Goal: Task Accomplishment & Management: Complete application form

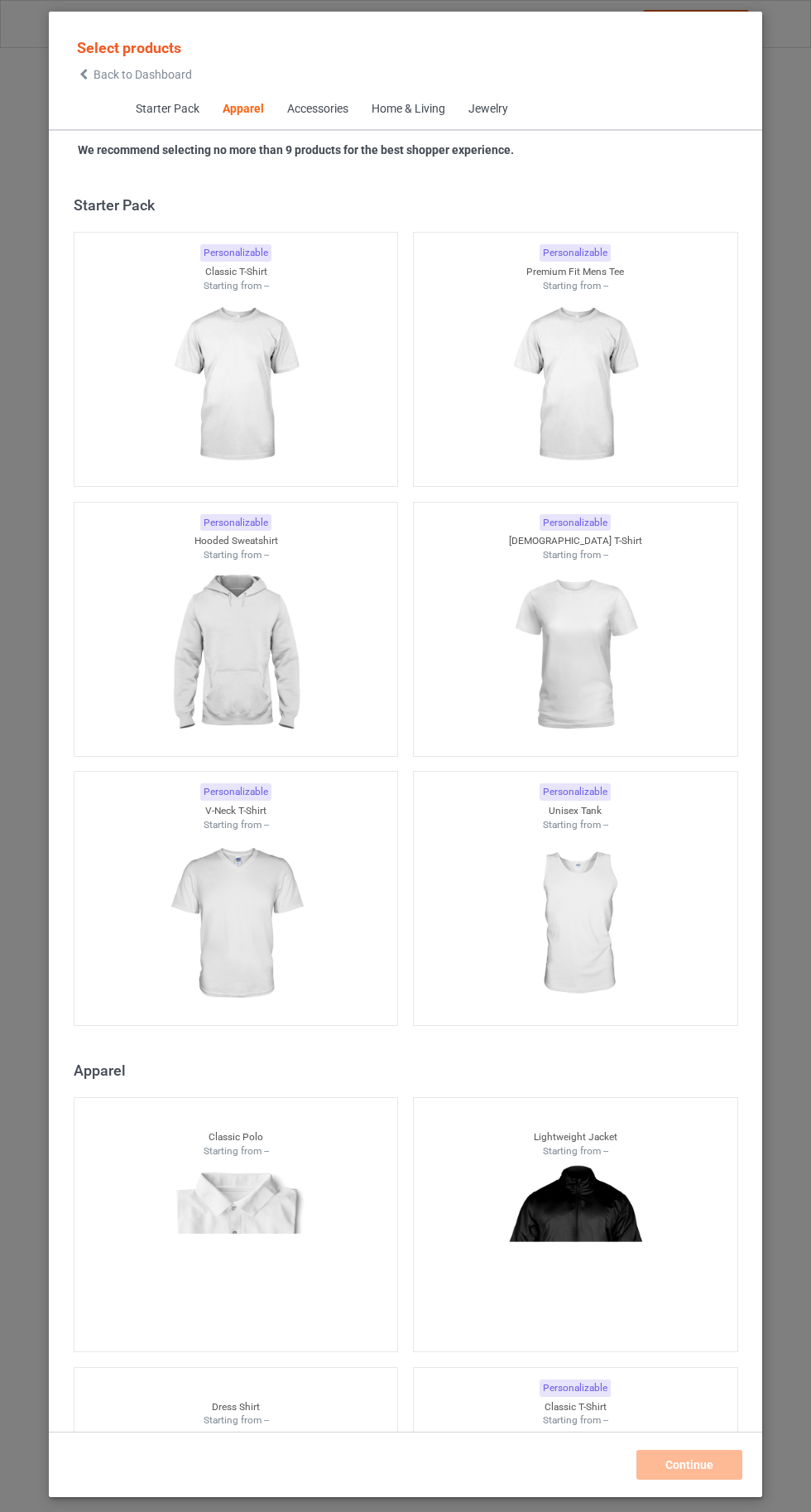
scroll to position [886, 0]
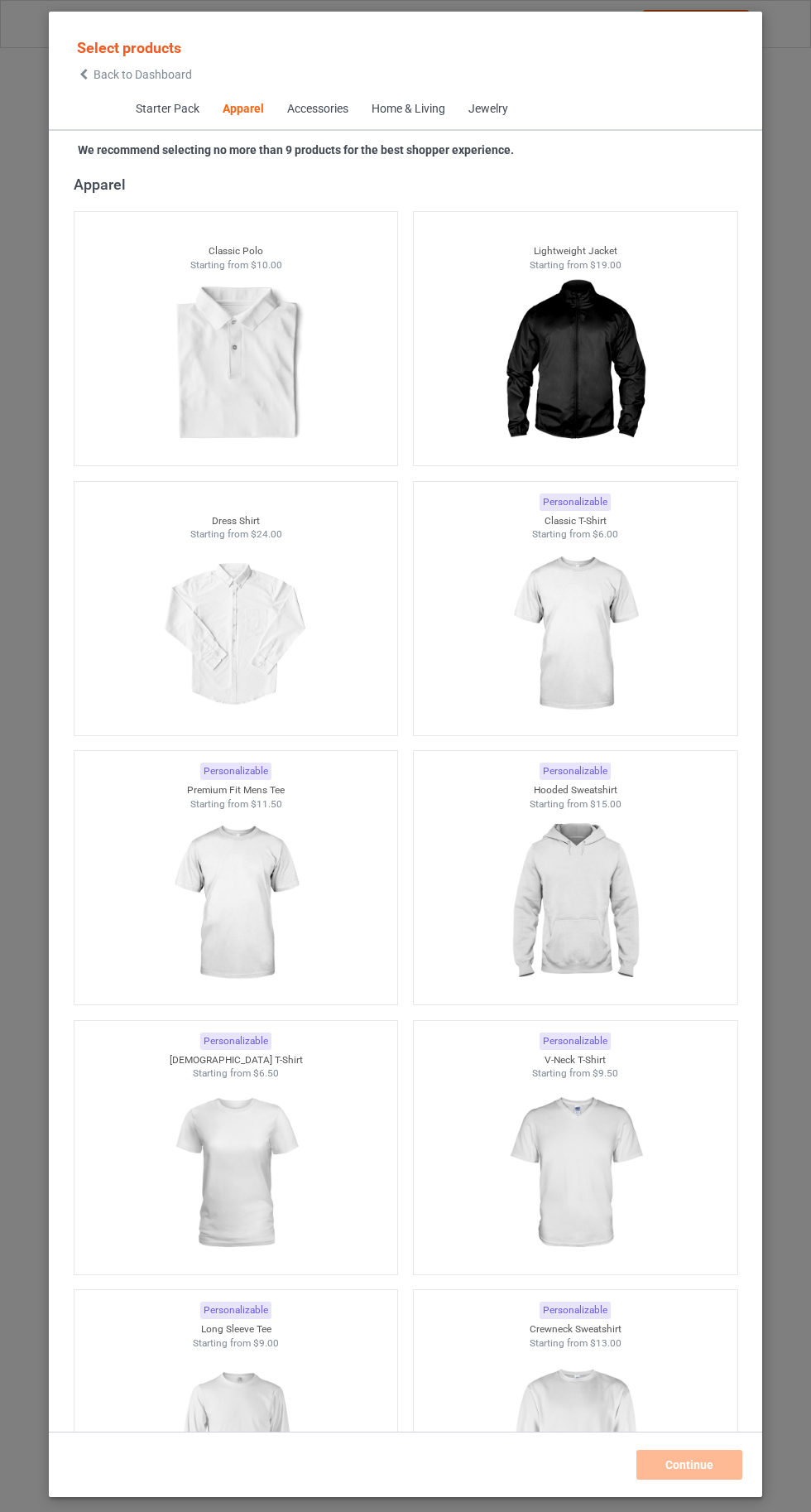
click at [614, 677] on img at bounding box center [575, 634] width 148 height 186
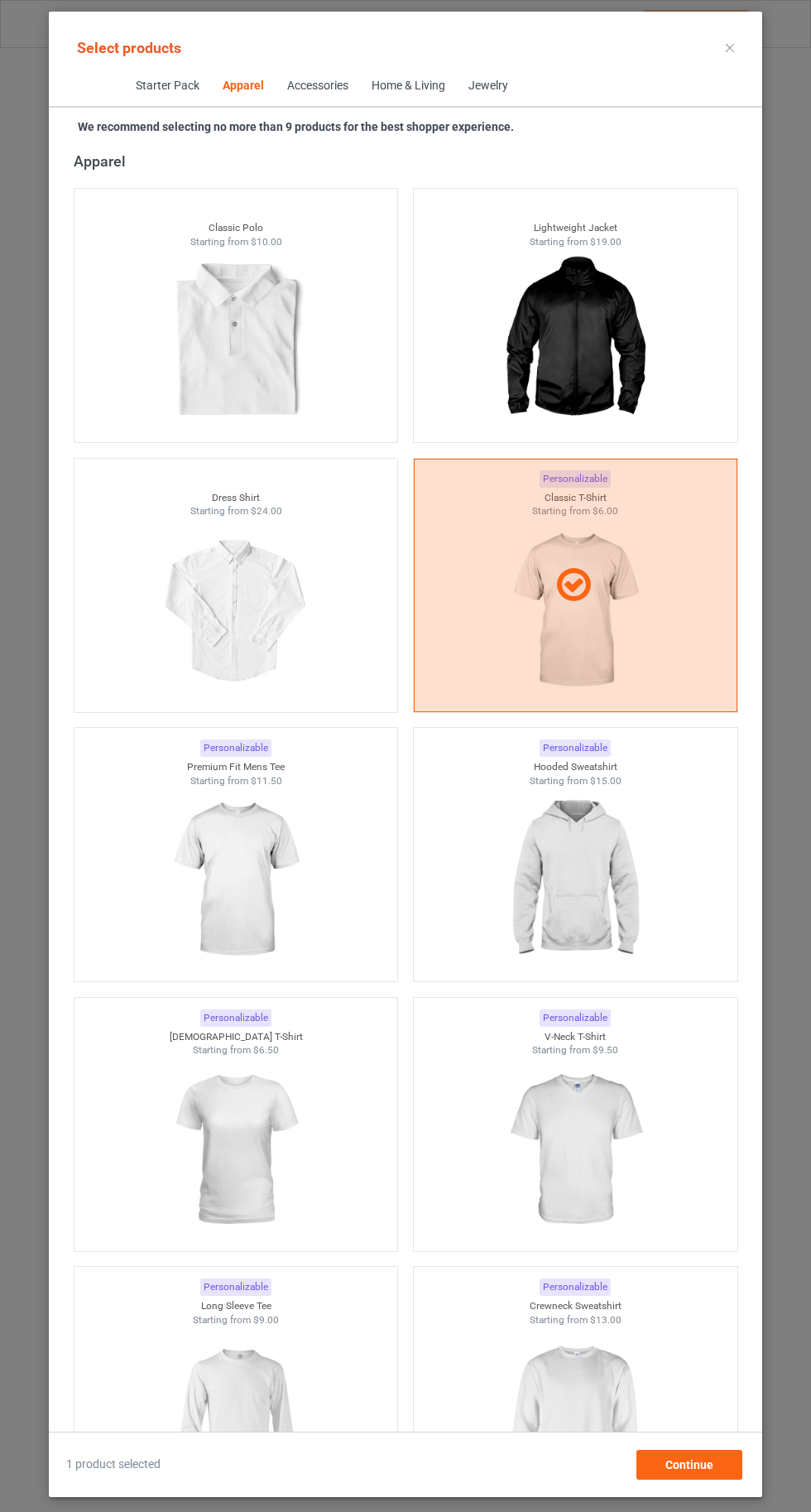
click at [598, 900] on img at bounding box center [575, 879] width 148 height 186
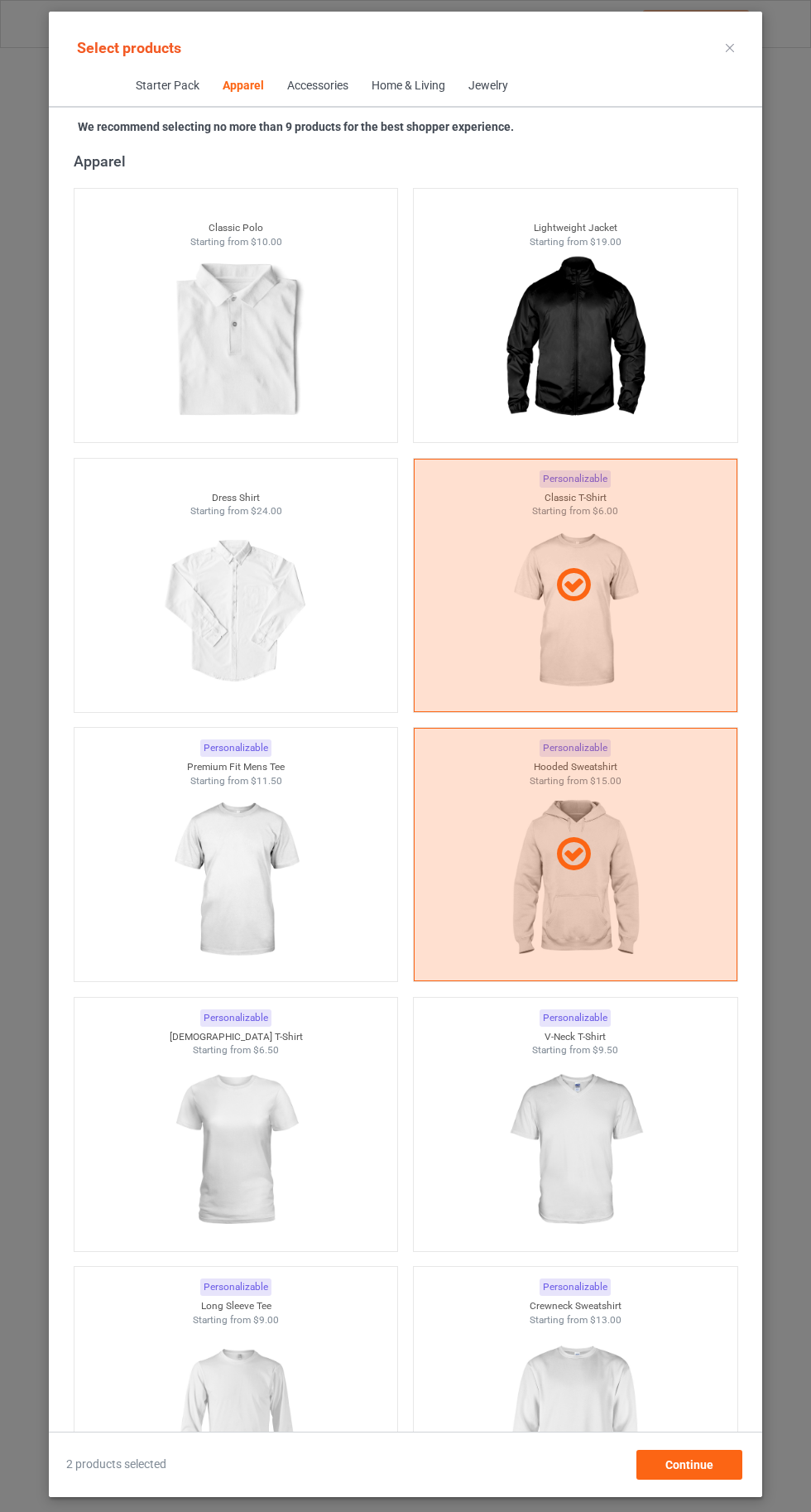
click at [612, 1435] on img at bounding box center [575, 1419] width 148 height 186
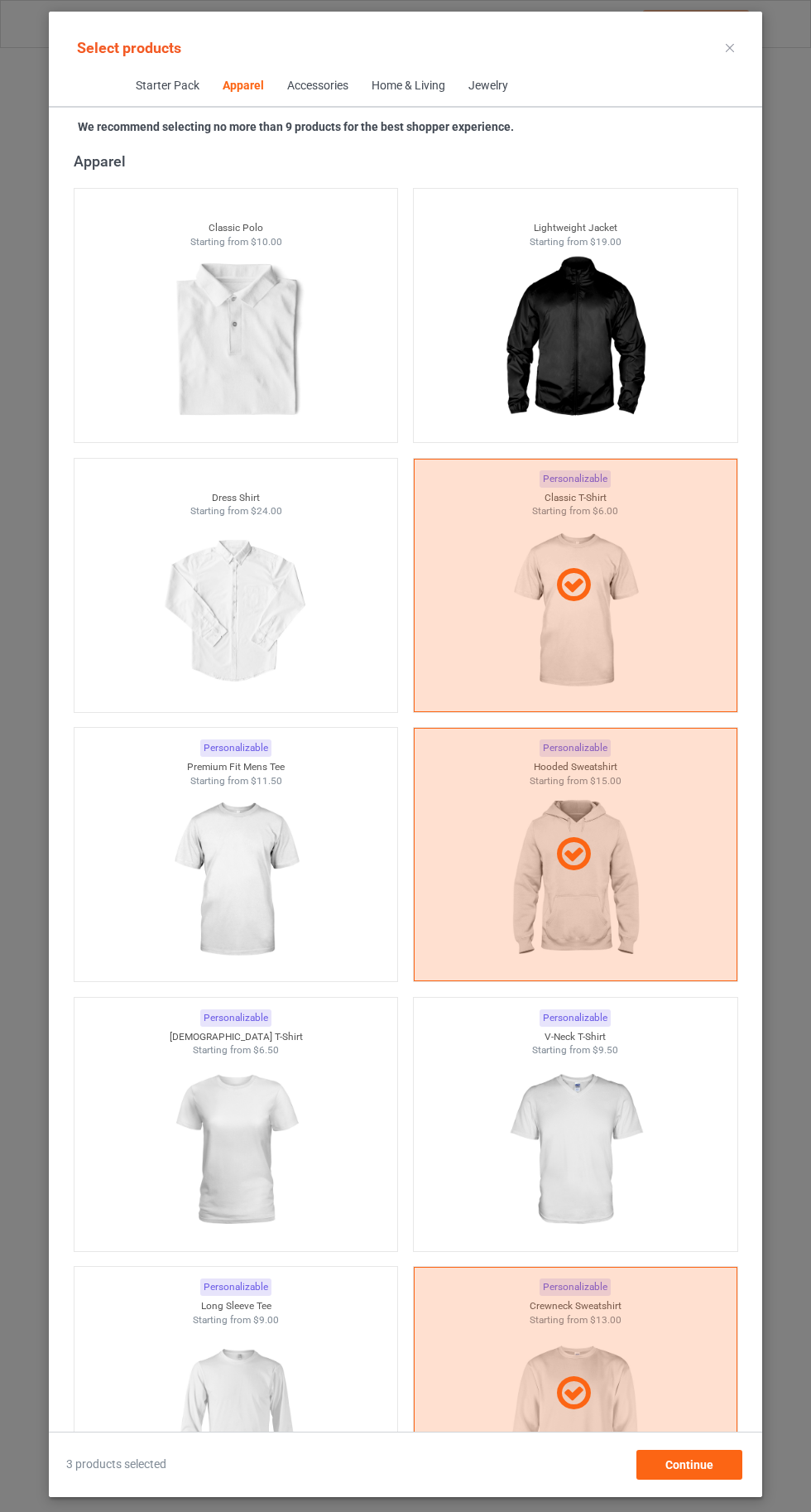
click at [241, 1431] on img at bounding box center [236, 1419] width 148 height 186
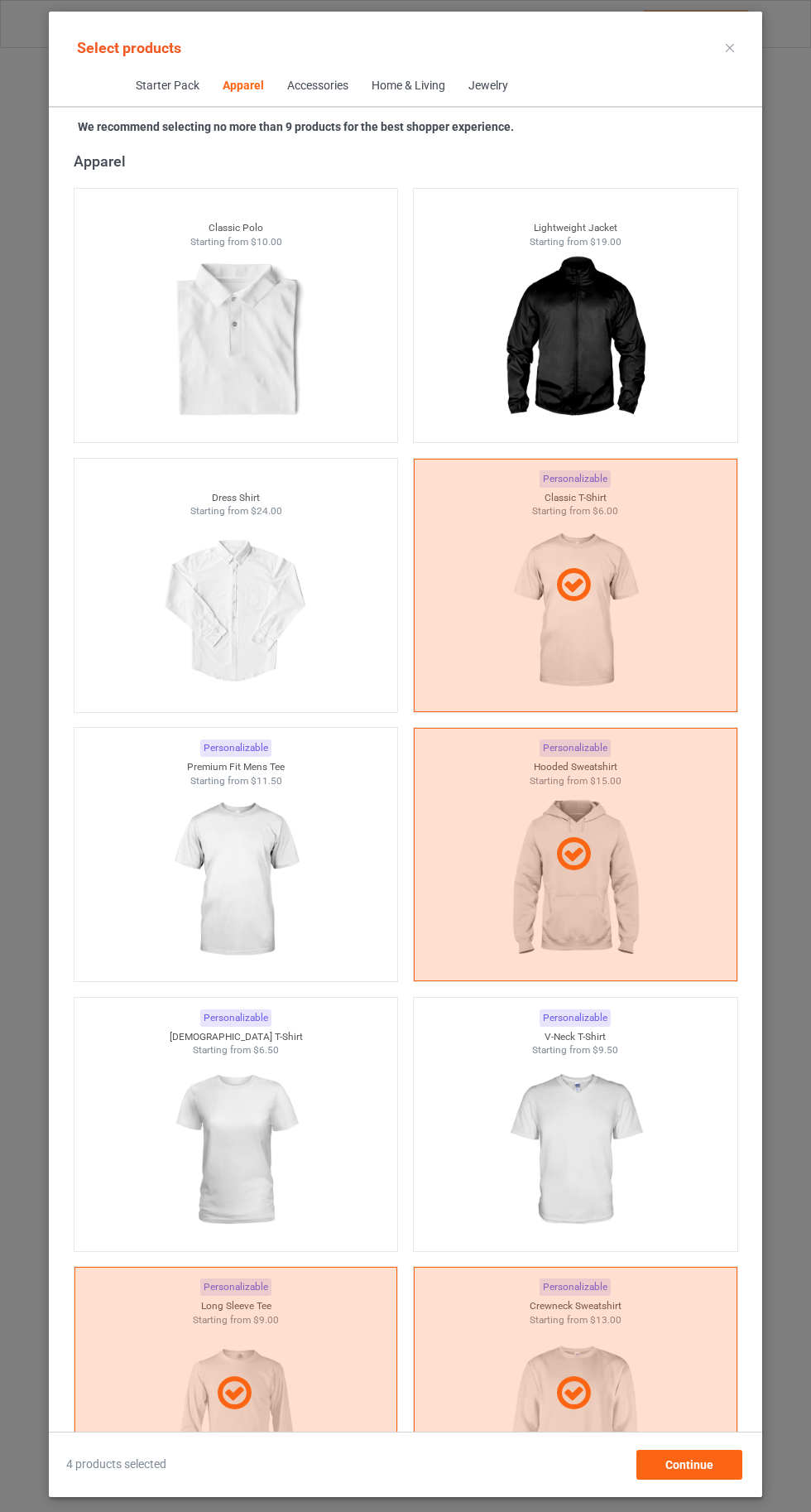
click at [623, 1140] on img at bounding box center [575, 1149] width 148 height 186
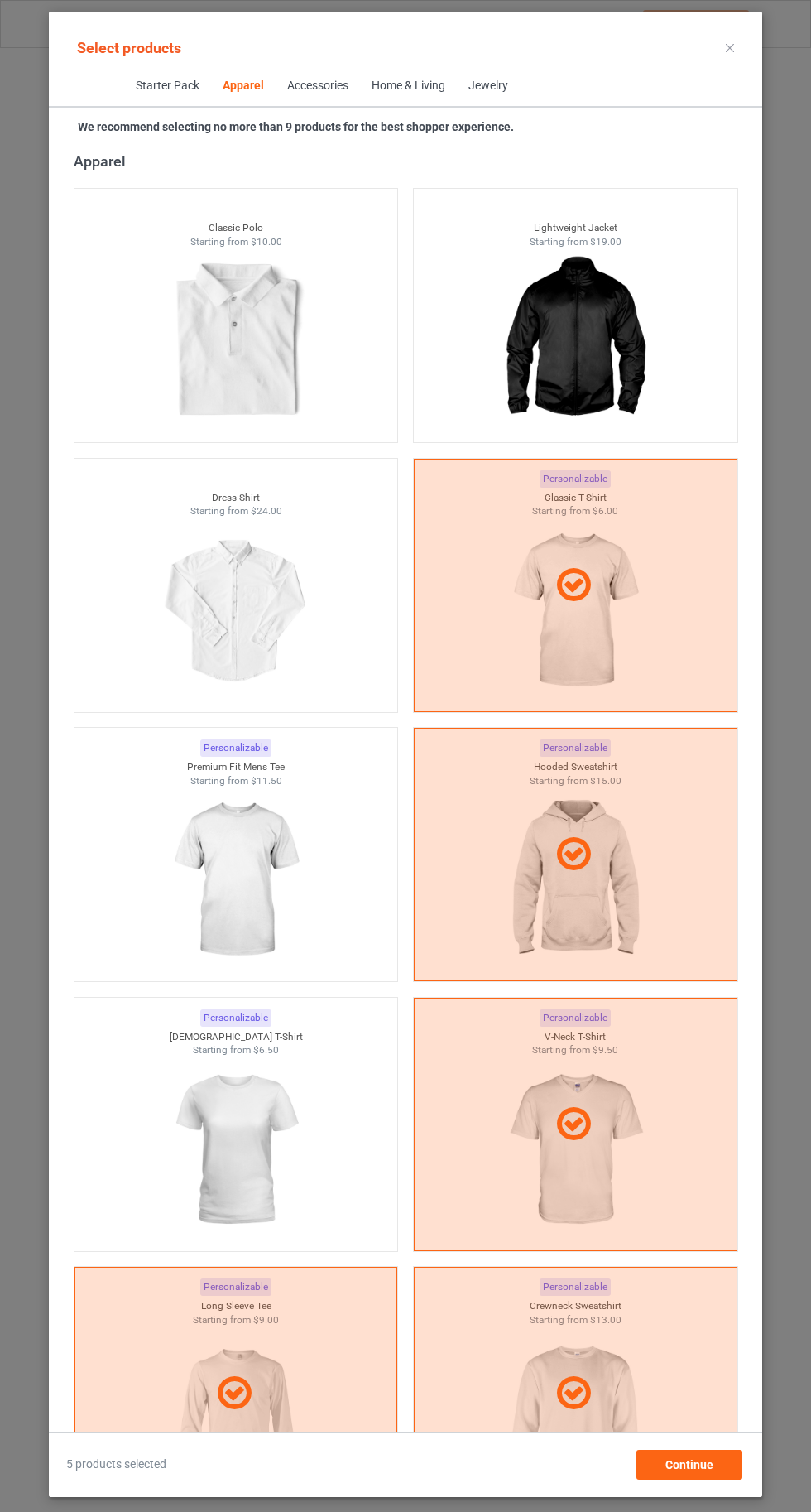
click at [270, 1109] on img at bounding box center [236, 1149] width 148 height 186
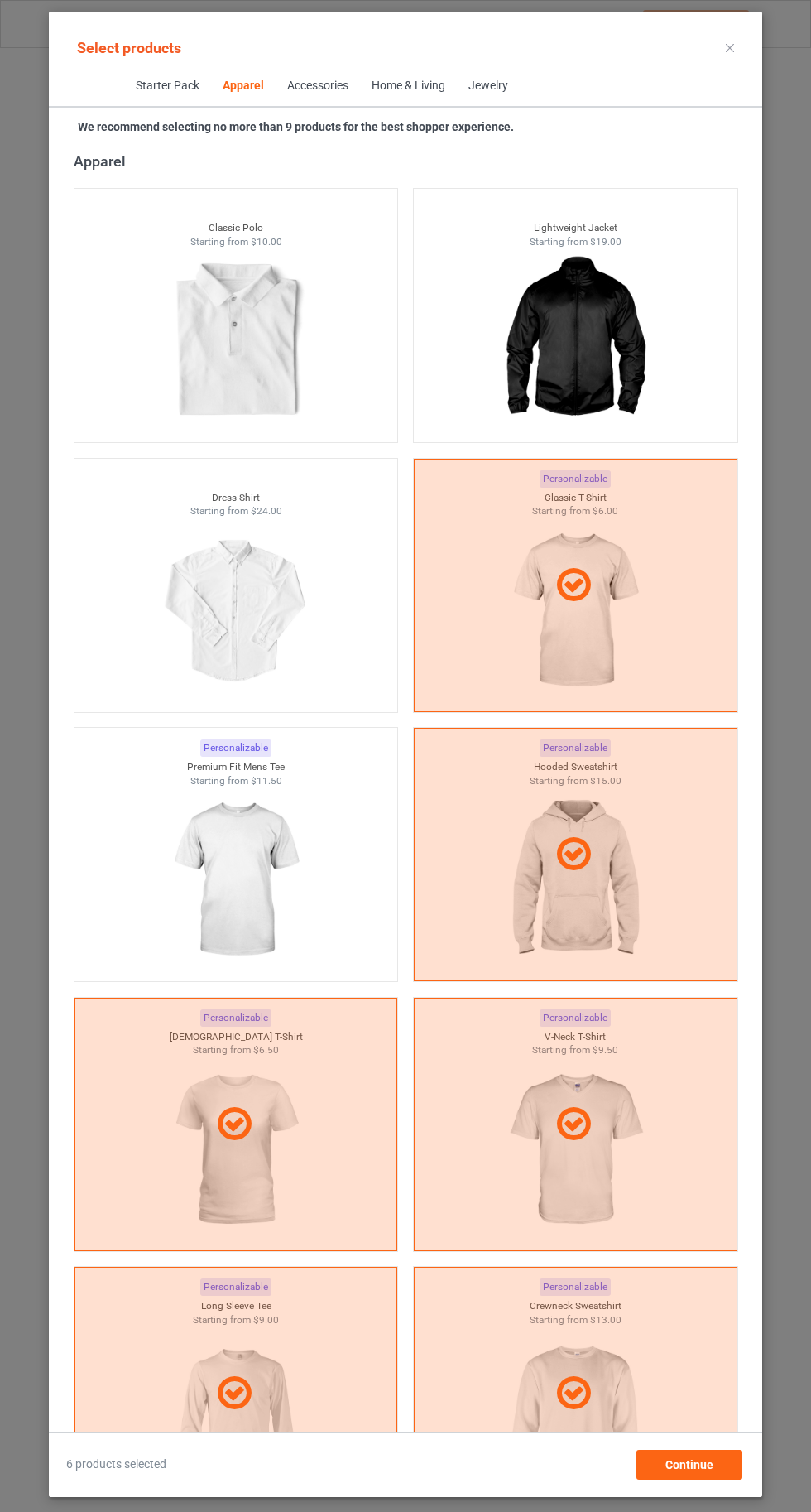
click at [217, 855] on img at bounding box center [236, 879] width 148 height 186
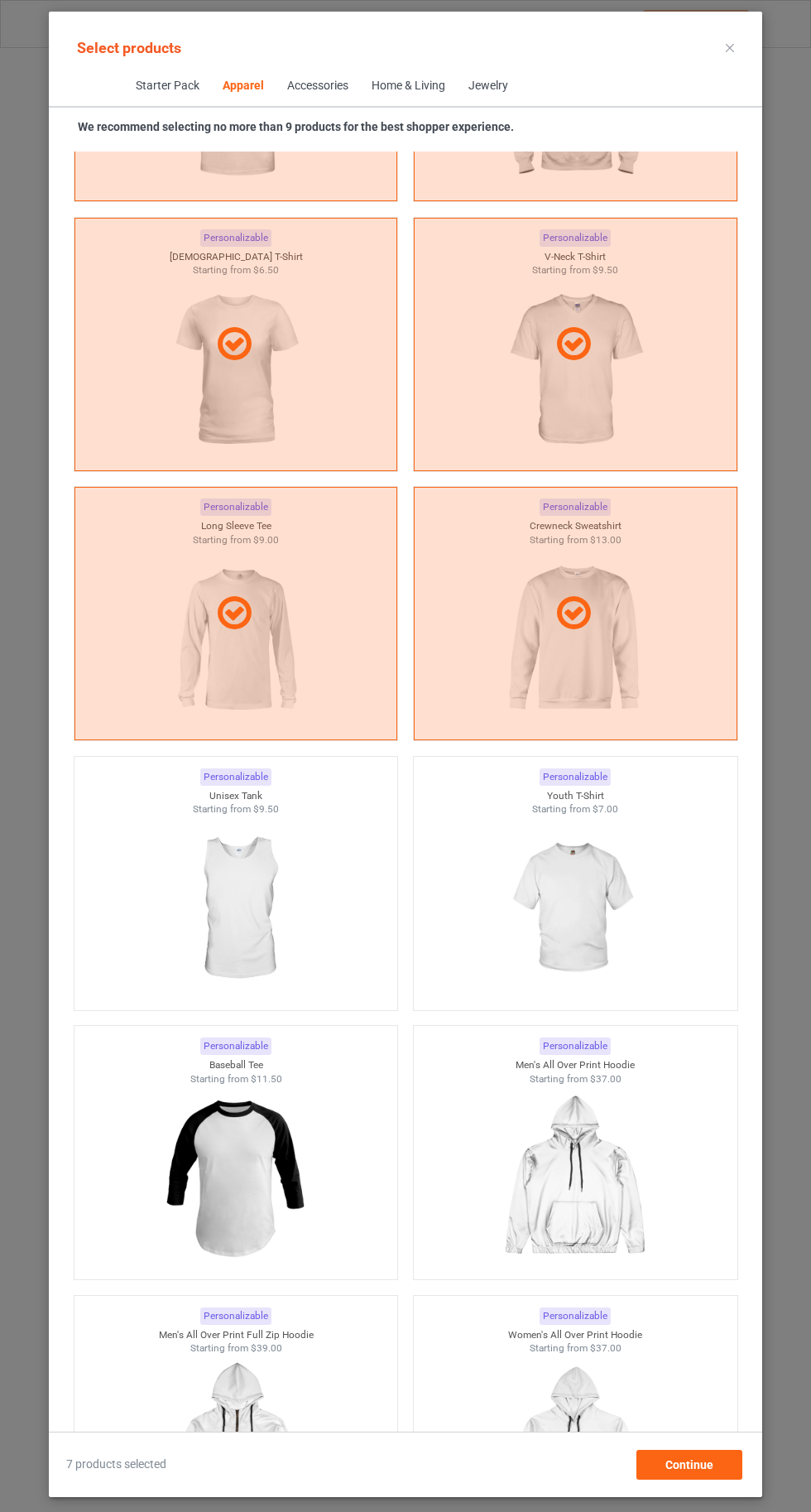
scroll to position [1698, 0]
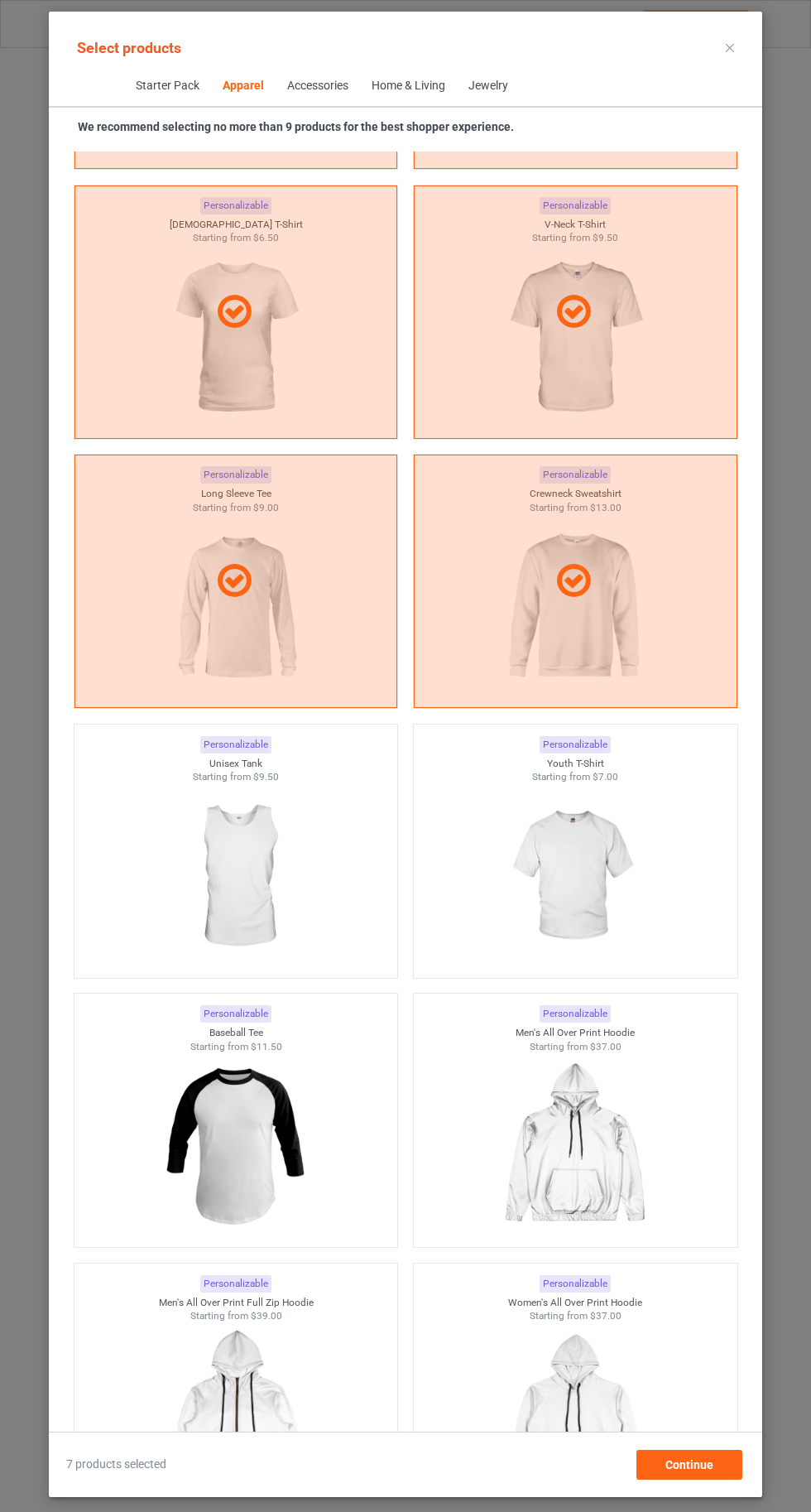
click at [560, 859] on img at bounding box center [575, 877] width 148 height 186
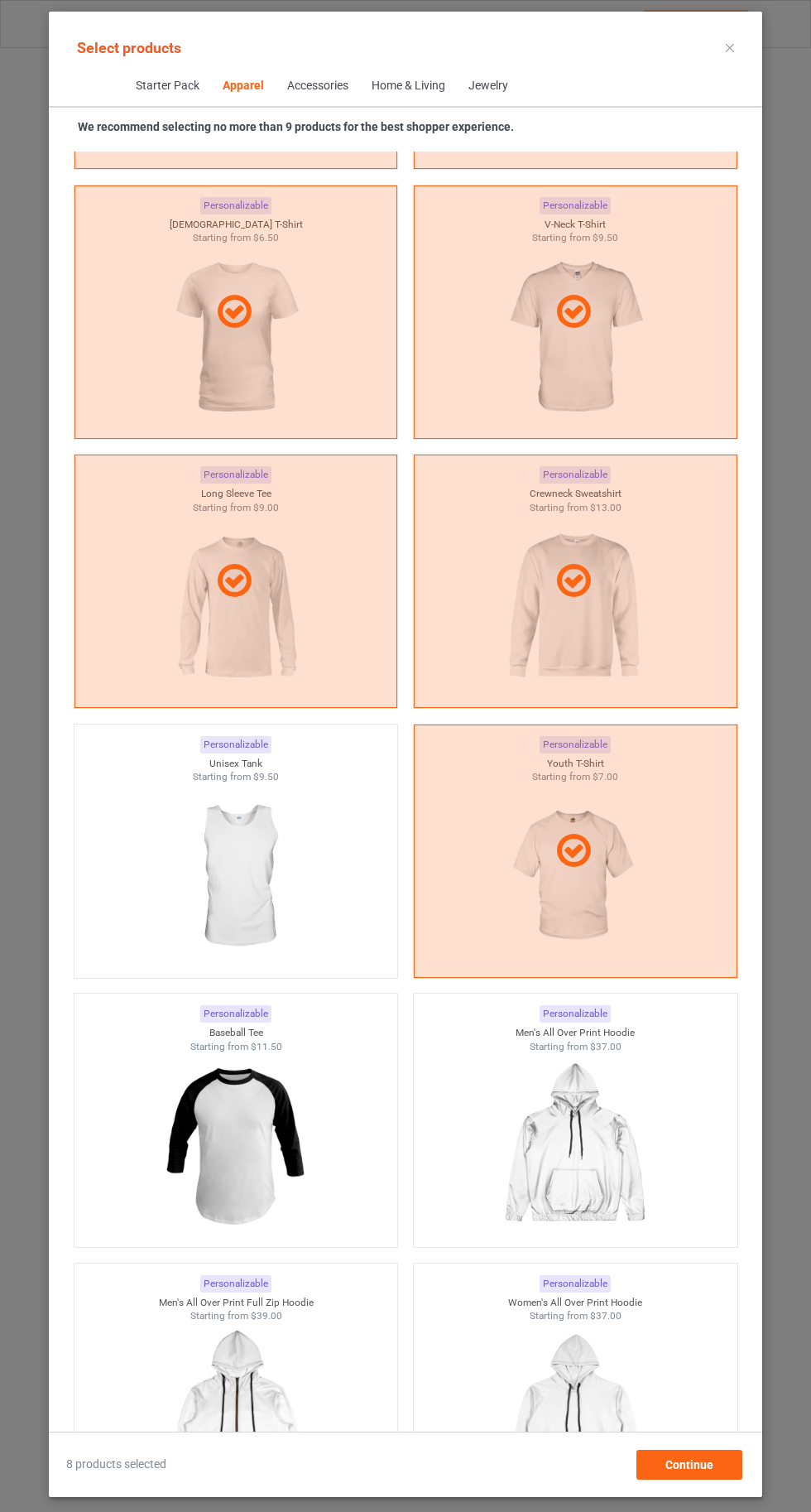
click at [268, 913] on img at bounding box center [236, 877] width 148 height 186
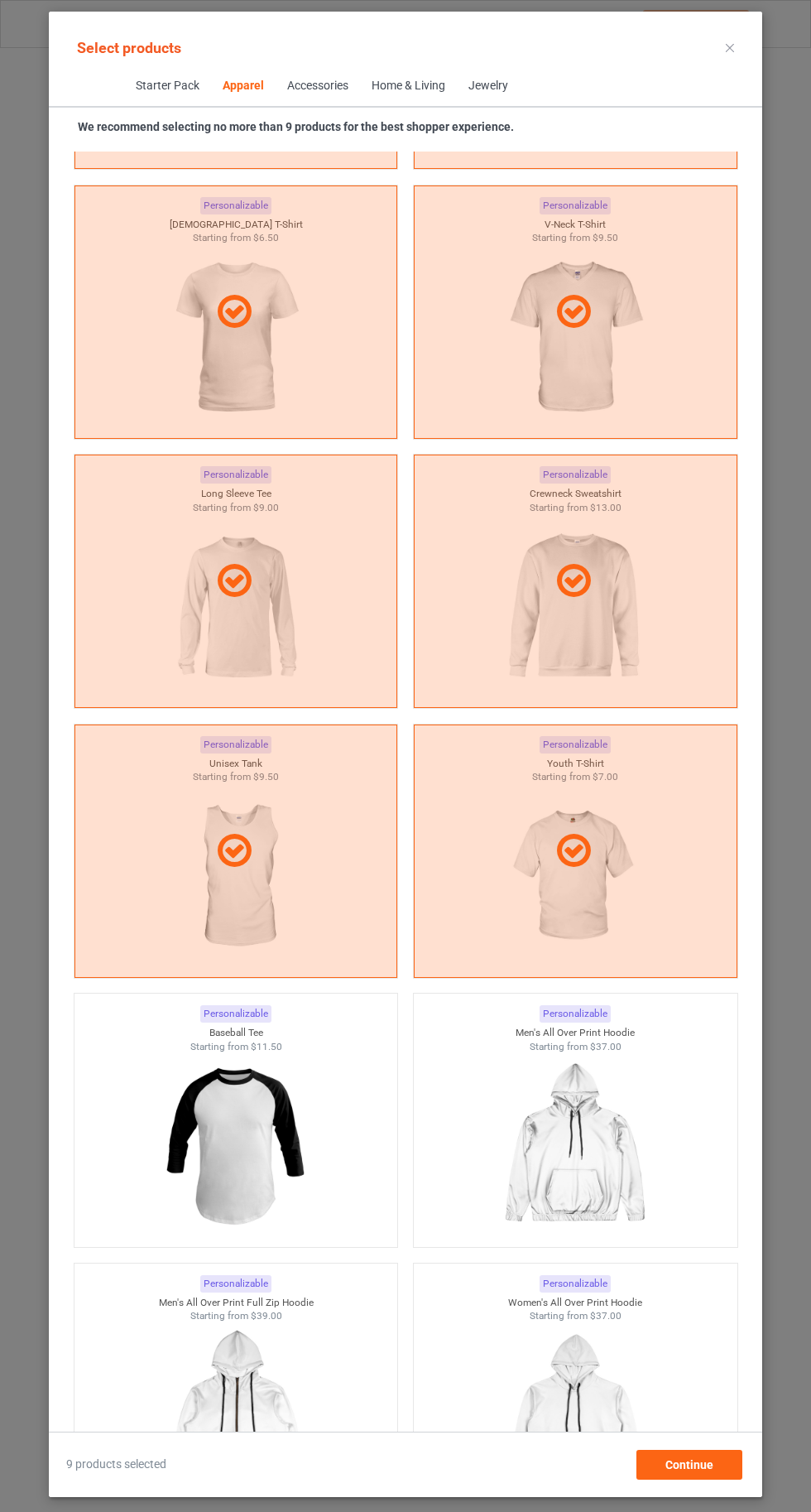
click at [703, 62] on div "Select products" at bounding box center [406, 48] width 688 height 37
click at [705, 62] on div "Select products" at bounding box center [406, 48] width 688 height 37
click at [731, 48] on icon at bounding box center [730, 48] width 8 height 8
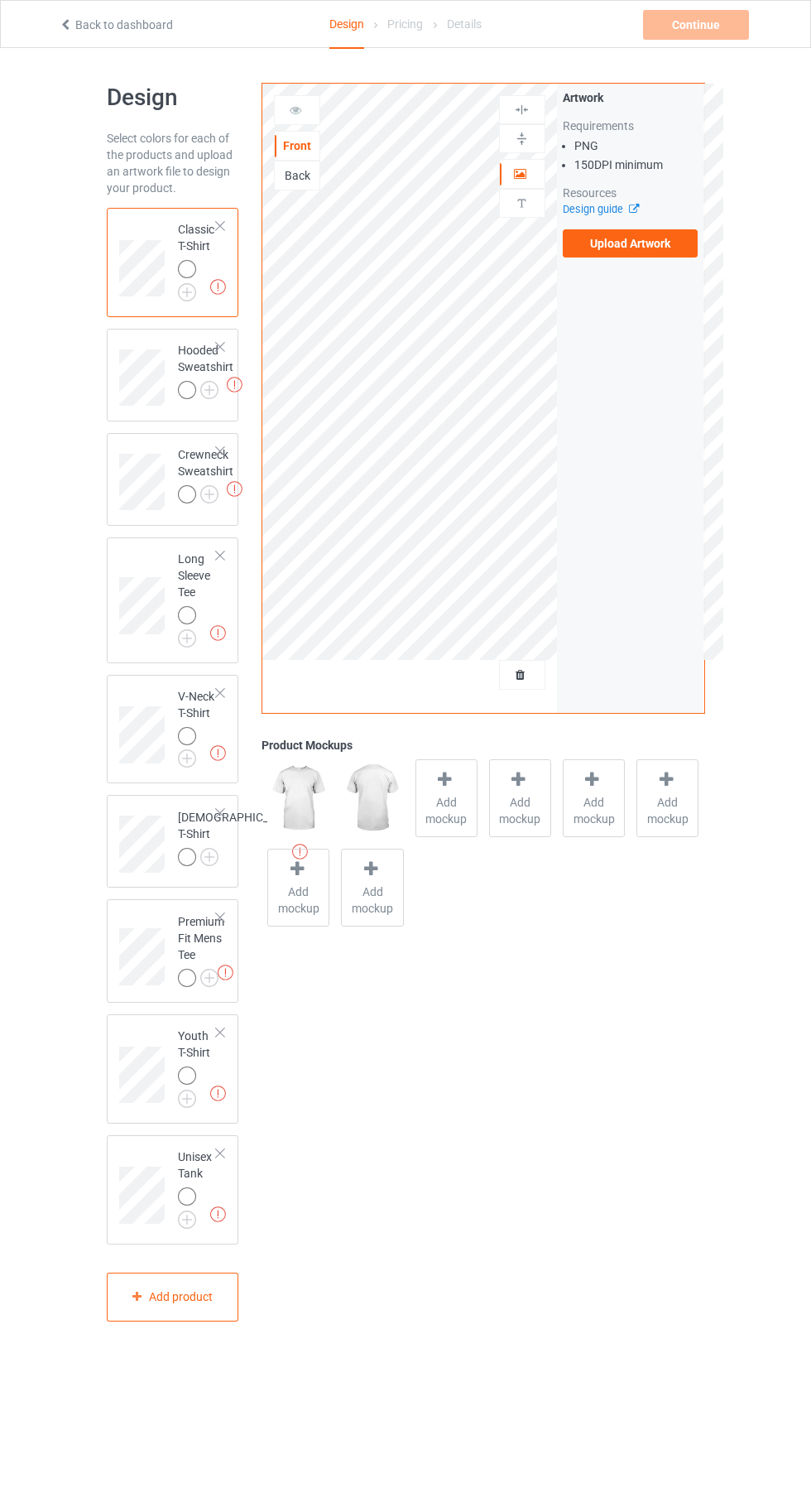
click at [0, 0] on img at bounding box center [0, 0] width 0 height 0
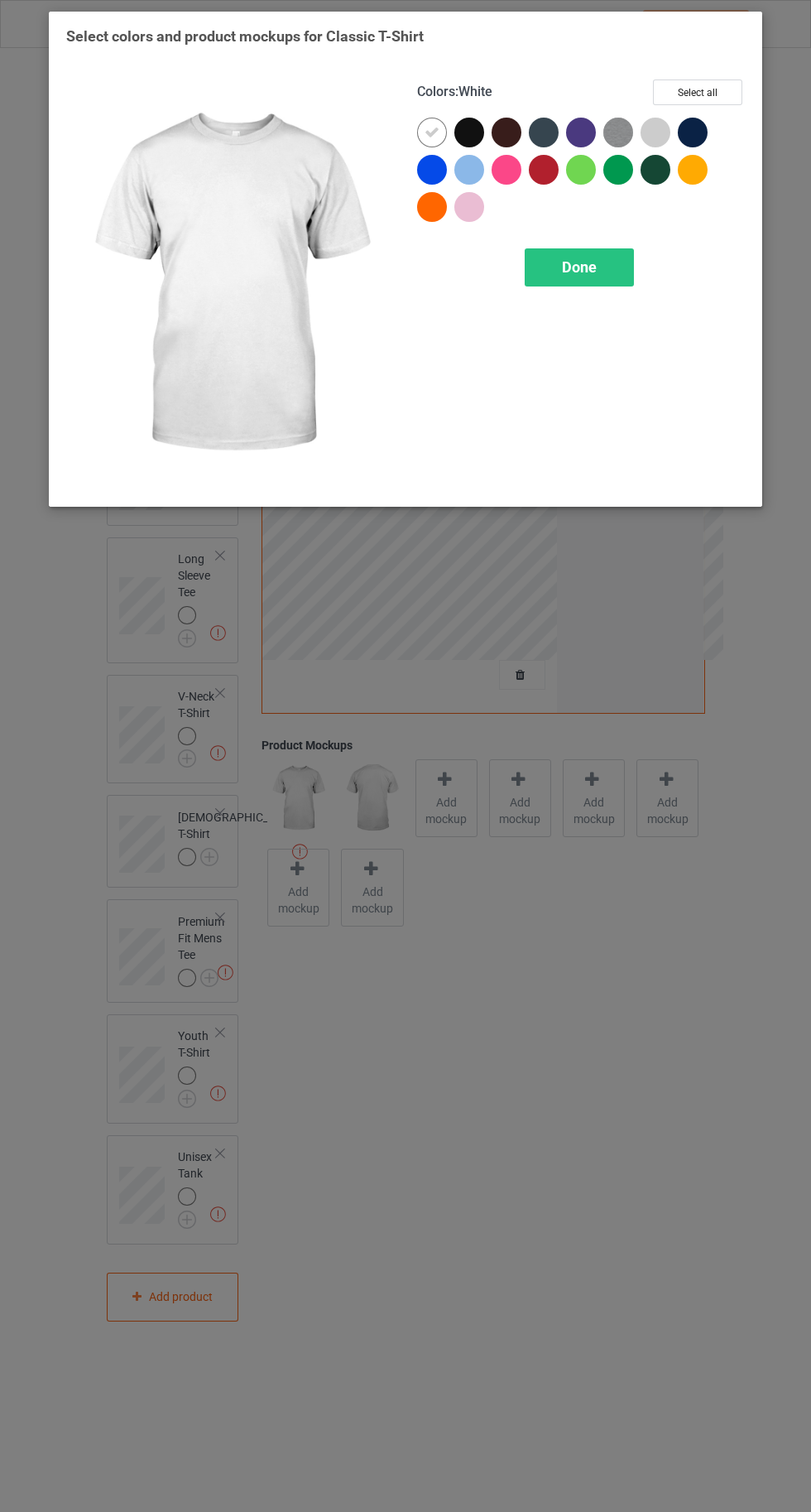
click at [450, 129] on div at bounding box center [435, 136] width 37 height 37
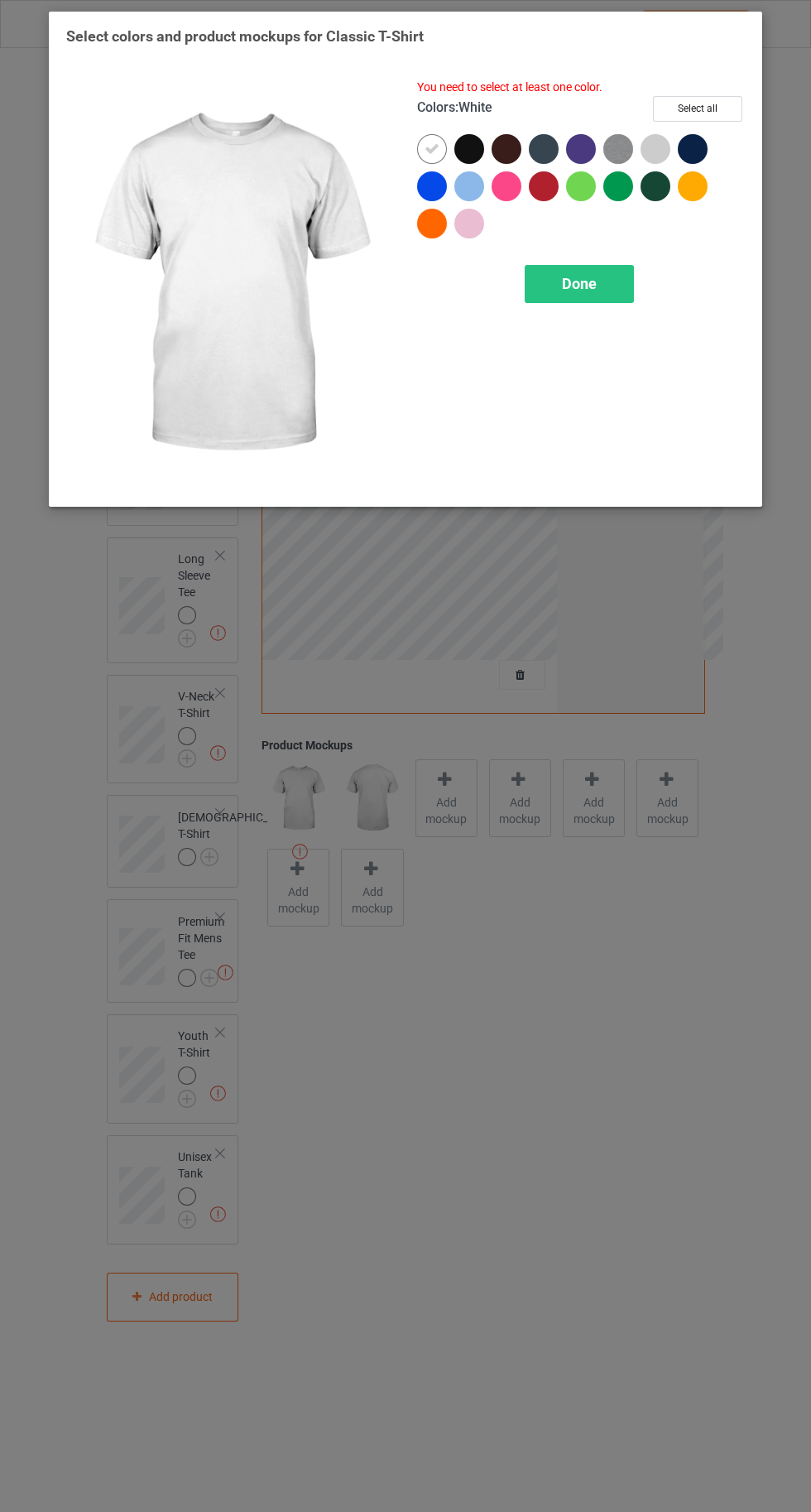
click at [542, 196] on div at bounding box center [544, 186] width 30 height 30
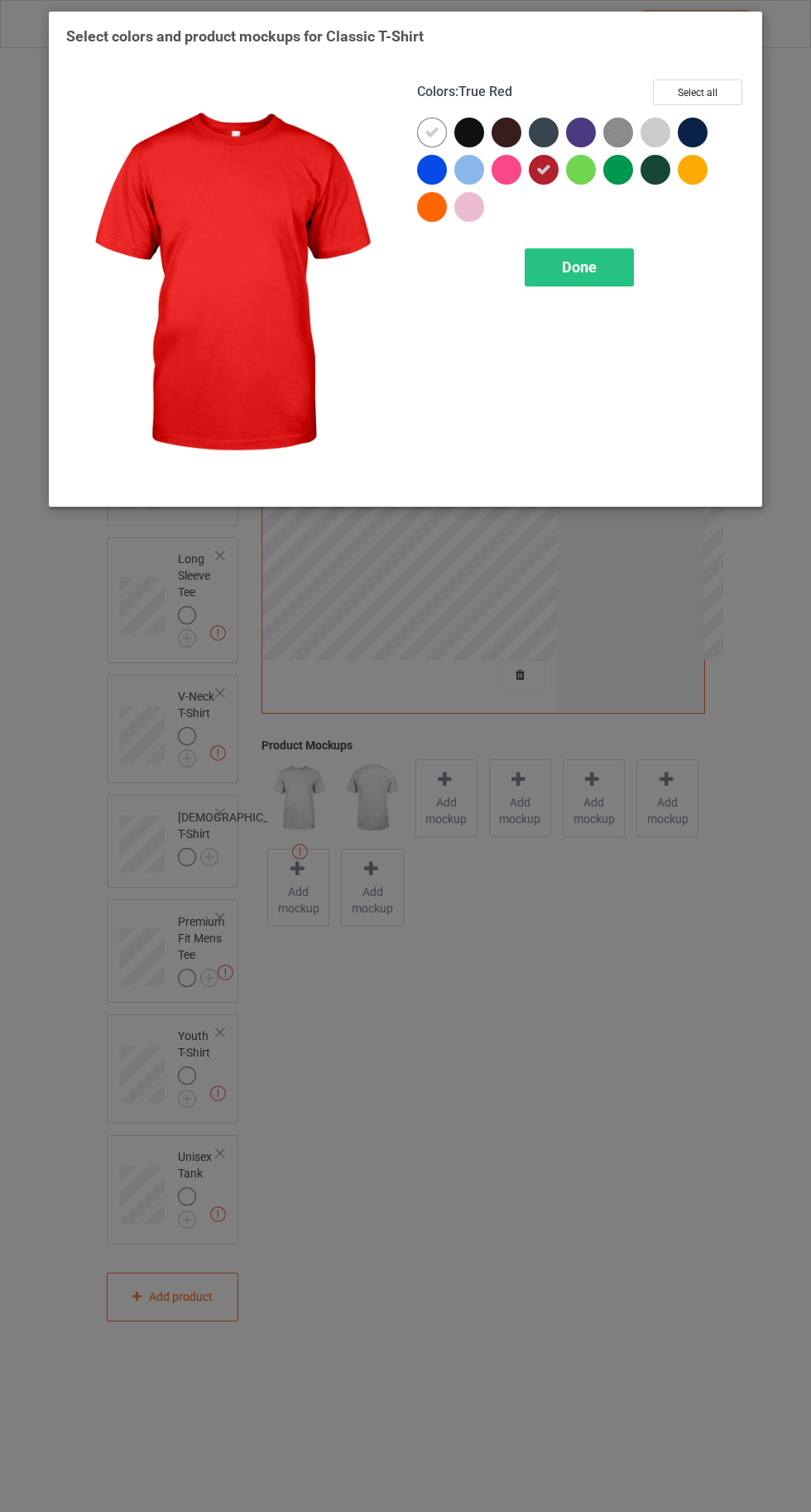
click at [543, 169] on icon at bounding box center [544, 169] width 15 height 15
click at [706, 93] on button "Select all" at bounding box center [698, 92] width 90 height 26
click at [431, 137] on icon at bounding box center [432, 133] width 15 height 15
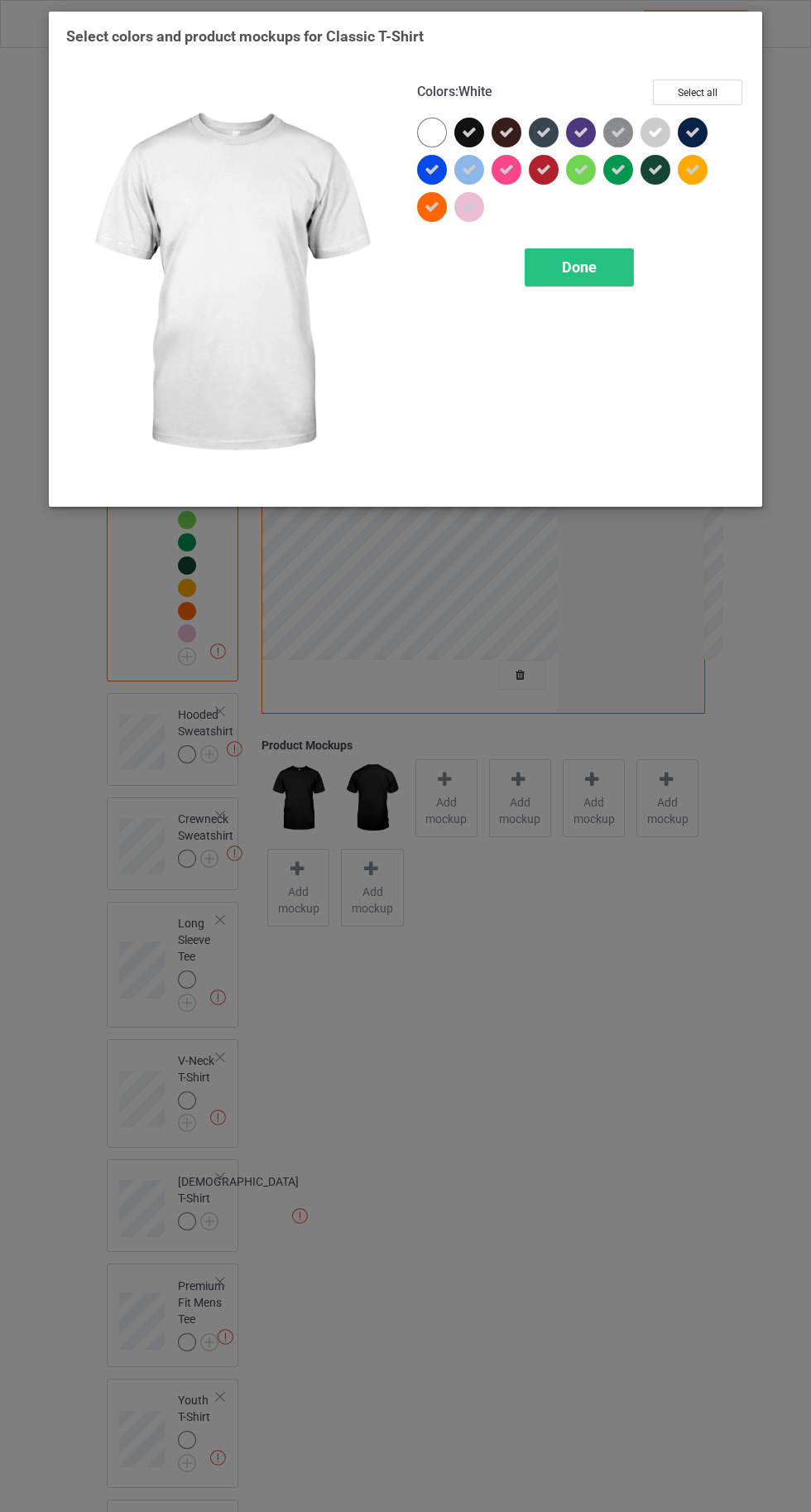
click at [579, 266] on span "Done" at bounding box center [580, 267] width 35 height 17
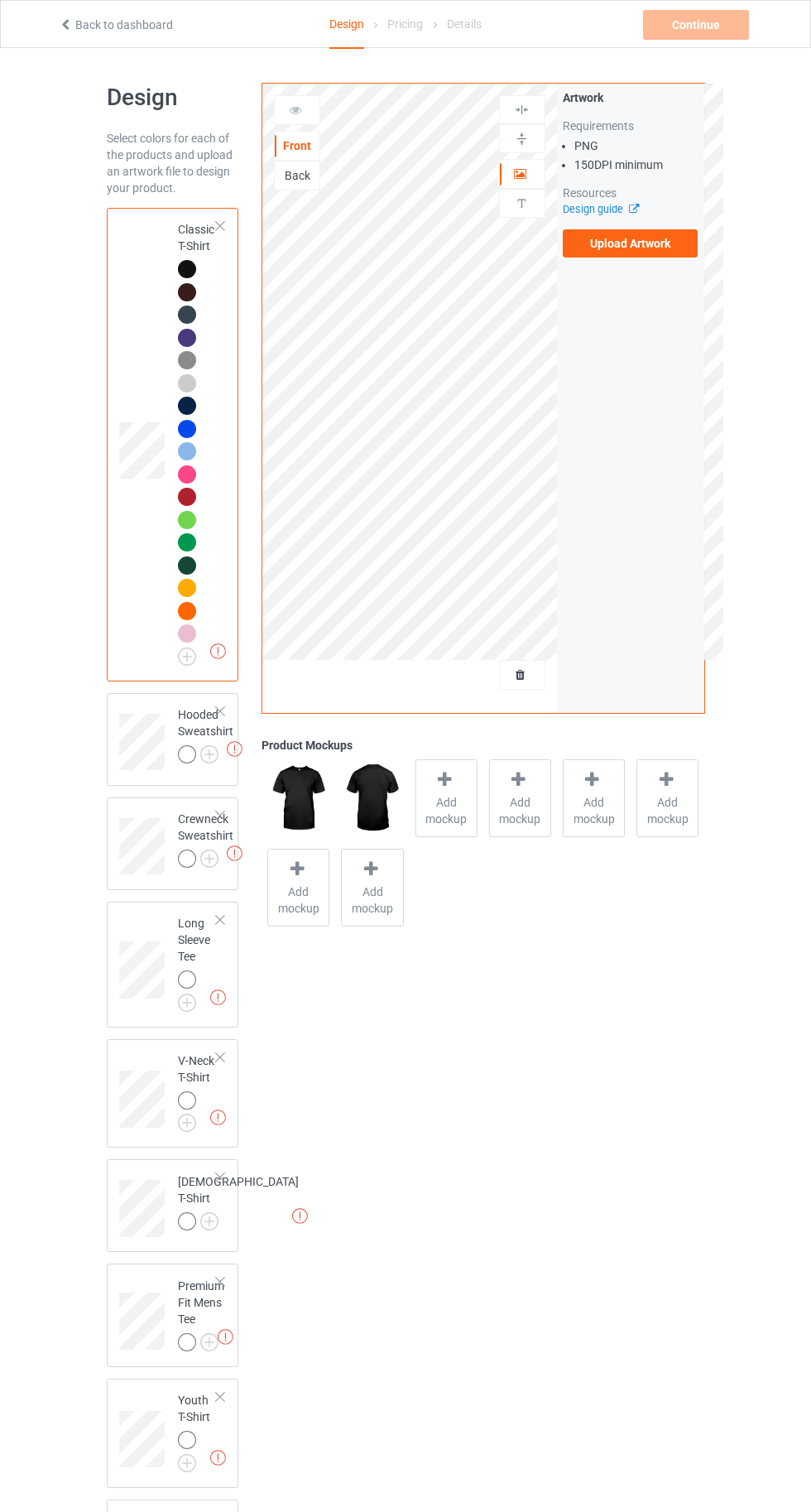
click at [615, 249] on label "Upload Artwork" at bounding box center [631, 243] width 136 height 28
click at [0, 0] on input "Upload Artwork" at bounding box center [0, 0] width 0 height 0
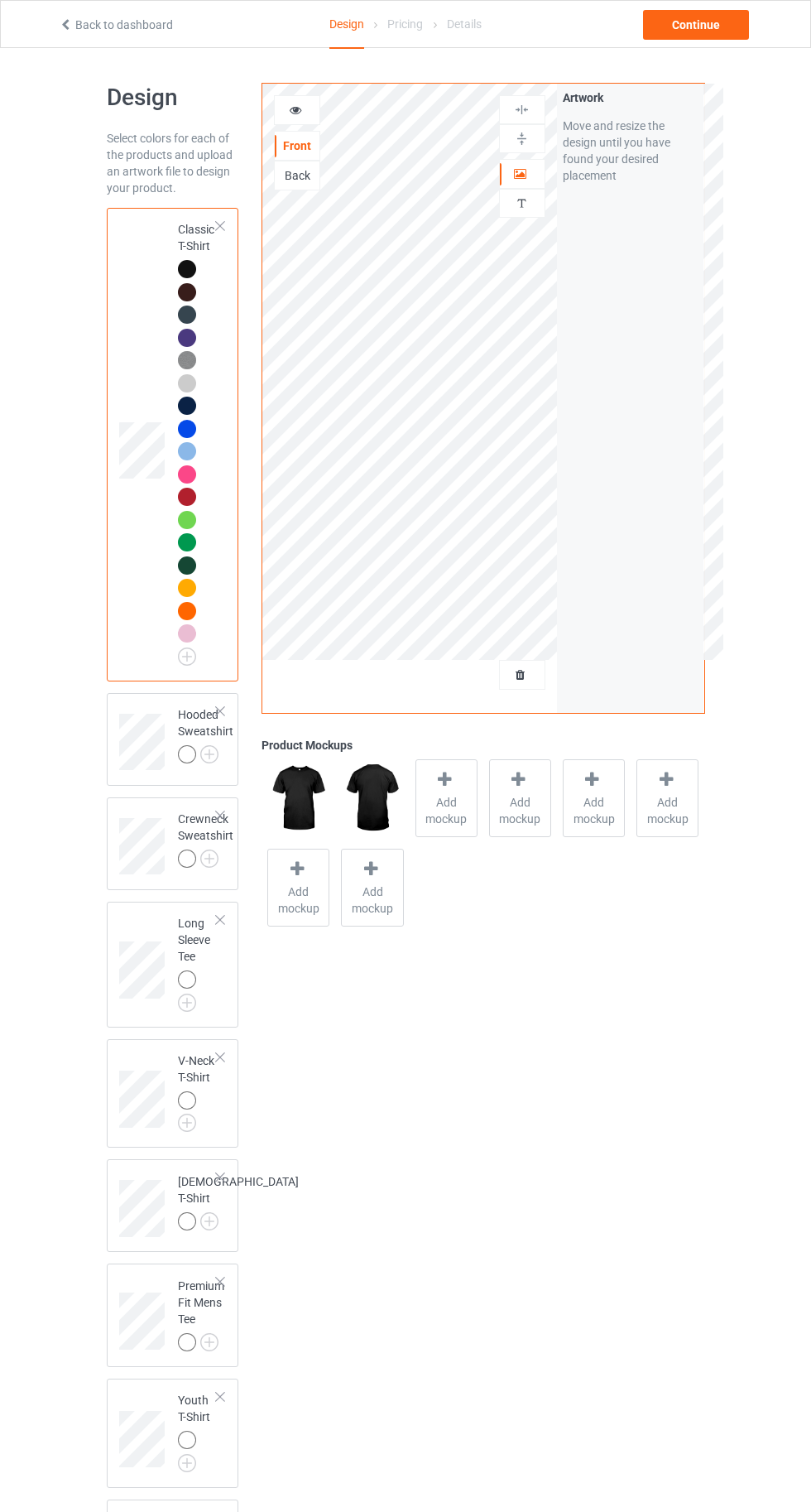
click at [0, 0] on img at bounding box center [0, 0] width 0 height 0
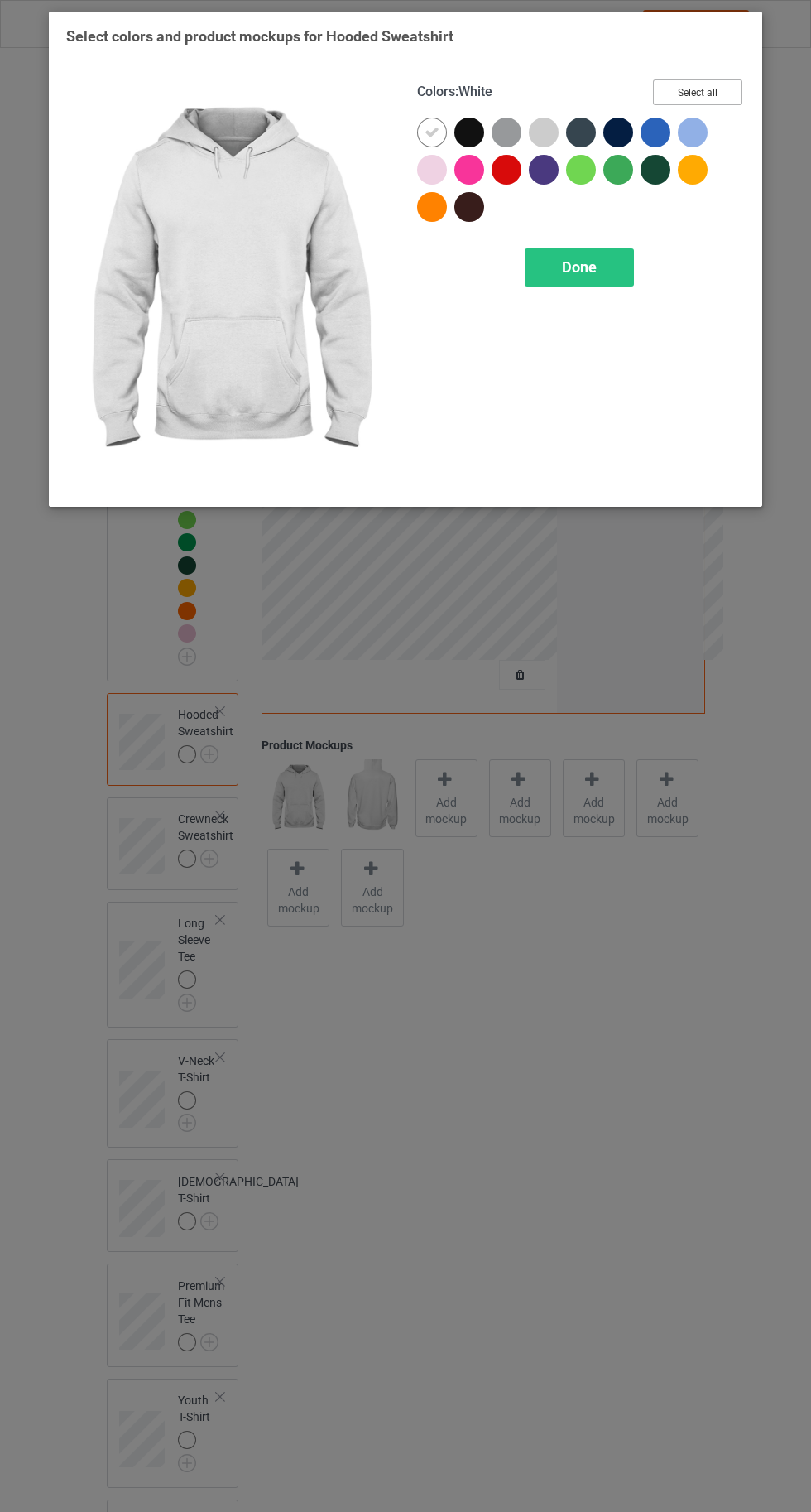
click at [673, 88] on button "Select all" at bounding box center [698, 92] width 90 height 26
click at [432, 132] on icon at bounding box center [432, 133] width 15 height 15
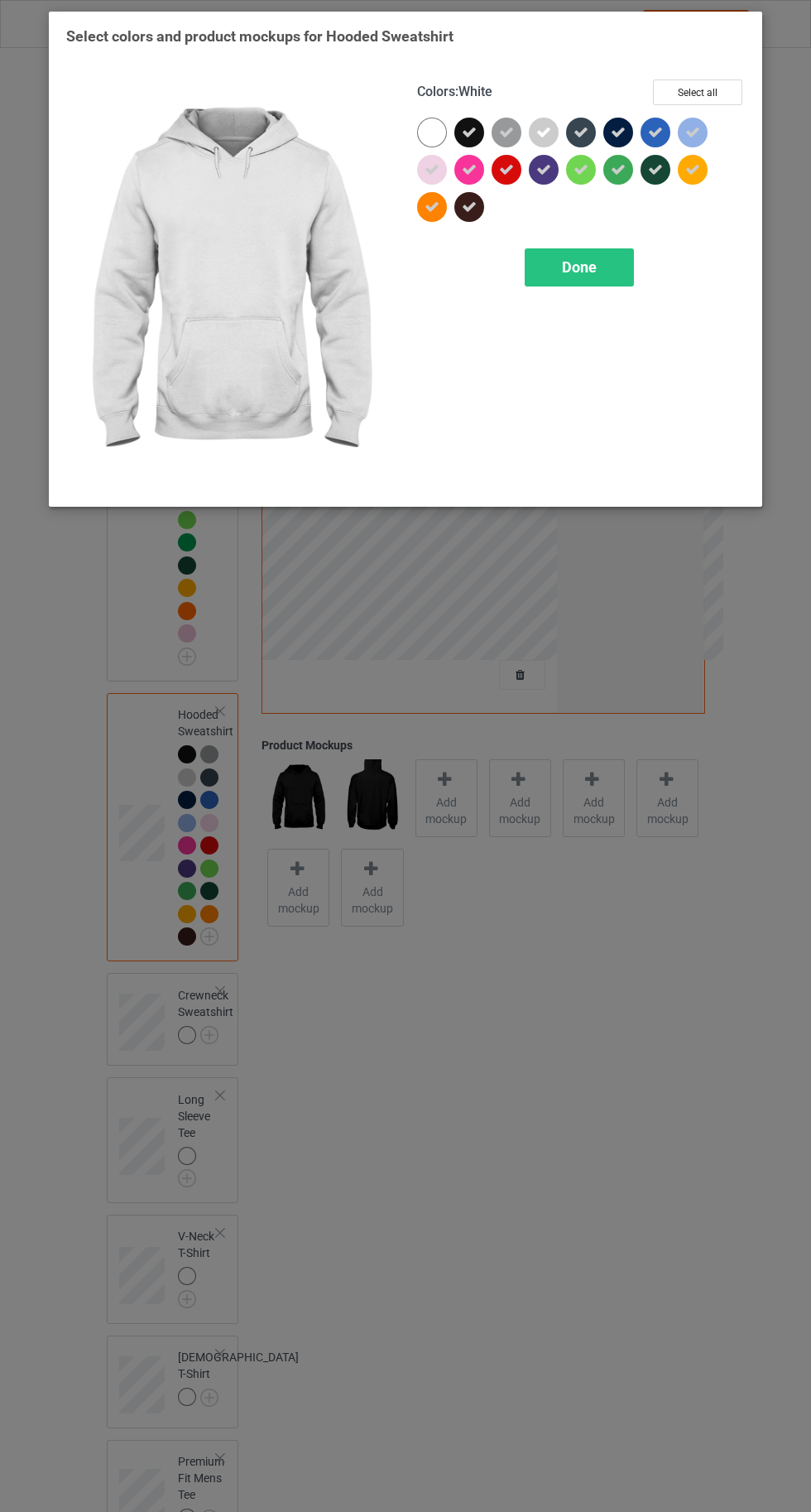
click at [551, 275] on div "Done" at bounding box center [580, 268] width 110 height 38
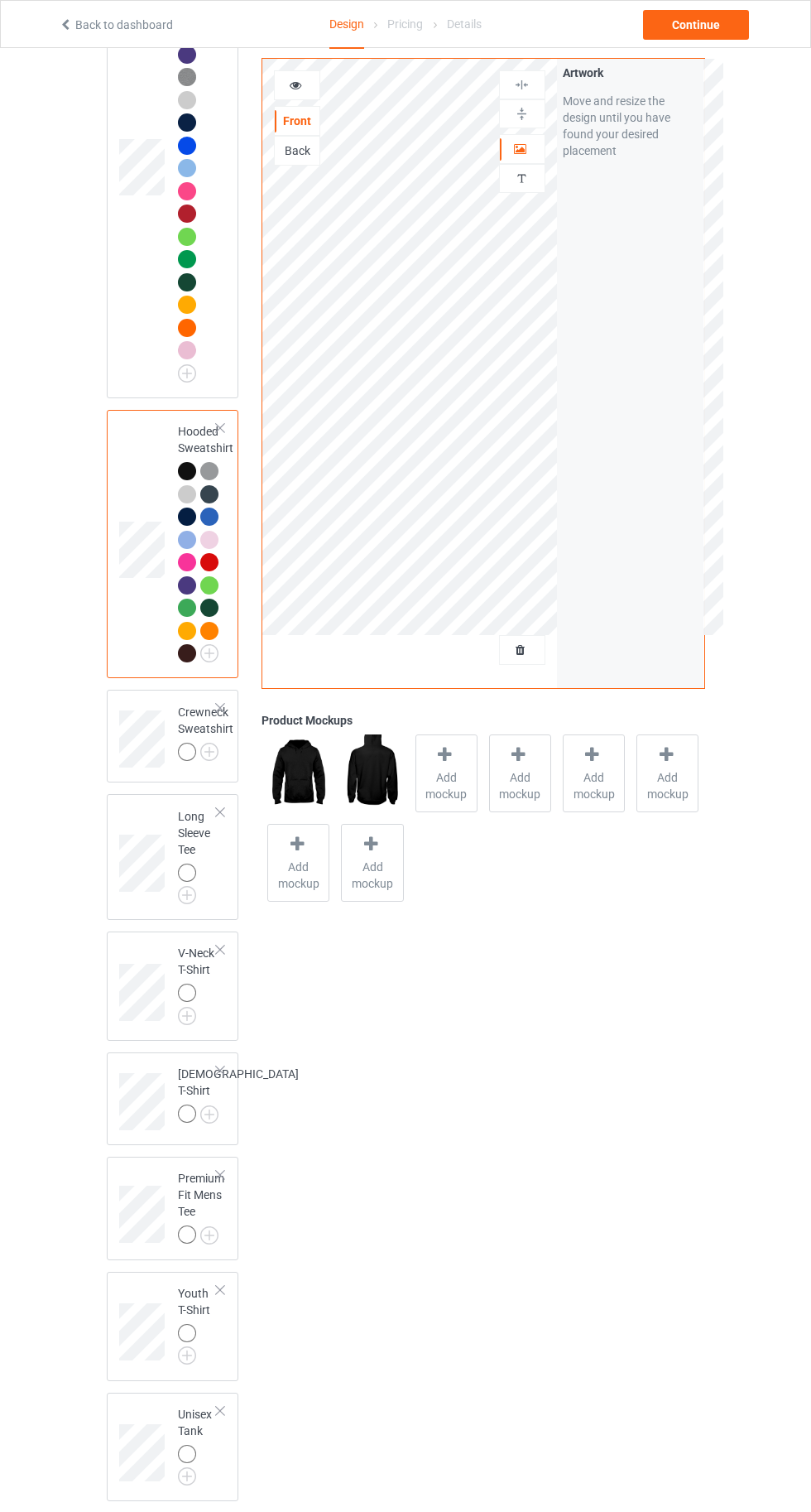
scroll to position [283, 0]
click at [0, 0] on img at bounding box center [0, 0] width 0 height 0
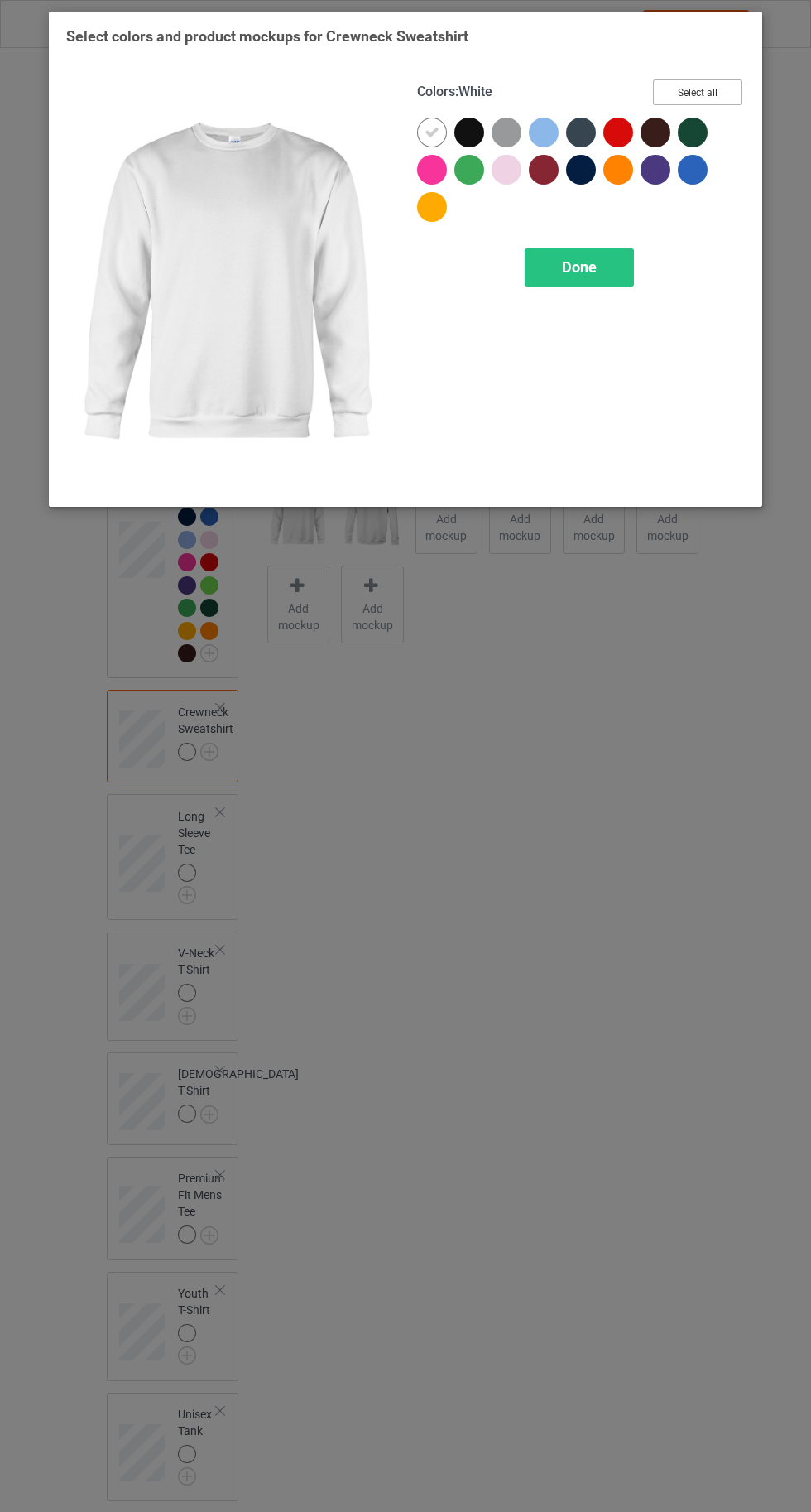
click at [714, 97] on button "Select all" at bounding box center [698, 92] width 90 height 26
click at [432, 132] on icon at bounding box center [432, 133] width 15 height 15
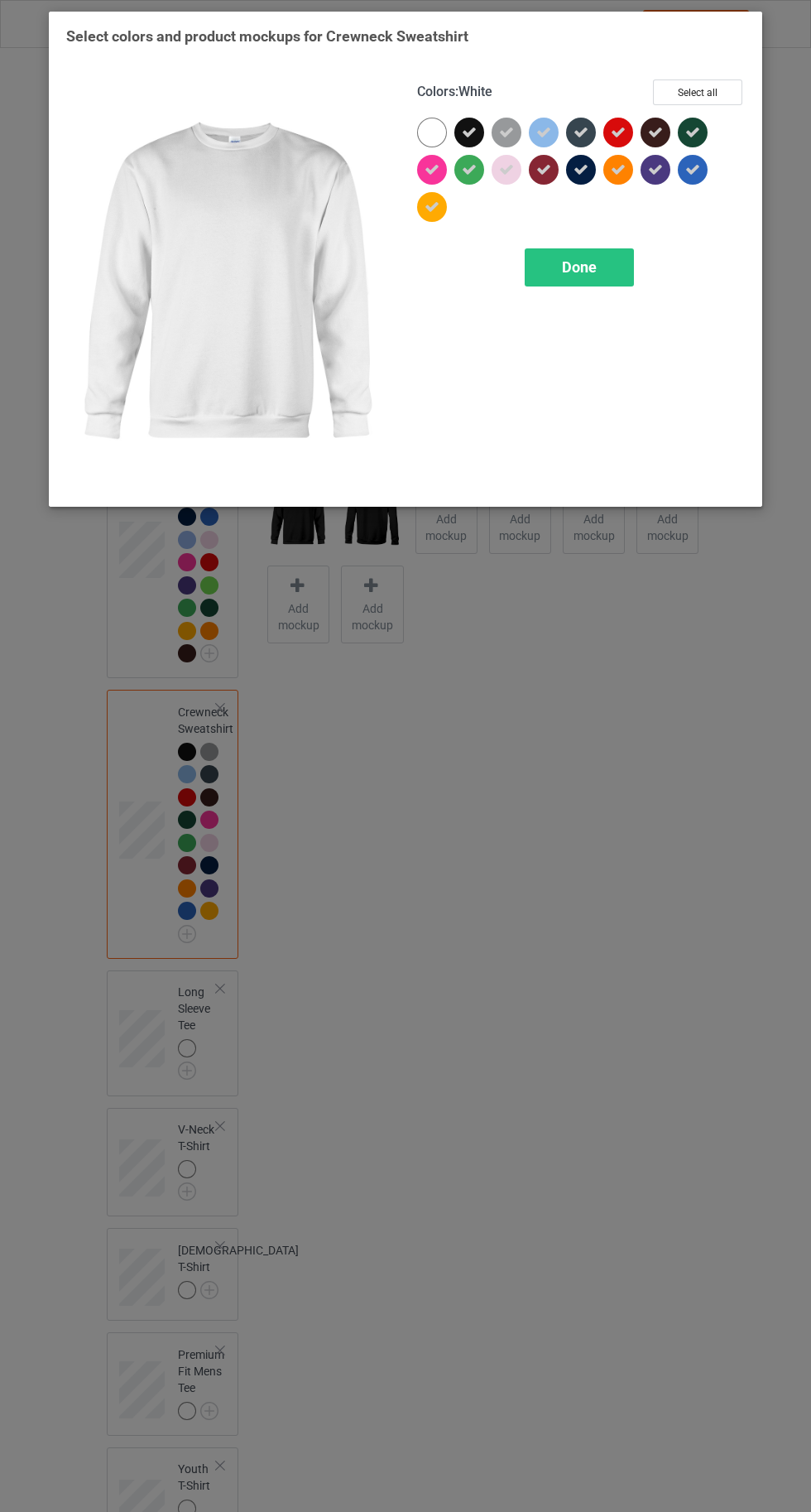
click at [419, 137] on div at bounding box center [432, 133] width 30 height 30
click at [574, 280] on div "Done" at bounding box center [580, 268] width 110 height 38
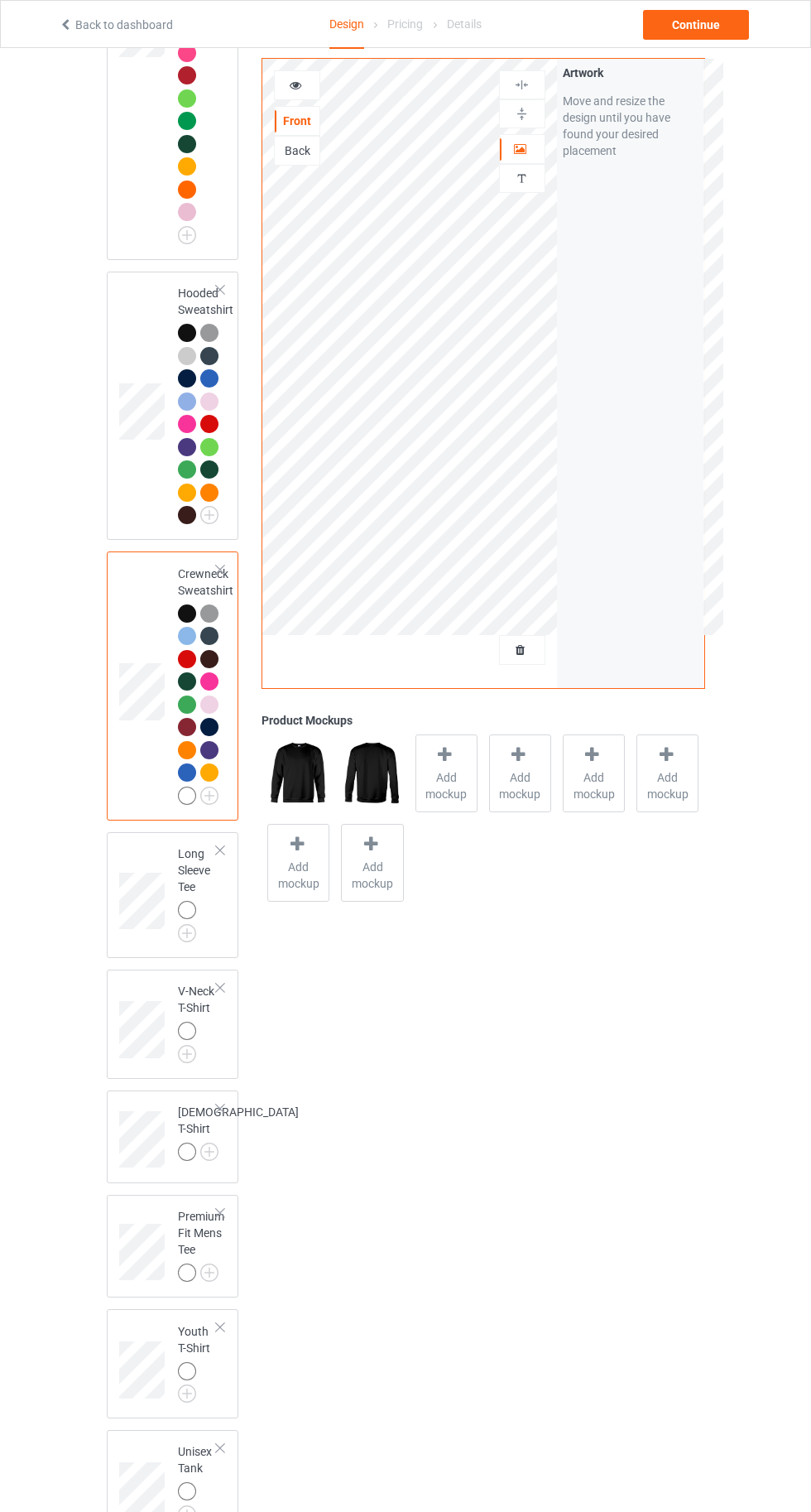
scroll to position [460, 0]
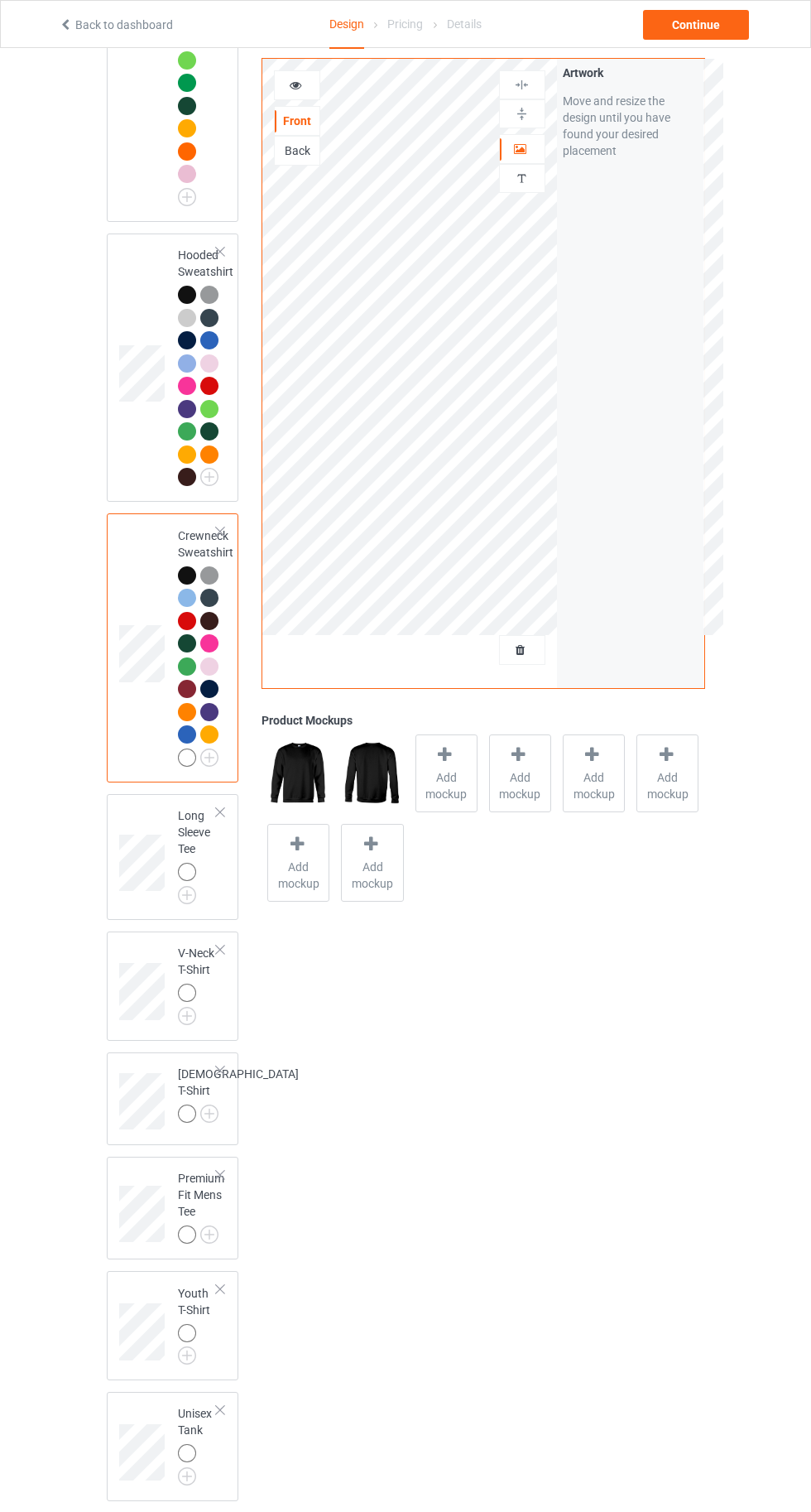
click at [0, 0] on img at bounding box center [0, 0] width 0 height 0
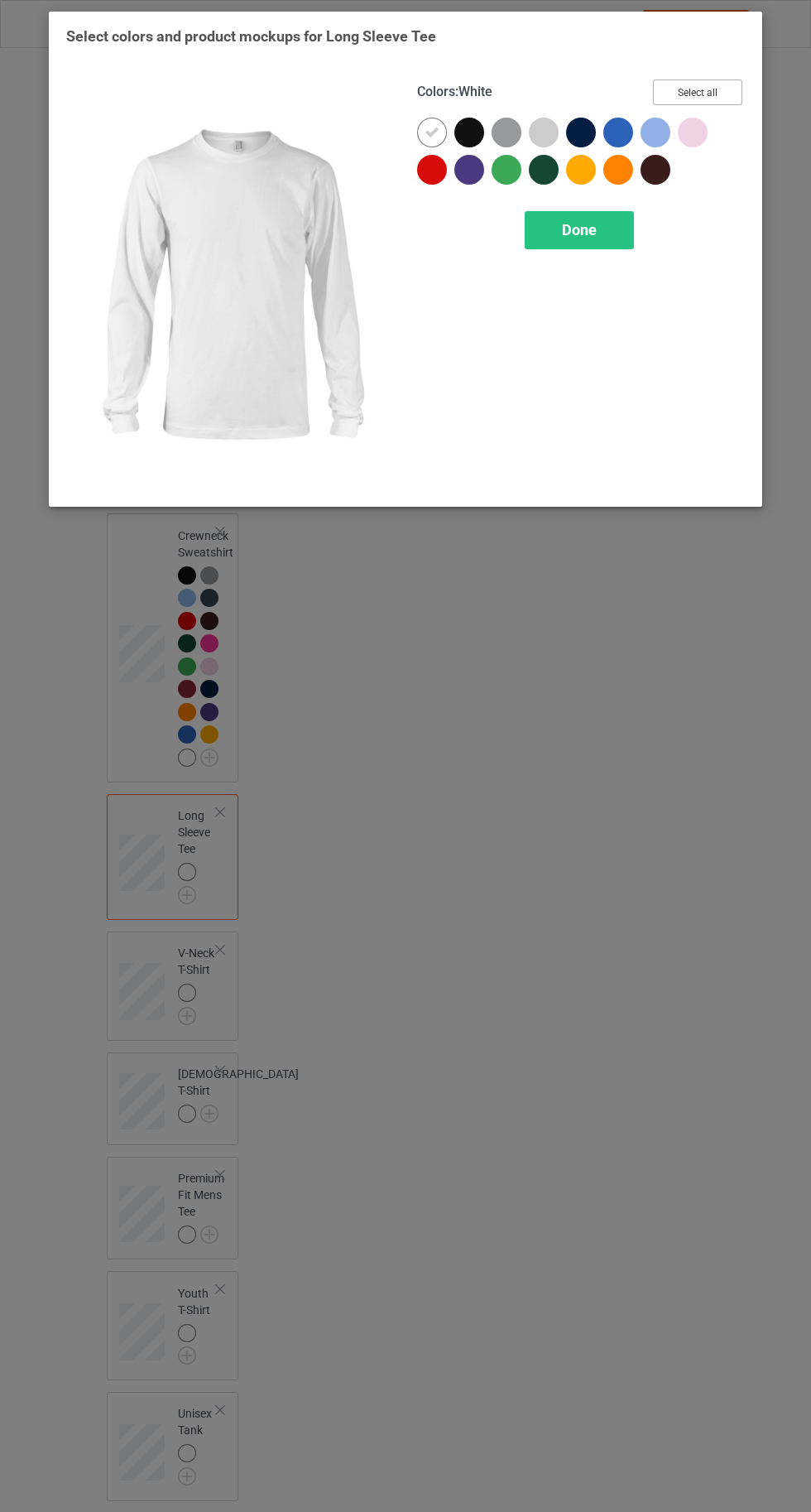
click at [731, 83] on button "Select all" at bounding box center [698, 92] width 90 height 26
click at [432, 130] on icon at bounding box center [432, 133] width 15 height 15
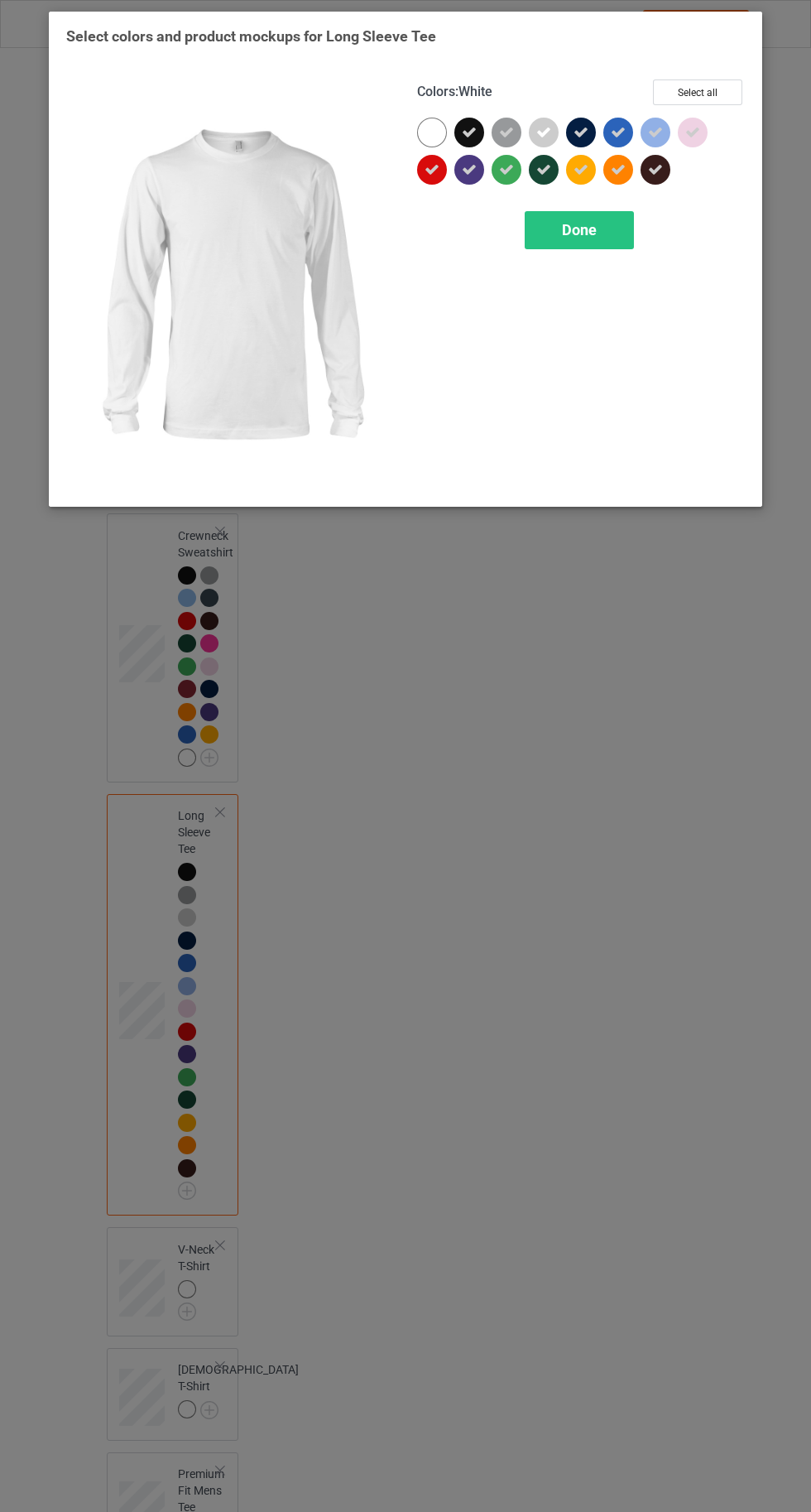
click at [420, 118] on div at bounding box center [435, 136] width 37 height 37
click at [595, 221] on span "Done" at bounding box center [580, 229] width 35 height 17
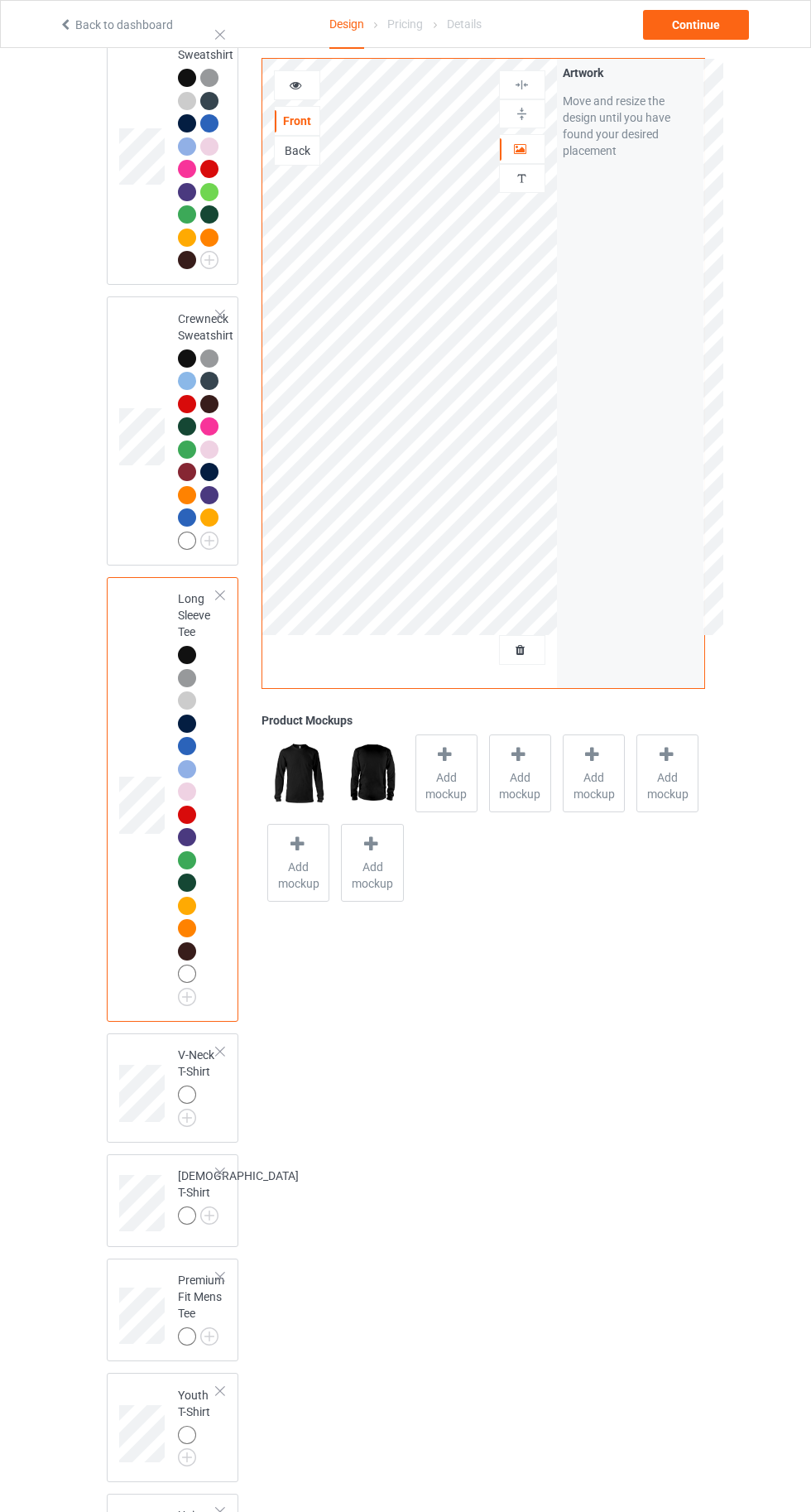
scroll to position [778, 0]
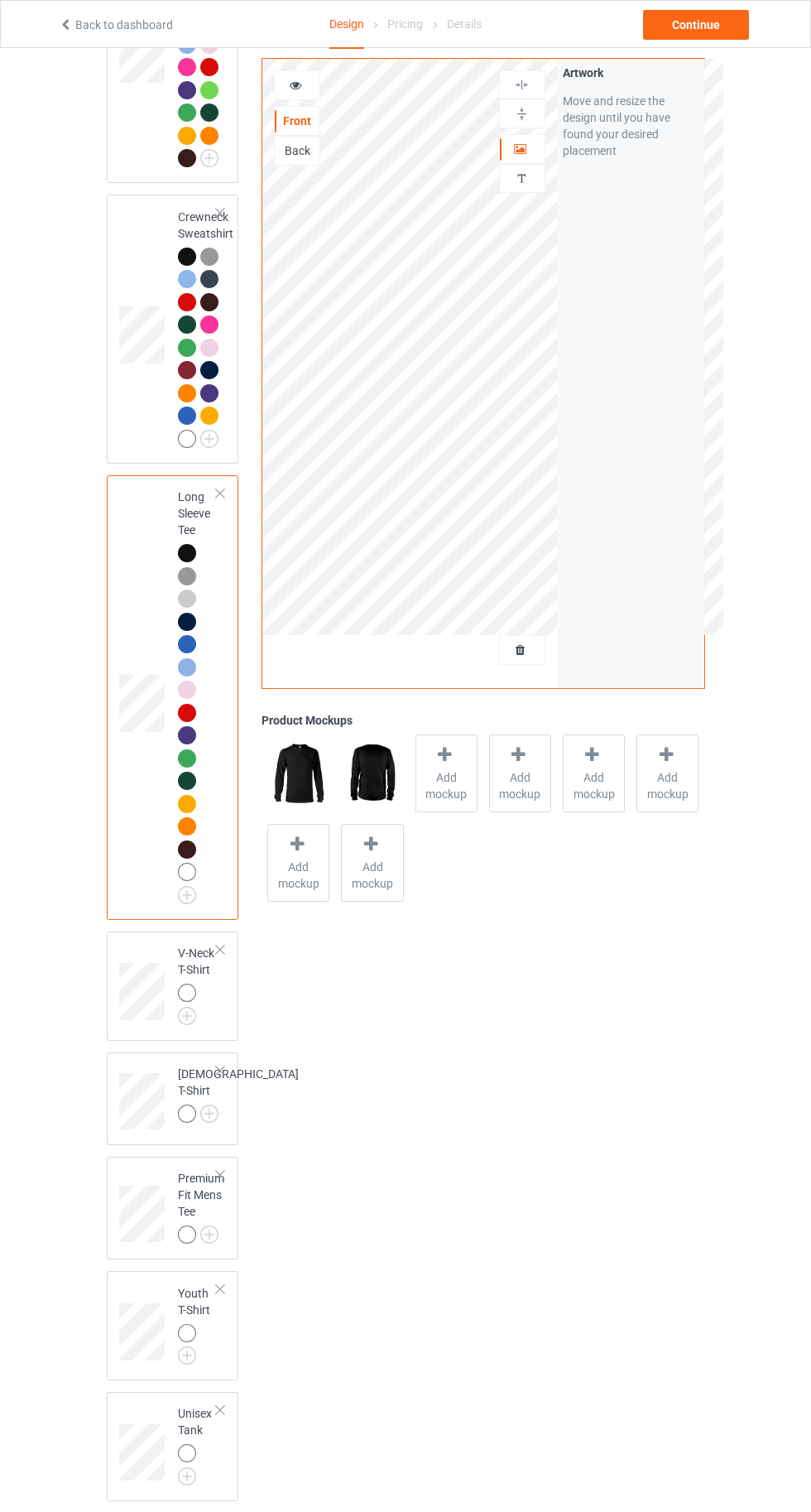
click at [187, 1055] on div "[DEMOGRAPHIC_DATA] T-Shirt" at bounding box center [173, 1098] width 133 height 92
click at [0, 0] on img at bounding box center [0, 0] width 0 height 0
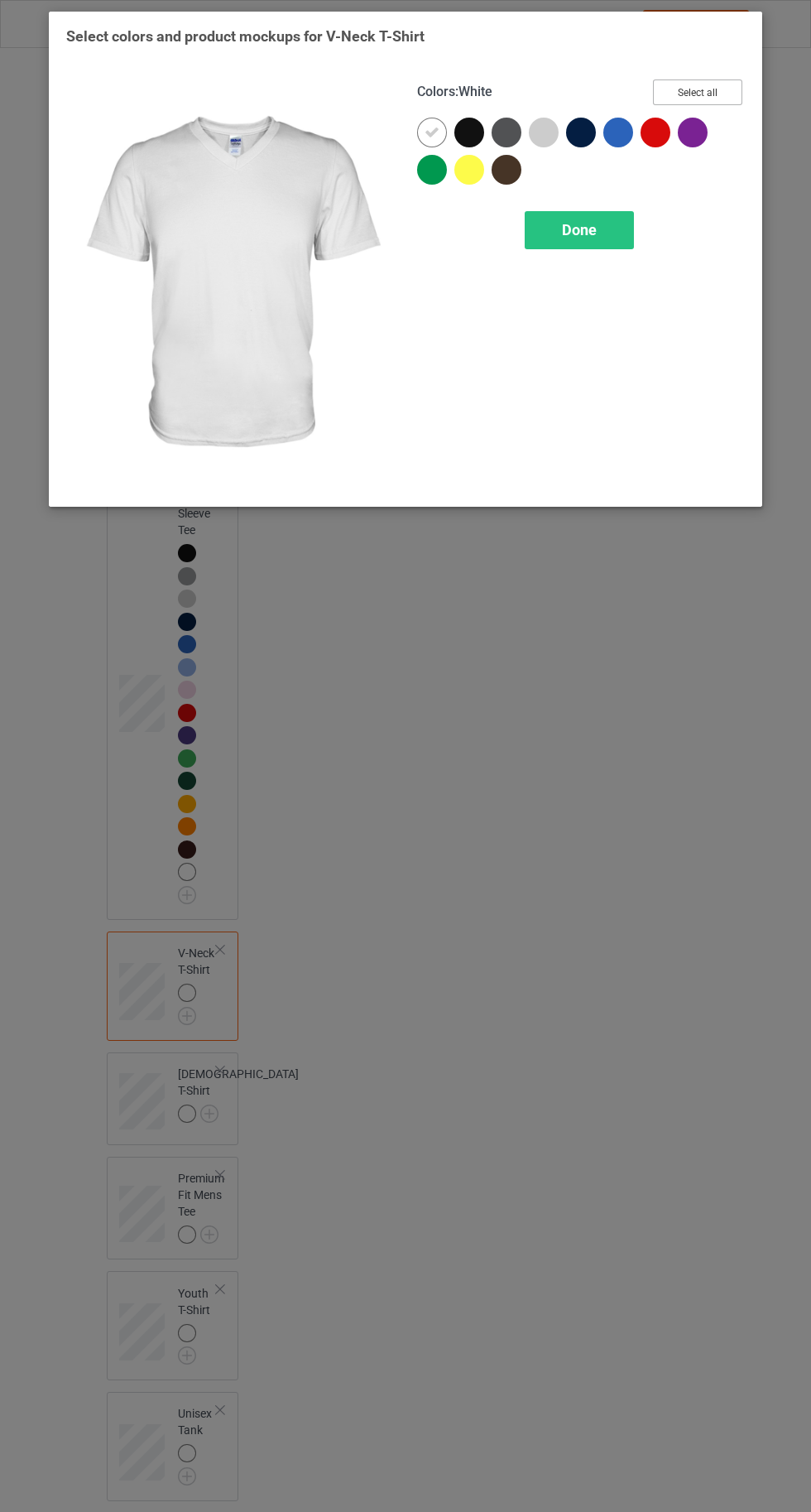
click at [697, 92] on button "Select all" at bounding box center [698, 92] width 90 height 26
click at [471, 163] on icon at bounding box center [469, 169] width 15 height 15
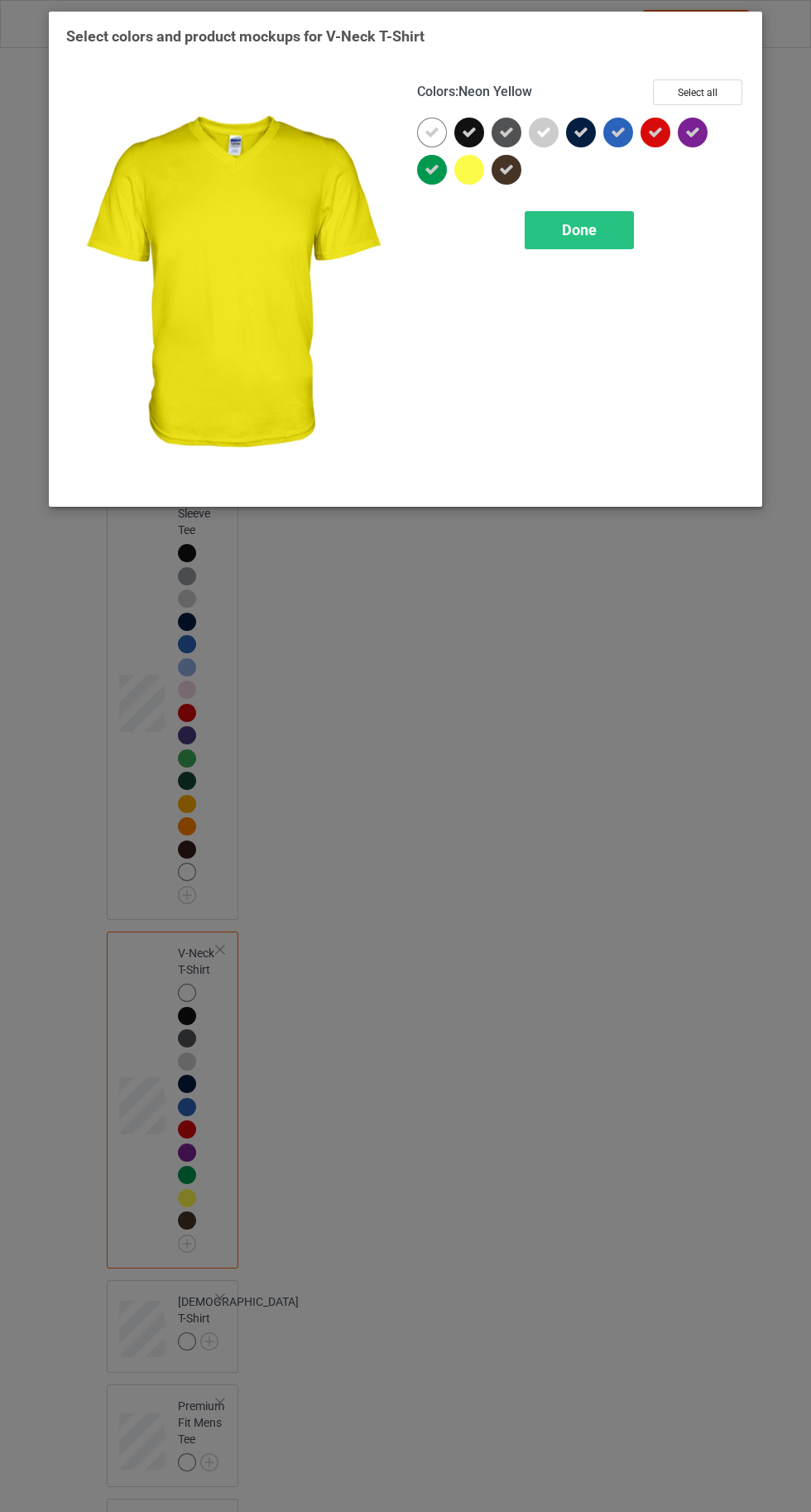
click at [432, 132] on icon at bounding box center [432, 133] width 15 height 15
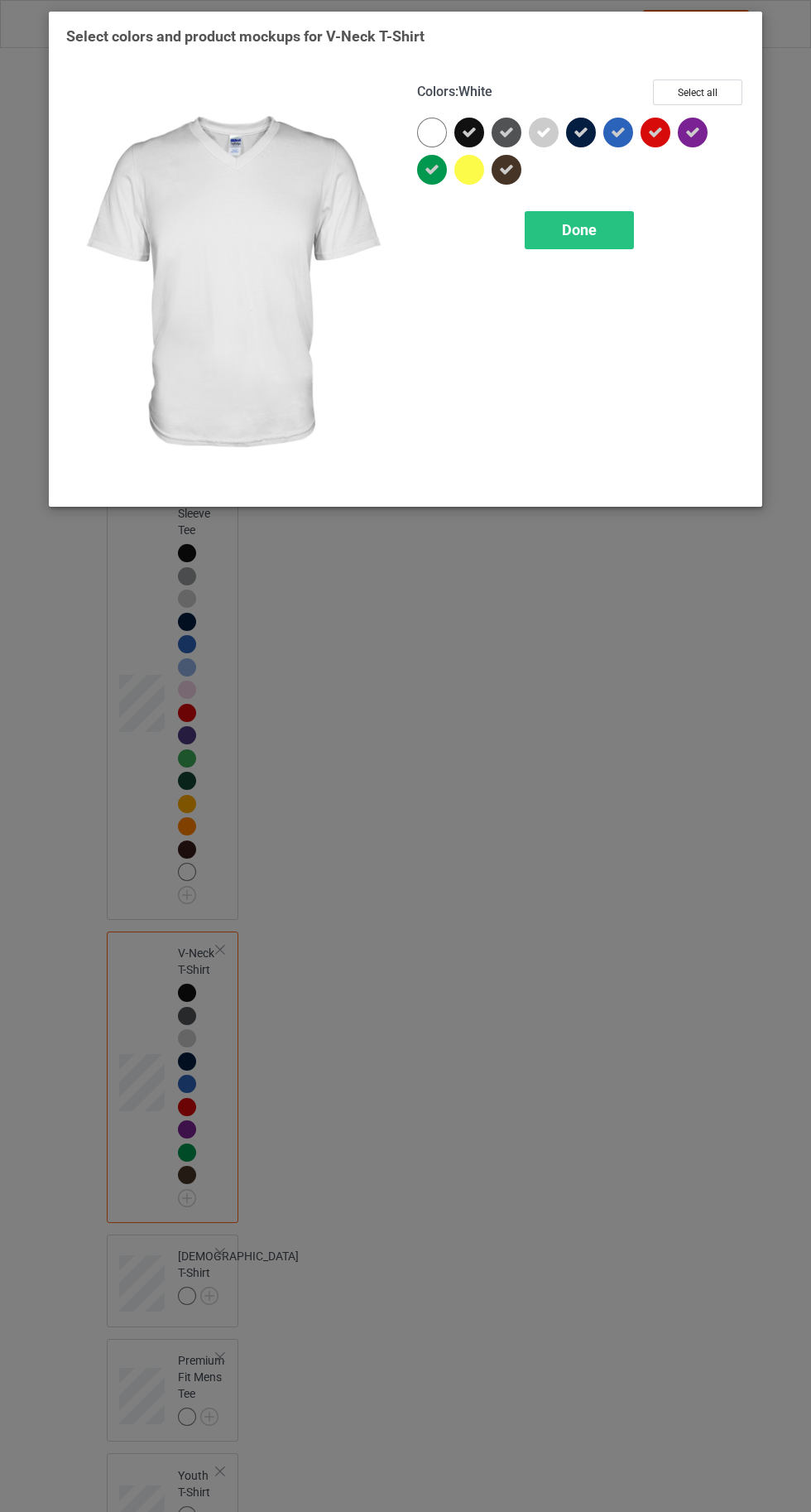
click at [432, 126] on div at bounding box center [432, 133] width 30 height 30
click at [577, 242] on div "Done" at bounding box center [580, 230] width 110 height 38
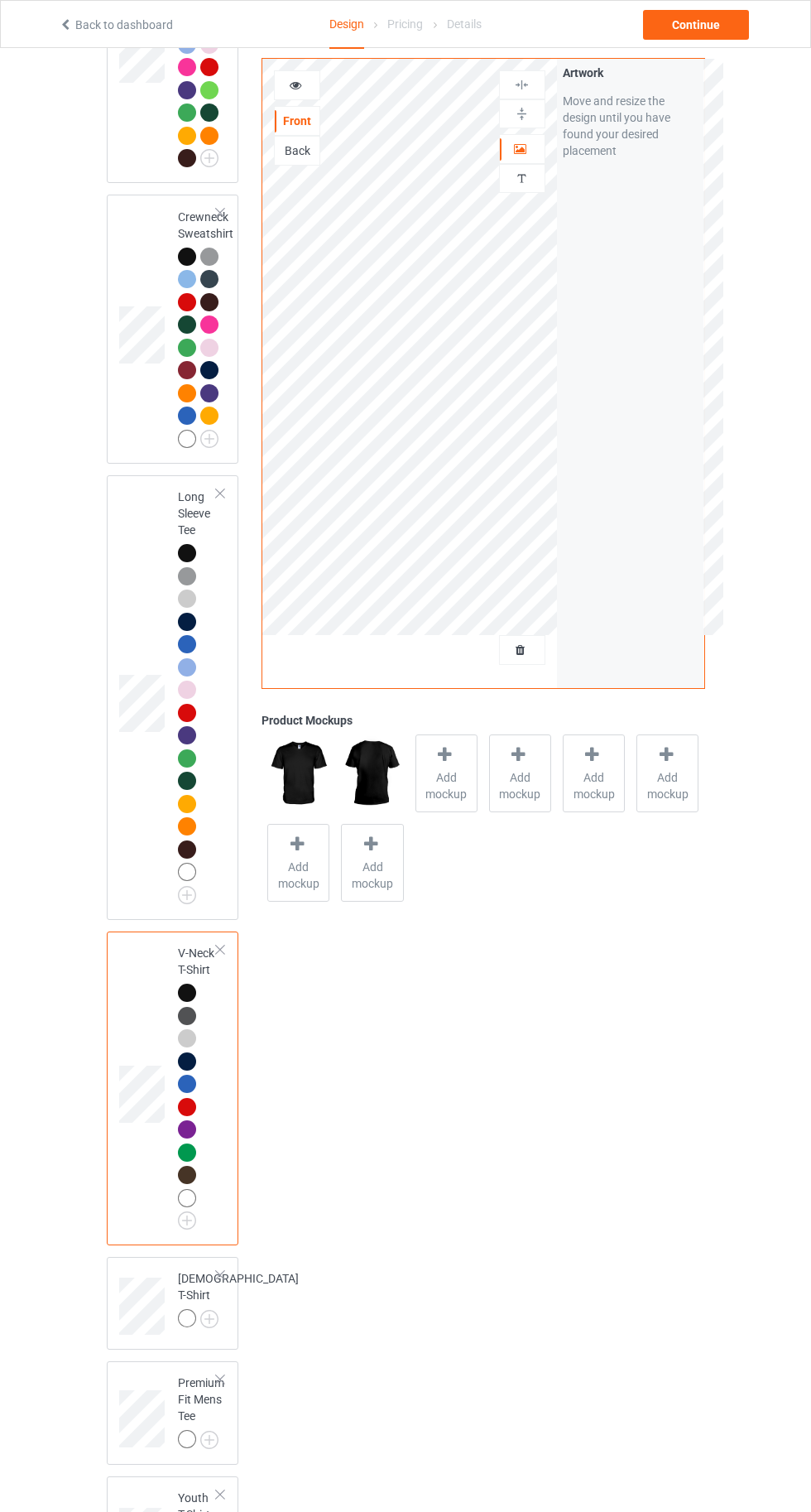
scroll to position [984, 0]
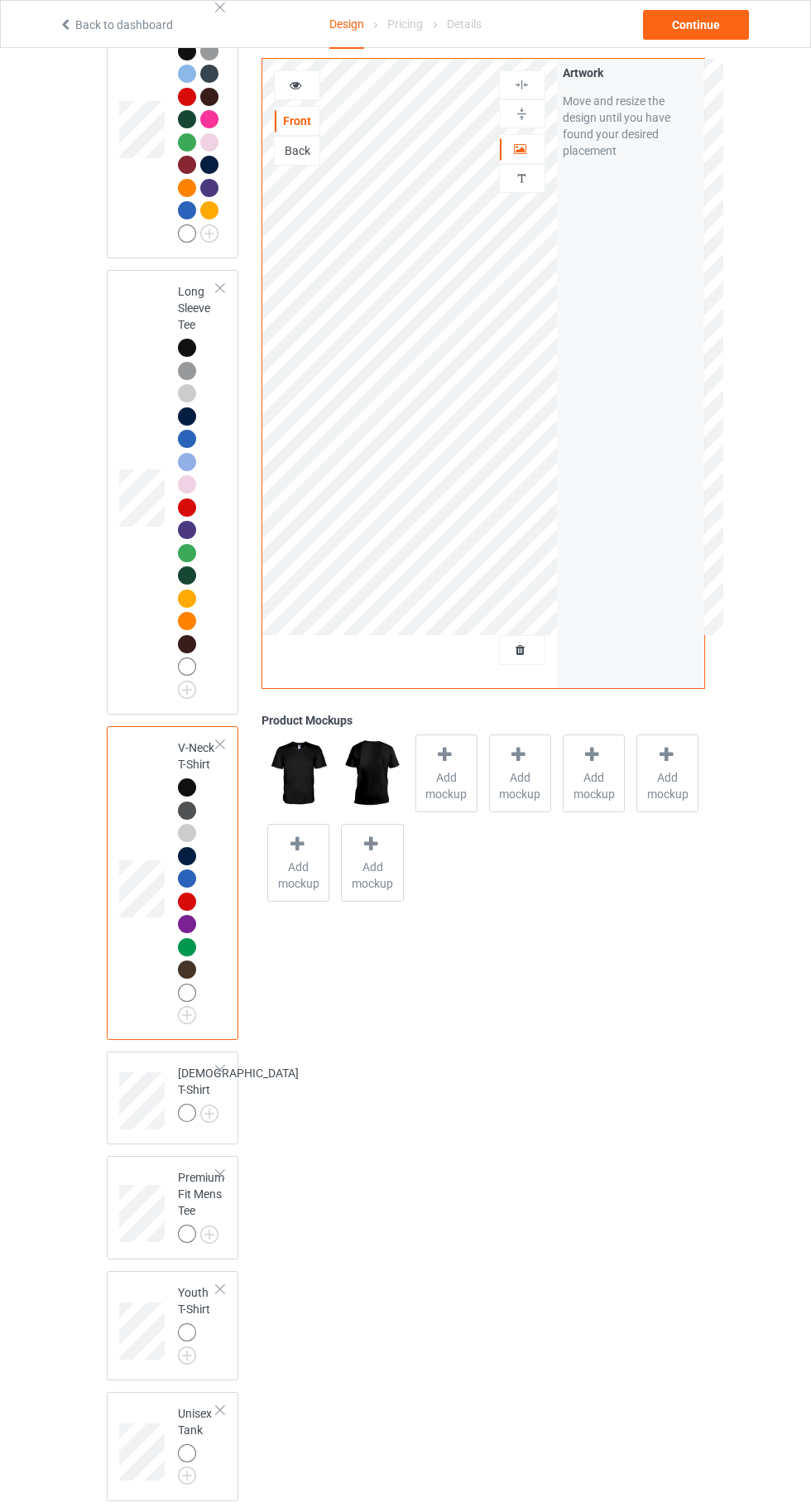
click at [0, 0] on img at bounding box center [0, 0] width 0 height 0
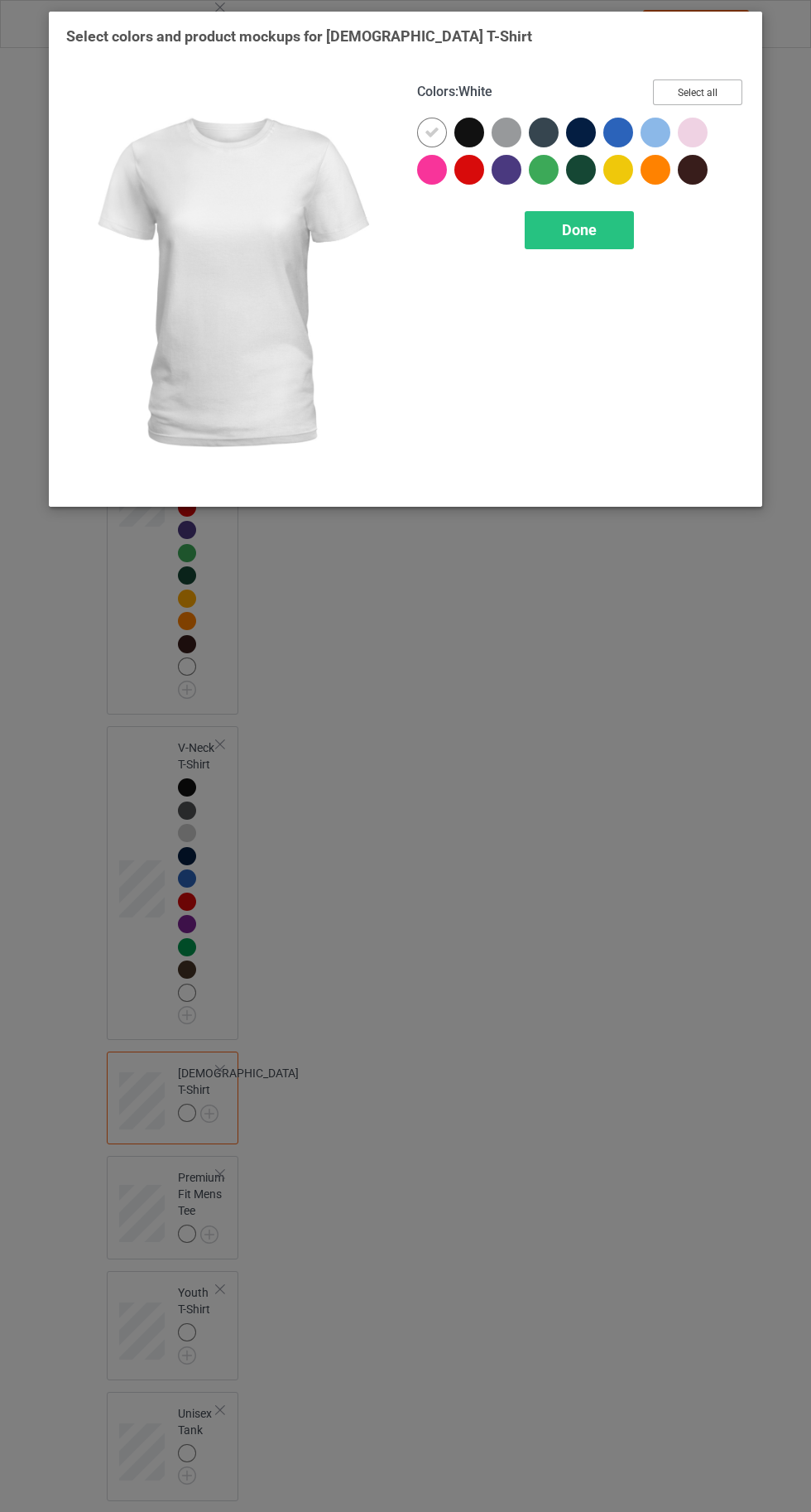
click at [683, 101] on button "Select all" at bounding box center [698, 92] width 90 height 26
click at [419, 127] on div at bounding box center [432, 133] width 30 height 30
click at [420, 127] on div at bounding box center [432, 133] width 30 height 30
click at [578, 239] on div "Done" at bounding box center [580, 230] width 110 height 38
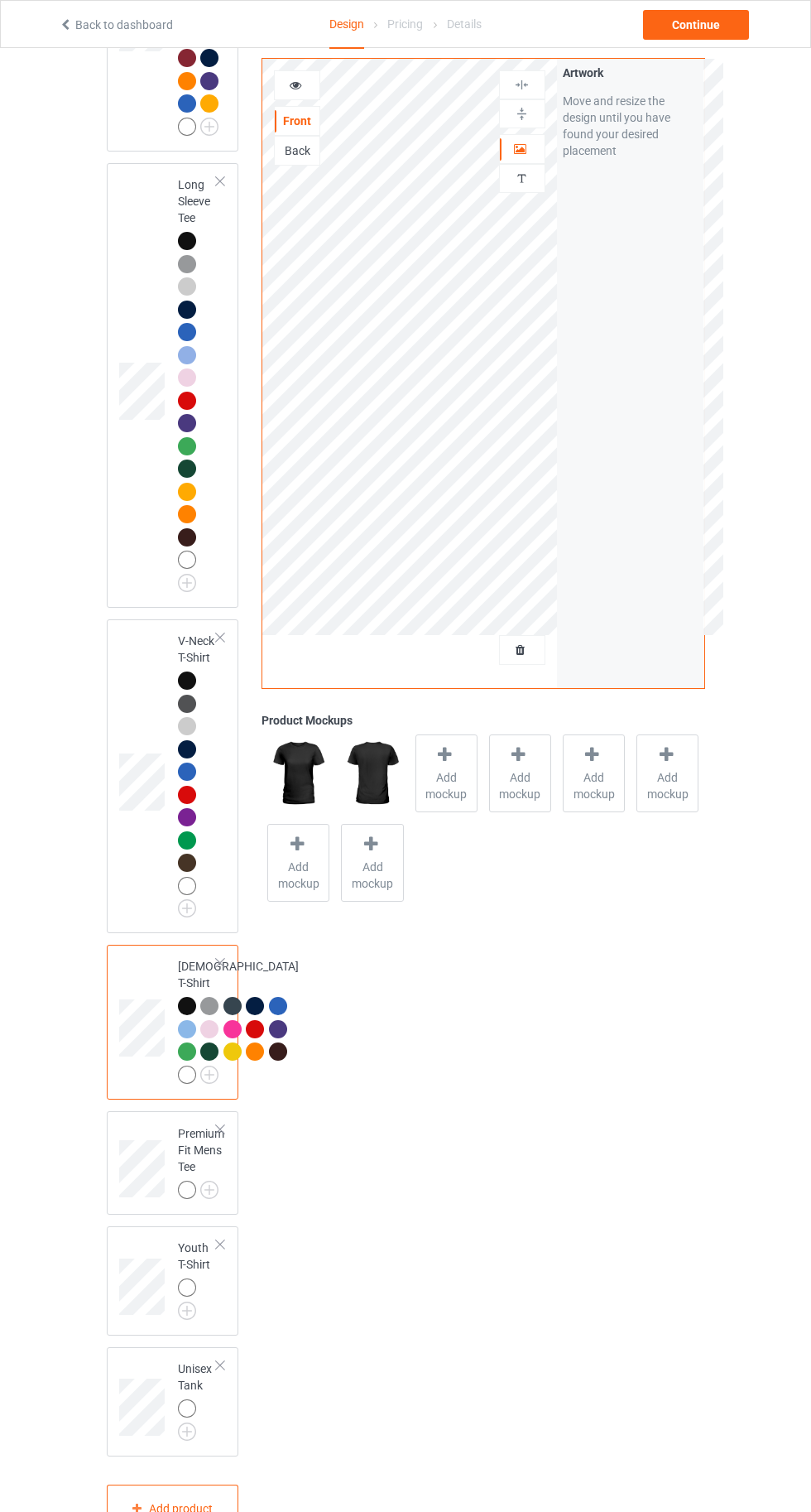
scroll to position [1325, 0]
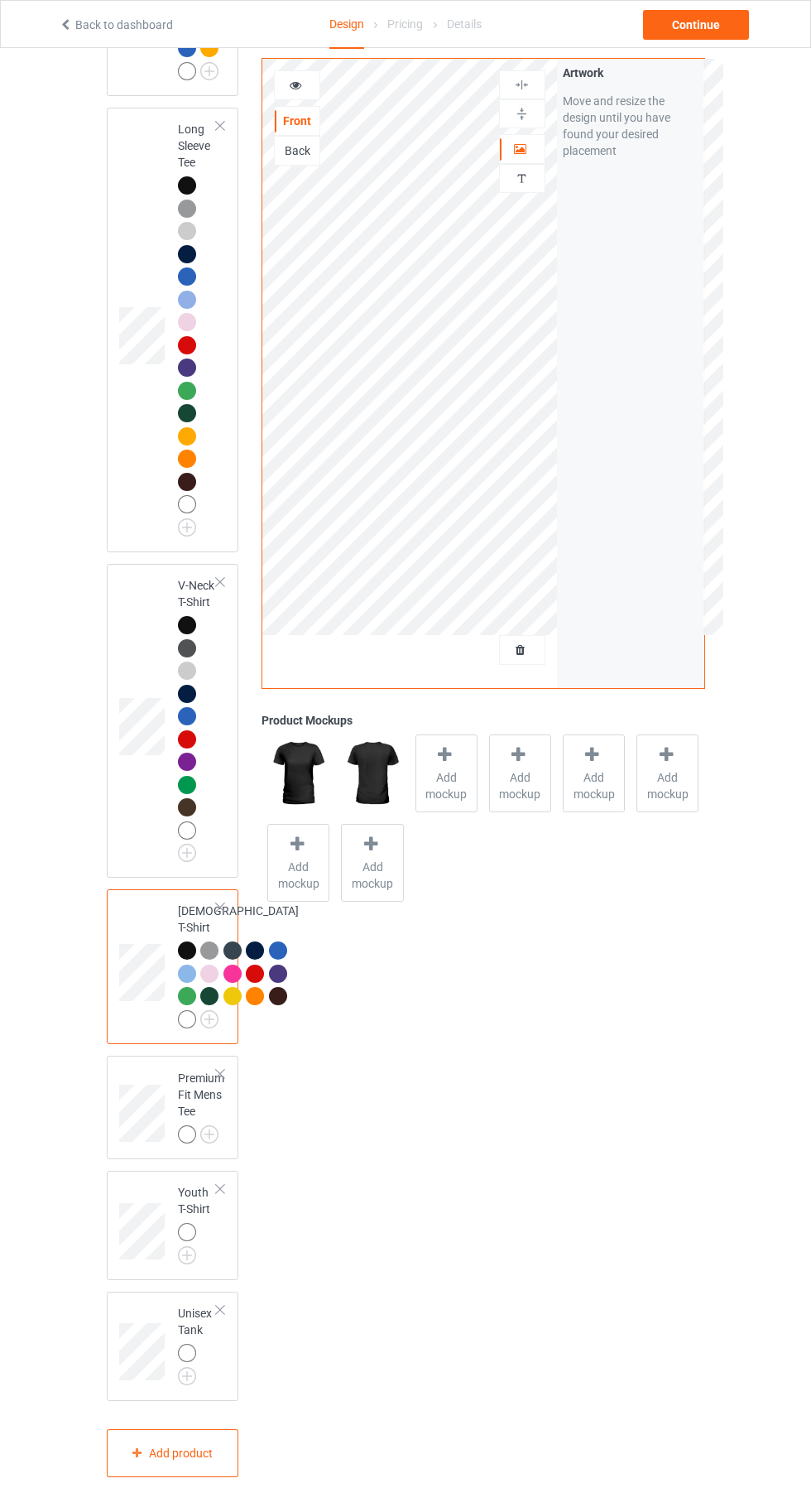
click at [0, 0] on img at bounding box center [0, 0] width 0 height 0
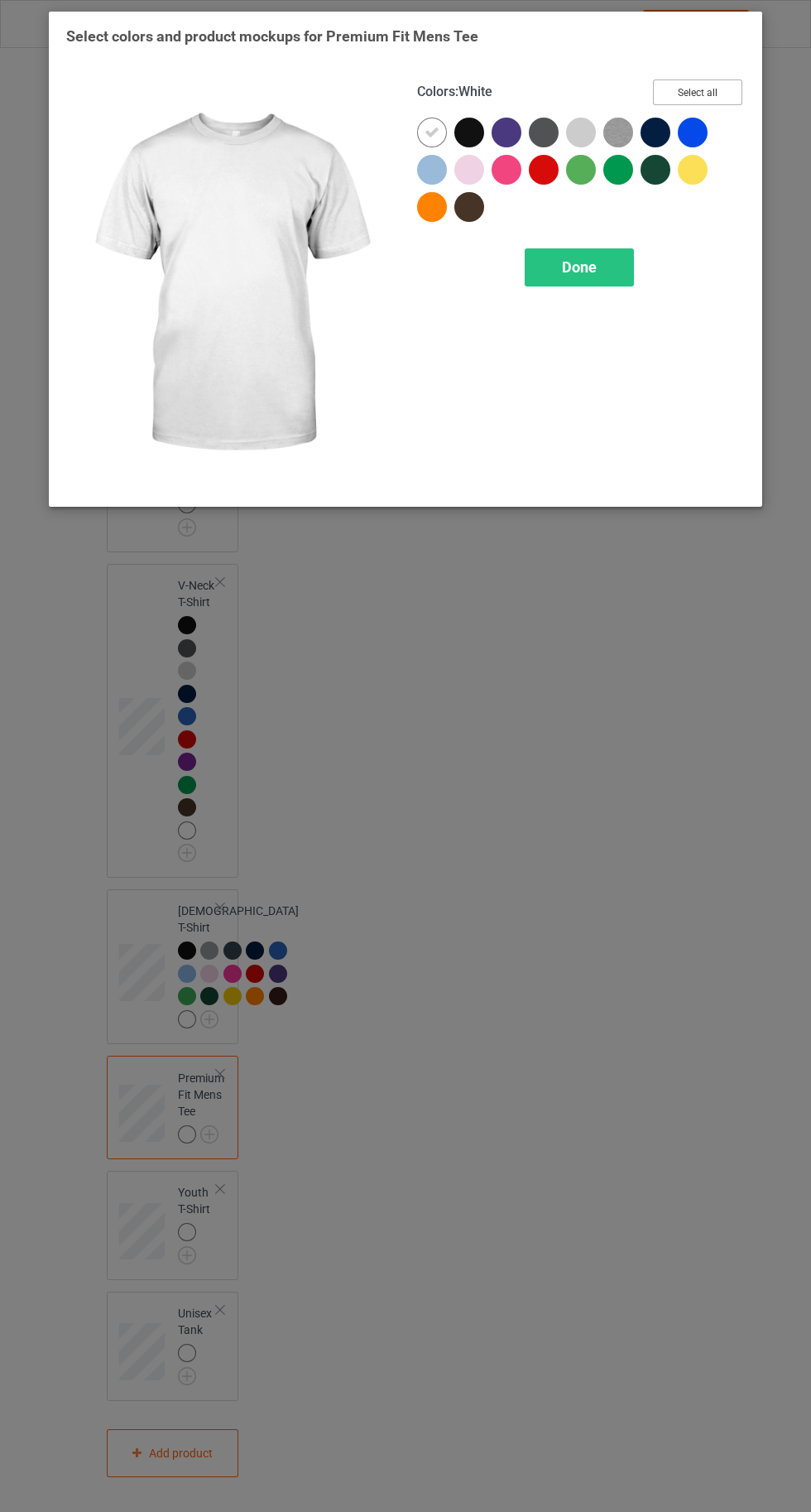
click at [705, 101] on button "Select all" at bounding box center [698, 92] width 90 height 26
click at [425, 131] on icon at bounding box center [432, 133] width 15 height 15
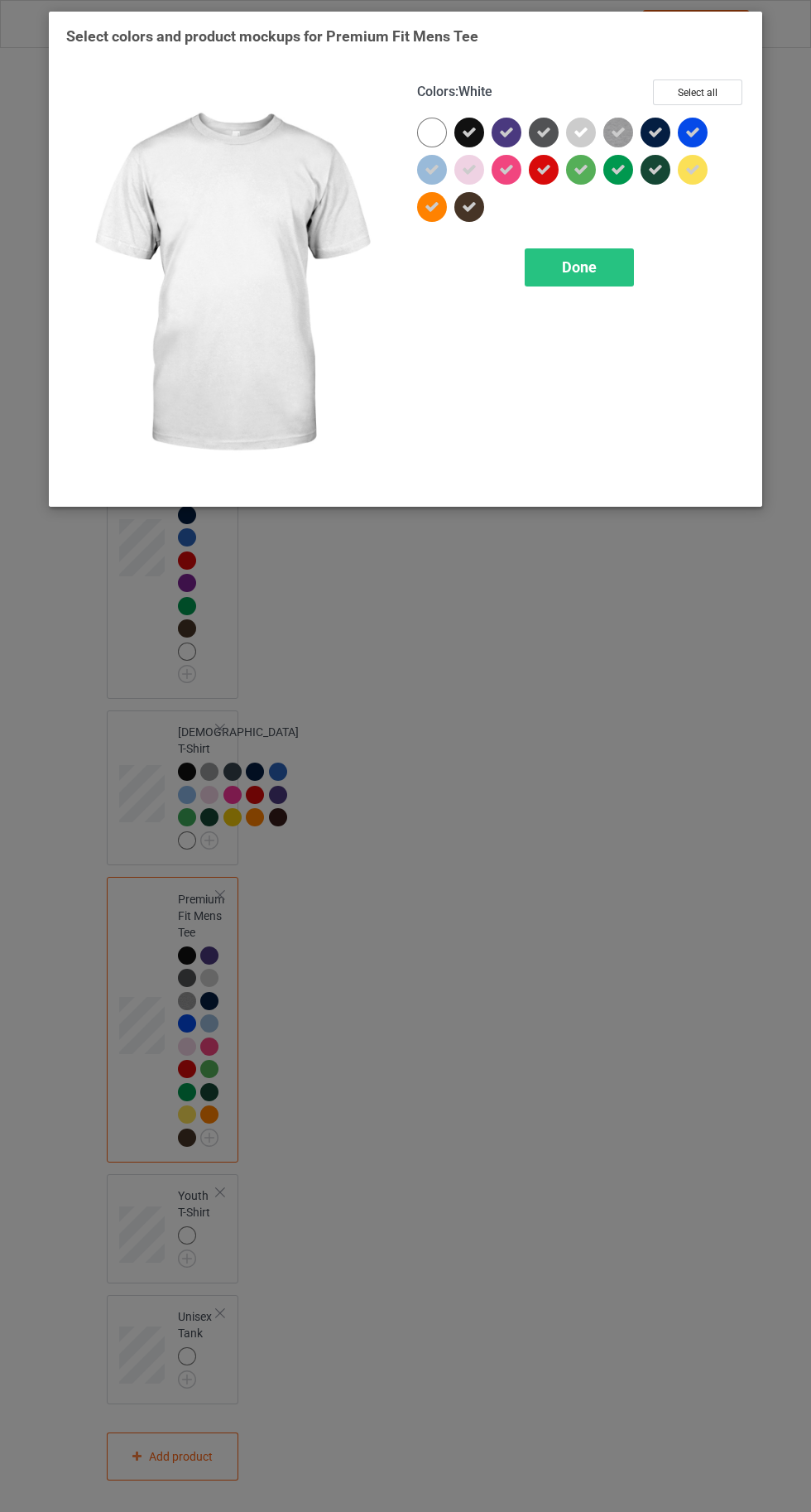
click at [425, 131] on div at bounding box center [432, 133] width 30 height 30
click at [689, 170] on icon at bounding box center [693, 169] width 15 height 15
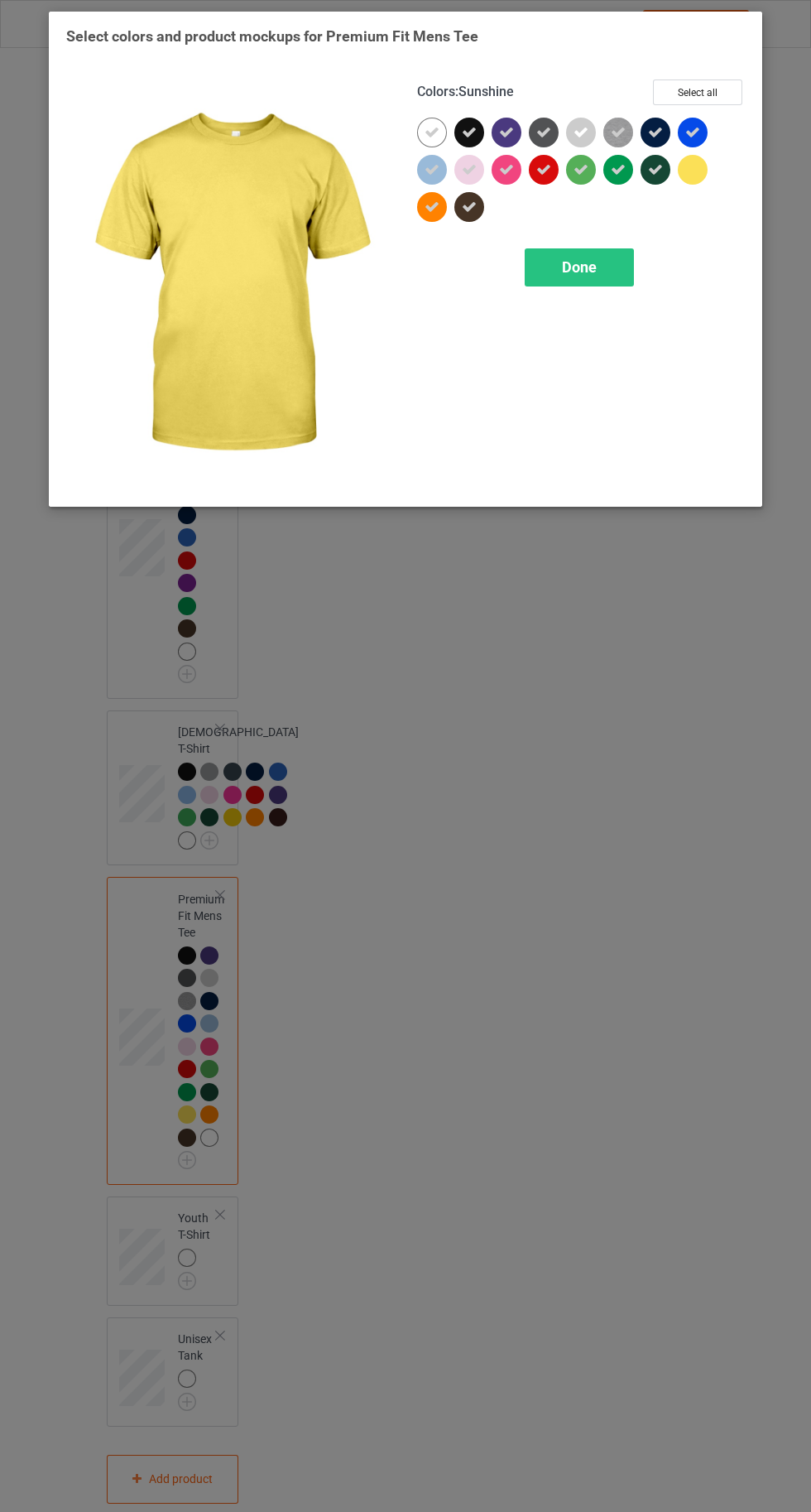
click at [425, 206] on icon at bounding box center [432, 207] width 15 height 15
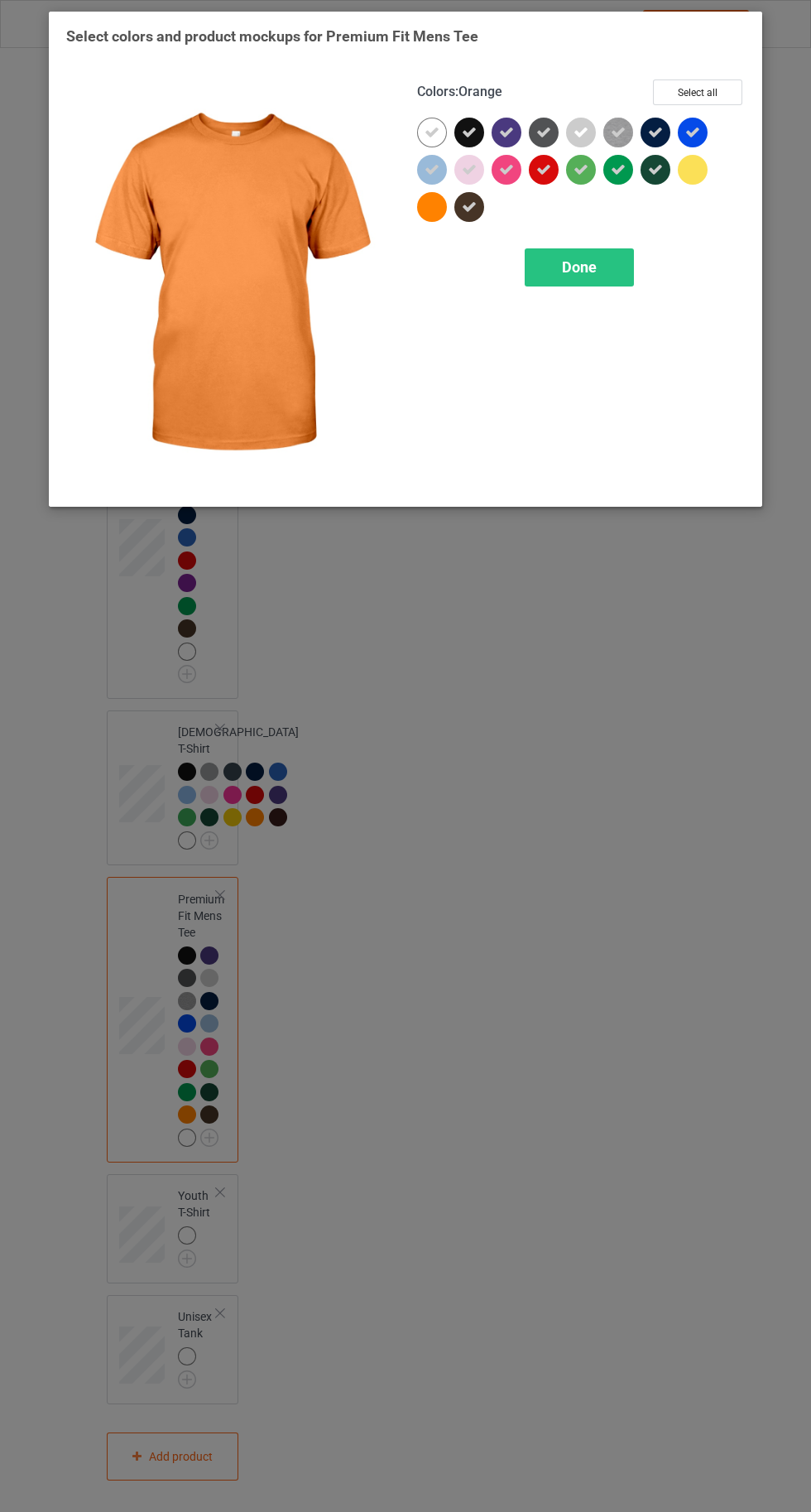
click at [600, 264] on div "Done" at bounding box center [580, 268] width 110 height 38
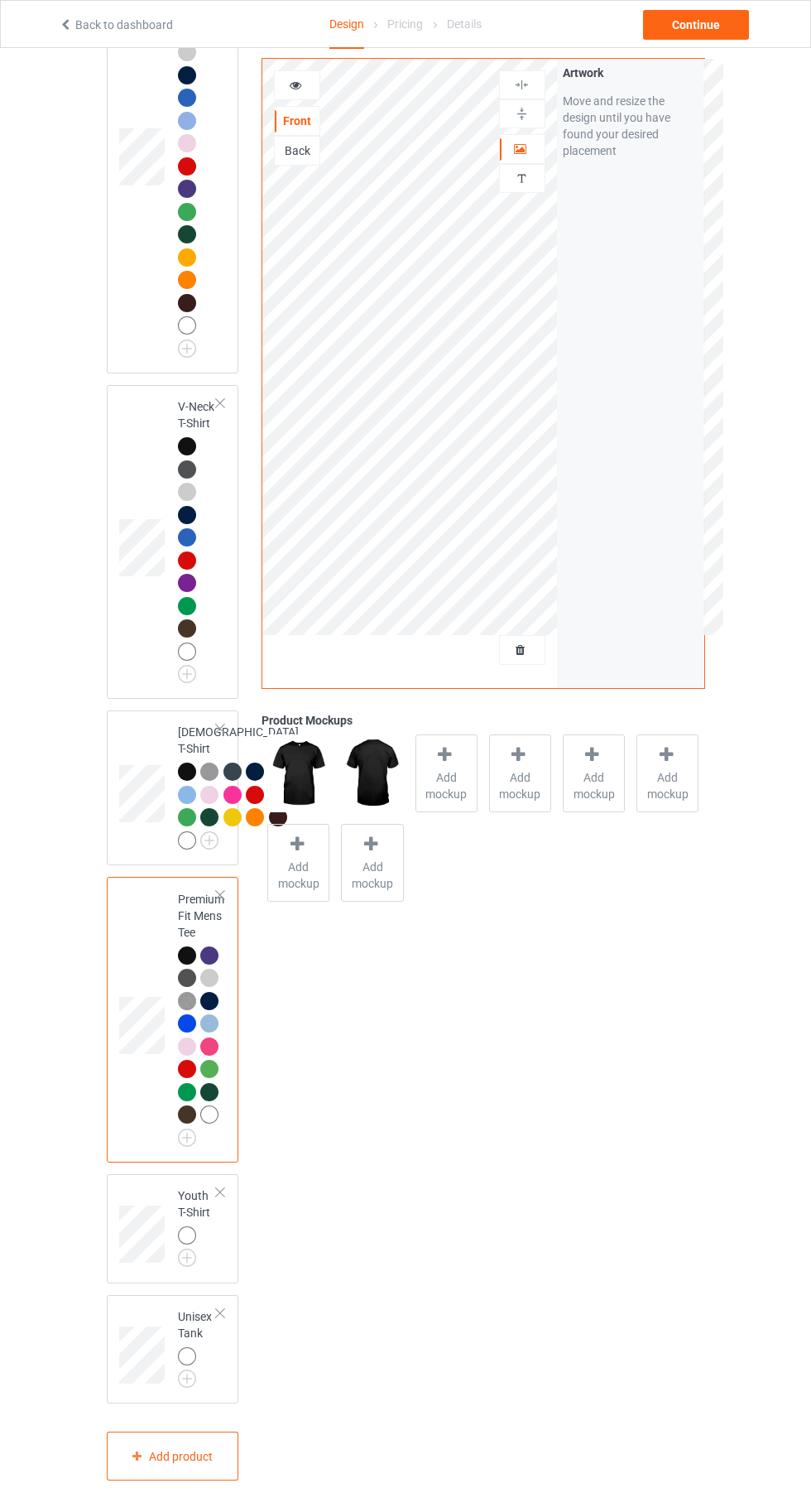
scroll to position [1507, 0]
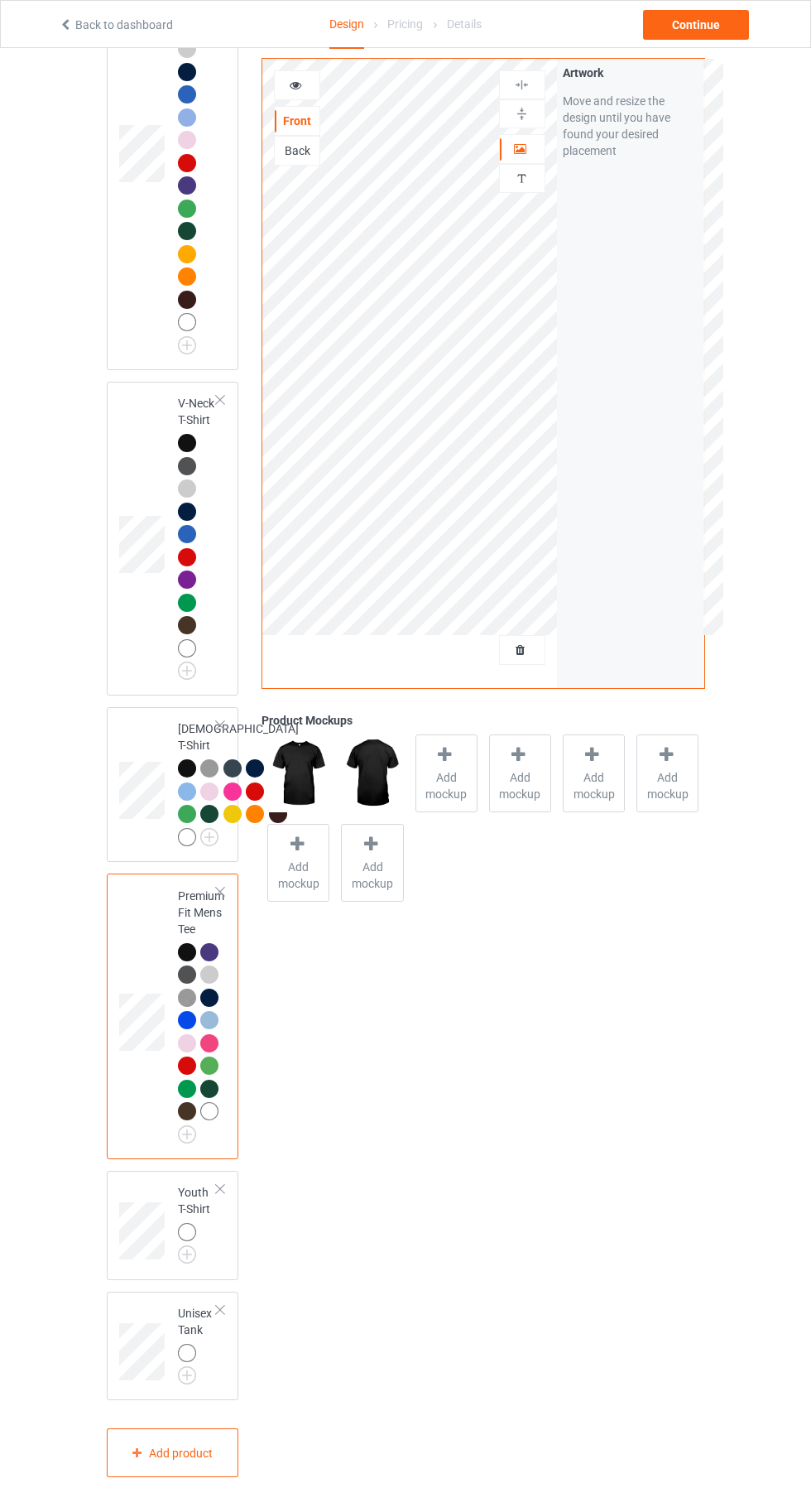
click at [0, 0] on img at bounding box center [0, 0] width 0 height 0
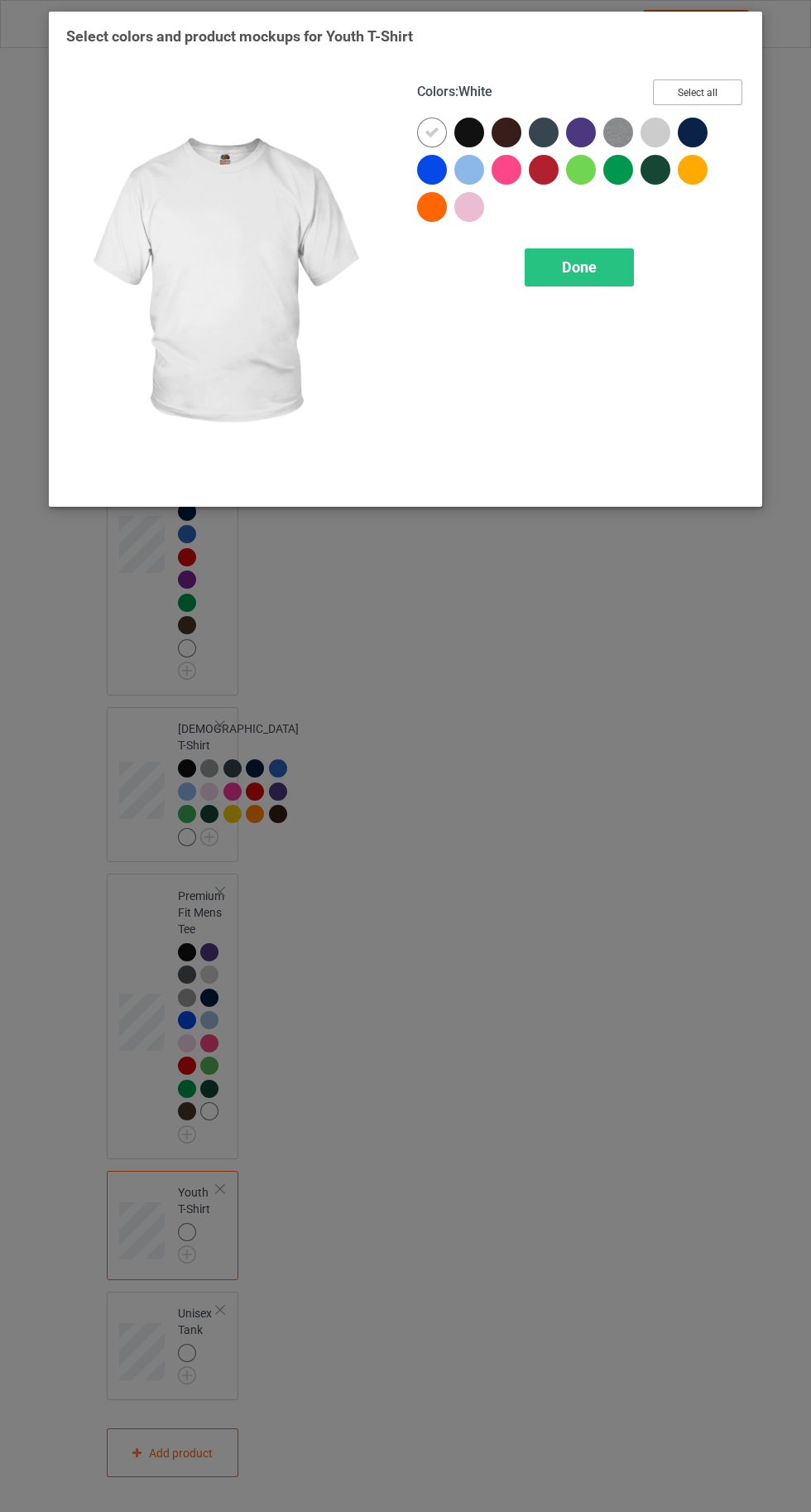
click at [706, 100] on button "Select all" at bounding box center [698, 92] width 90 height 26
click at [425, 125] on icon at bounding box center [432, 133] width 15 height 15
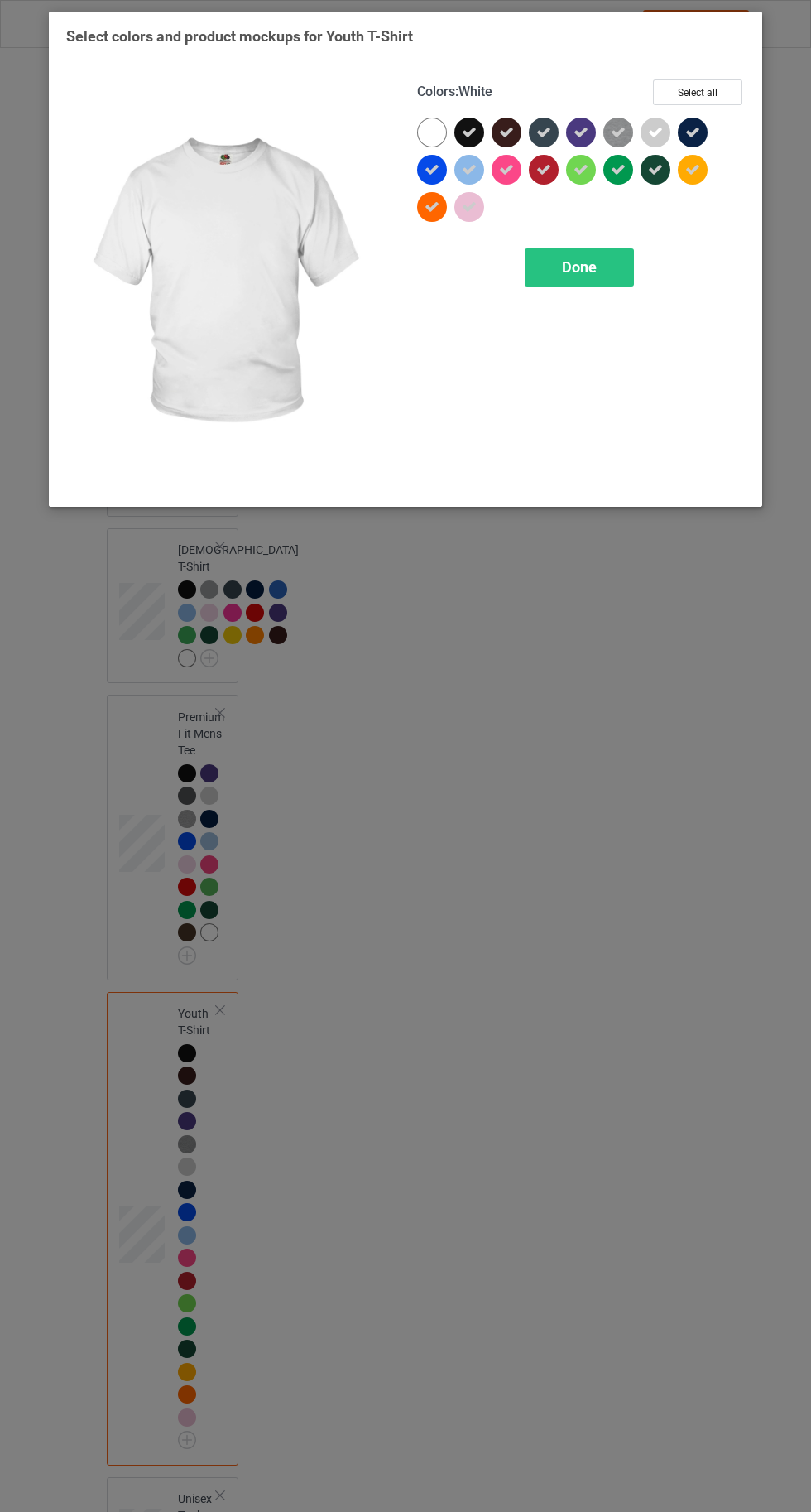
click at [425, 126] on div at bounding box center [432, 133] width 30 height 30
click at [688, 171] on icon at bounding box center [693, 169] width 15 height 15
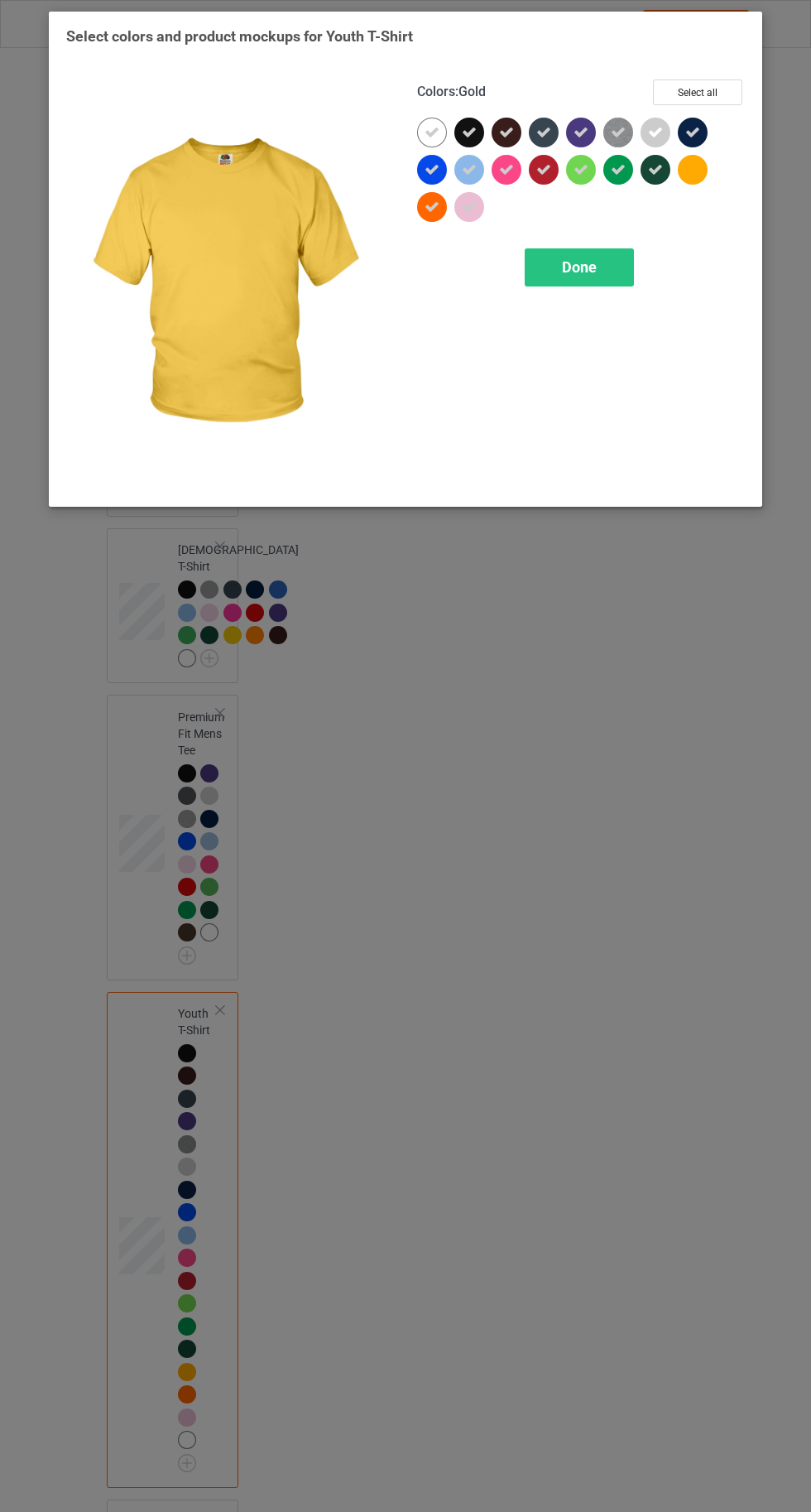
click at [597, 284] on div "Done" at bounding box center [580, 268] width 110 height 38
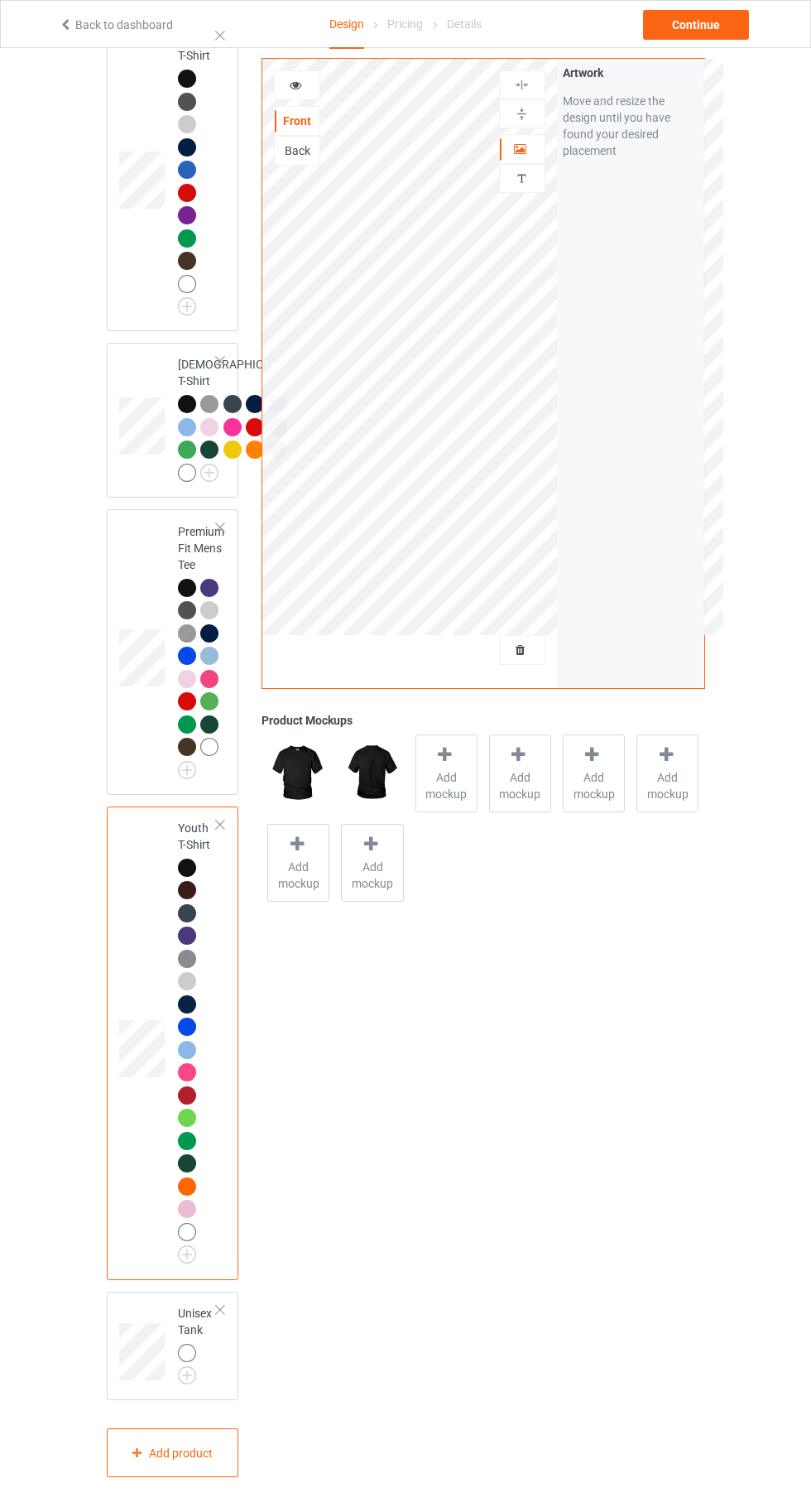
scroll to position [1871, 0]
click at [0, 0] on img at bounding box center [0, 0] width 0 height 0
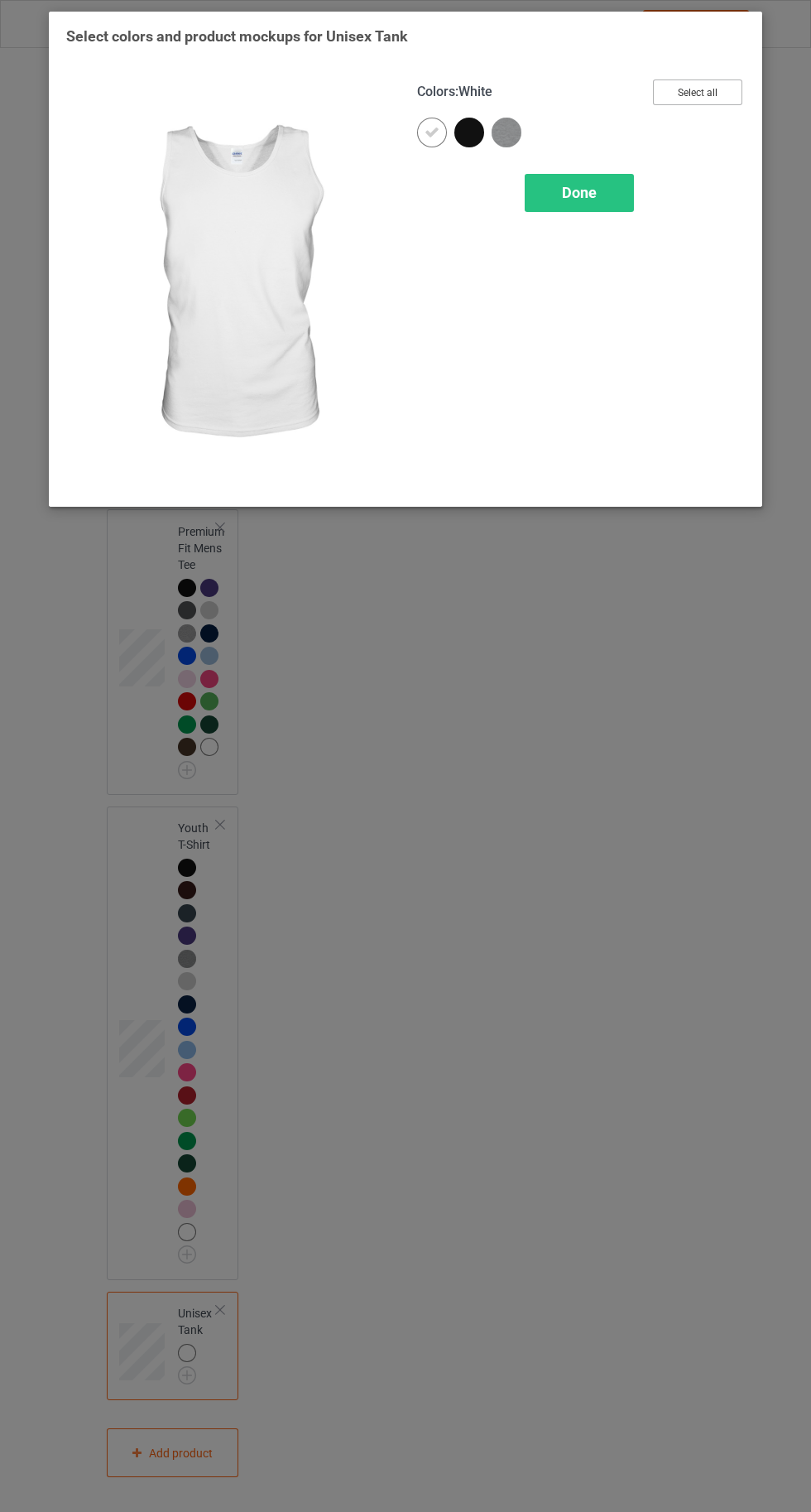
click at [722, 99] on button "Select all" at bounding box center [698, 92] width 90 height 26
click at [433, 127] on icon at bounding box center [432, 133] width 15 height 15
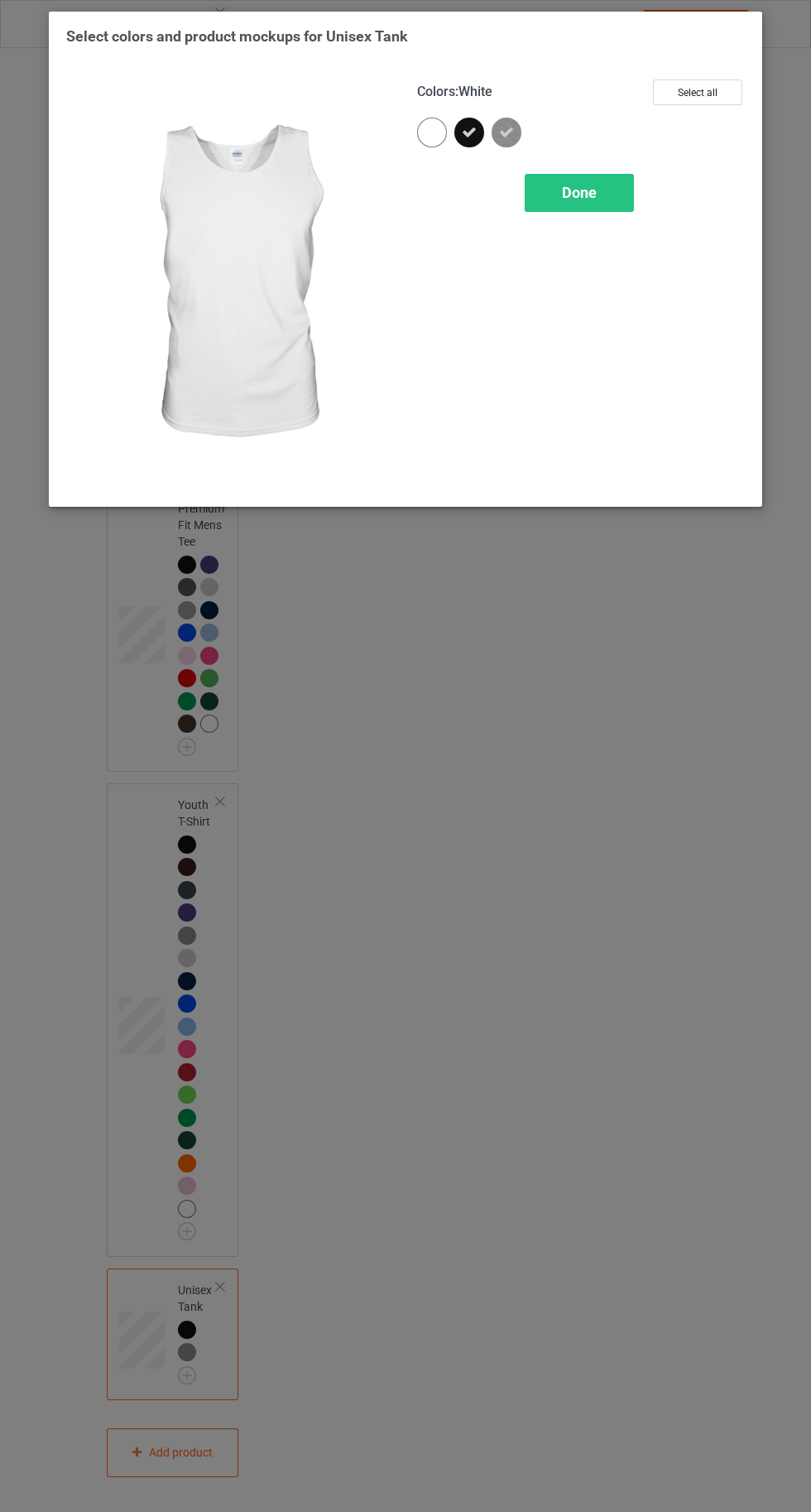
click at [423, 129] on div at bounding box center [432, 133] width 30 height 30
click at [581, 202] on div "Done" at bounding box center [580, 193] width 110 height 38
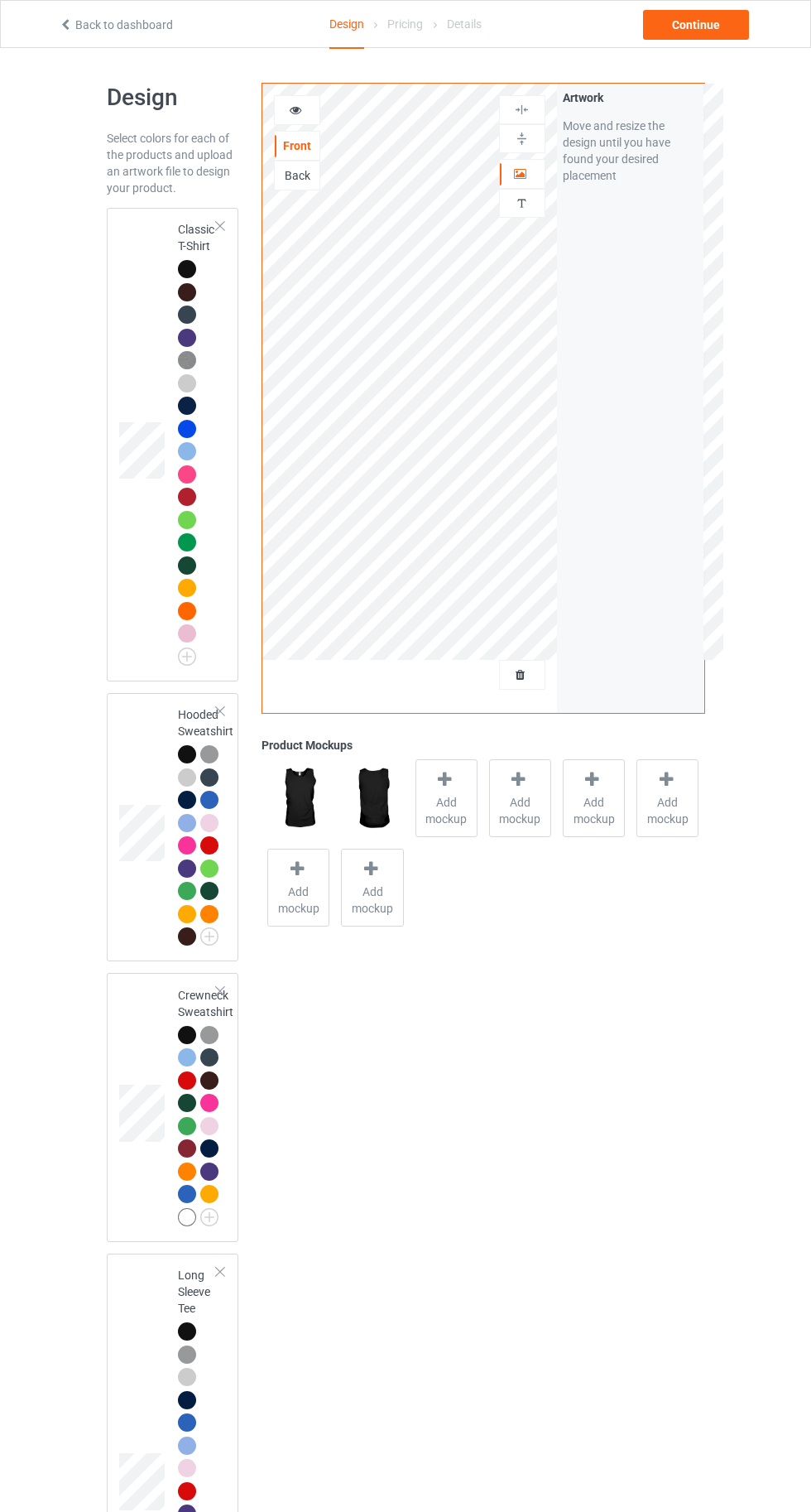
click at [186, 268] on div at bounding box center [187, 269] width 18 height 18
click at [0, 0] on img at bounding box center [0, 0] width 0 height 0
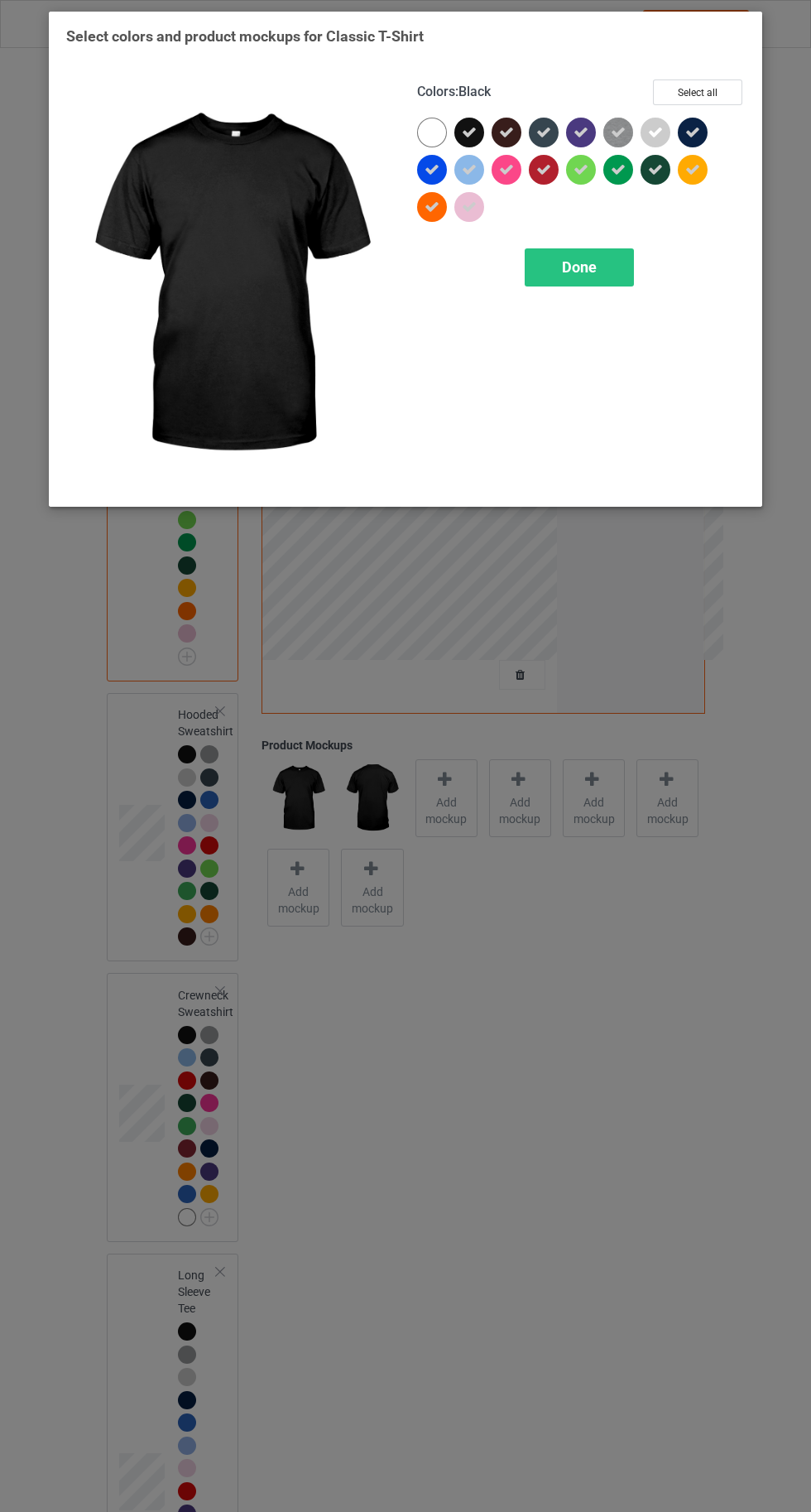
click at [693, 169] on icon at bounding box center [693, 169] width 15 height 15
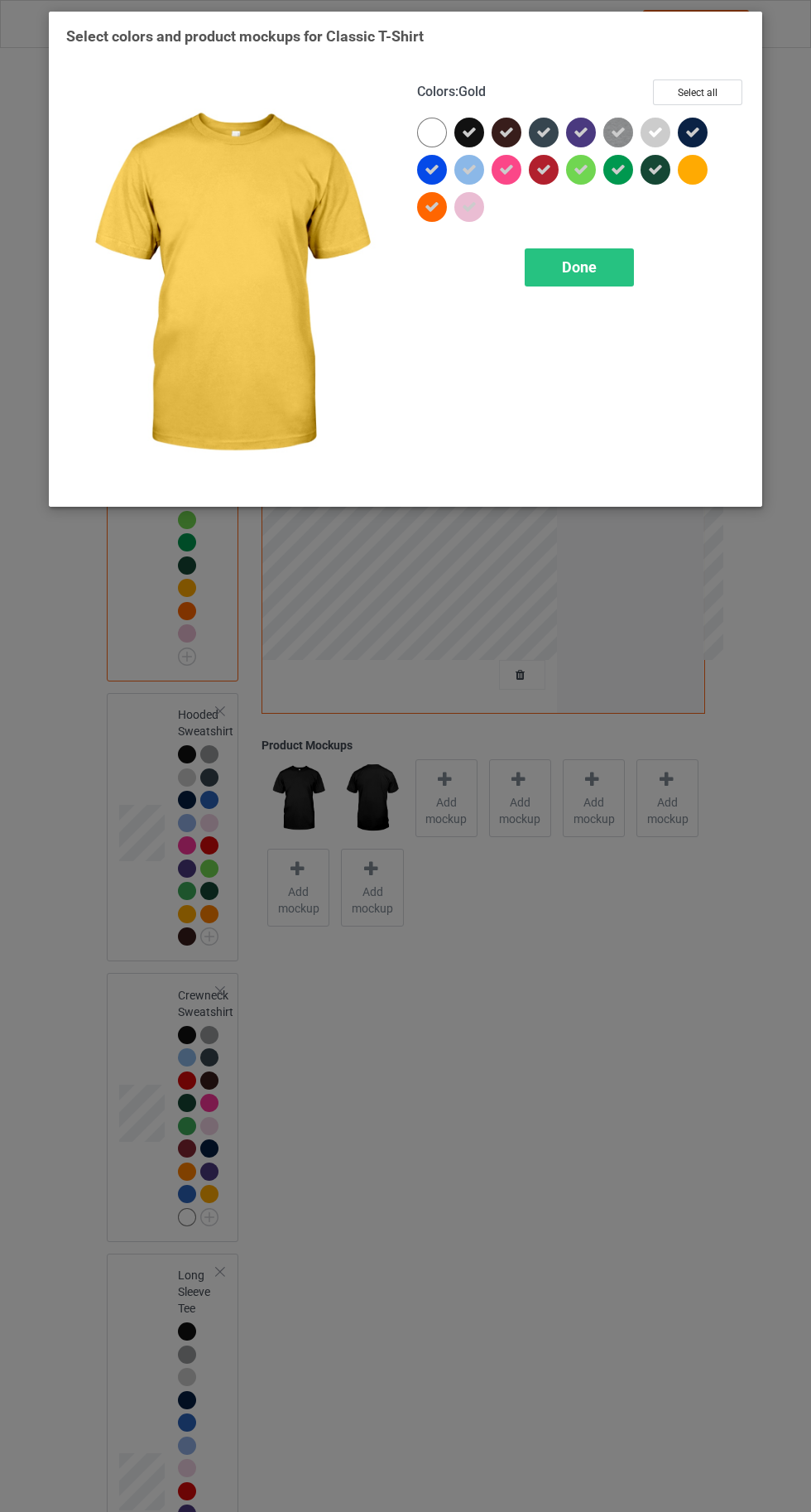
click at [573, 275] on span "Done" at bounding box center [580, 267] width 35 height 17
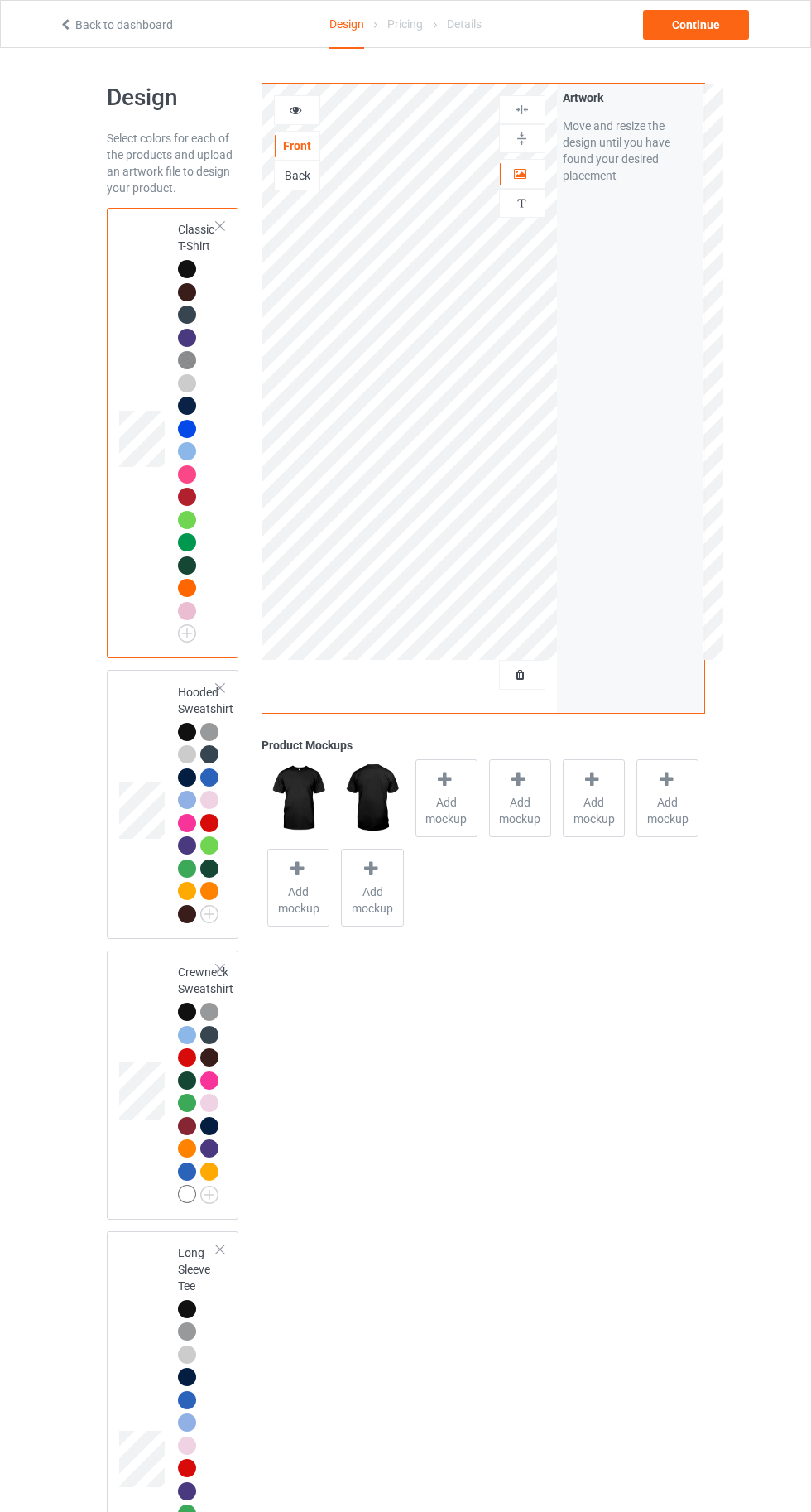
click at [295, 107] on icon at bounding box center [295, 107] width 14 height 12
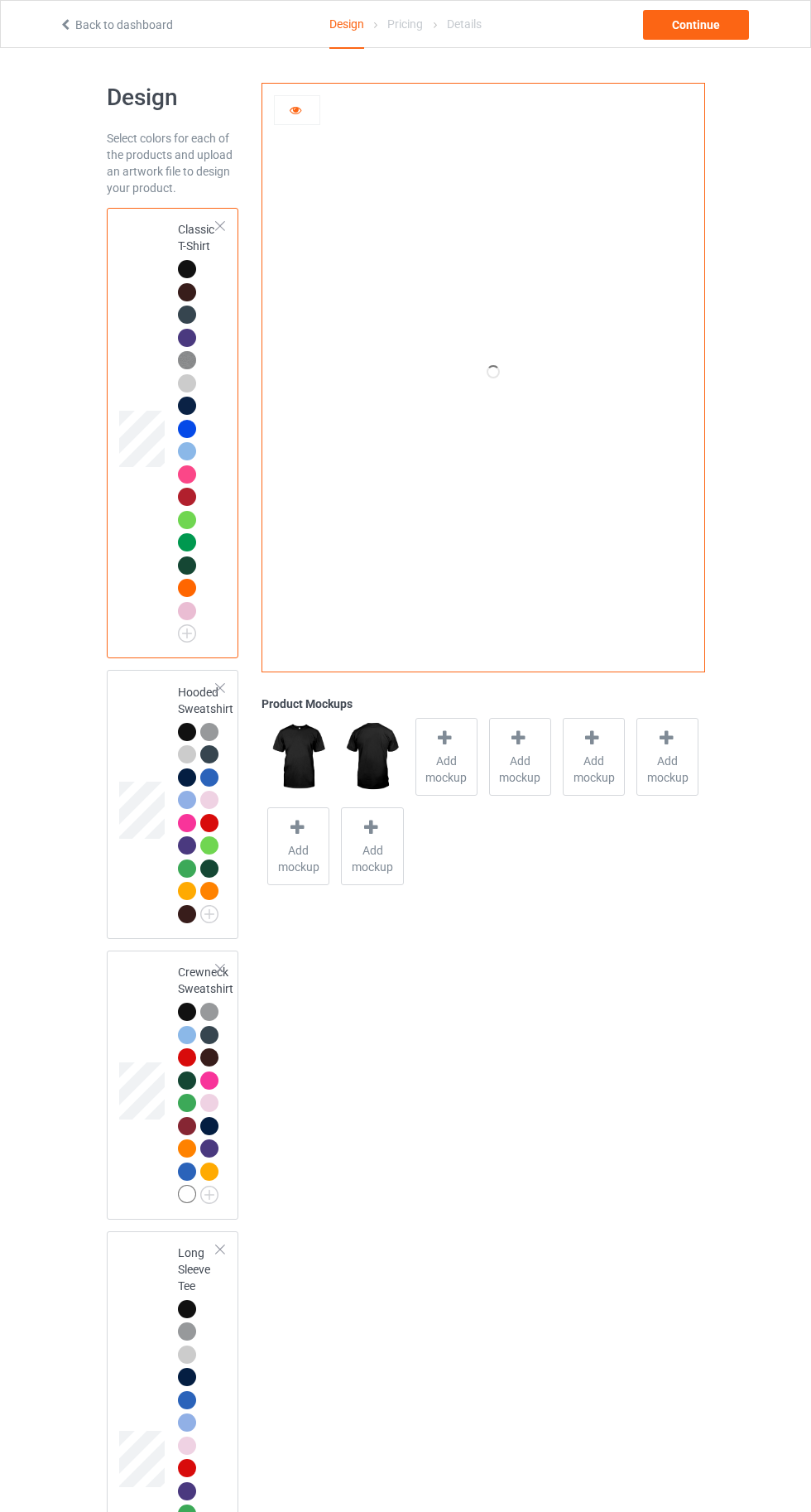
click at [475, 761] on span "Add mockup" at bounding box center [447, 769] width 60 height 33
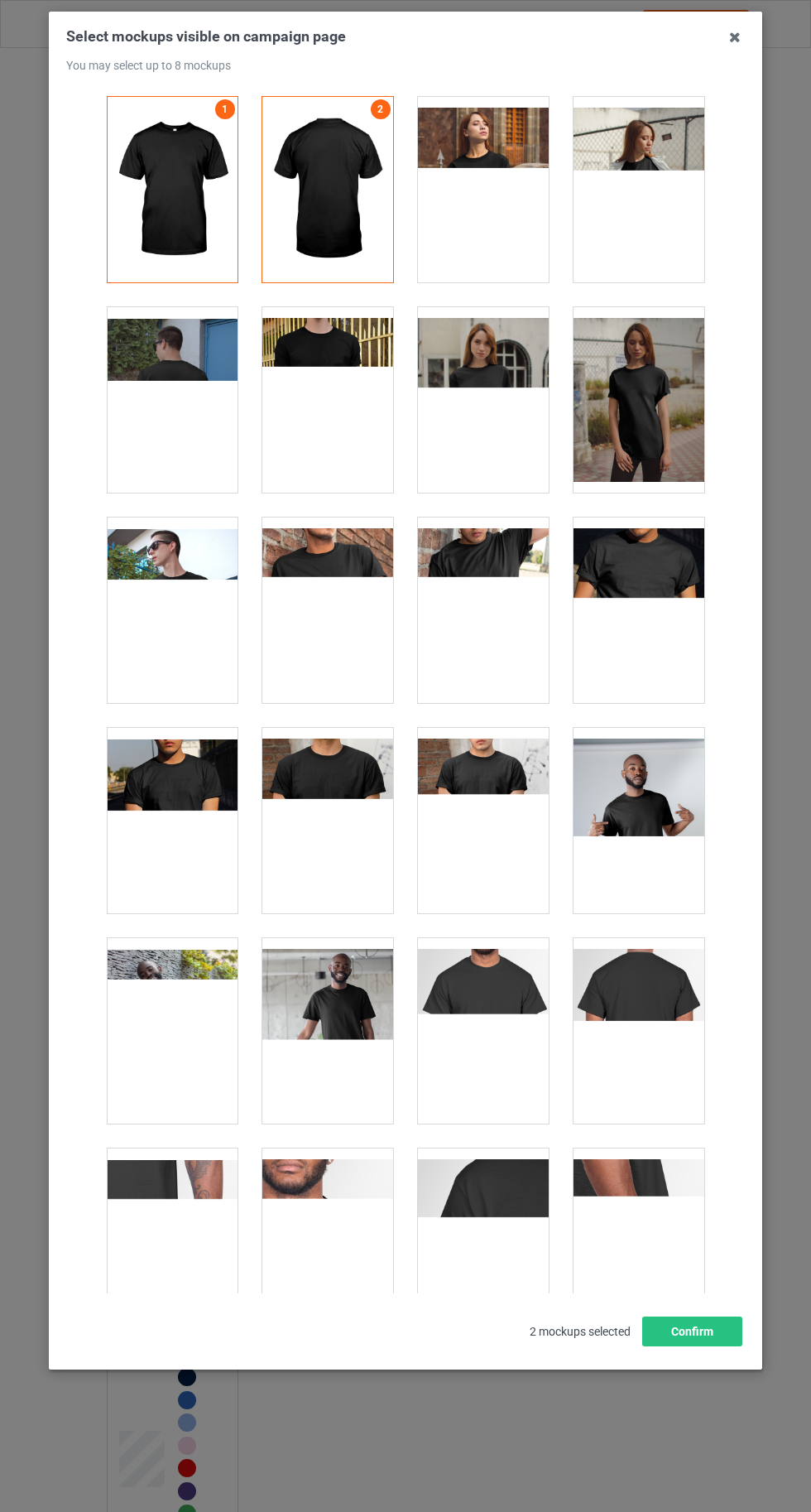
scroll to position [22826, 0]
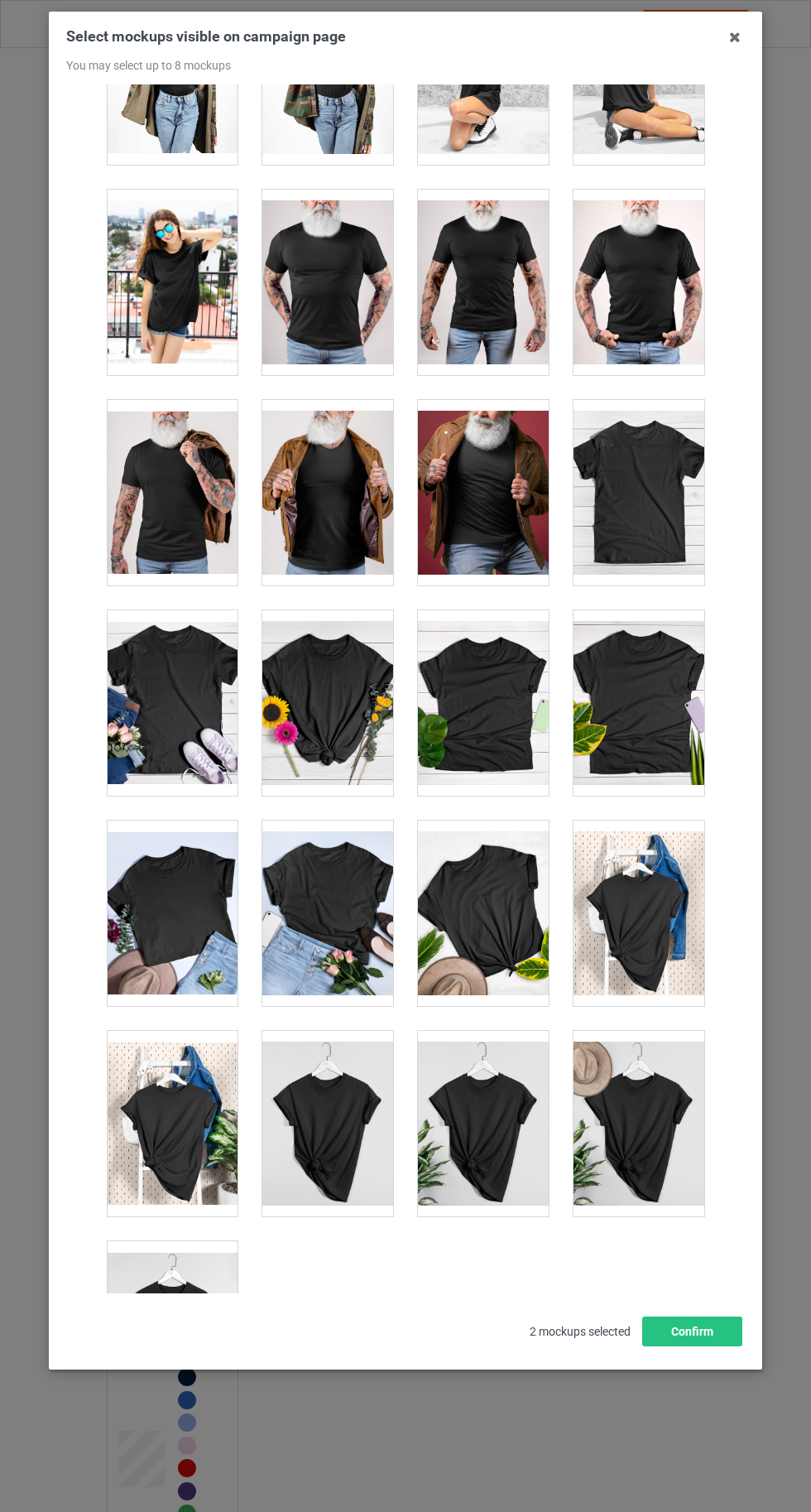
click at [176, 1303] on div at bounding box center [172, 1333] width 131 height 186
click at [724, 1346] on button "Confirm" at bounding box center [693, 1331] width 101 height 30
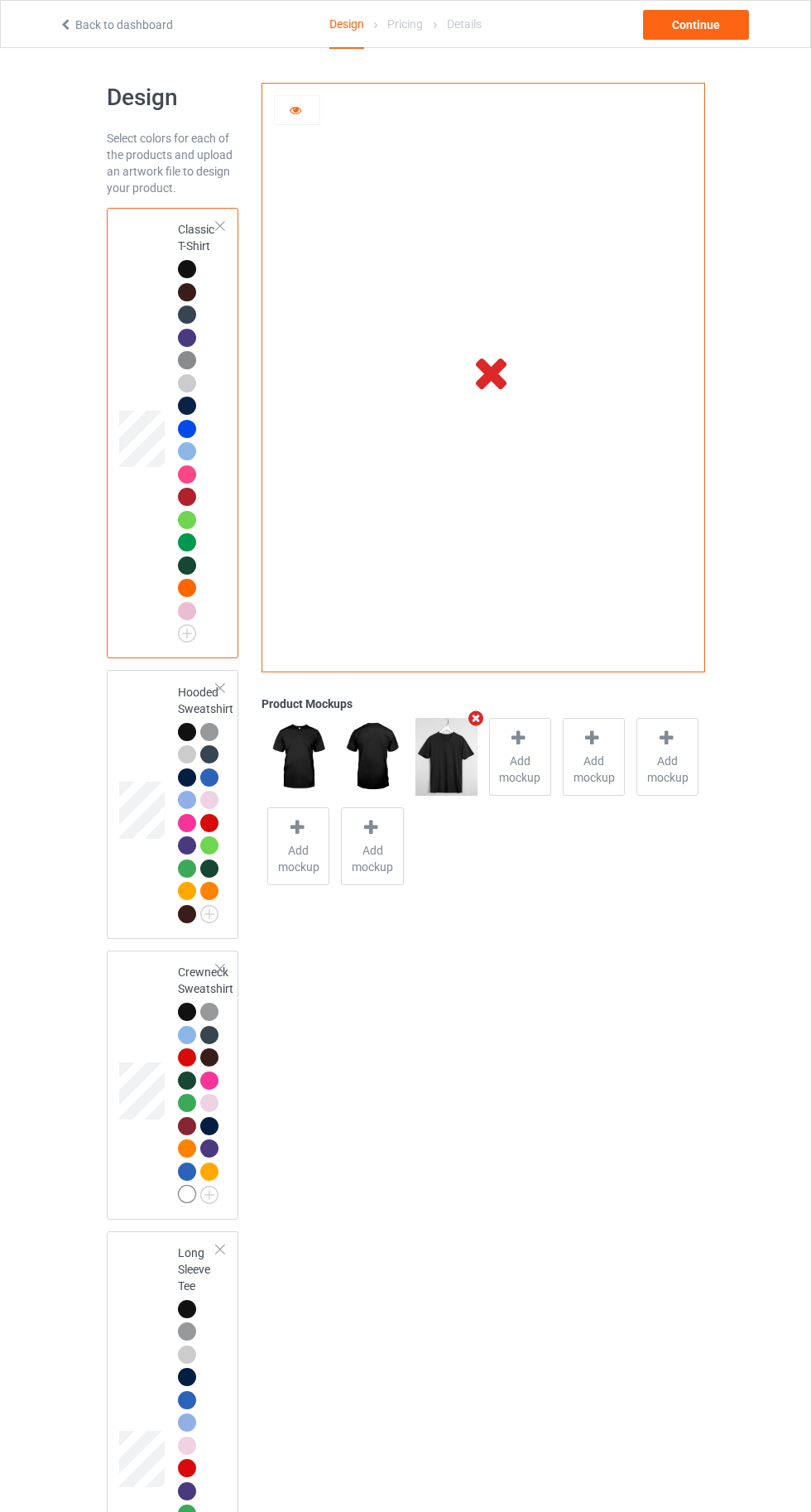
click at [180, 262] on div at bounding box center [187, 269] width 18 height 18
click at [185, 730] on div at bounding box center [187, 732] width 18 height 18
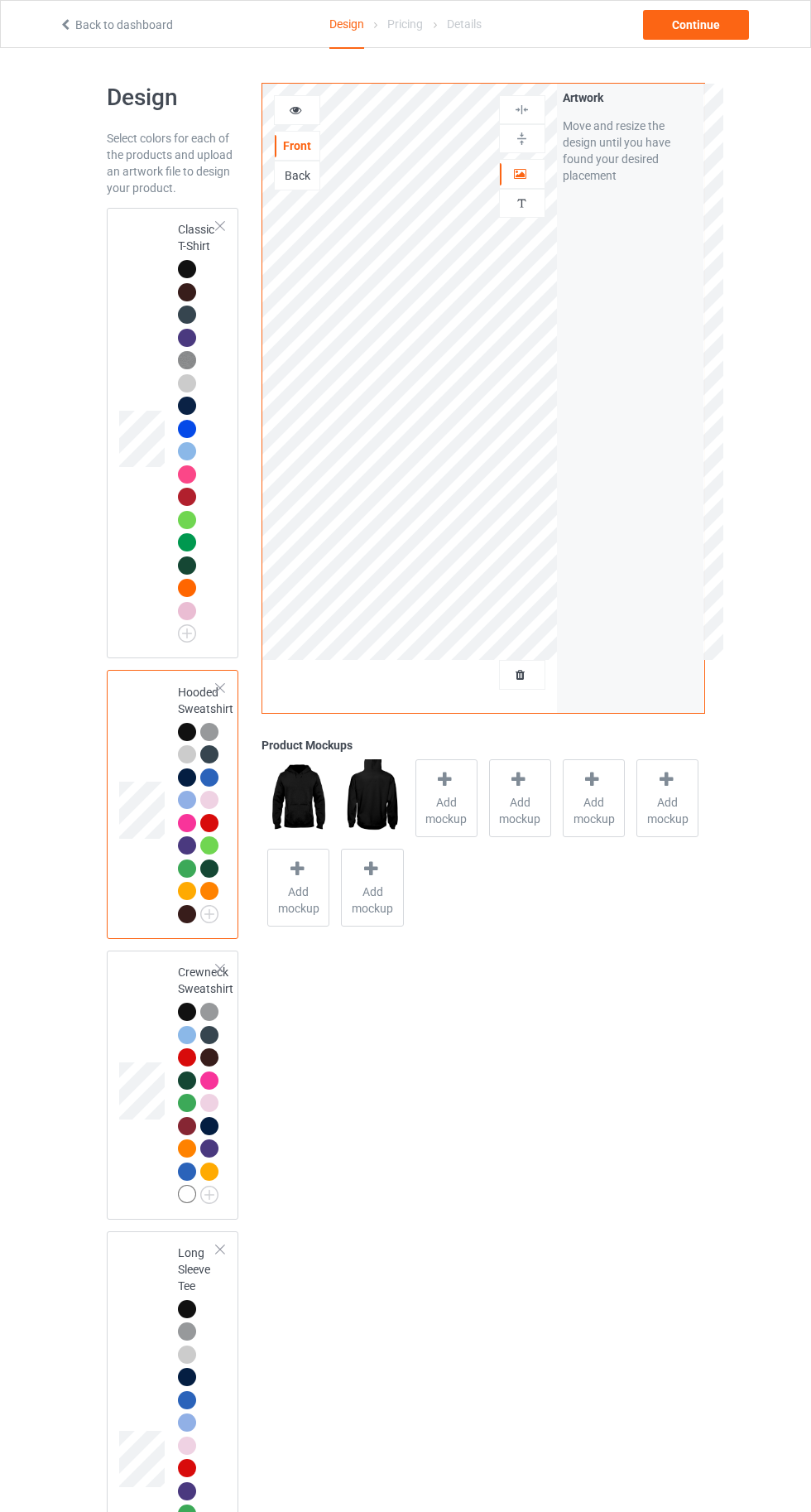
click at [291, 101] on icon at bounding box center [295, 107] width 14 height 12
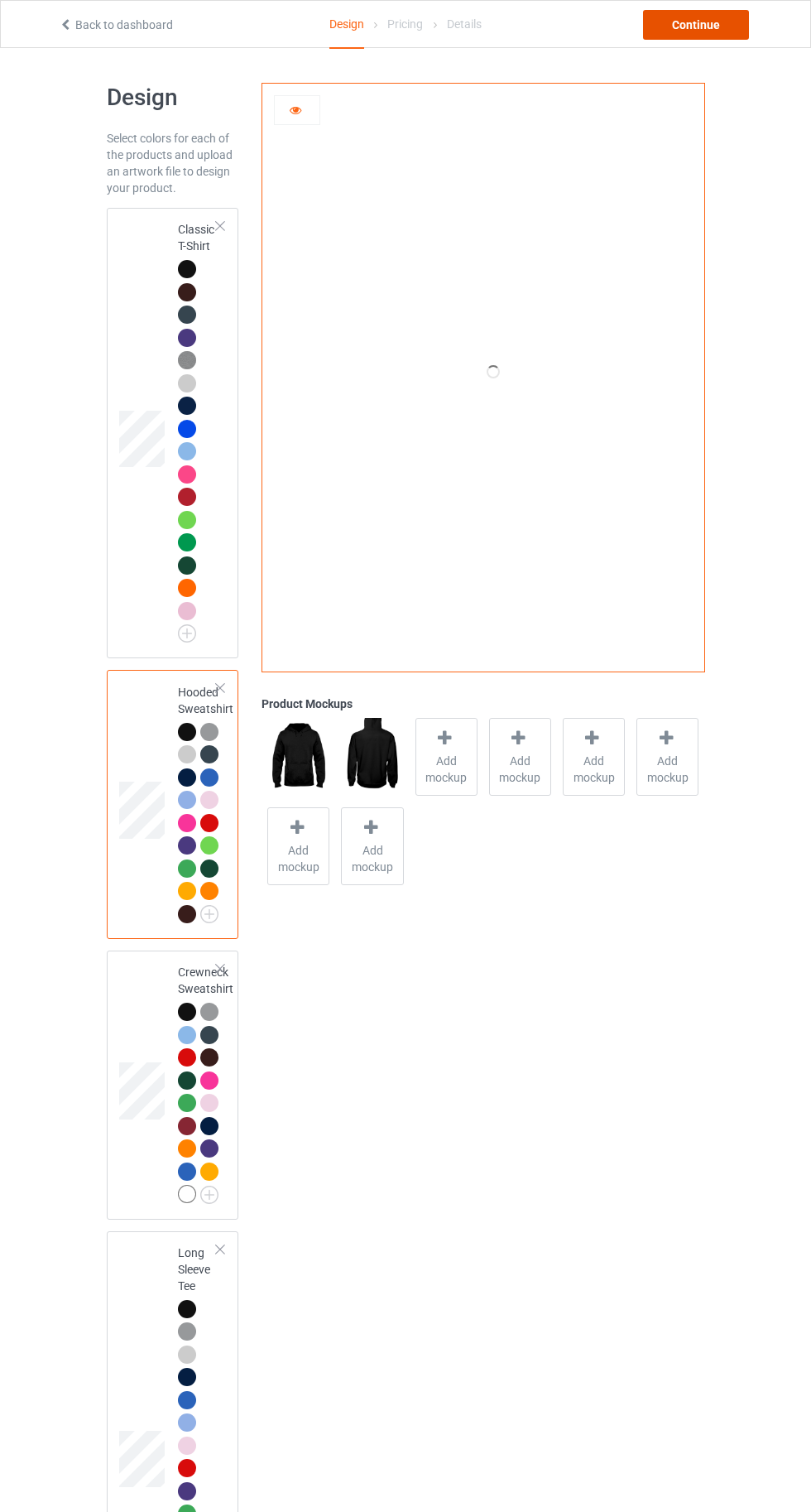
click at [716, 27] on div "Continue" at bounding box center [697, 25] width 106 height 30
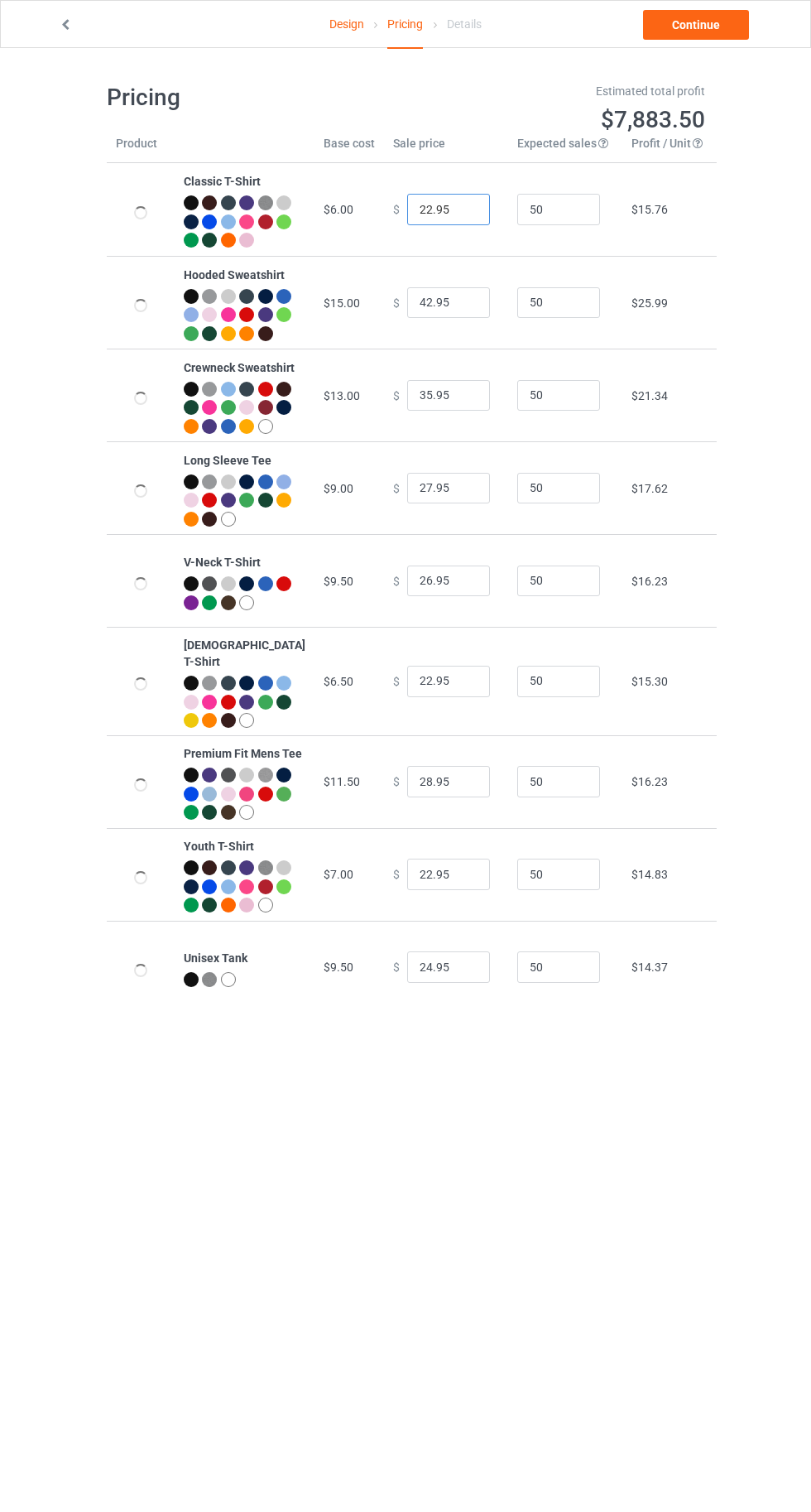
click at [408, 217] on input "22.95" at bounding box center [449, 209] width 83 height 31
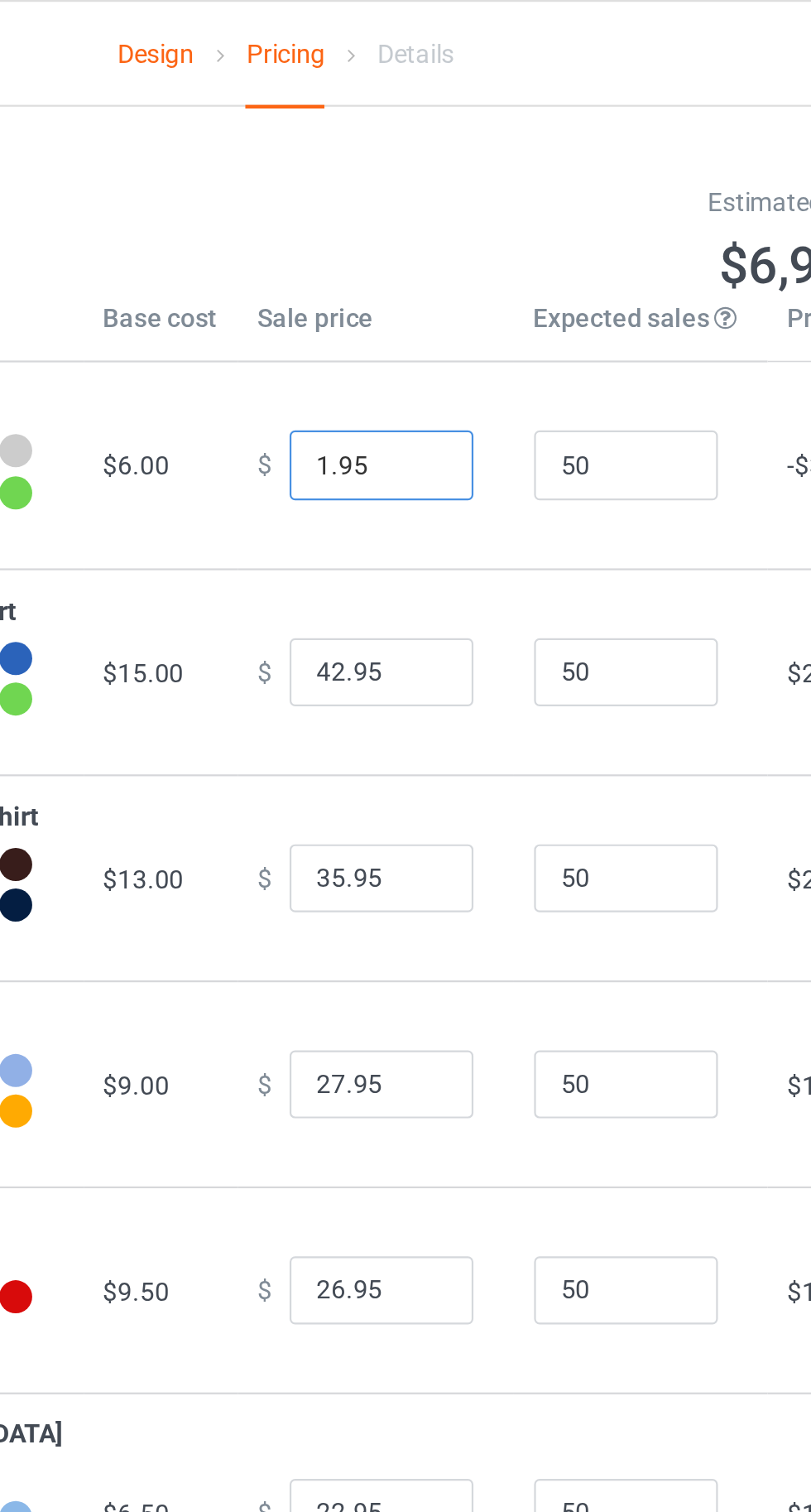
type input "19.95"
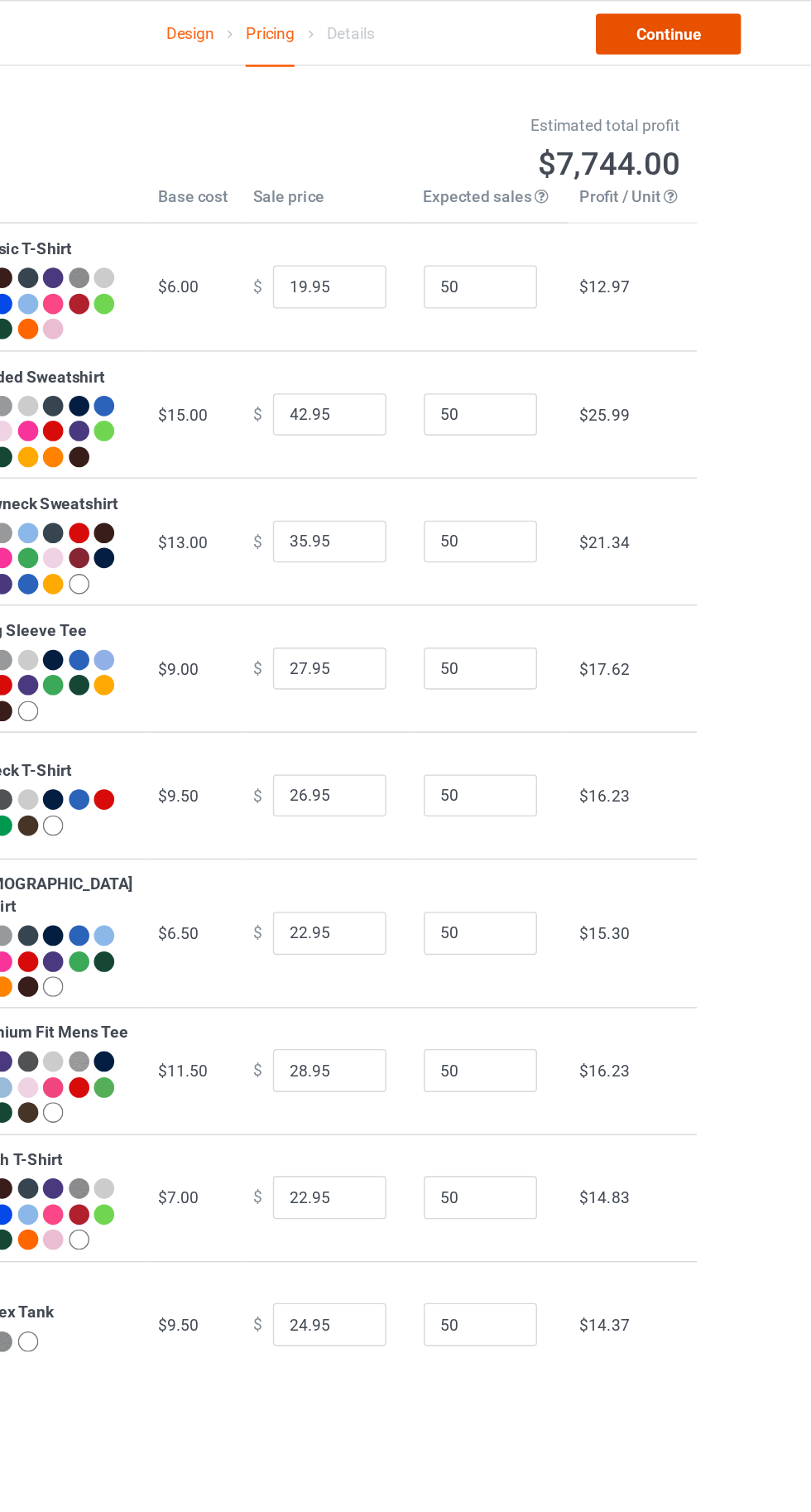
click at [694, 22] on link "Continue" at bounding box center [697, 25] width 106 height 30
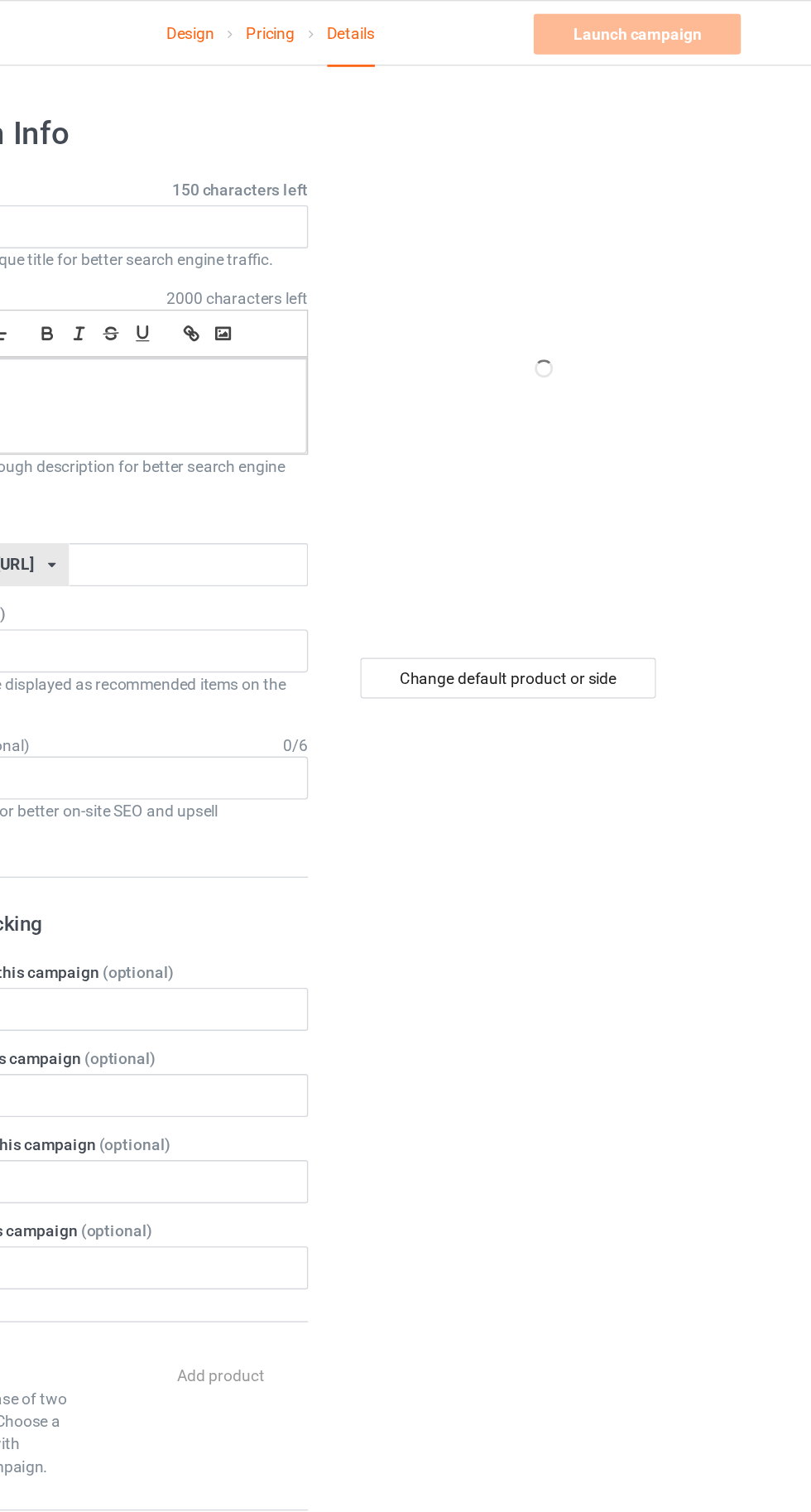
click at [295, 138] on label "Title (h1) 150 characters left" at bounding box center [270, 138] width 326 height 16
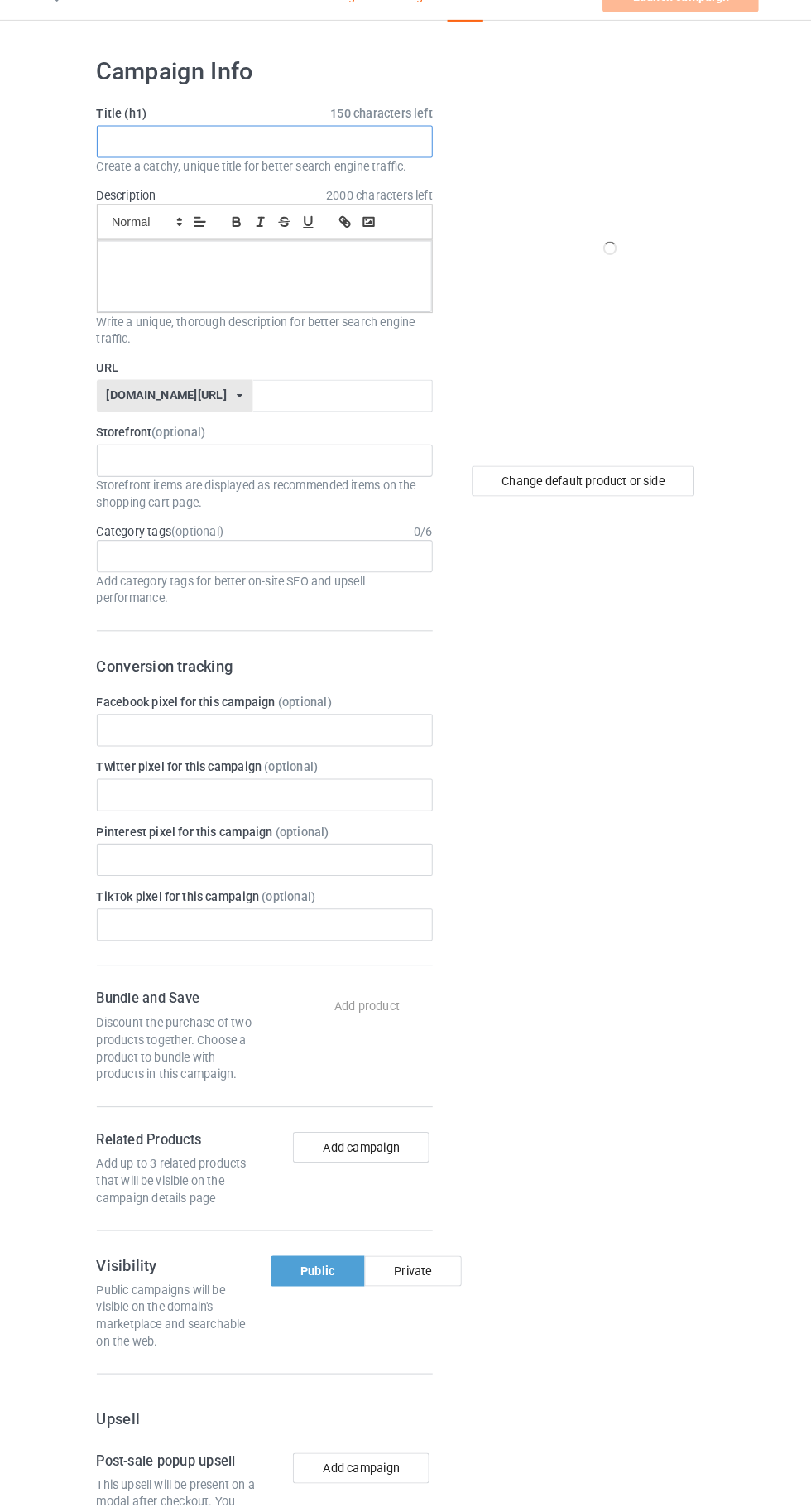
click at [223, 165] on input "text" at bounding box center [270, 165] width 326 height 31
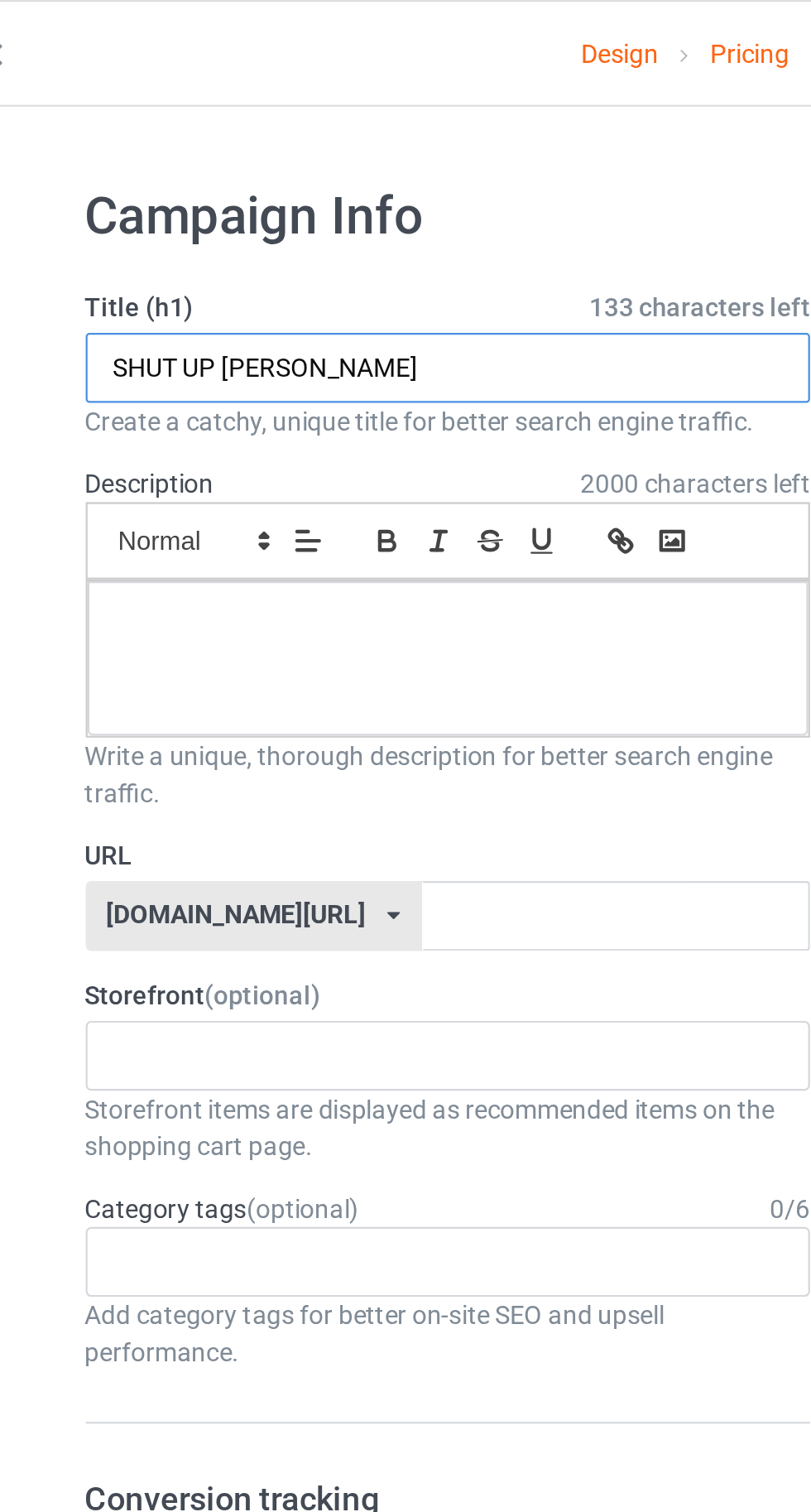
type input "SHUT UP [PERSON_NAME]"
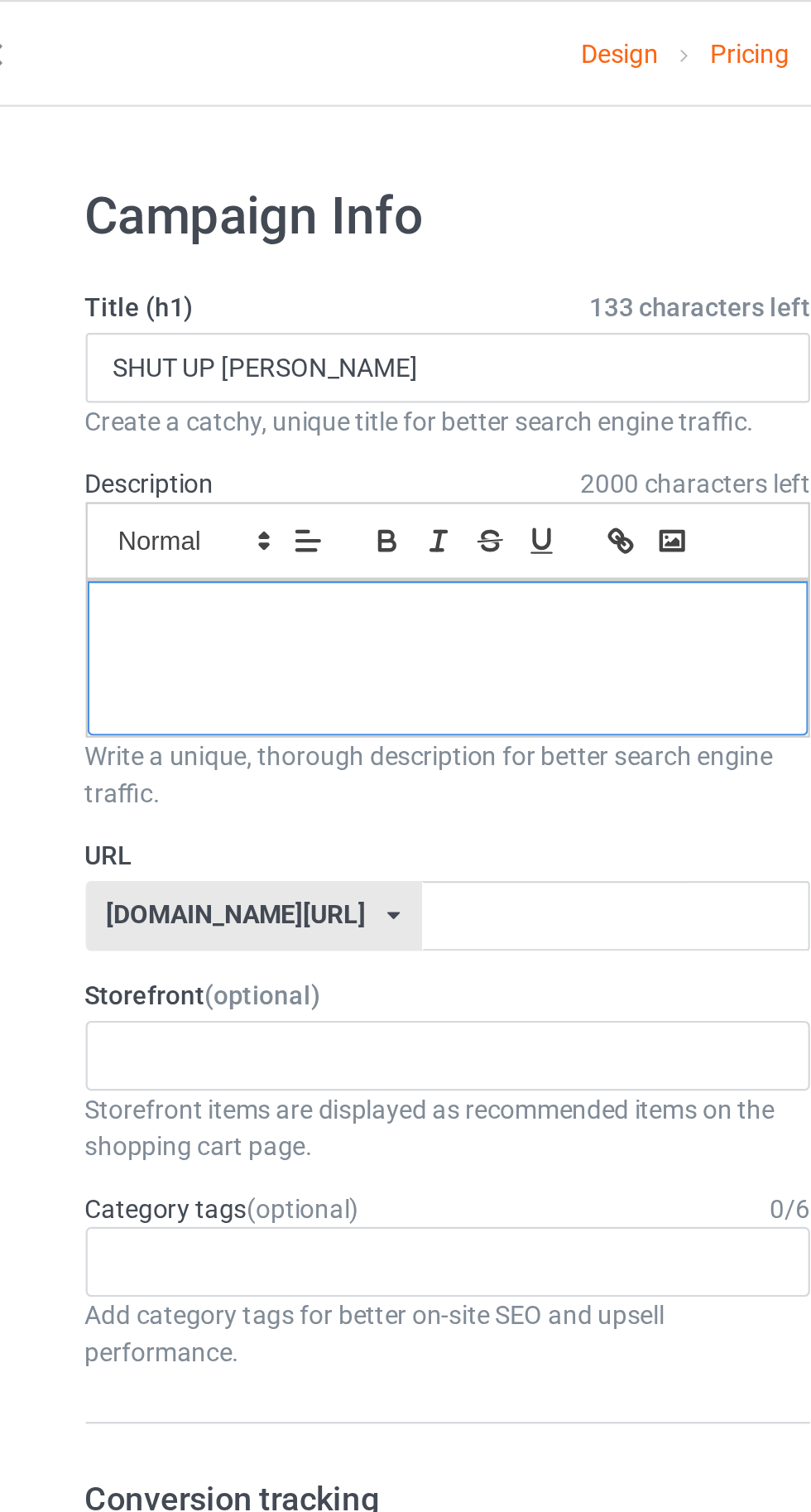
click at [186, 298] on div at bounding box center [270, 296] width 325 height 69
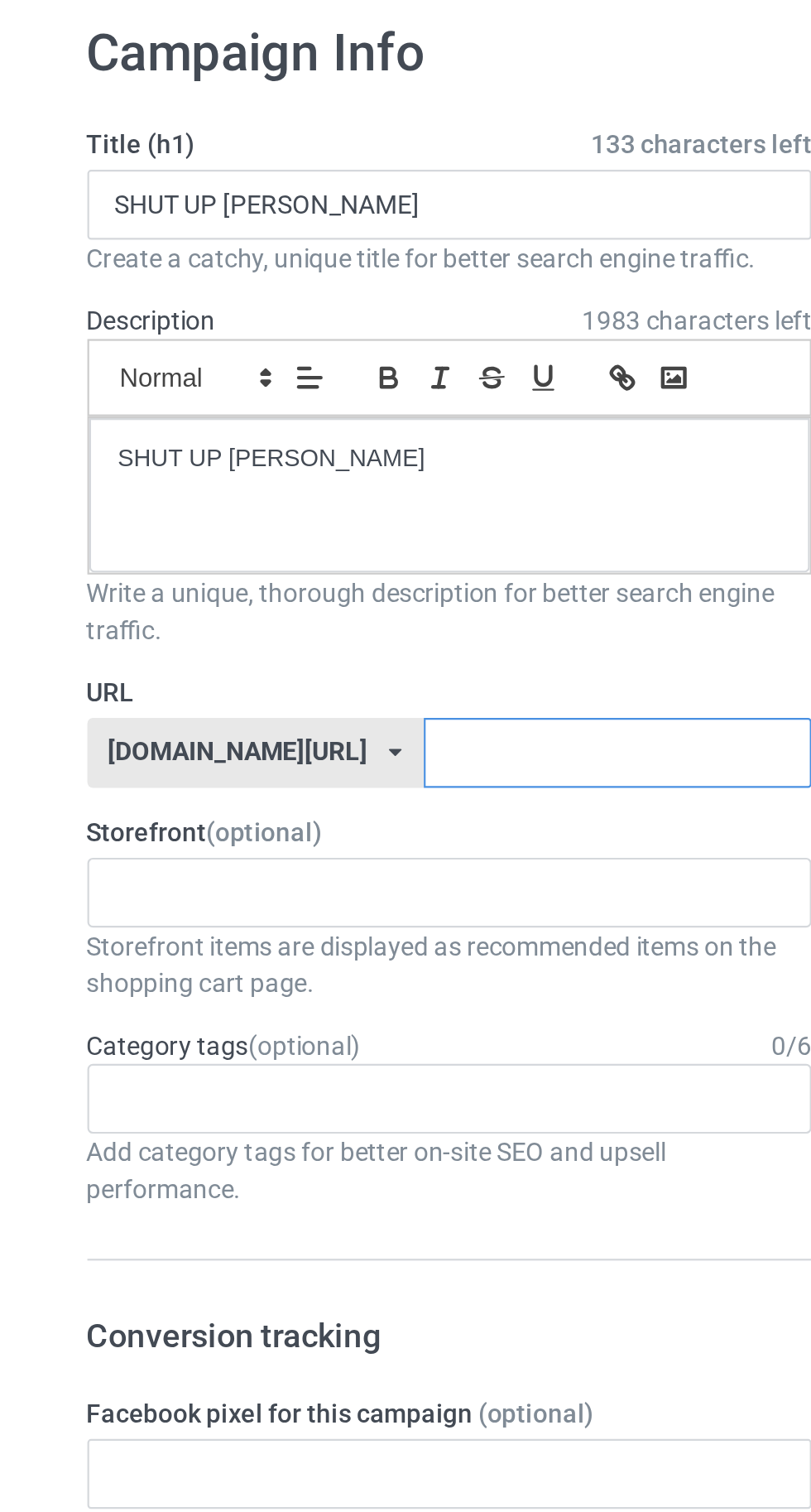
click at [358, 422] on input "text" at bounding box center [346, 412] width 175 height 31
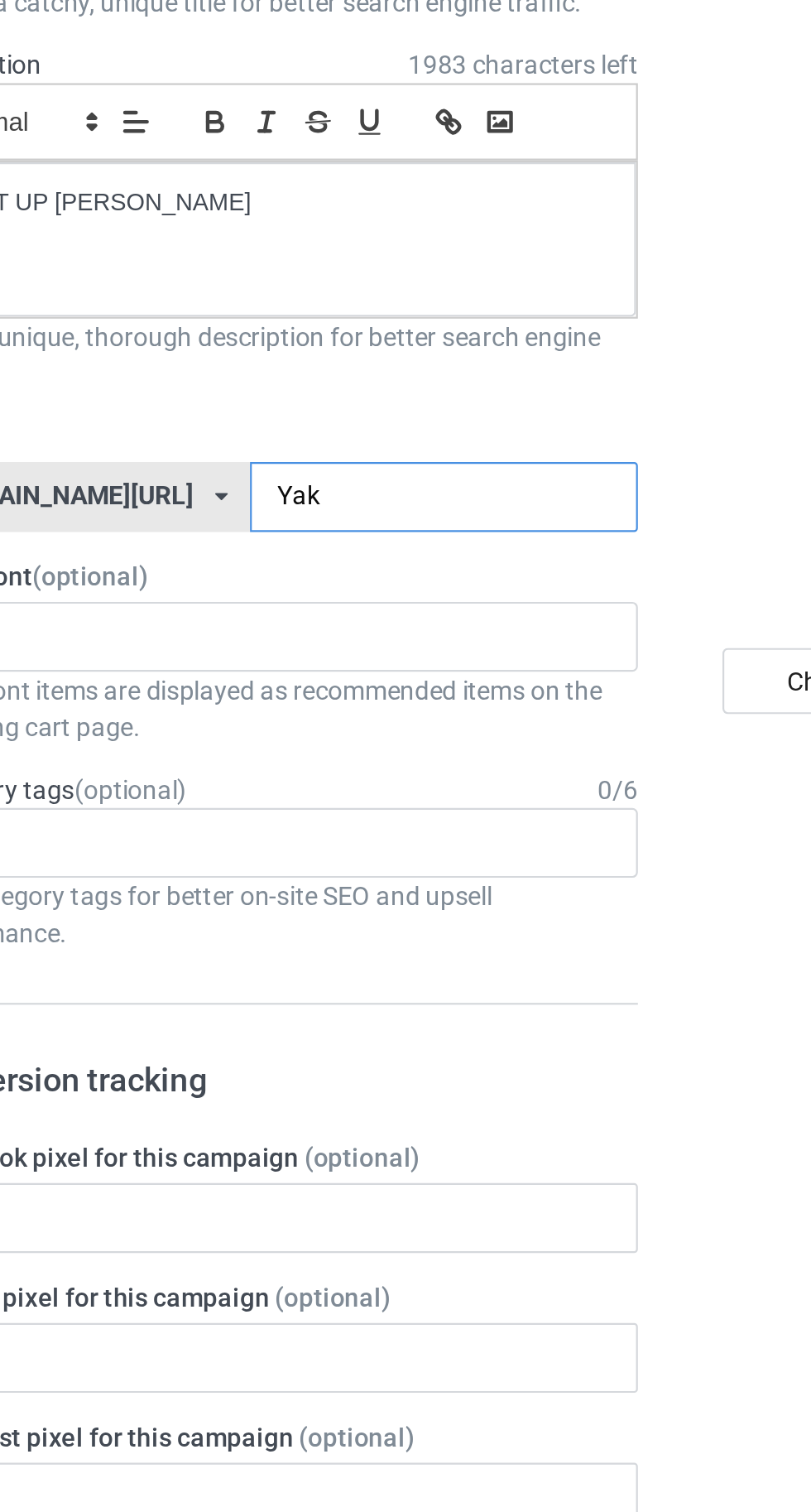
type input "Yaka"
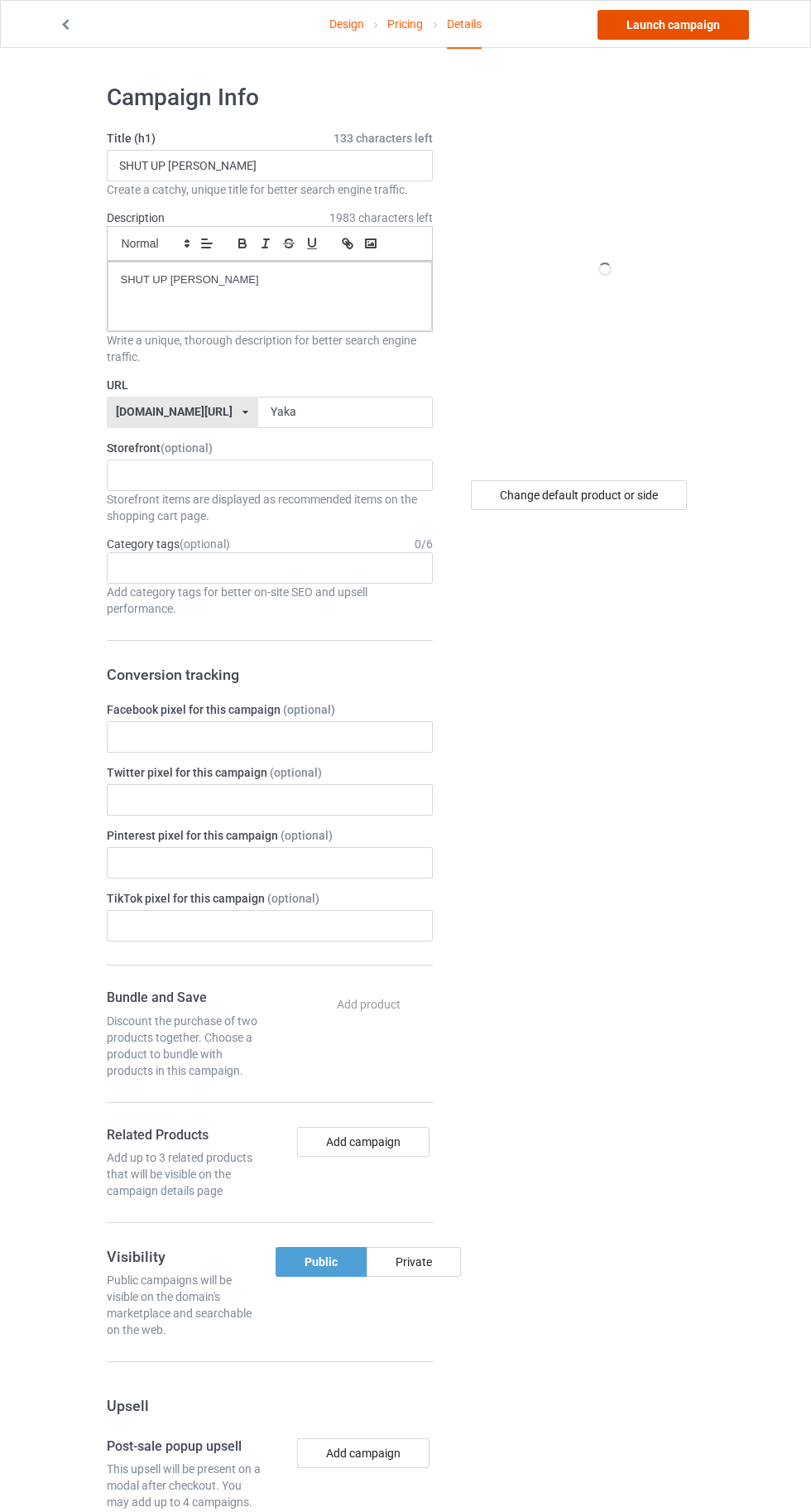
click at [679, 24] on link "Launch campaign" at bounding box center [674, 25] width 152 height 30
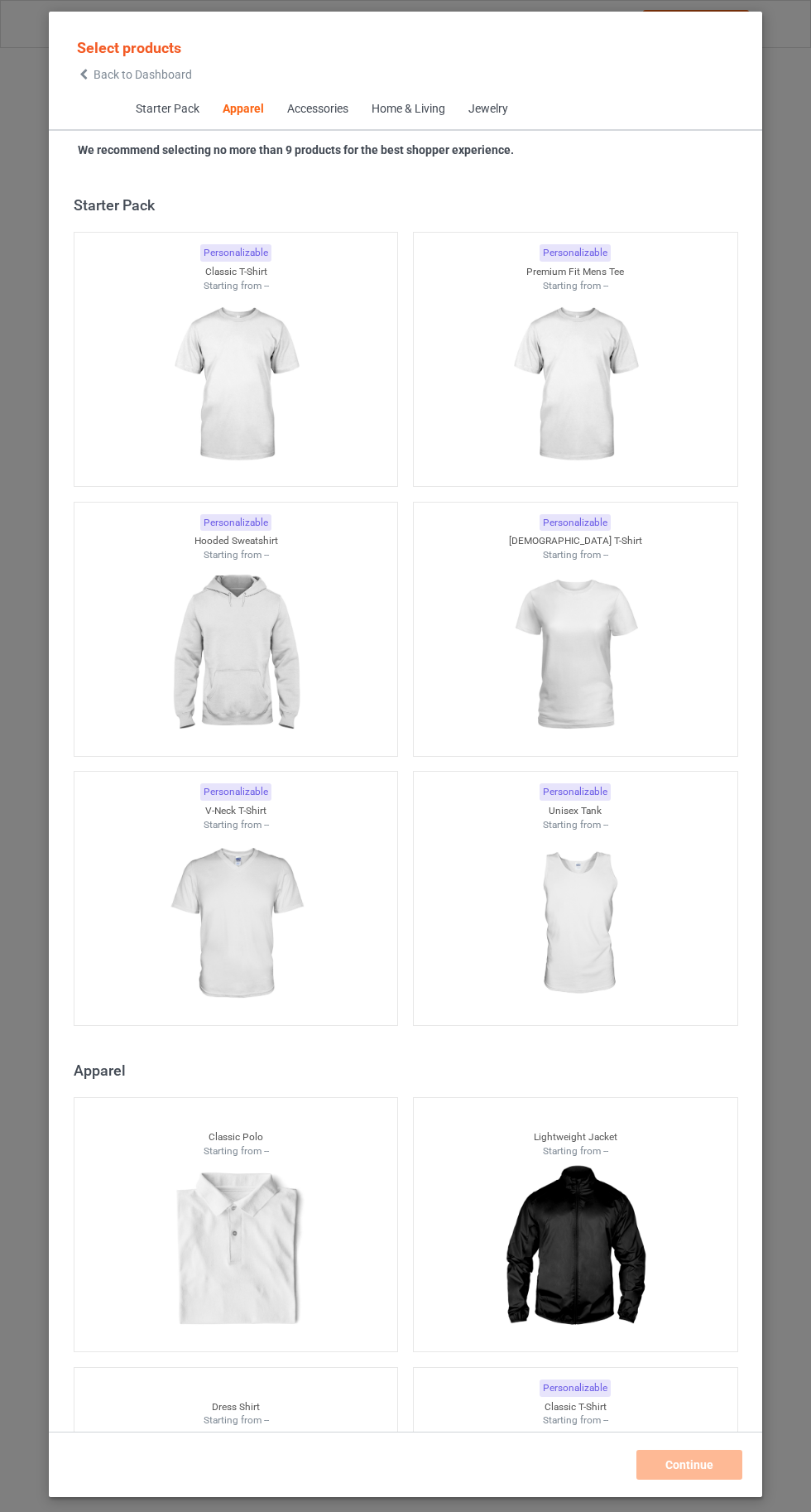
scroll to position [886, 0]
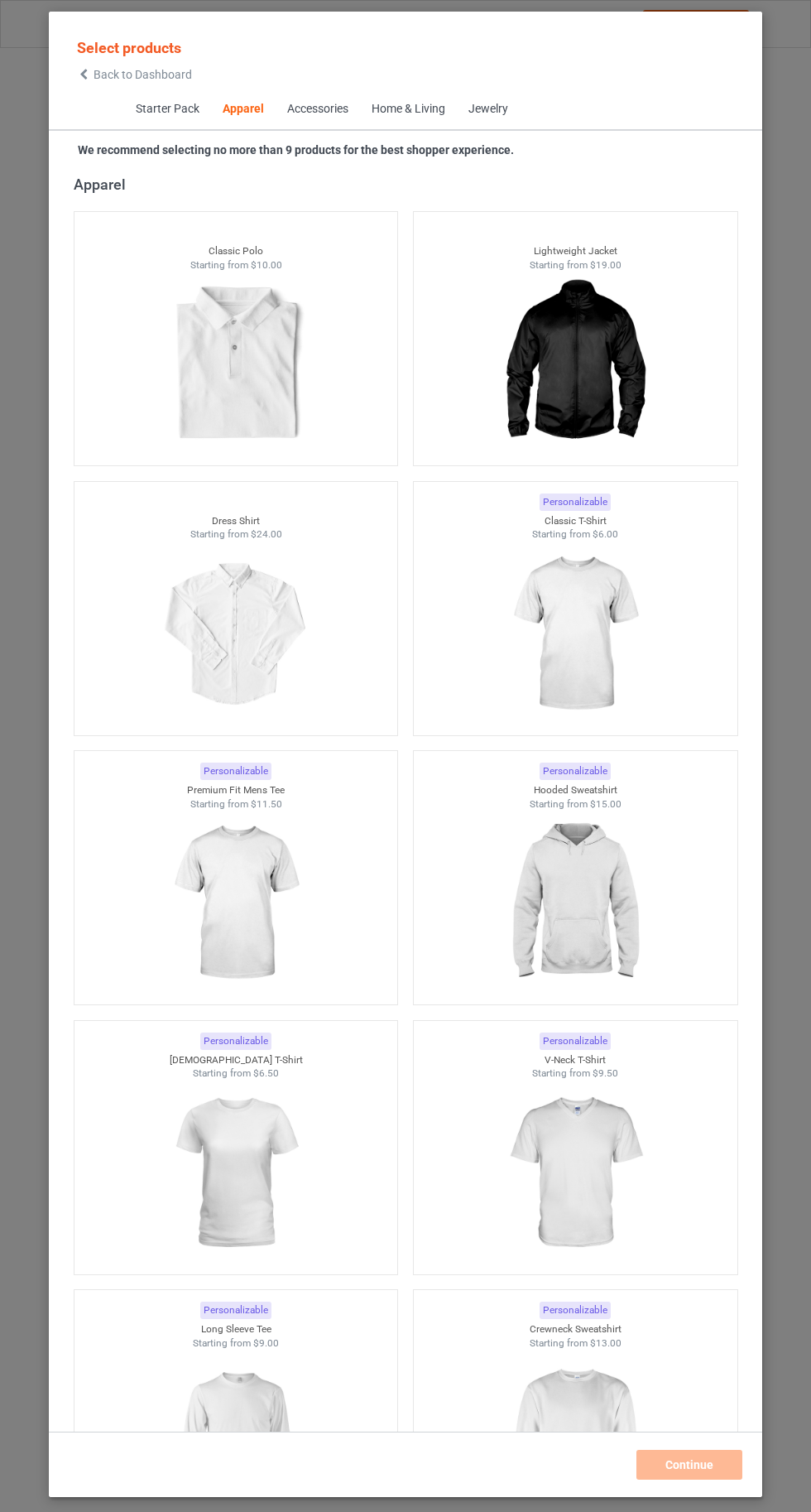
click at [605, 606] on img at bounding box center [575, 634] width 148 height 186
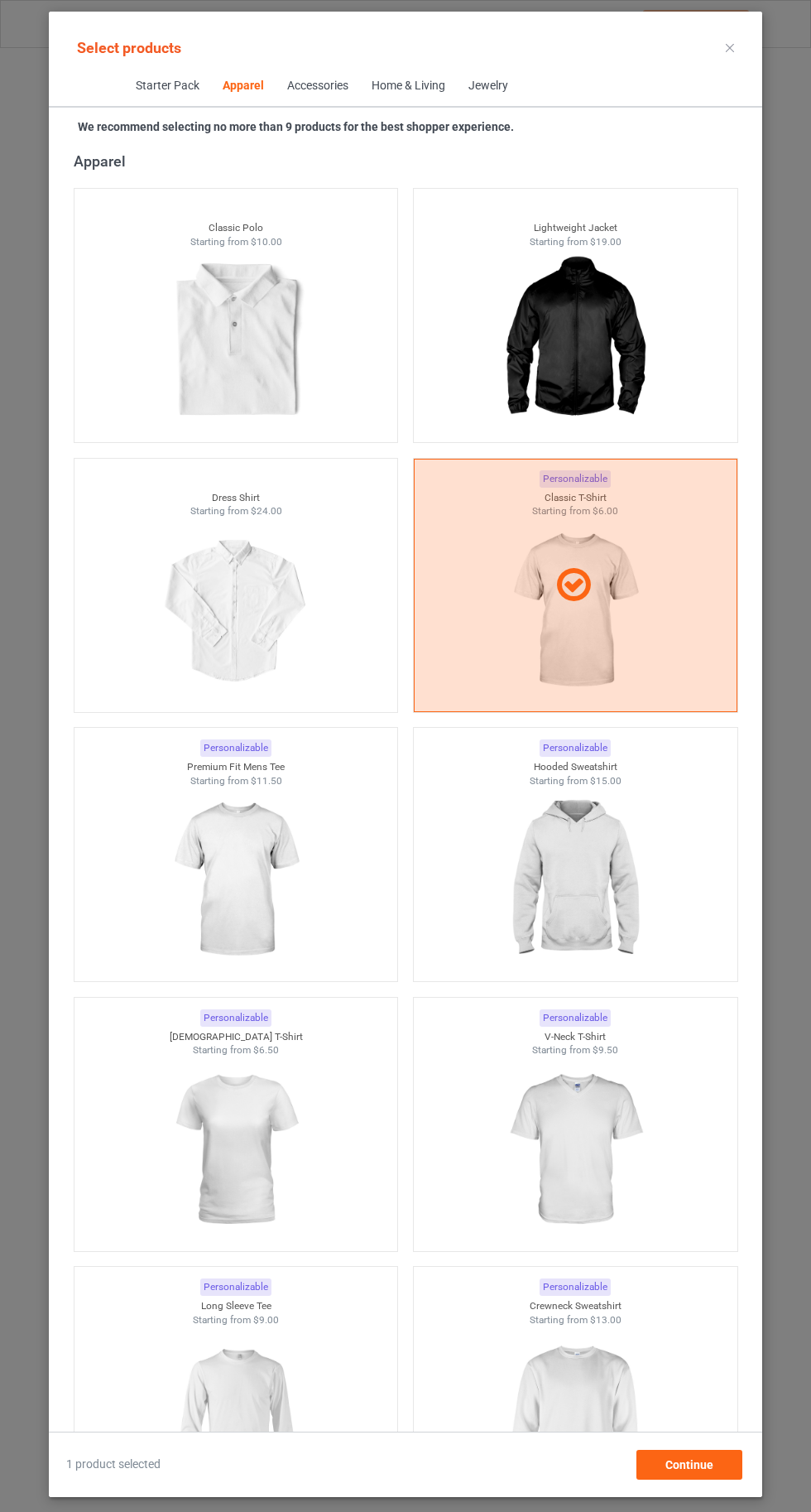
click at [603, 905] on img at bounding box center [575, 879] width 148 height 186
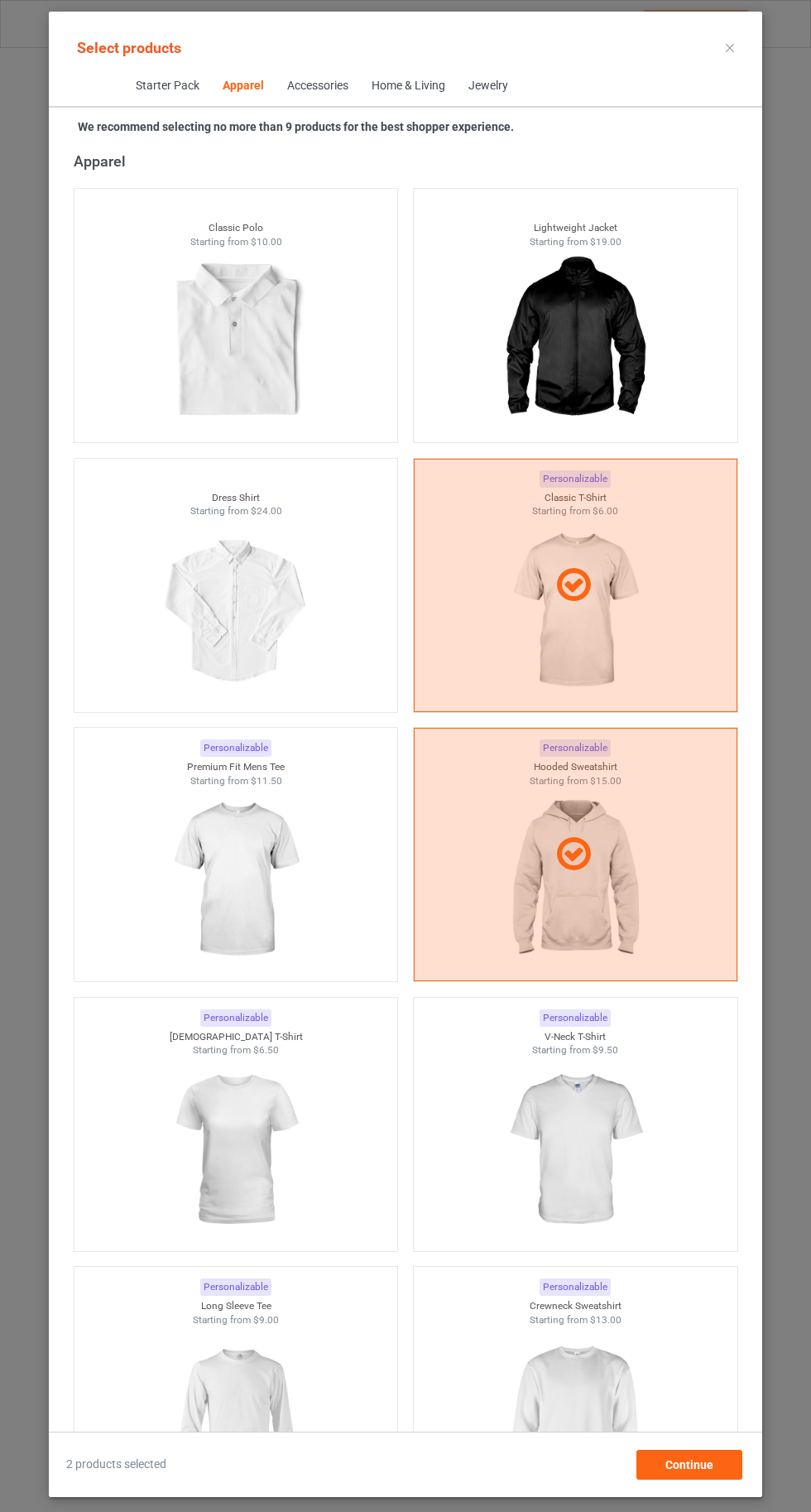
click at [593, 1408] on img at bounding box center [575, 1419] width 148 height 186
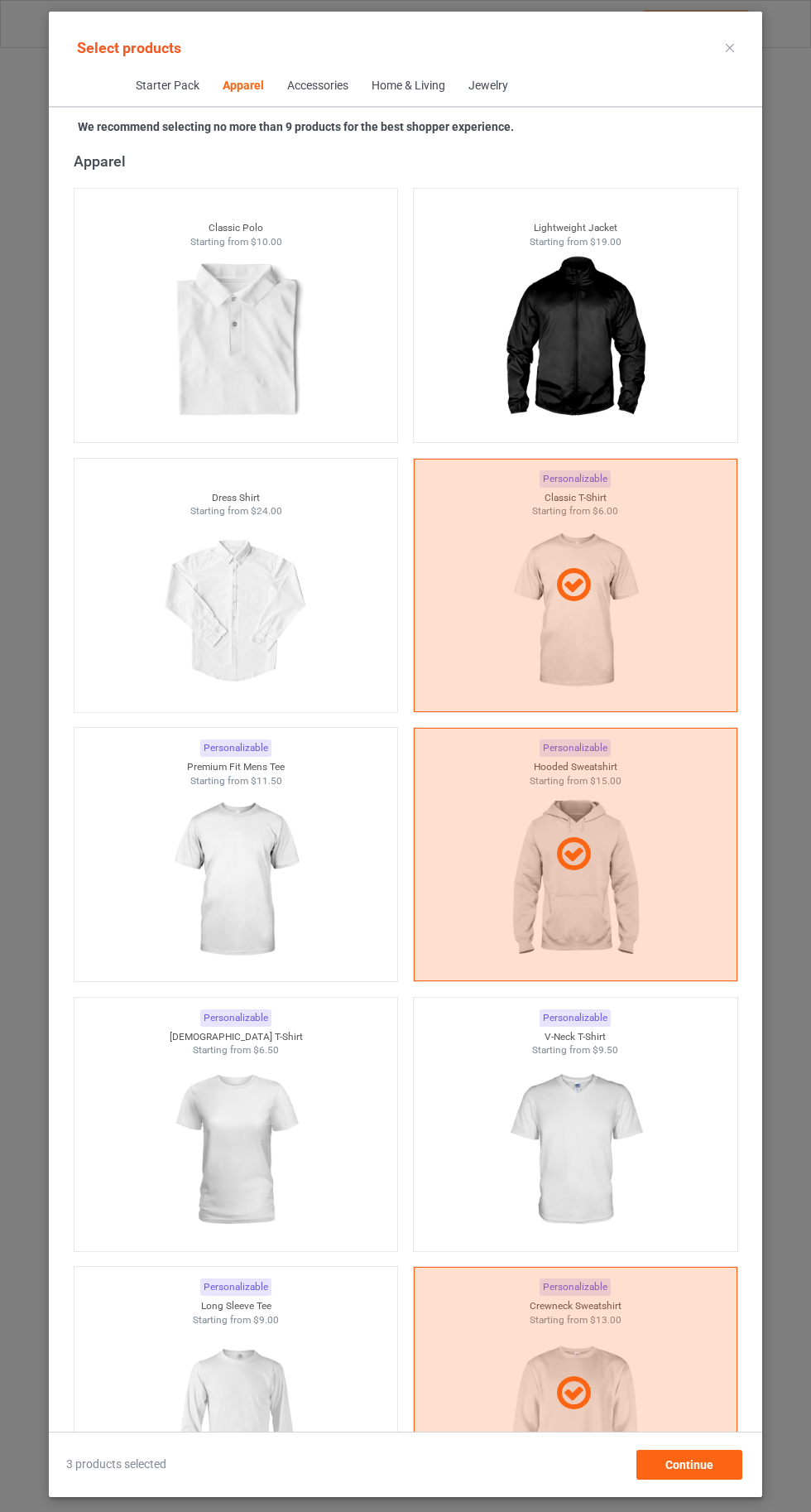
click at [257, 1421] on img at bounding box center [236, 1419] width 148 height 186
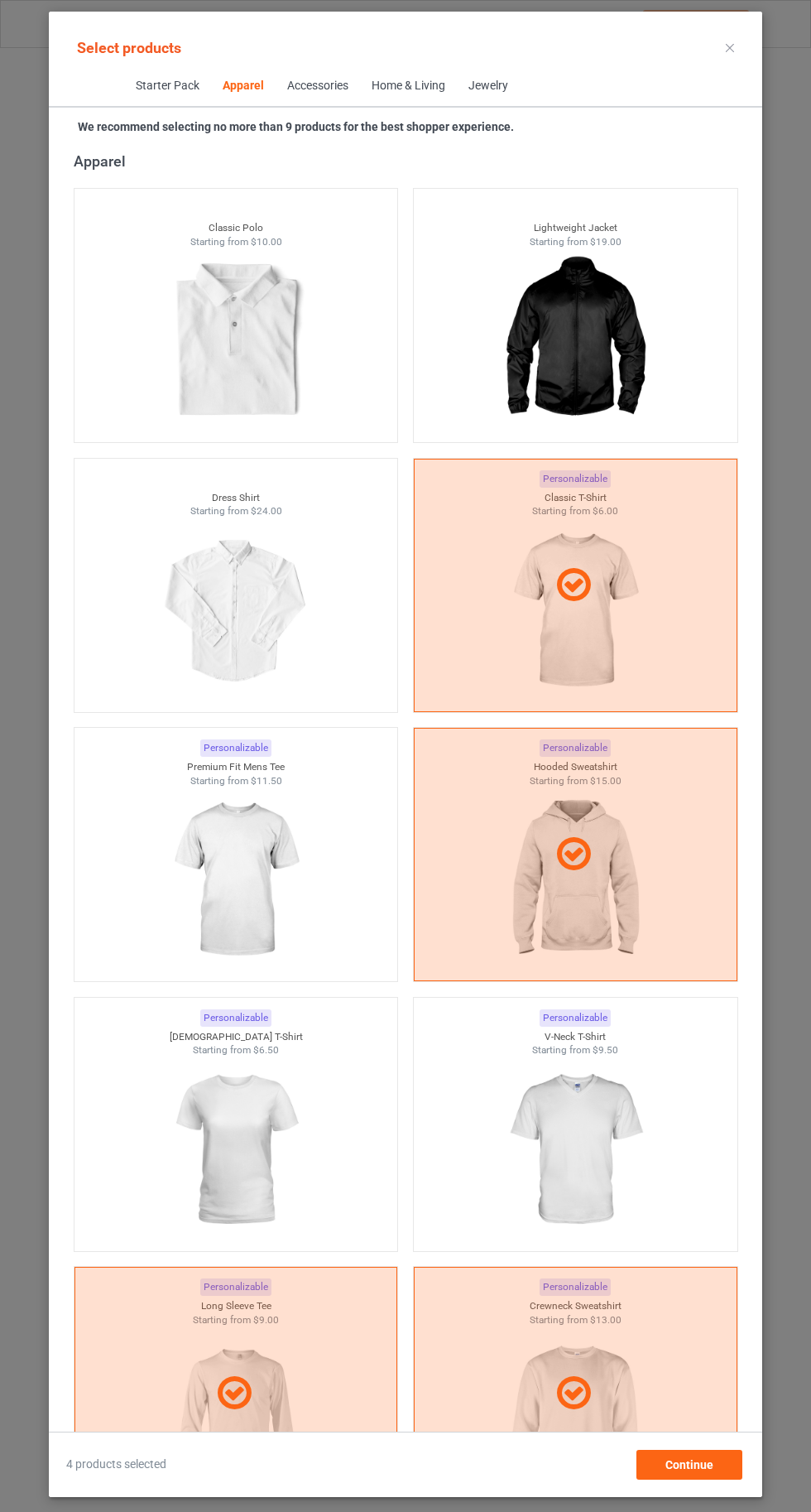
click at [282, 1174] on img at bounding box center [236, 1149] width 148 height 186
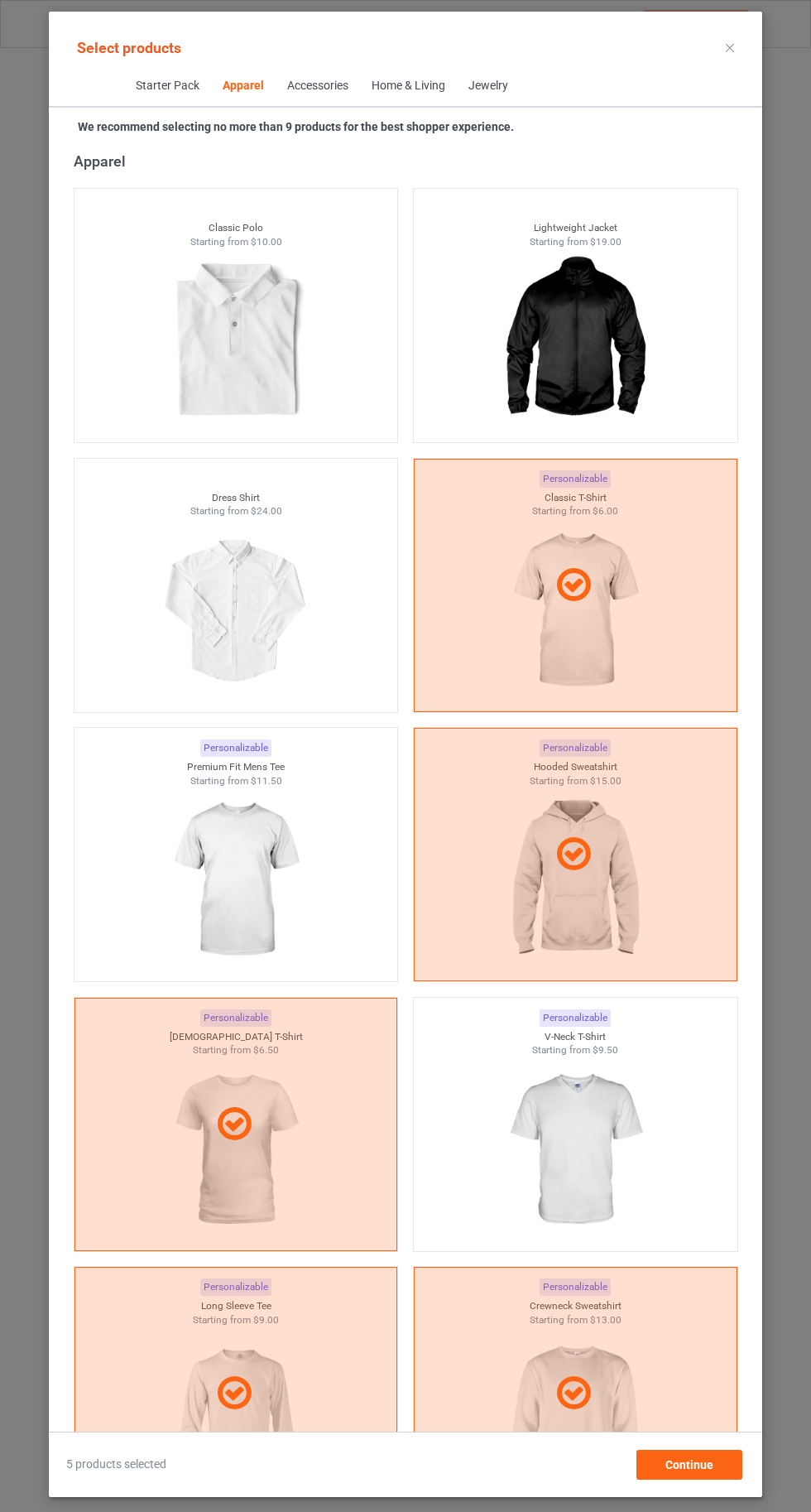
click at [592, 1150] on img at bounding box center [575, 1149] width 148 height 186
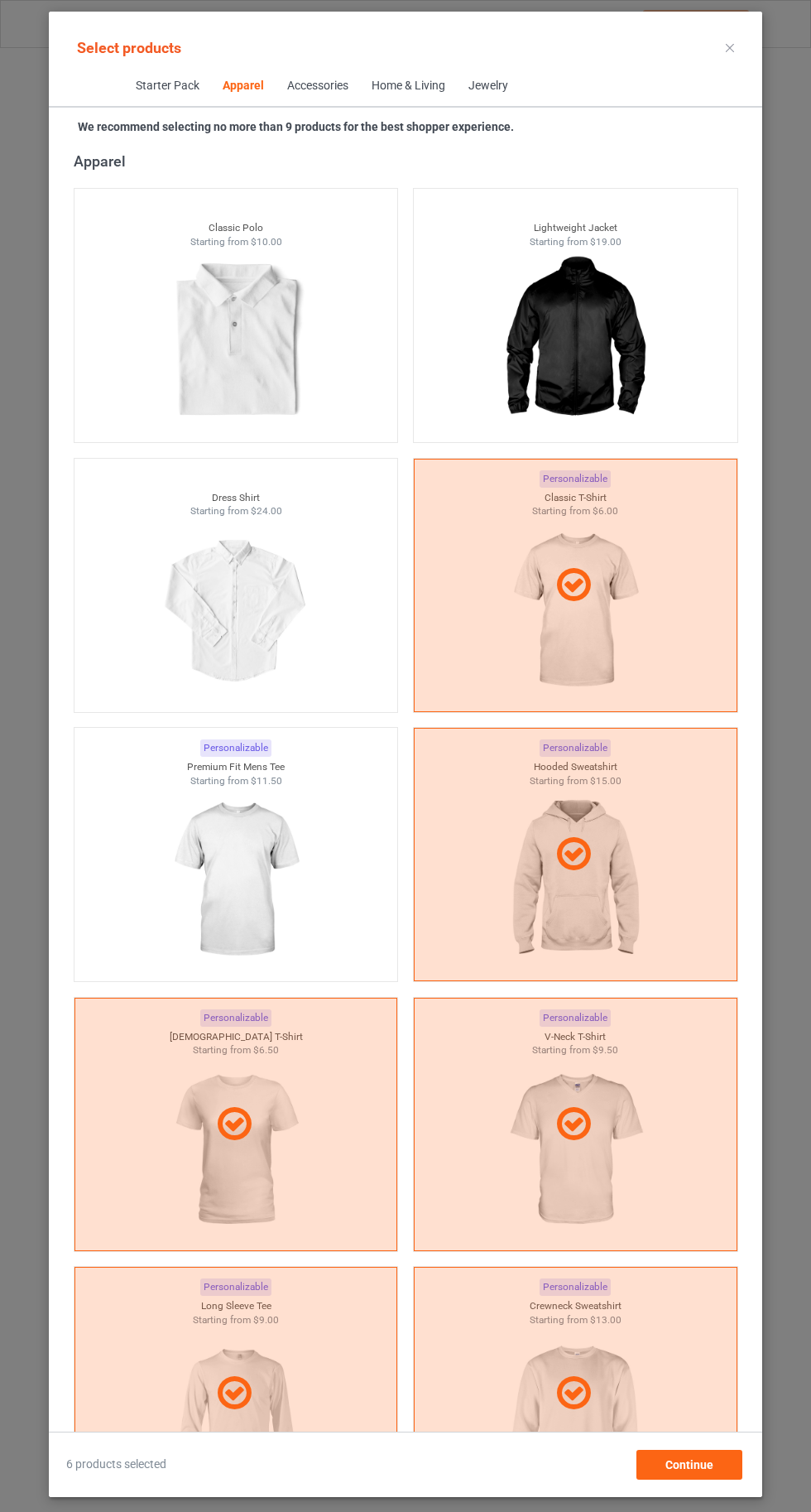
click at [222, 869] on img at bounding box center [236, 879] width 148 height 186
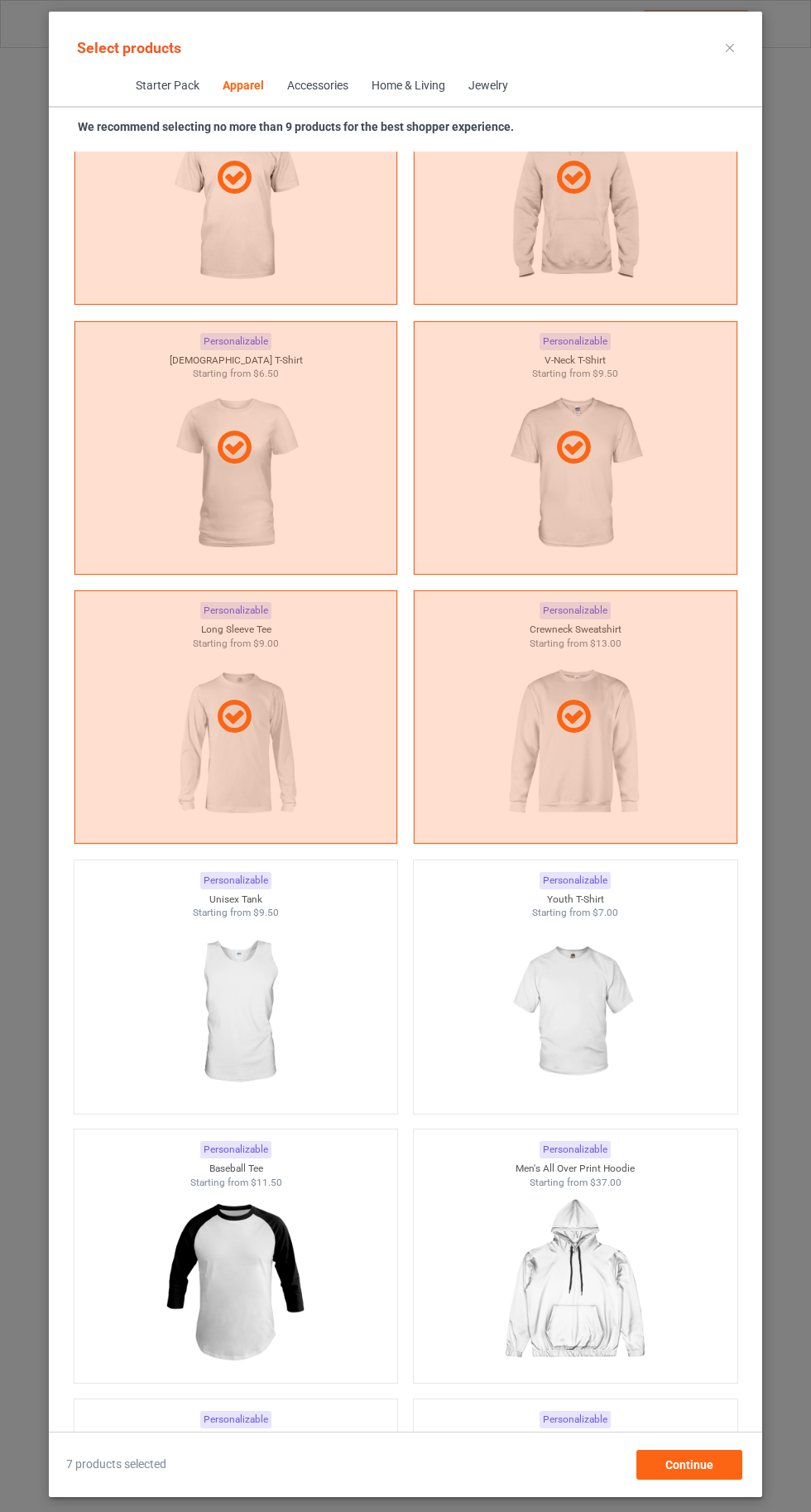
scroll to position [1606, 0]
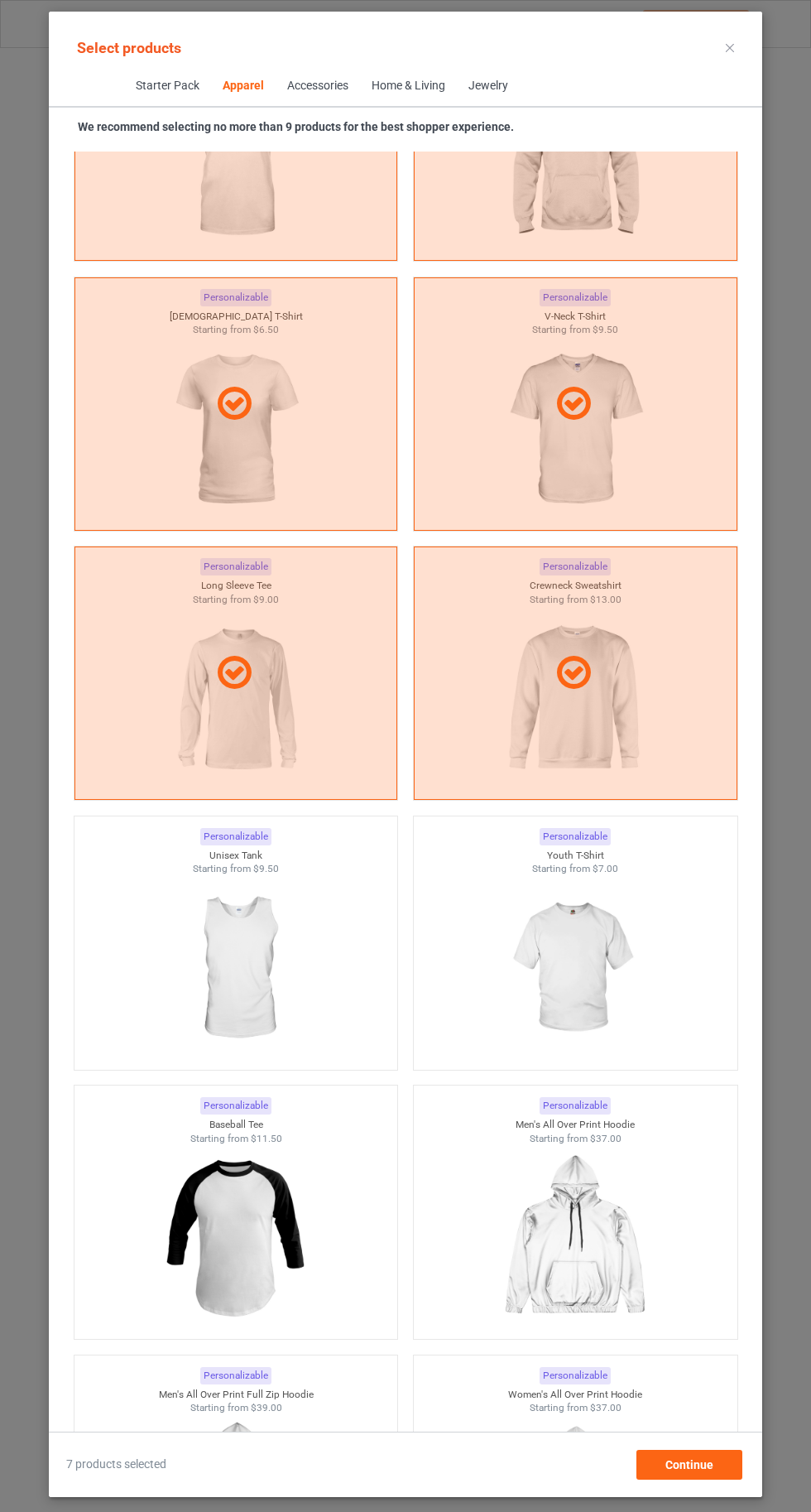
click at [266, 1025] on img at bounding box center [236, 968] width 148 height 186
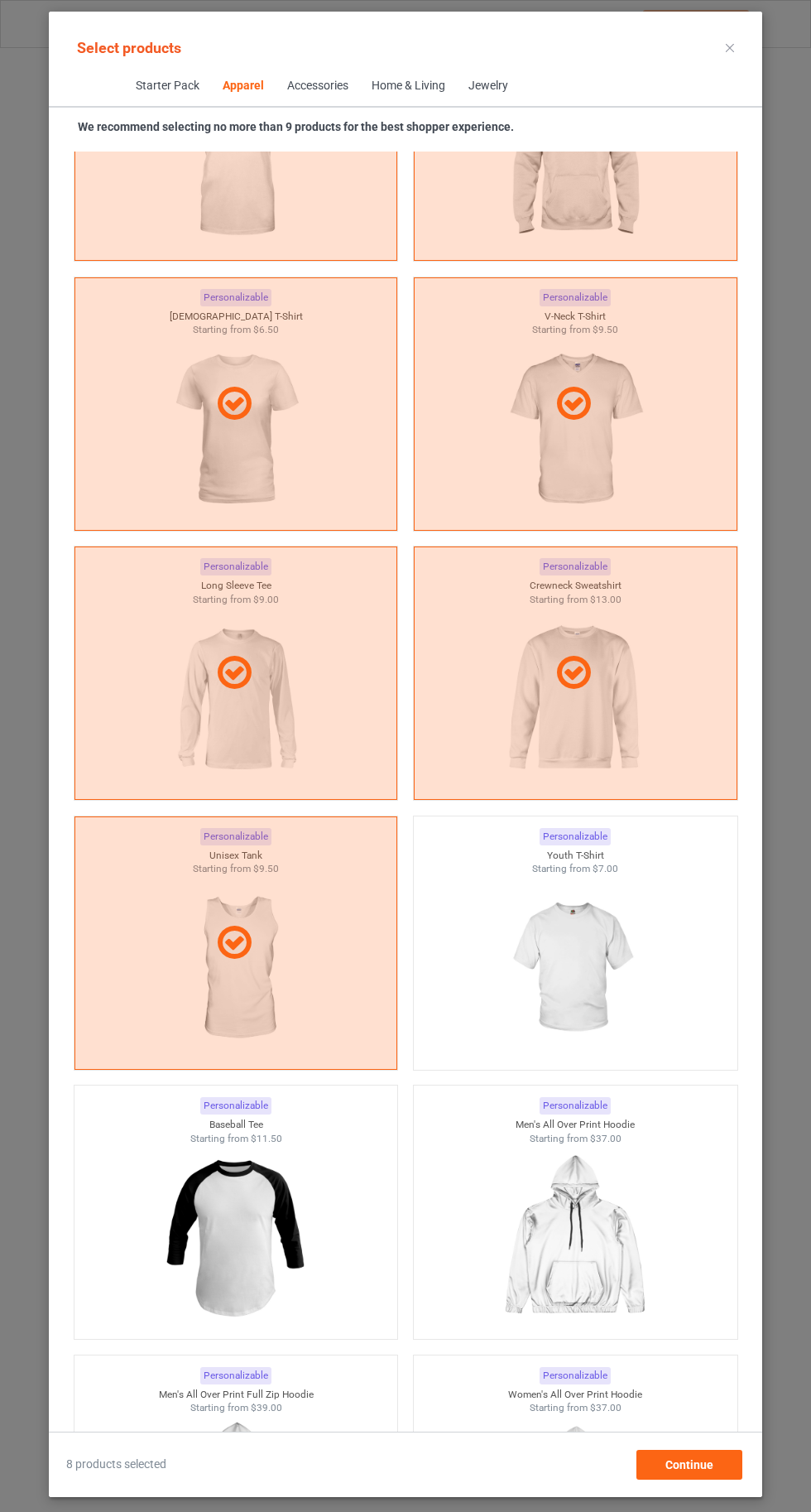
click at [569, 982] on img at bounding box center [575, 968] width 148 height 186
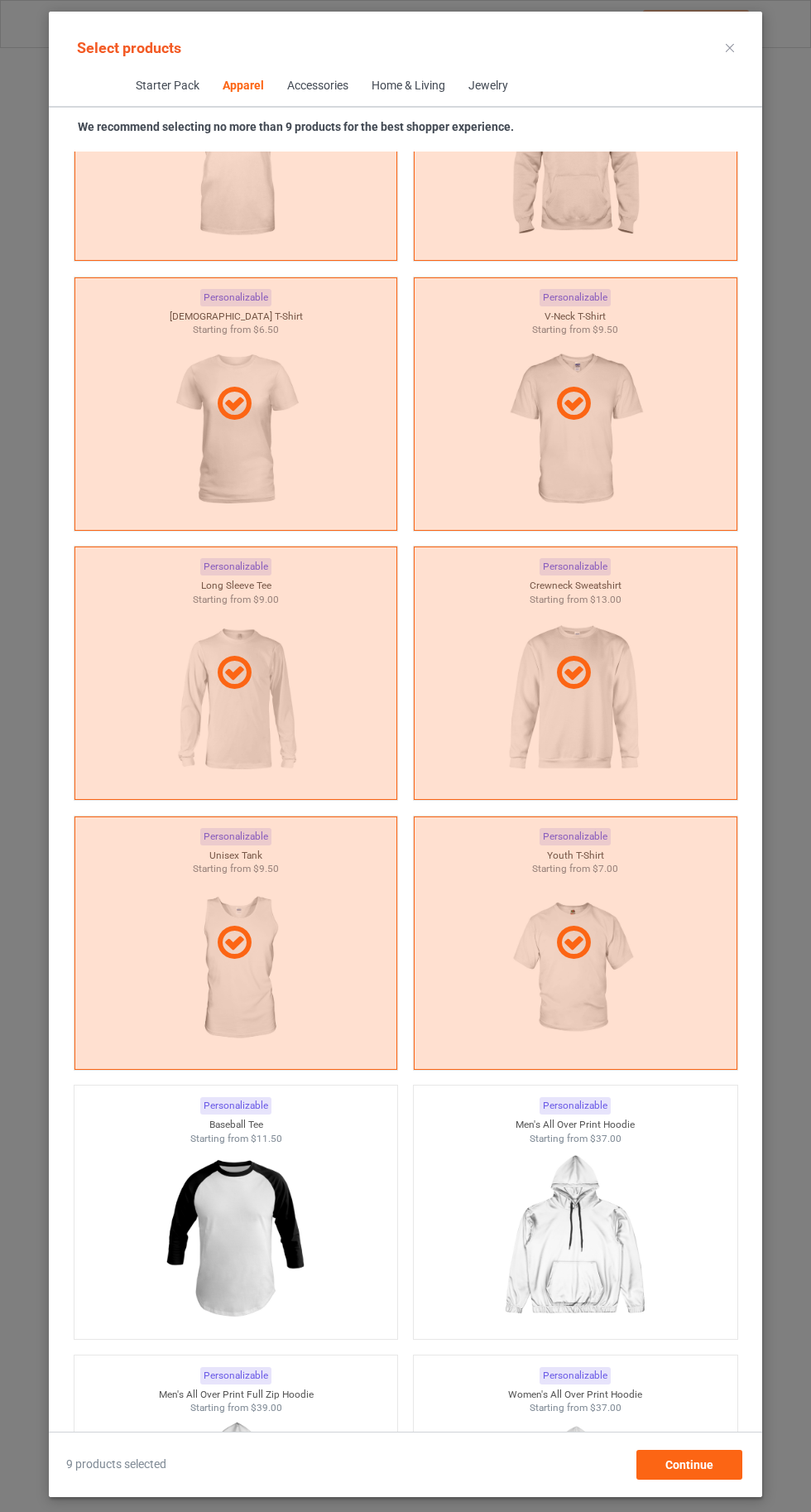
click at [731, 48] on icon at bounding box center [730, 48] width 8 height 8
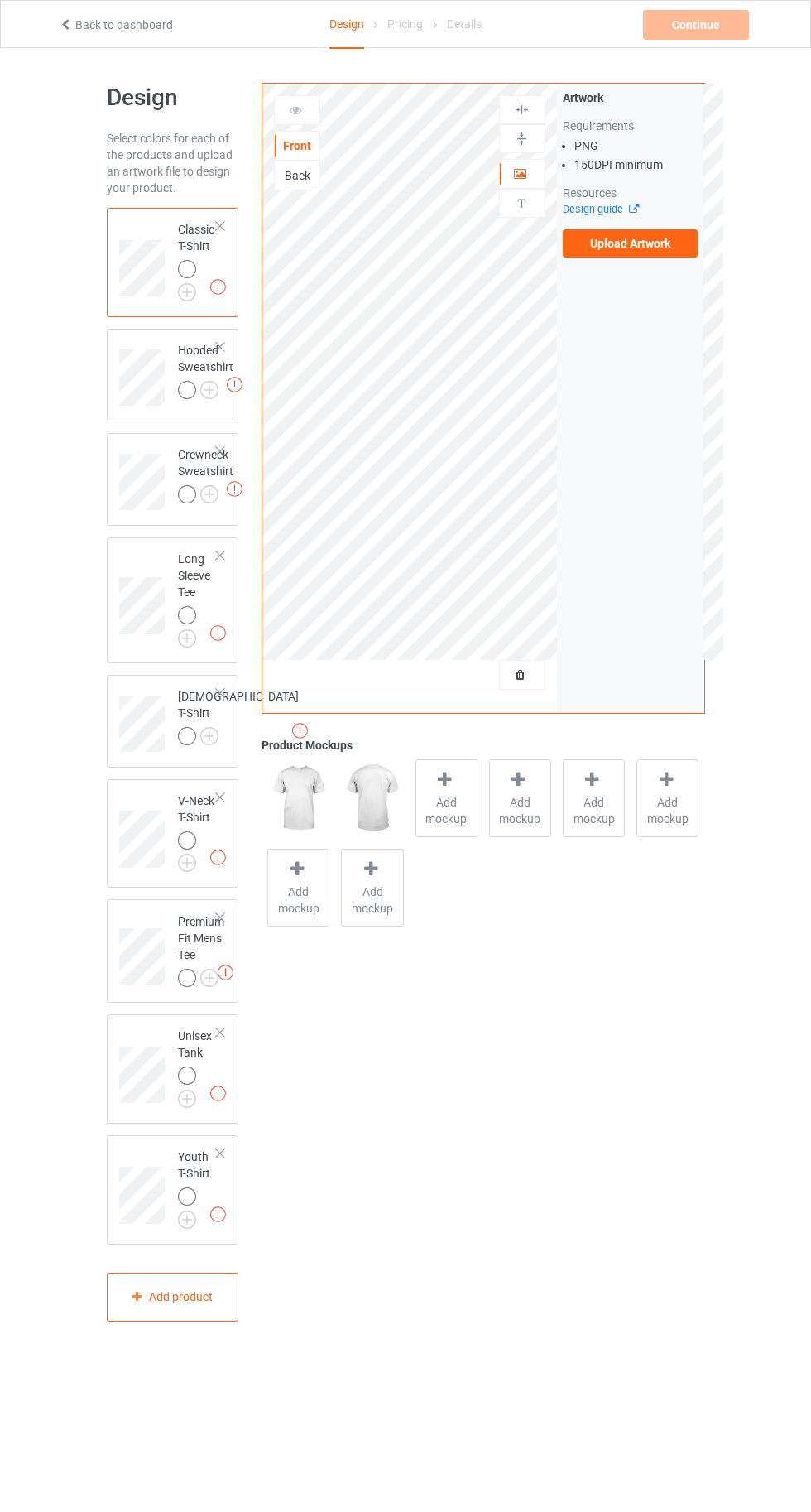
click at [0, 0] on img at bounding box center [0, 0] width 0 height 0
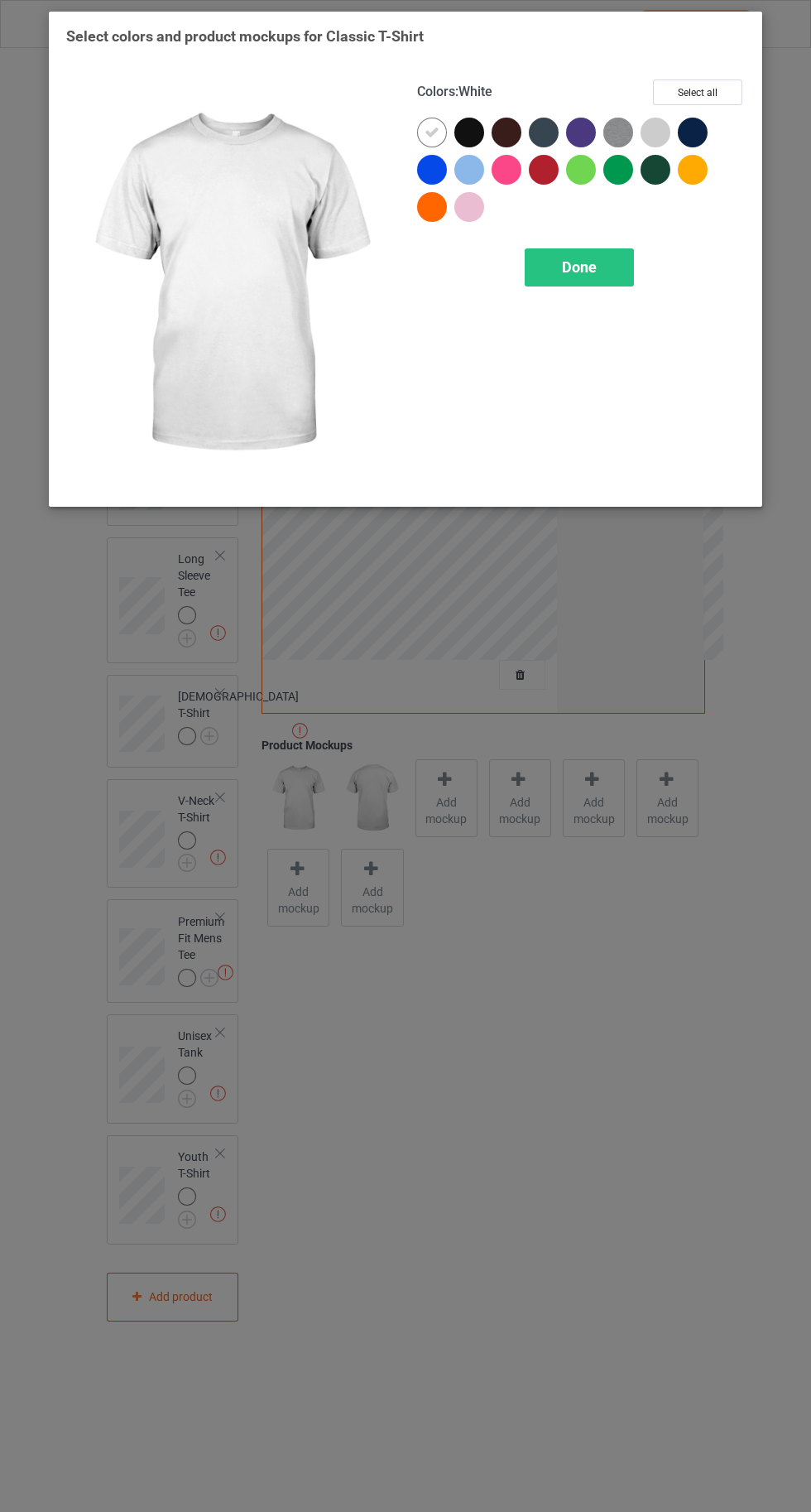
click at [465, 125] on div at bounding box center [469, 133] width 30 height 30
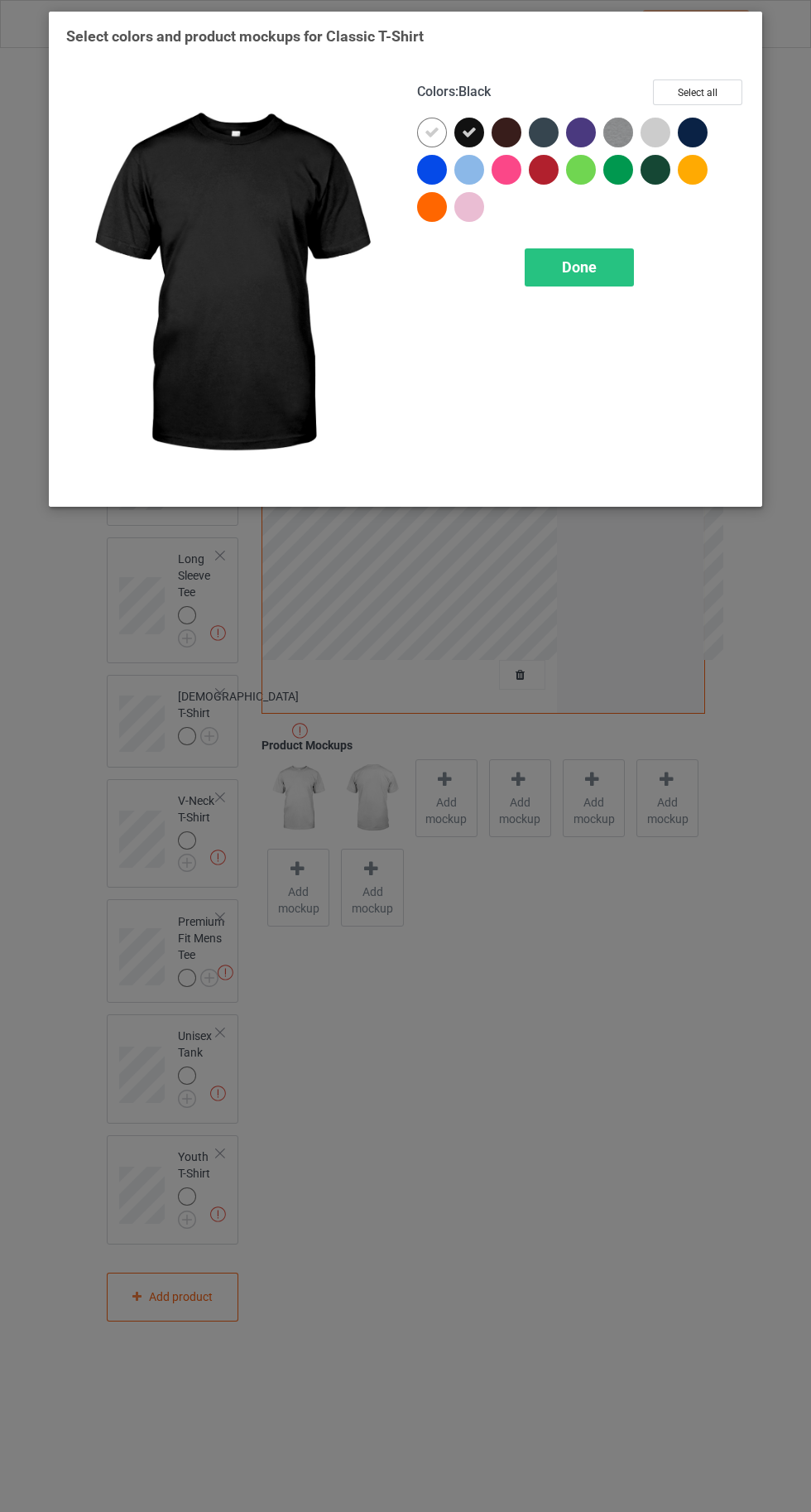
click at [547, 177] on div at bounding box center [544, 169] width 30 height 30
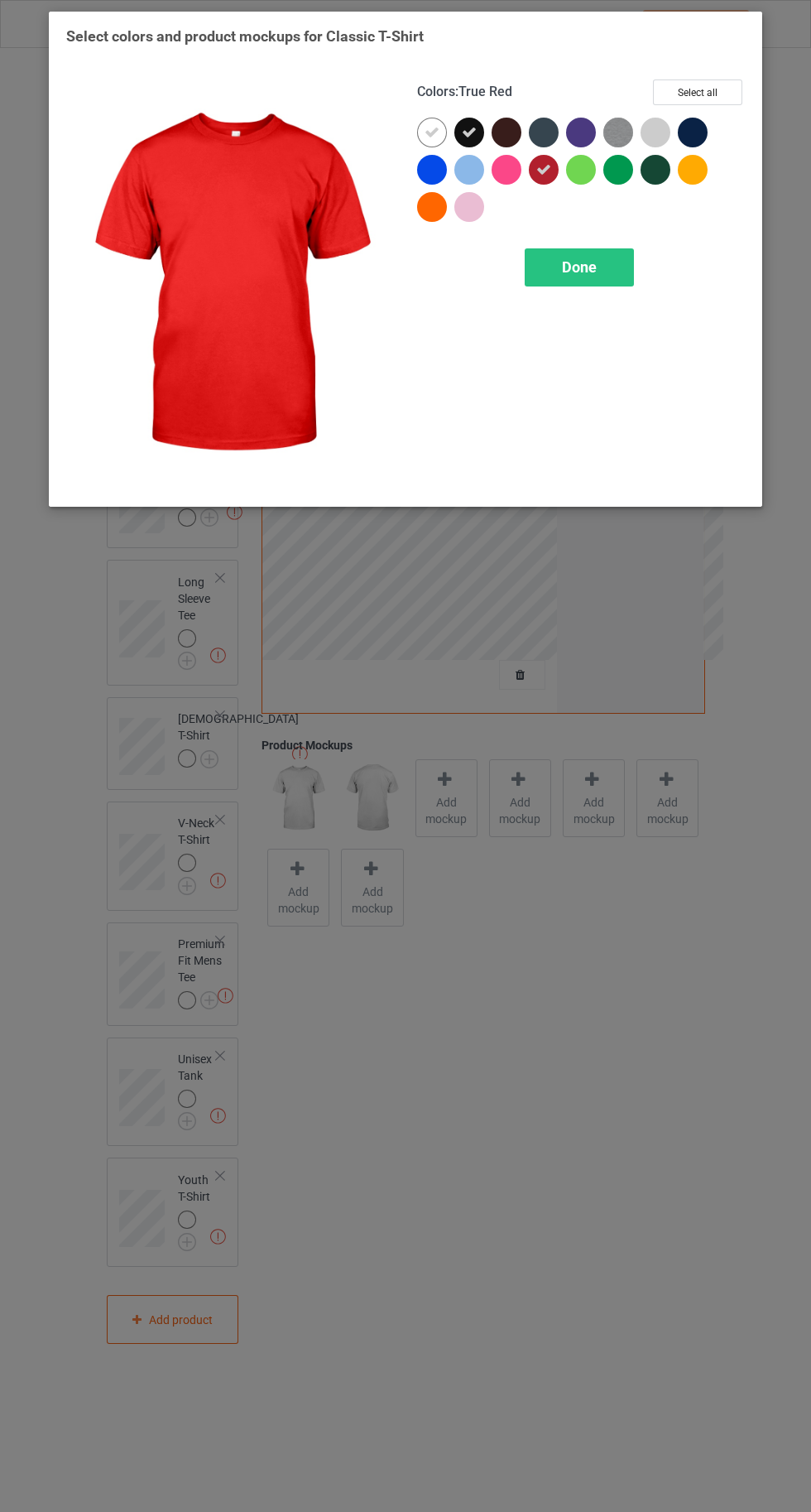
click at [689, 145] on div at bounding box center [693, 133] width 30 height 30
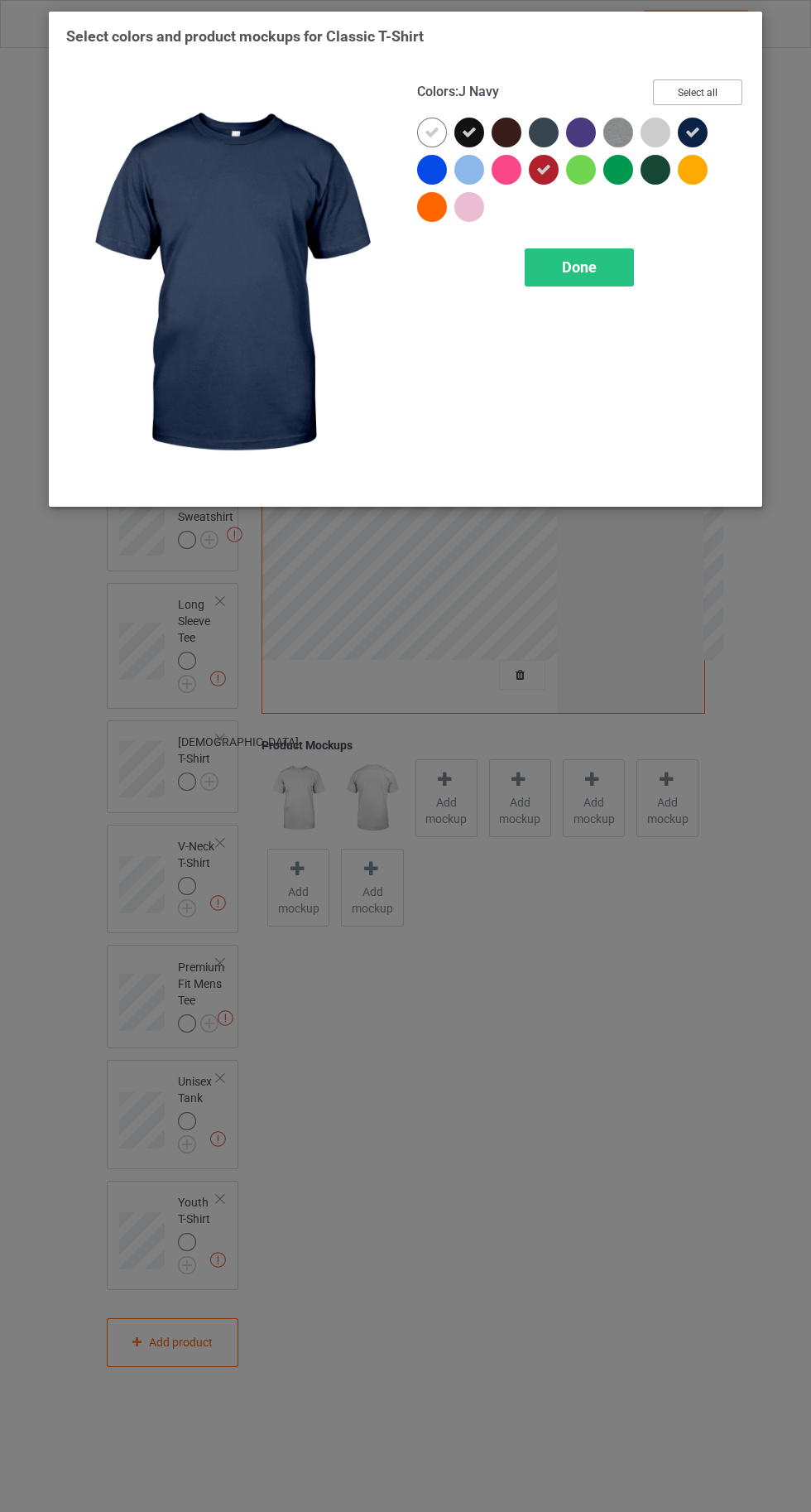
click at [715, 85] on button "Select all" at bounding box center [698, 92] width 90 height 26
click at [429, 134] on icon at bounding box center [432, 133] width 15 height 15
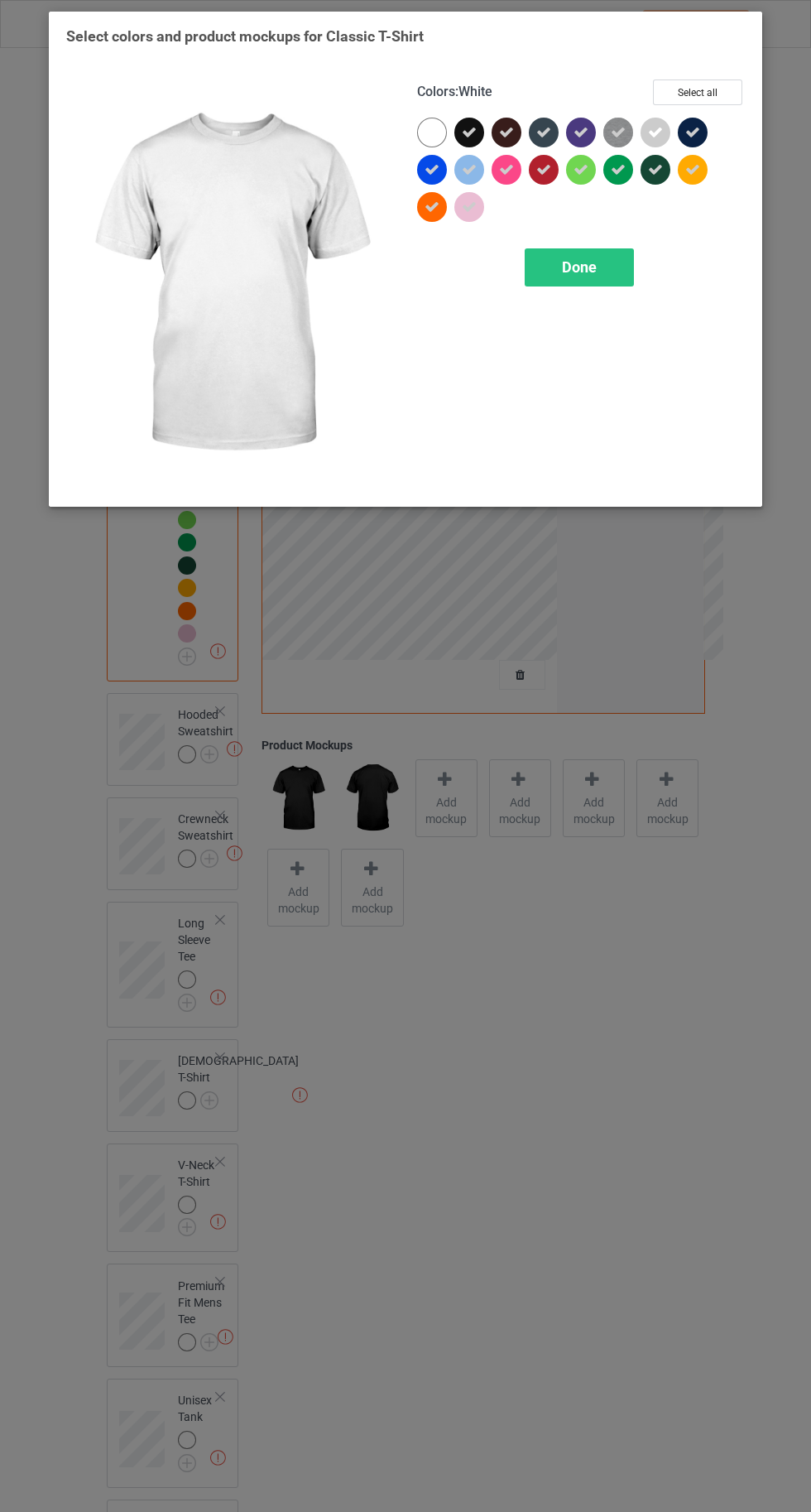
click at [692, 176] on icon at bounding box center [693, 169] width 15 height 15
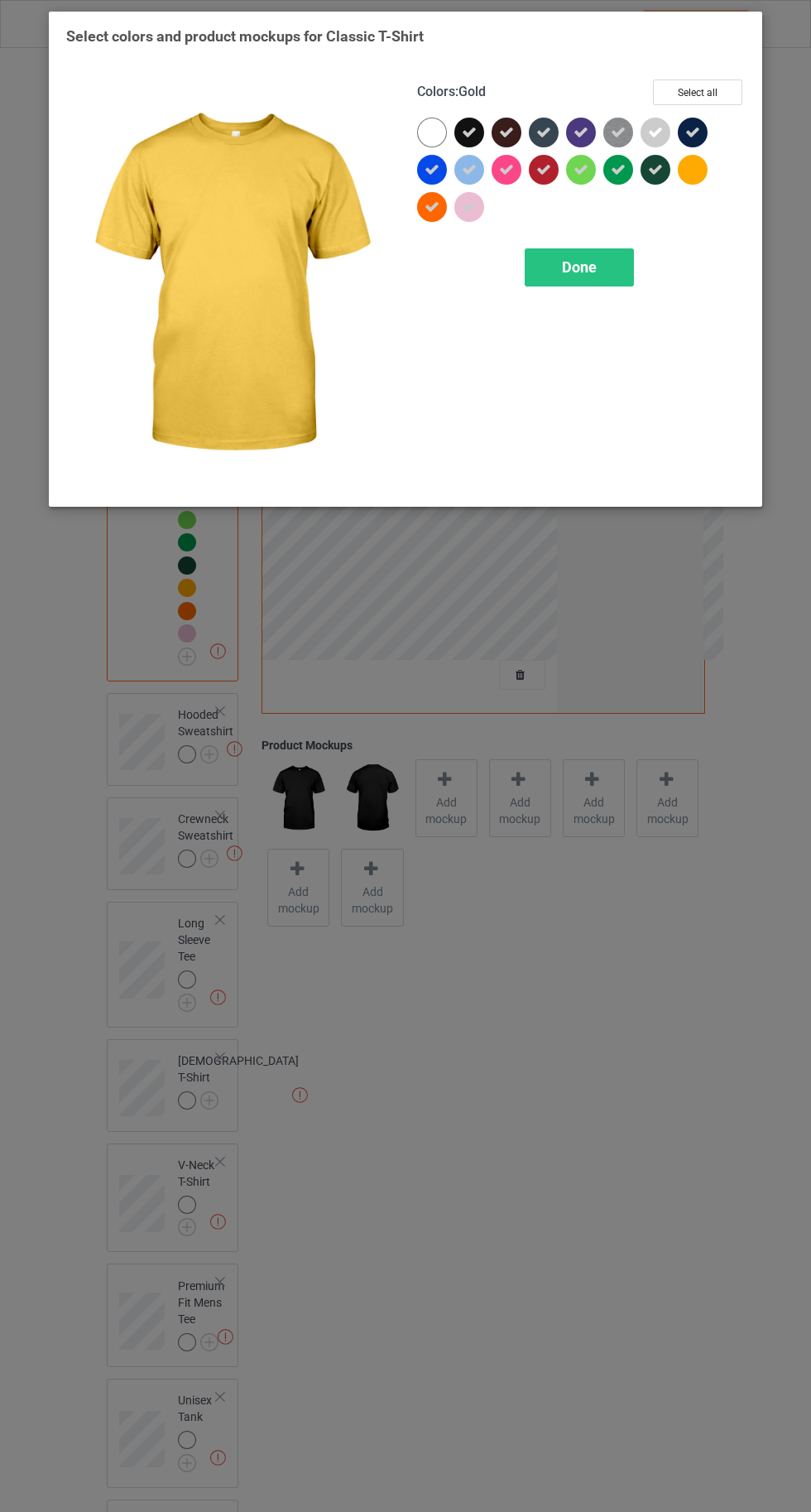
click at [576, 270] on span "Done" at bounding box center [580, 267] width 35 height 17
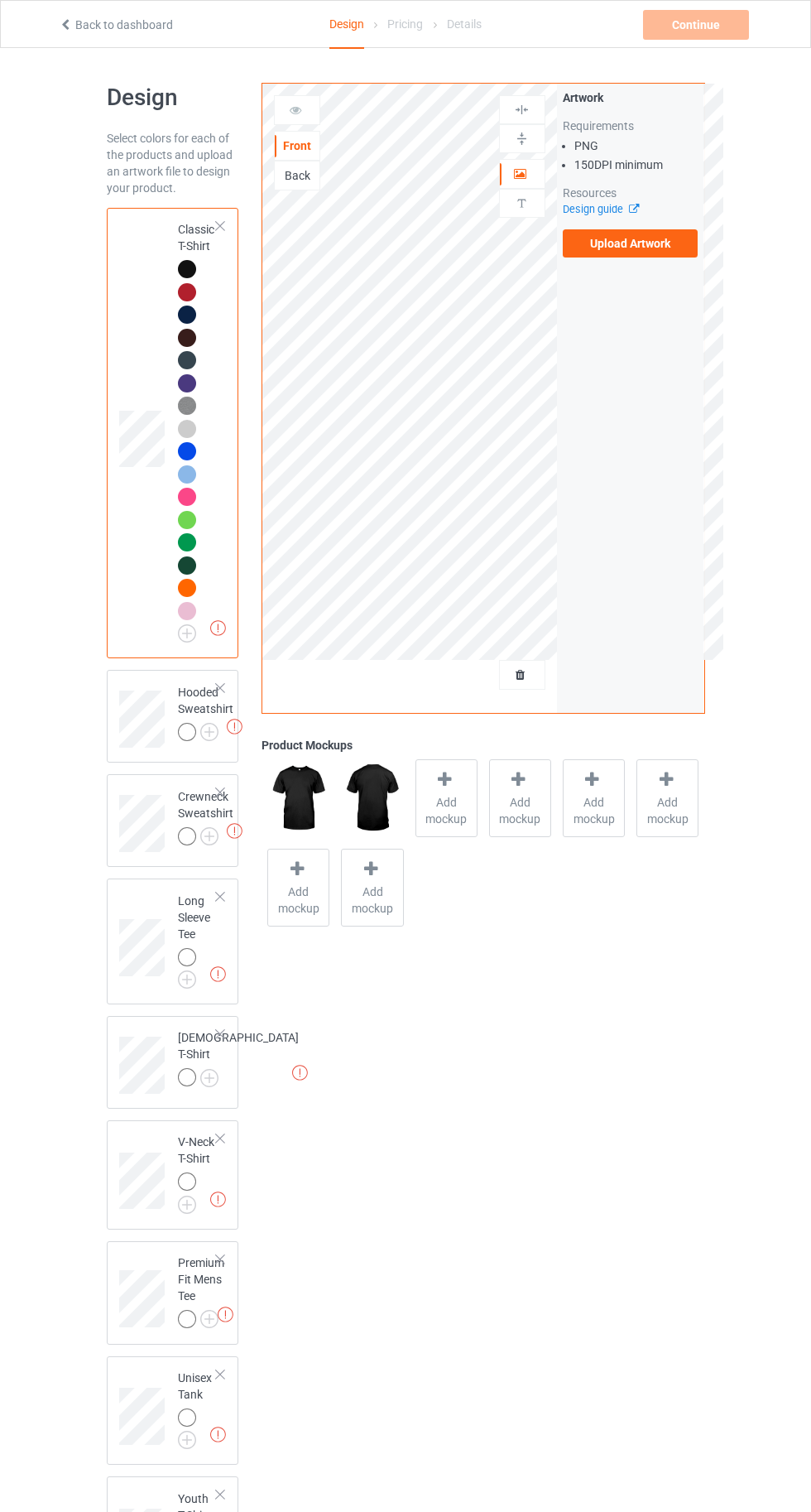
click at [0, 0] on img at bounding box center [0, 0] width 0 height 0
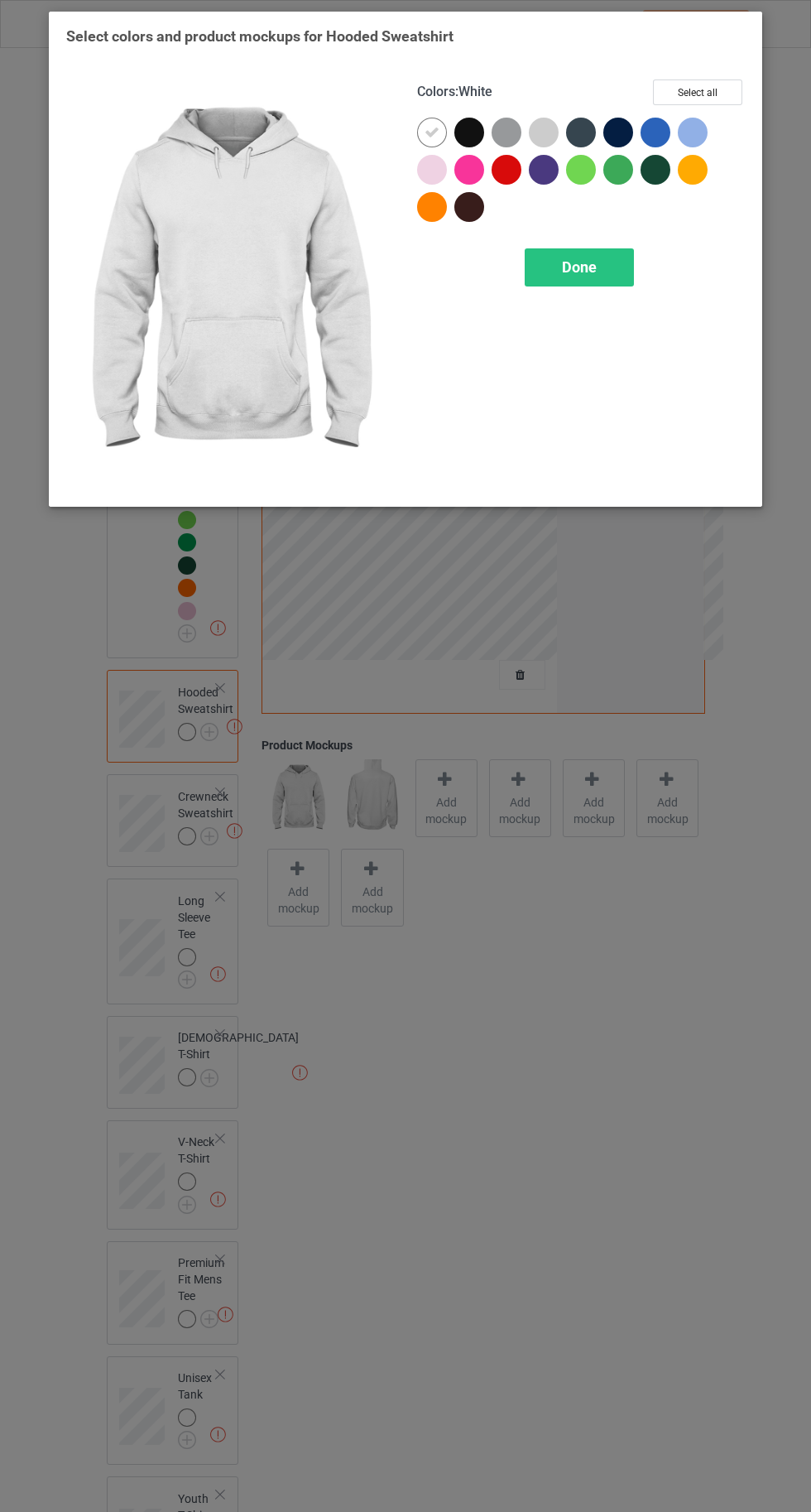
click at [471, 123] on div at bounding box center [469, 133] width 30 height 30
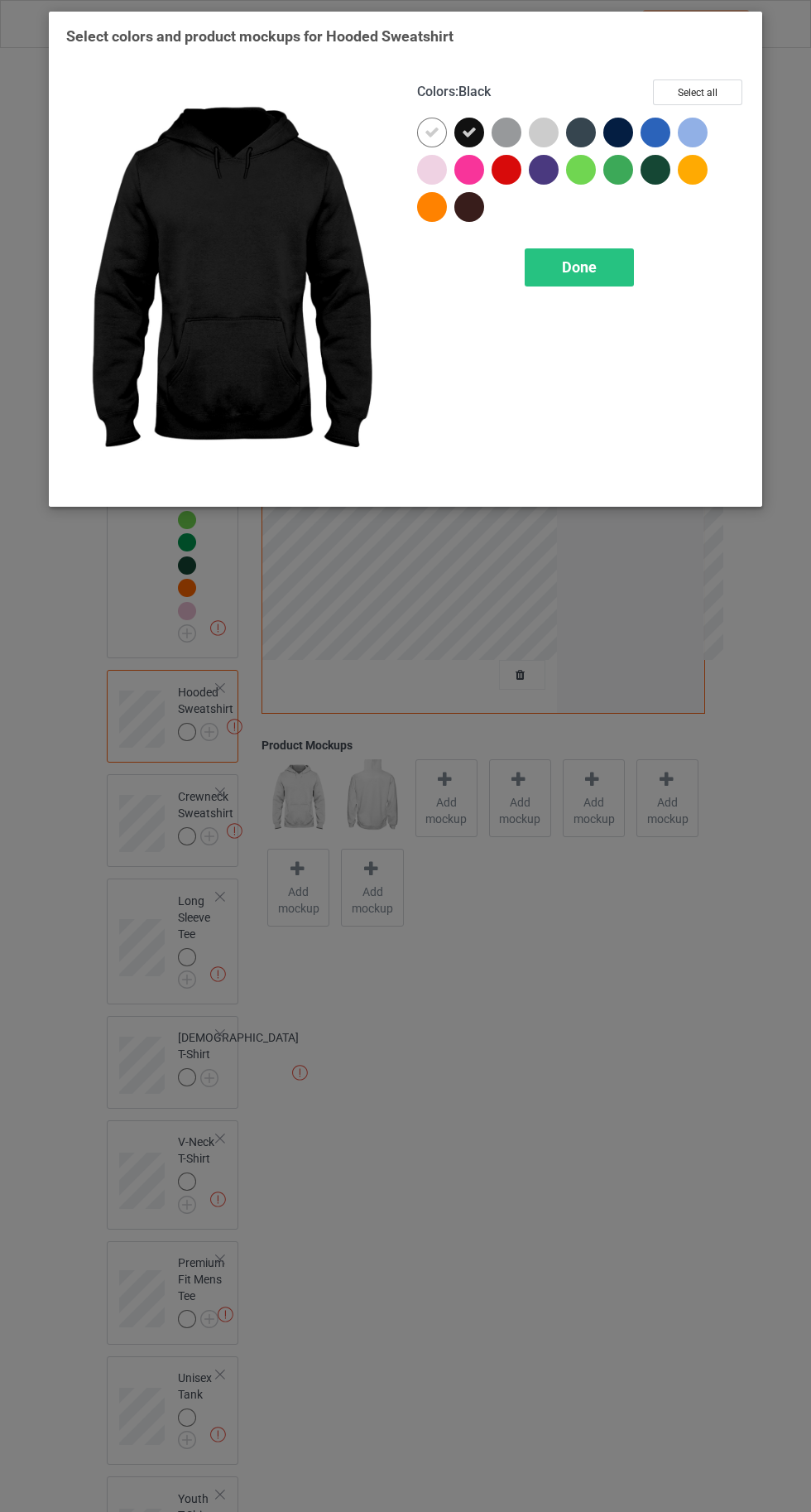
click at [500, 172] on div at bounding box center [507, 169] width 30 height 30
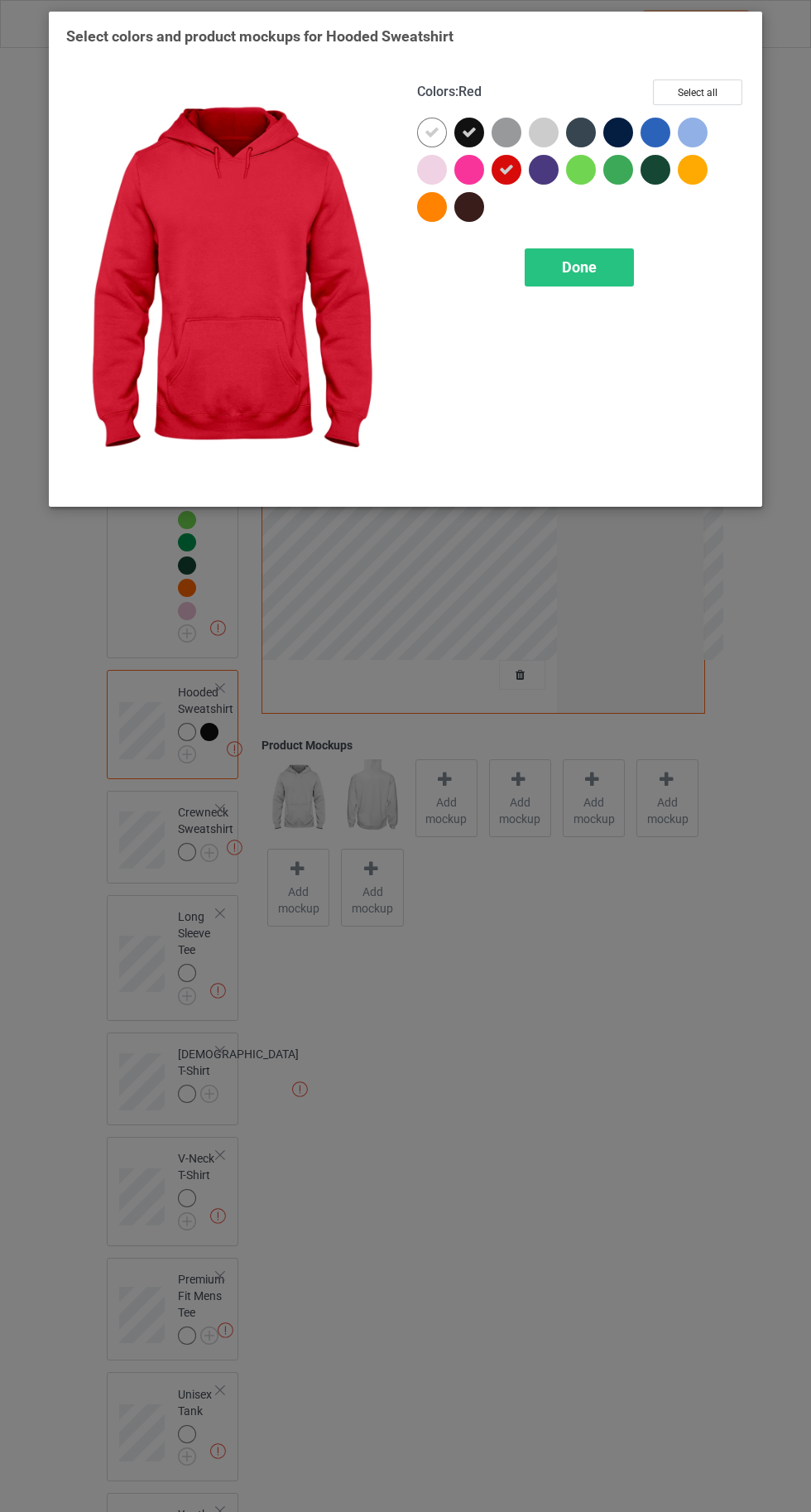
click at [622, 121] on div at bounding box center [618, 133] width 30 height 30
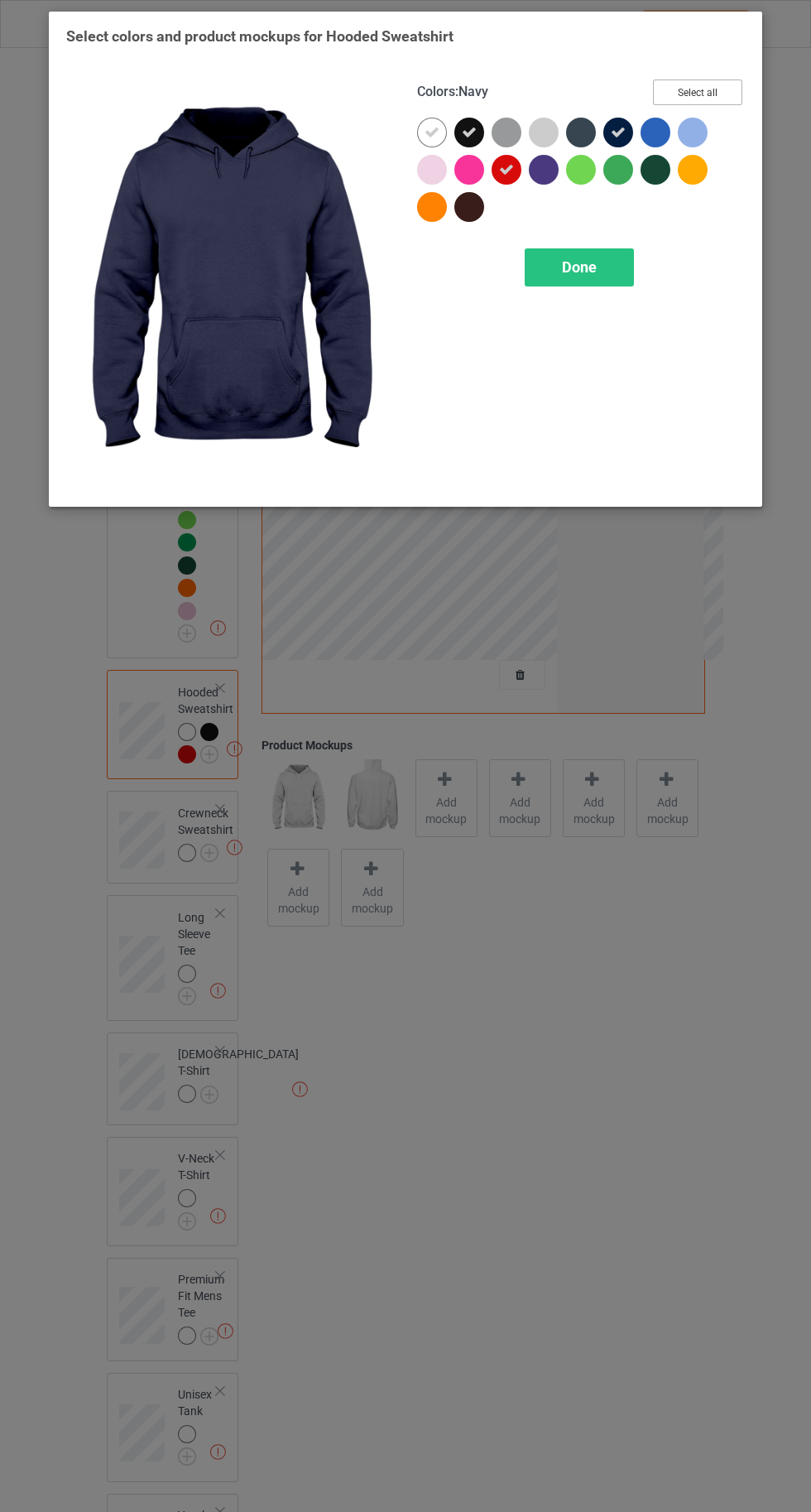
click at [707, 90] on button "Select all" at bounding box center [698, 92] width 90 height 26
click at [432, 132] on icon at bounding box center [432, 133] width 15 height 15
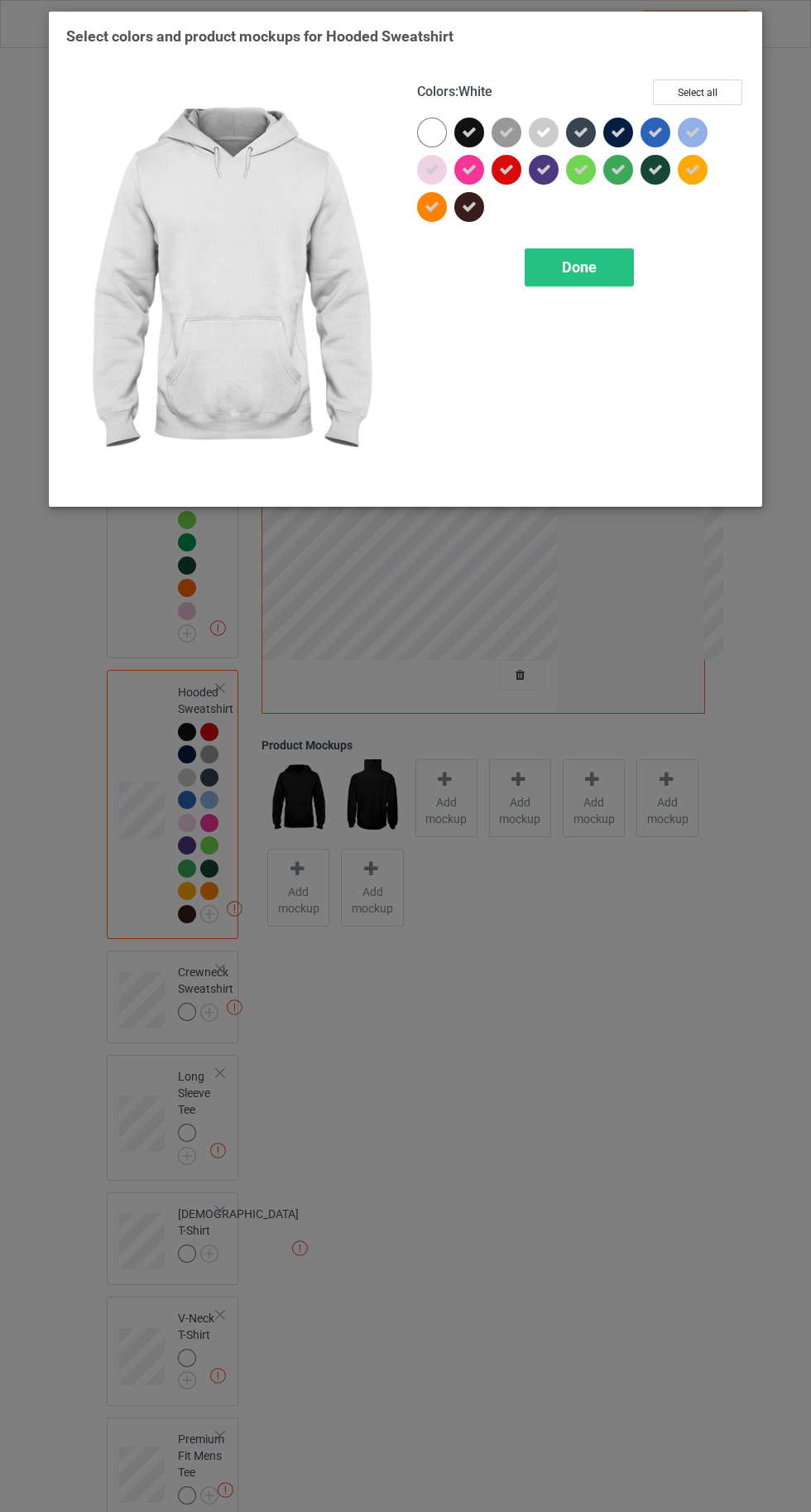
click at [424, 121] on div at bounding box center [432, 133] width 30 height 30
click at [693, 169] on icon at bounding box center [693, 169] width 15 height 15
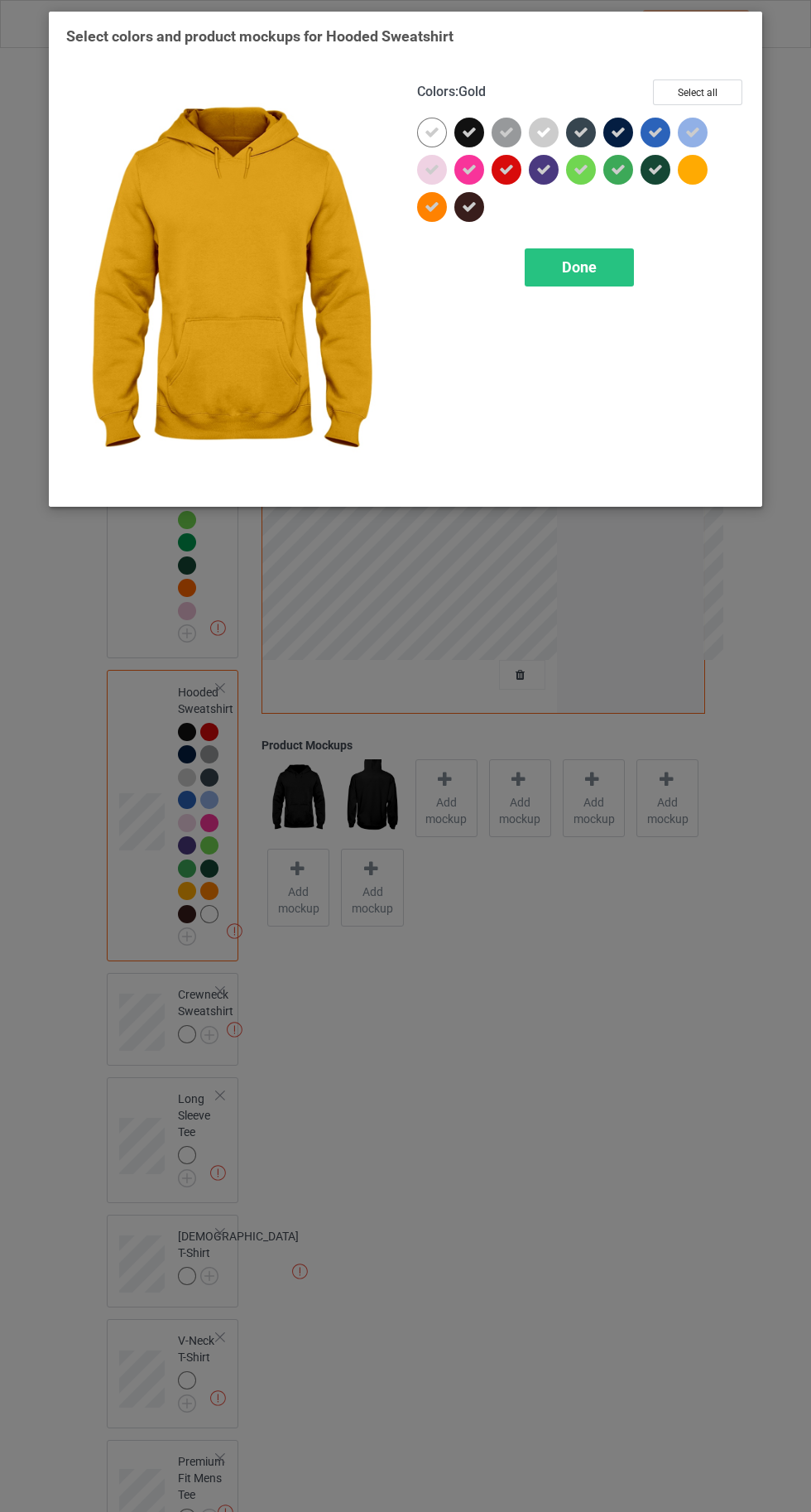
click at [592, 260] on span "Done" at bounding box center [580, 267] width 35 height 17
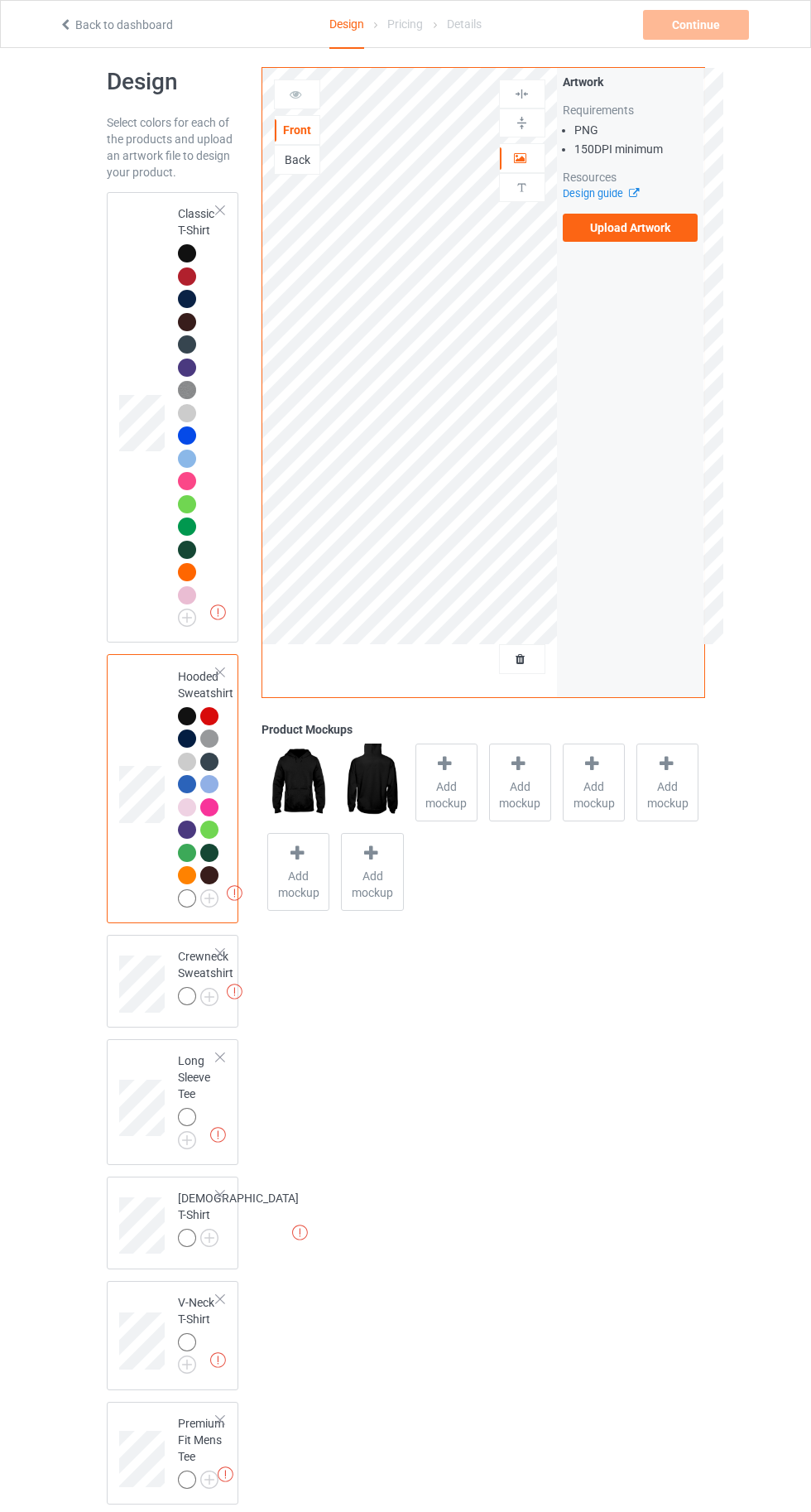
scroll to position [57, 0]
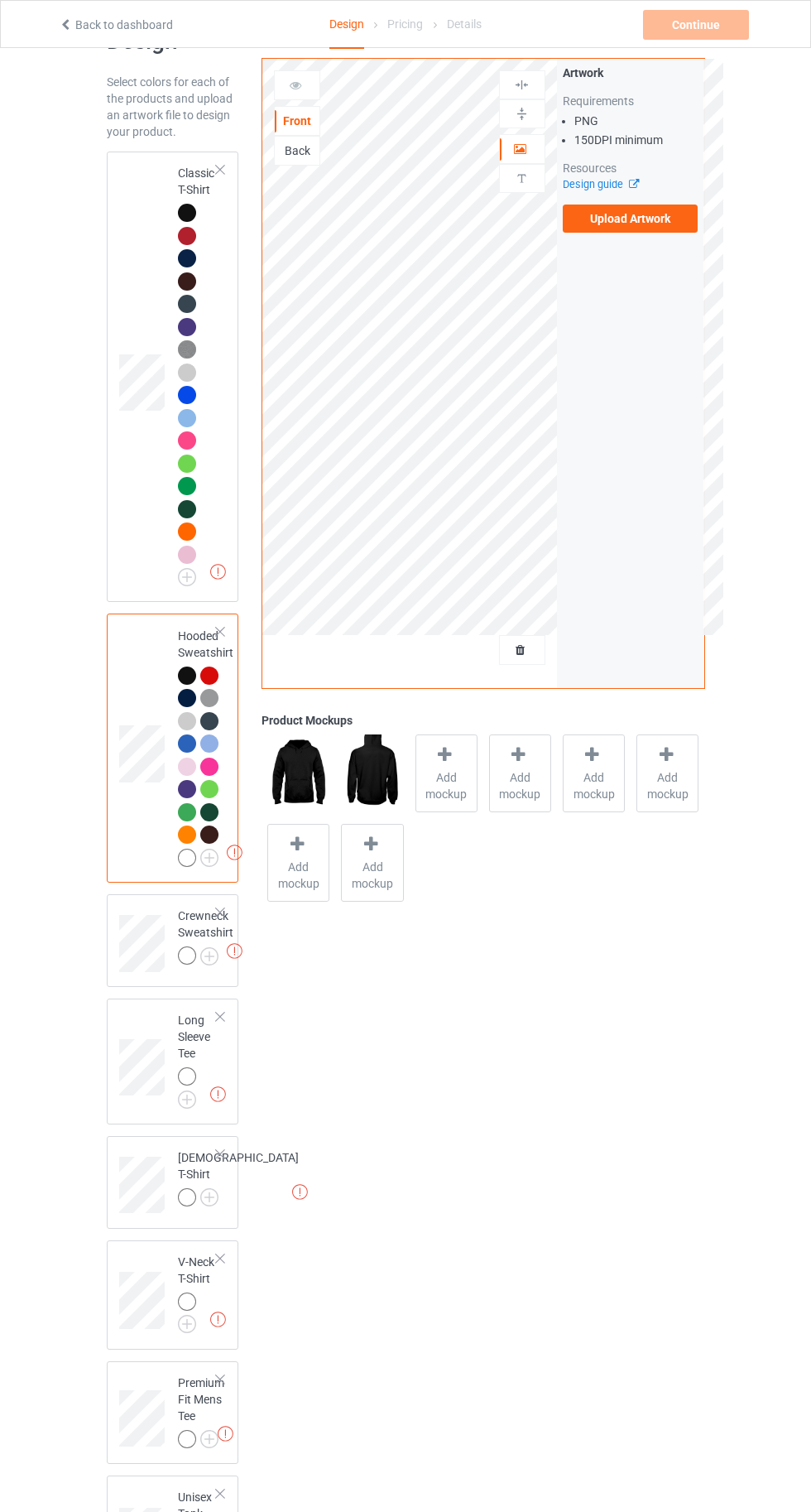
click at [0, 0] on img at bounding box center [0, 0] width 0 height 0
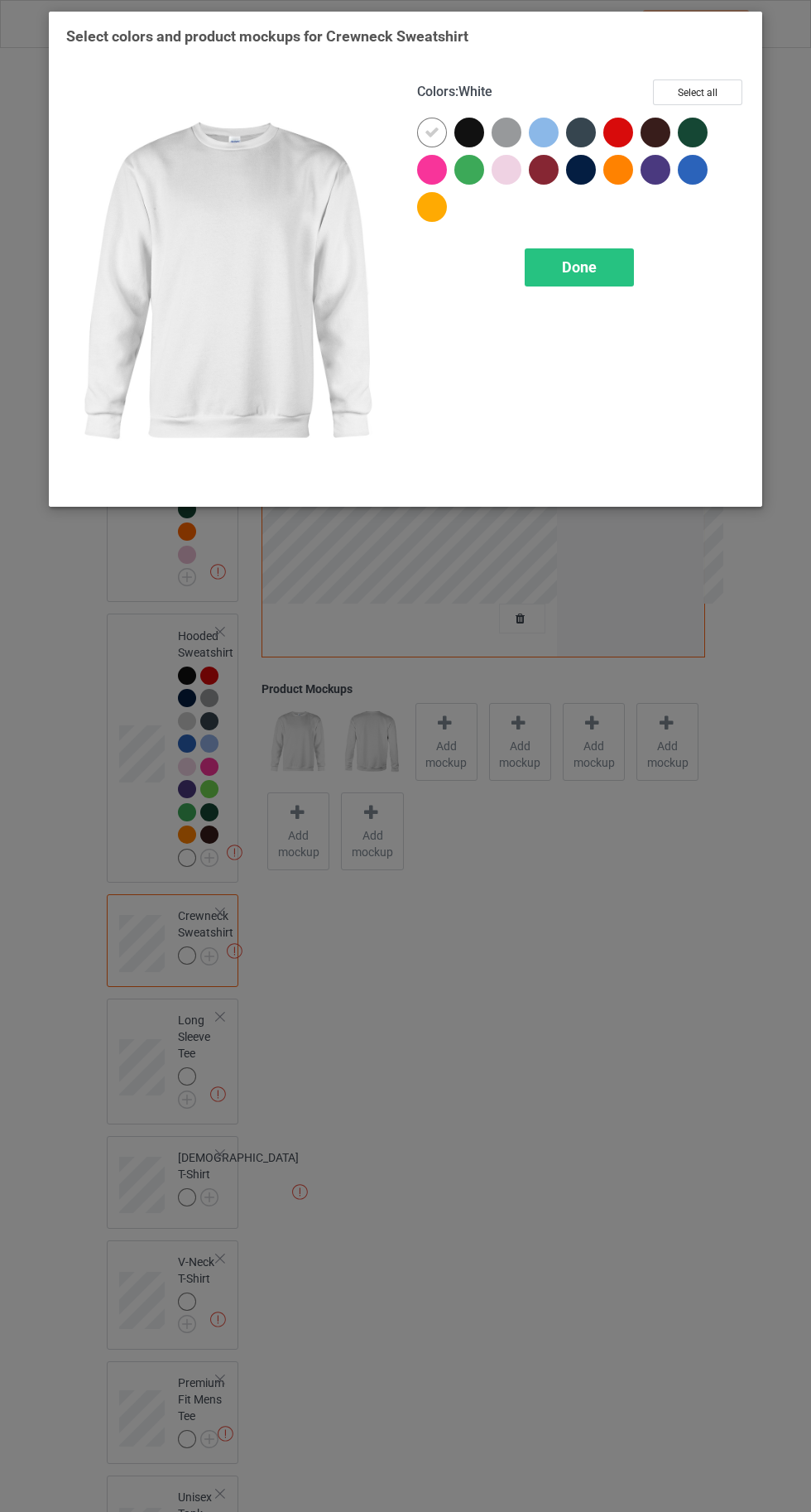
click at [452, 140] on div at bounding box center [435, 136] width 37 height 37
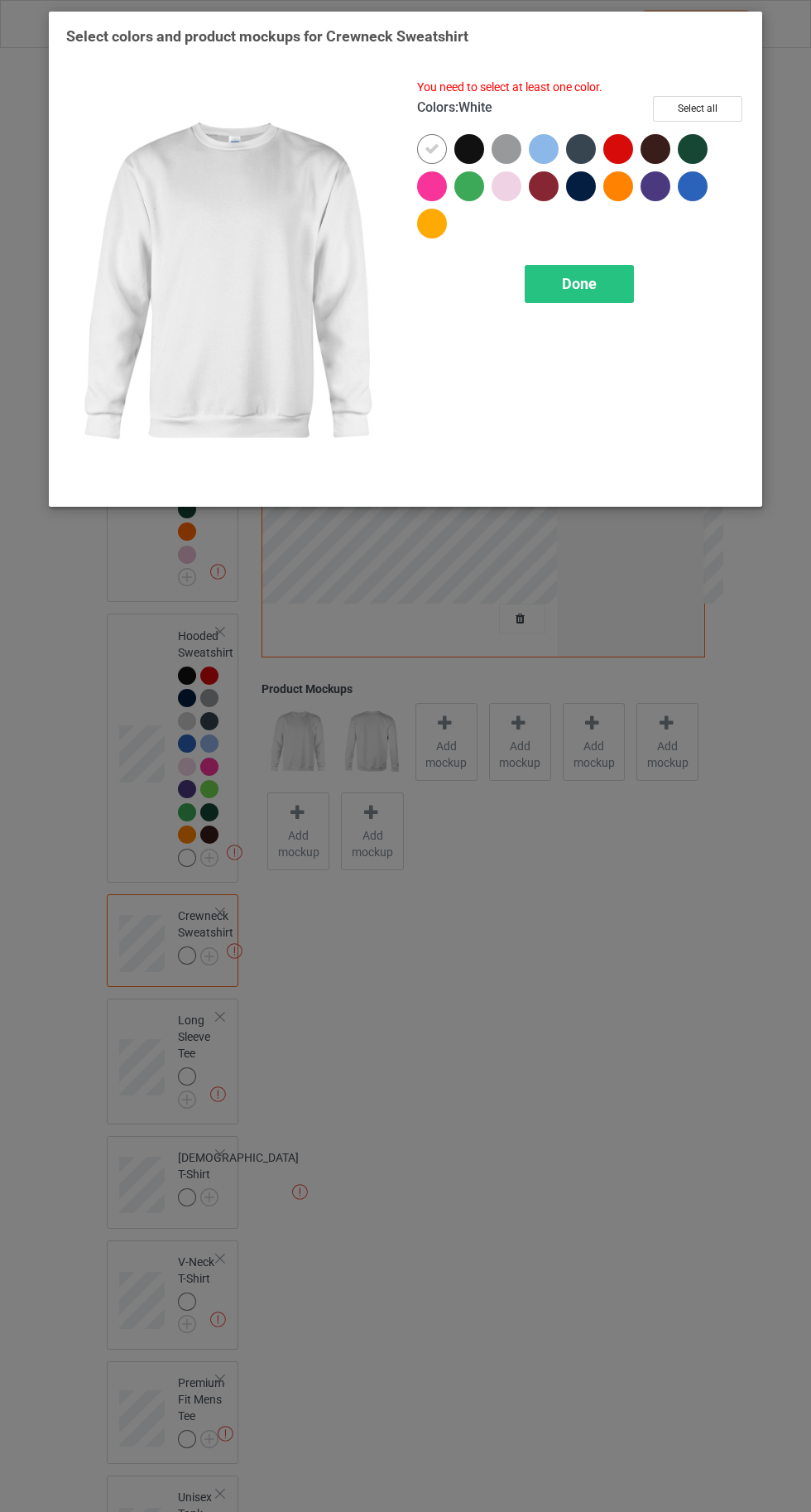
click at [454, 158] on div at bounding box center [473, 153] width 37 height 37
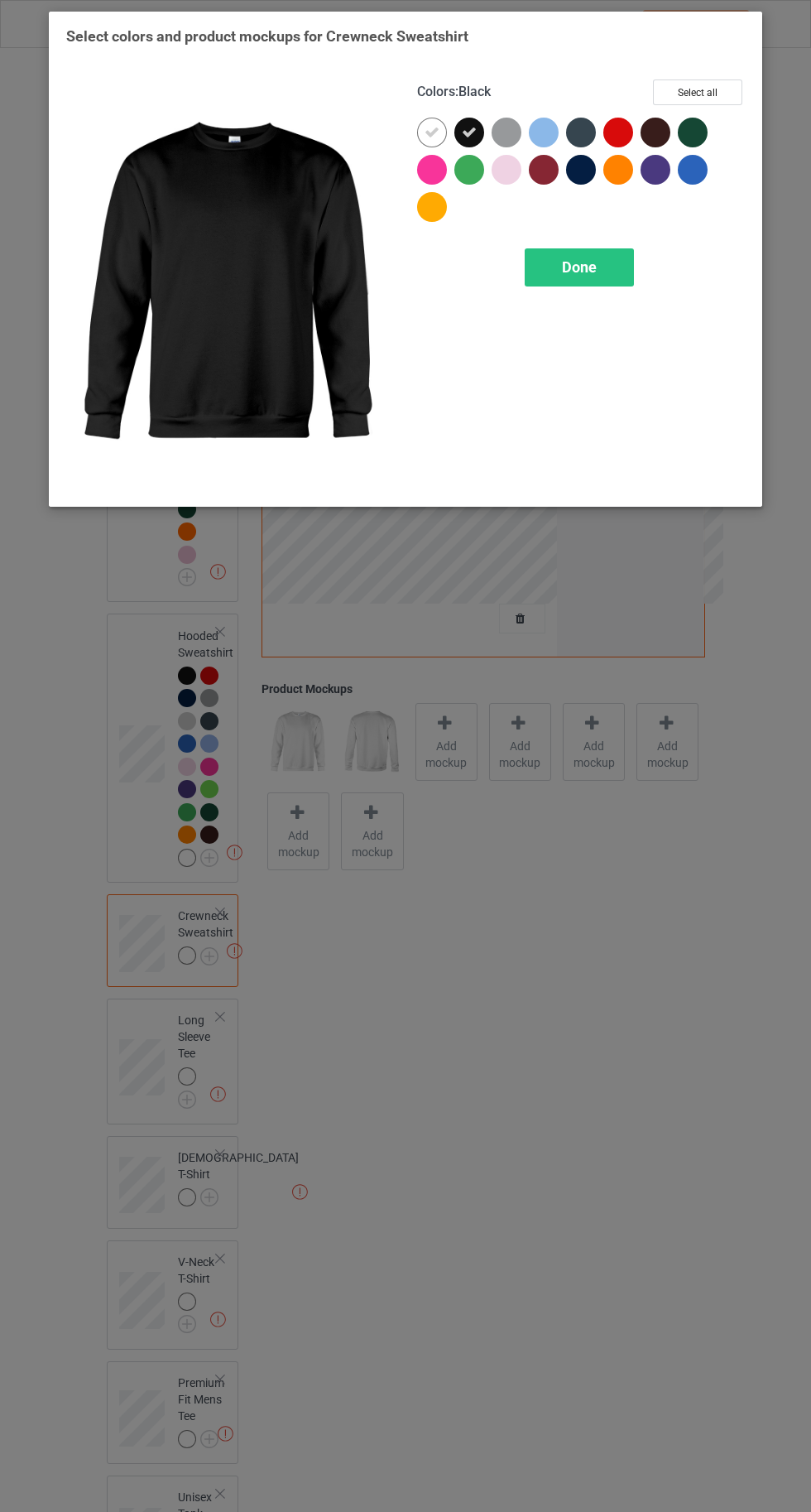
click at [617, 133] on div at bounding box center [618, 133] width 30 height 30
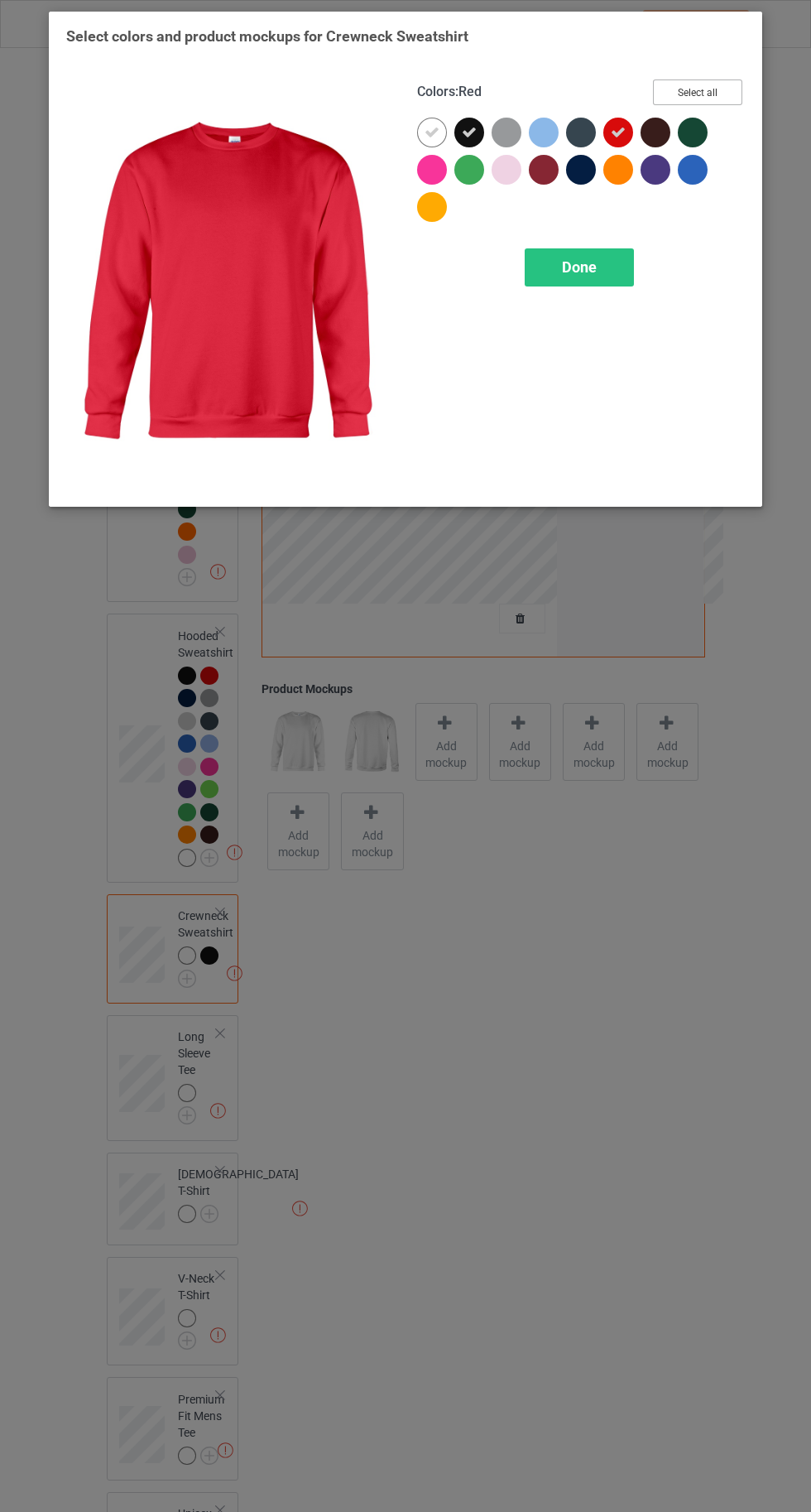
click at [702, 93] on button "Select all" at bounding box center [698, 92] width 90 height 26
click at [430, 132] on icon at bounding box center [432, 133] width 15 height 15
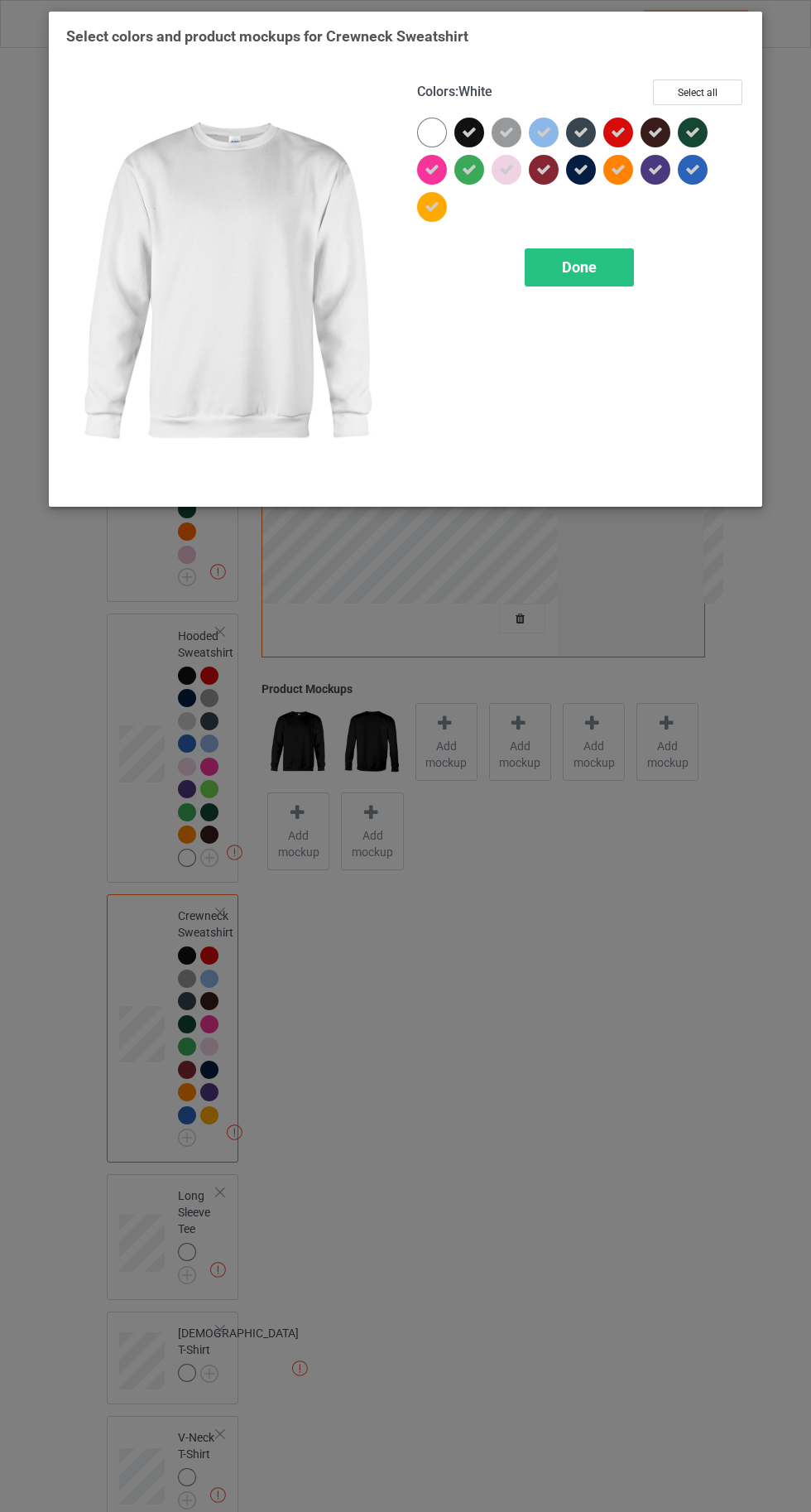
click at [423, 132] on div at bounding box center [432, 133] width 30 height 30
click at [611, 176] on icon at bounding box center [618, 169] width 15 height 15
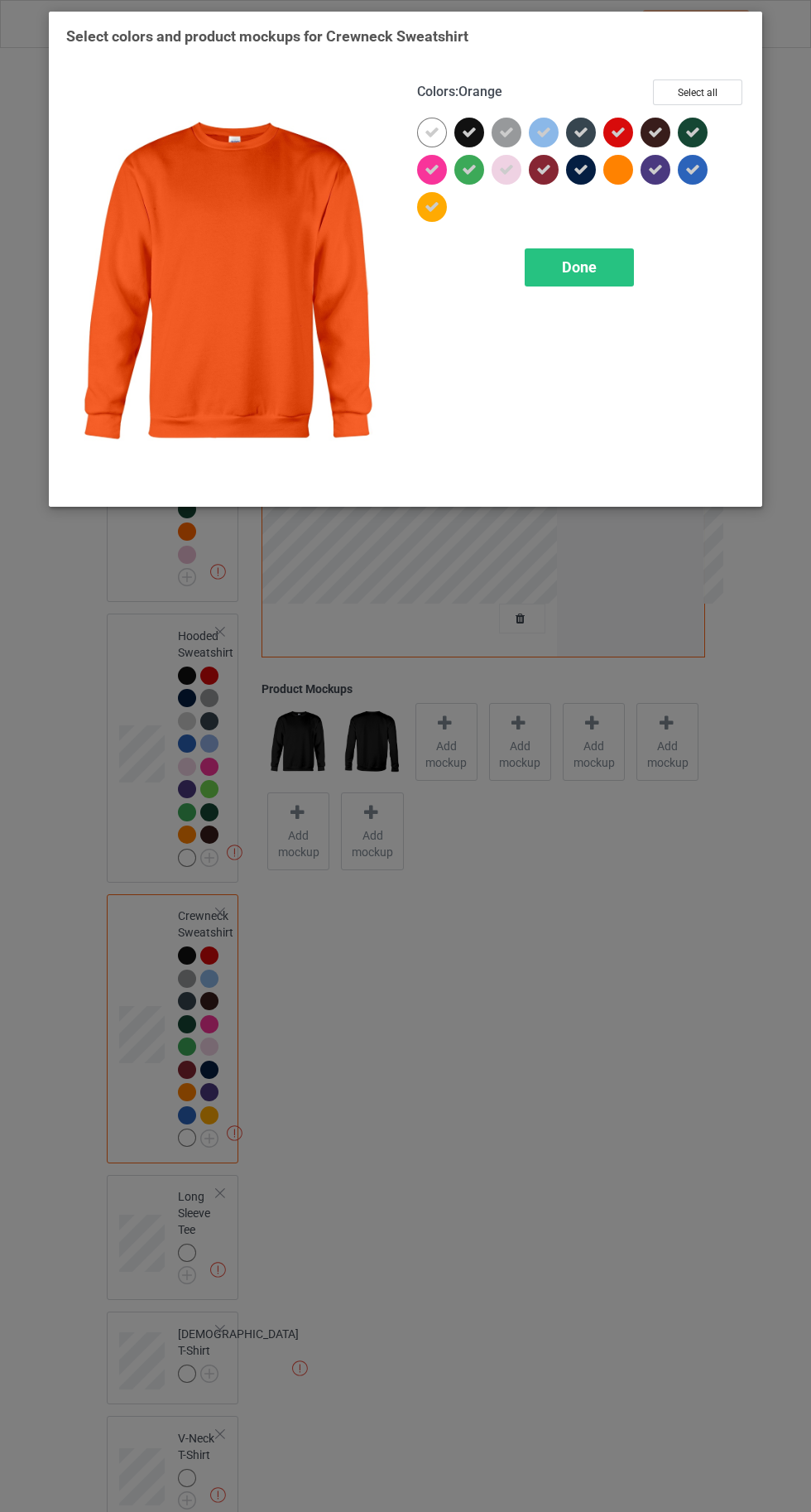
click at [578, 268] on span "Done" at bounding box center [580, 267] width 35 height 17
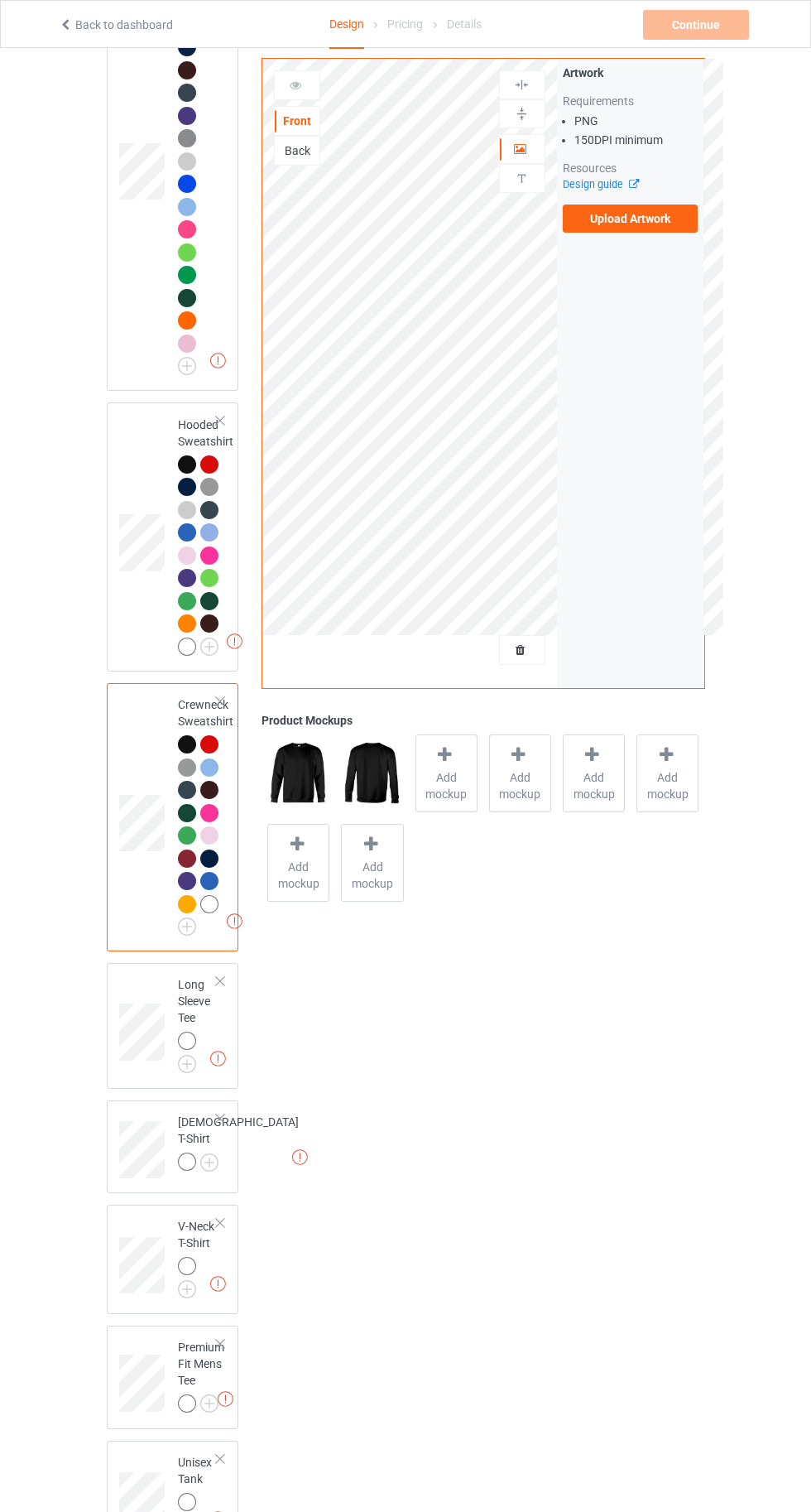
scroll to position [282, 0]
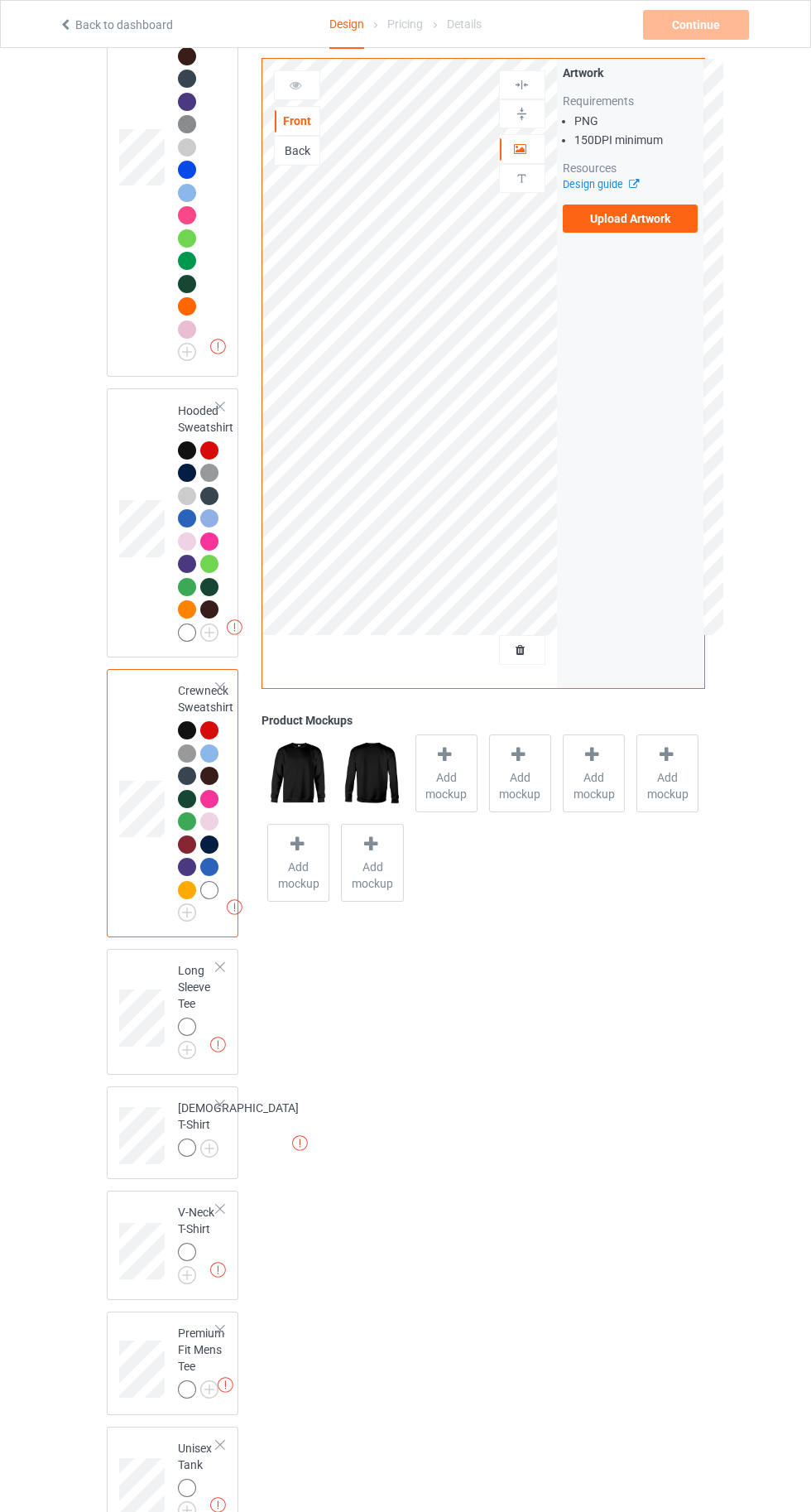
click at [0, 0] on img at bounding box center [0, 0] width 0 height 0
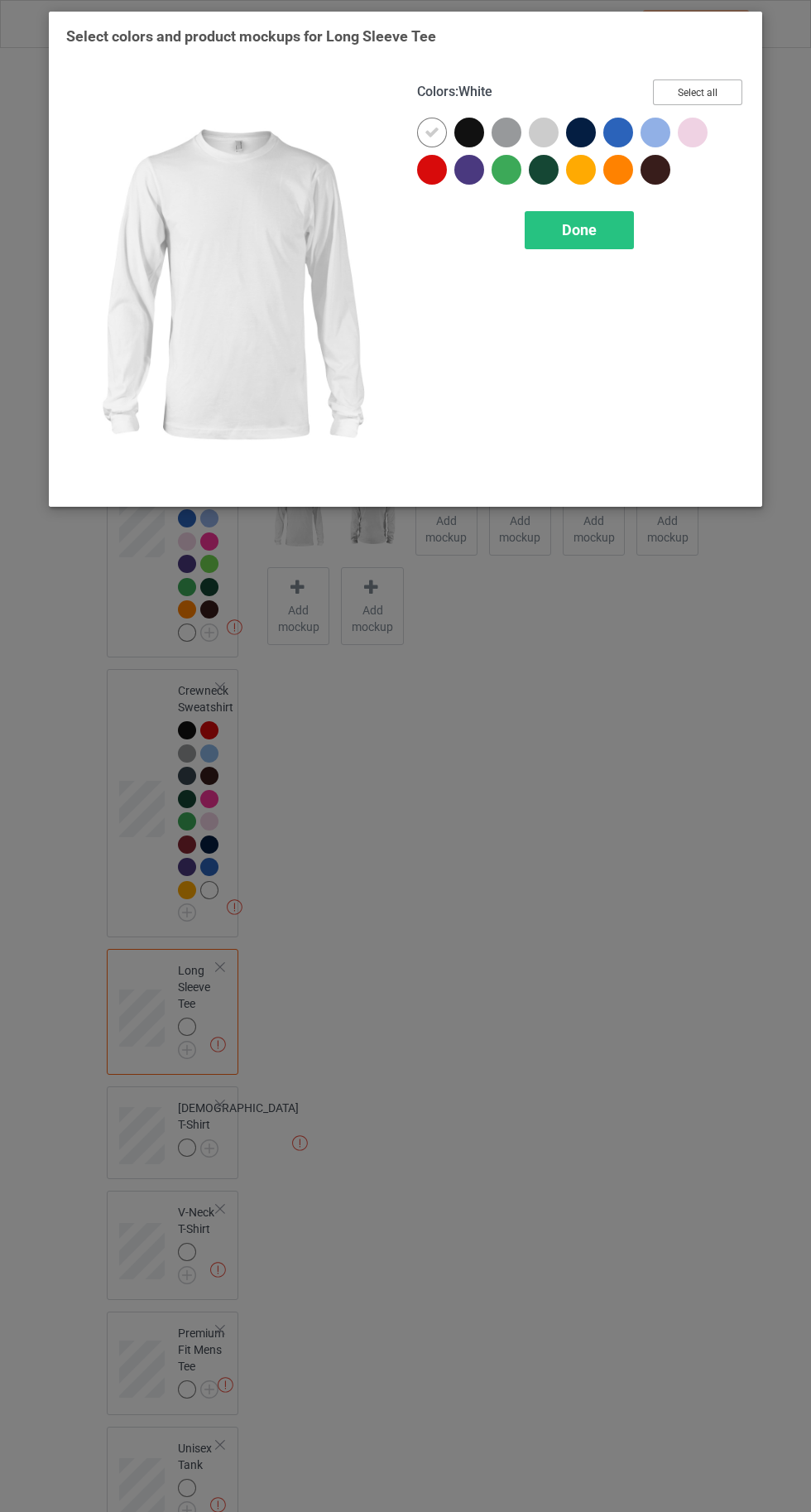
click at [700, 92] on button "Select all" at bounding box center [698, 92] width 90 height 26
click at [432, 132] on icon at bounding box center [432, 133] width 15 height 15
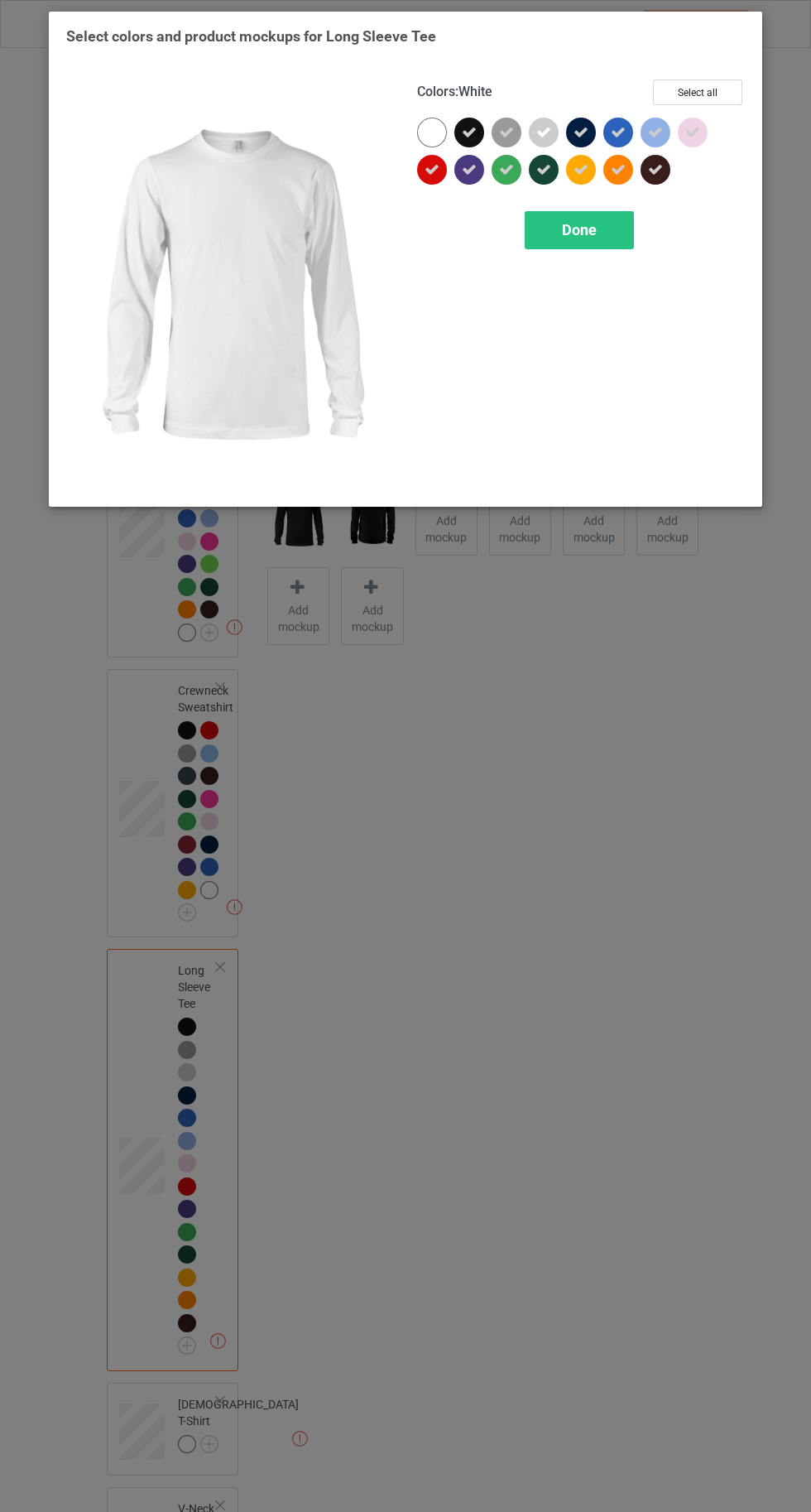
click at [579, 182] on div at bounding box center [581, 169] width 30 height 30
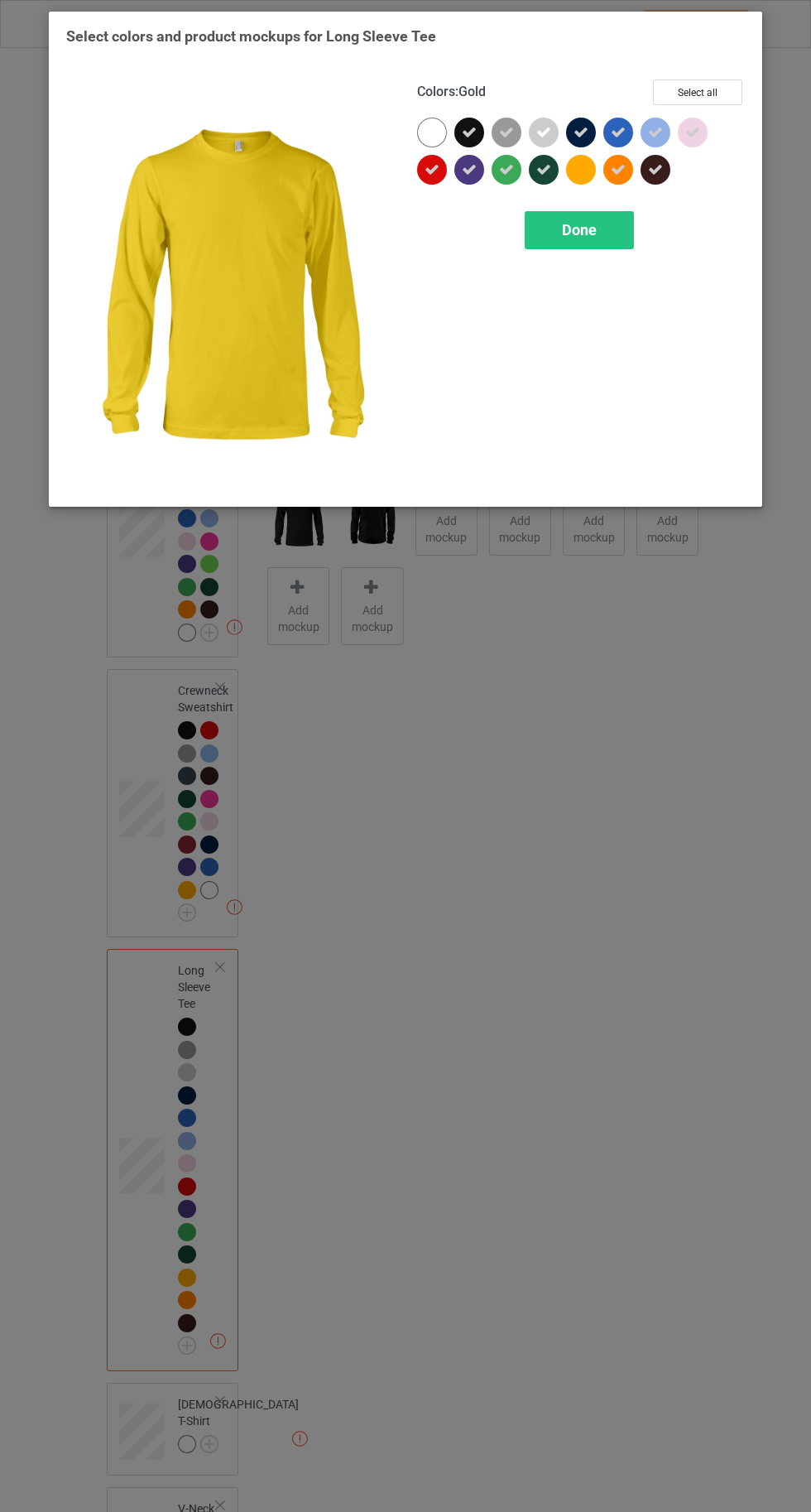
click at [420, 133] on div at bounding box center [432, 133] width 30 height 30
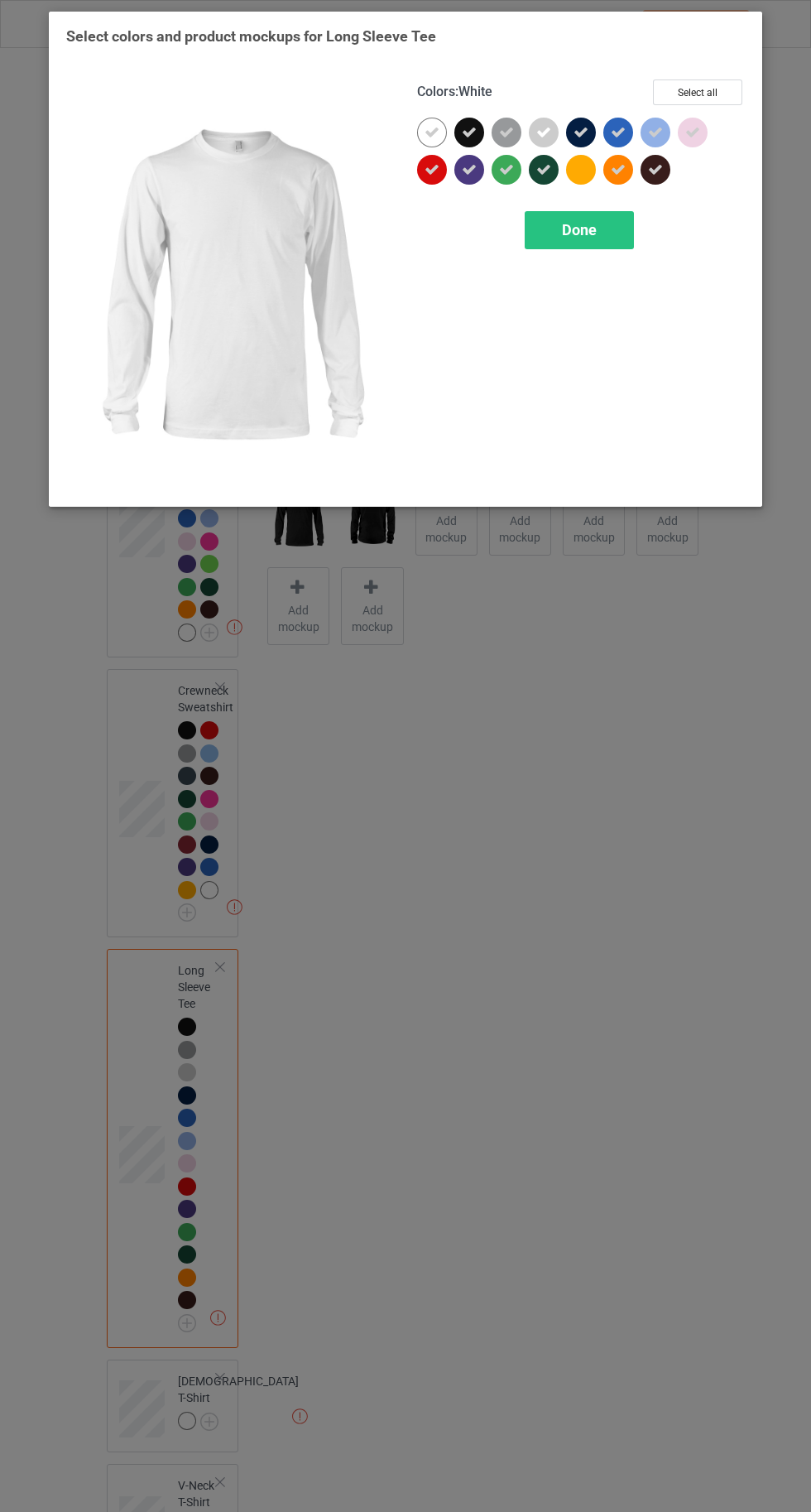
click at [563, 243] on div "Done" at bounding box center [580, 230] width 110 height 38
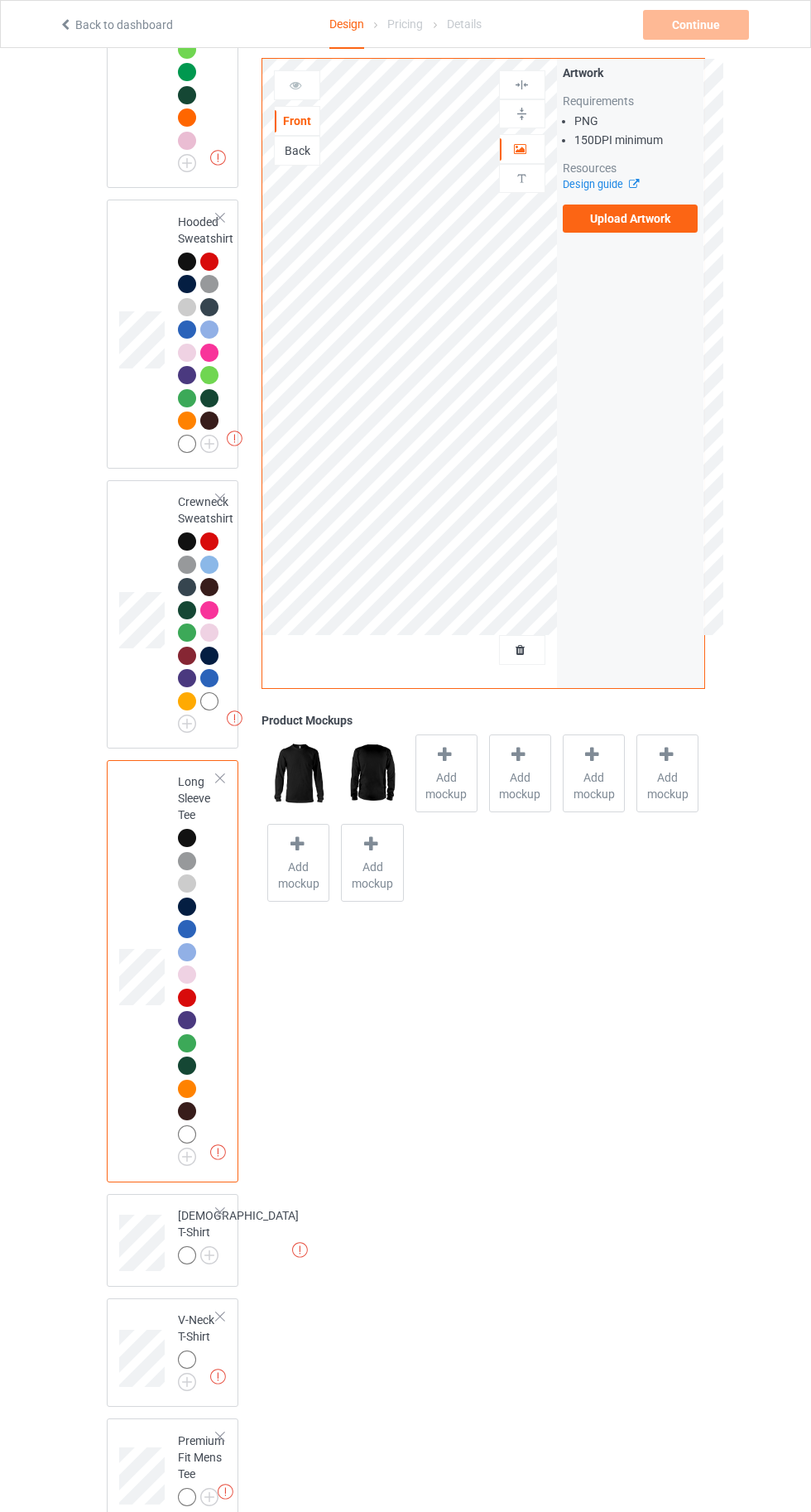
scroll to position [732, 0]
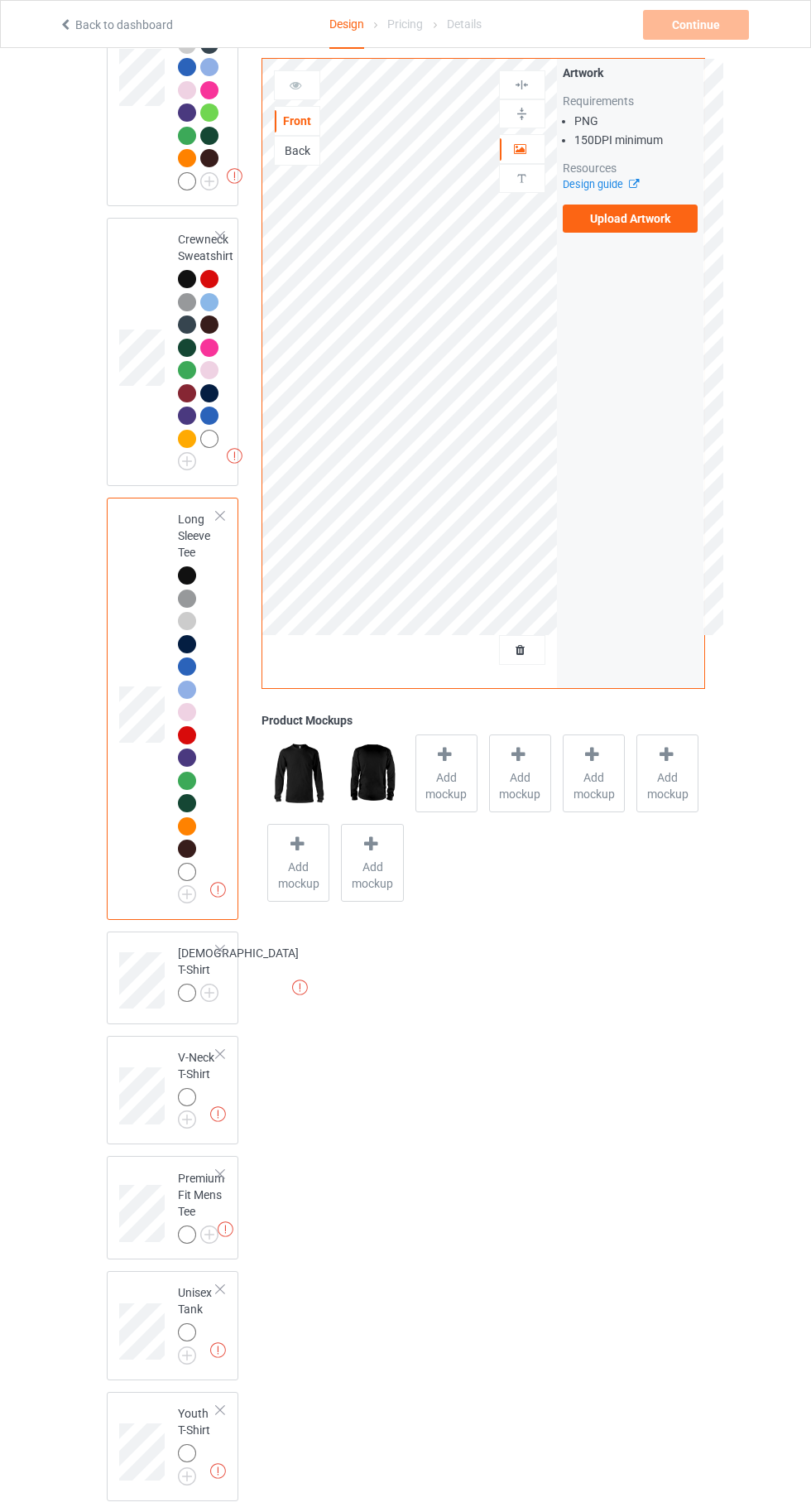
click at [0, 0] on img at bounding box center [0, 0] width 0 height 0
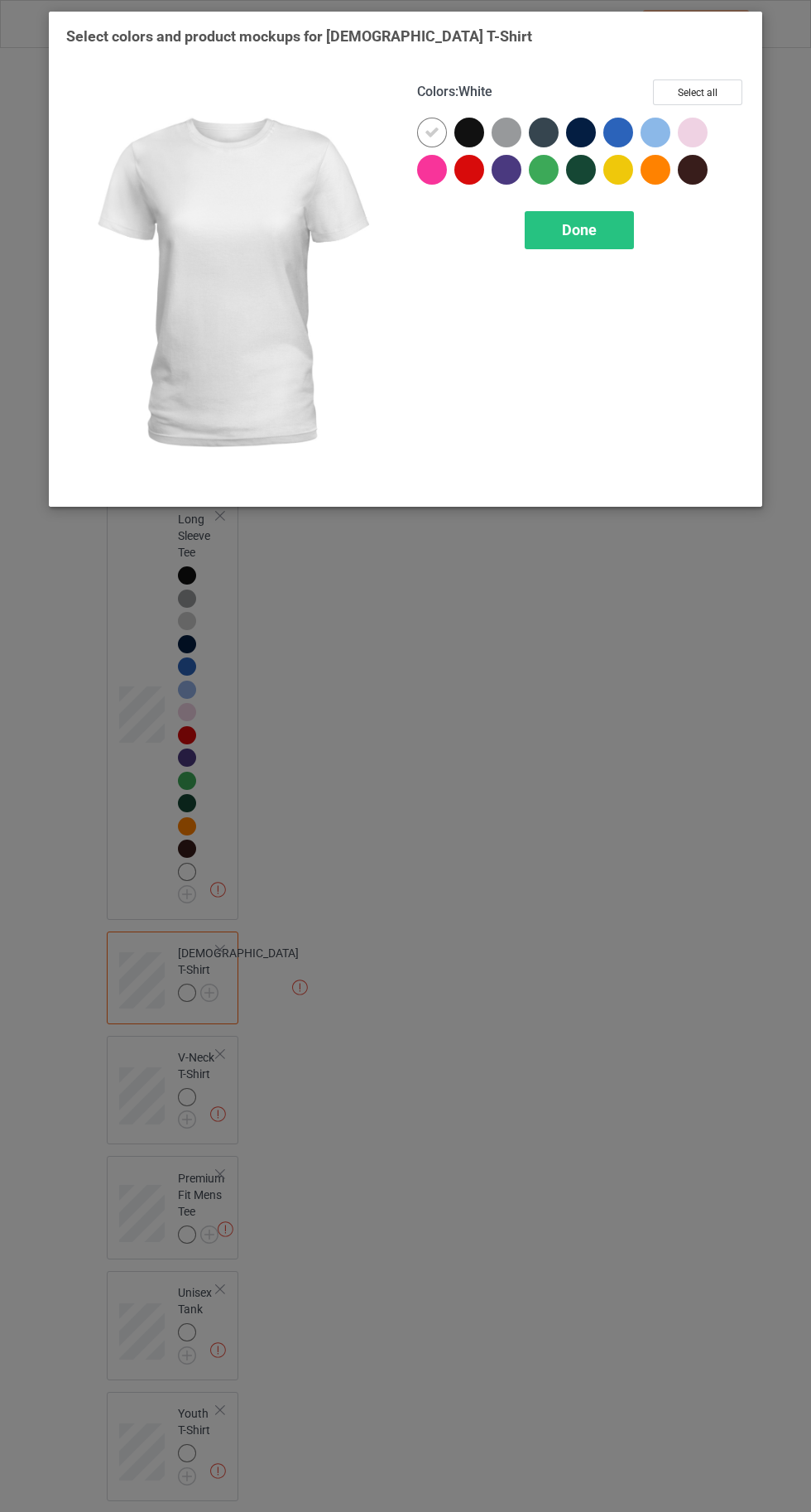
click at [697, 101] on button "Select all" at bounding box center [698, 92] width 90 height 26
click at [612, 166] on icon at bounding box center [618, 169] width 15 height 15
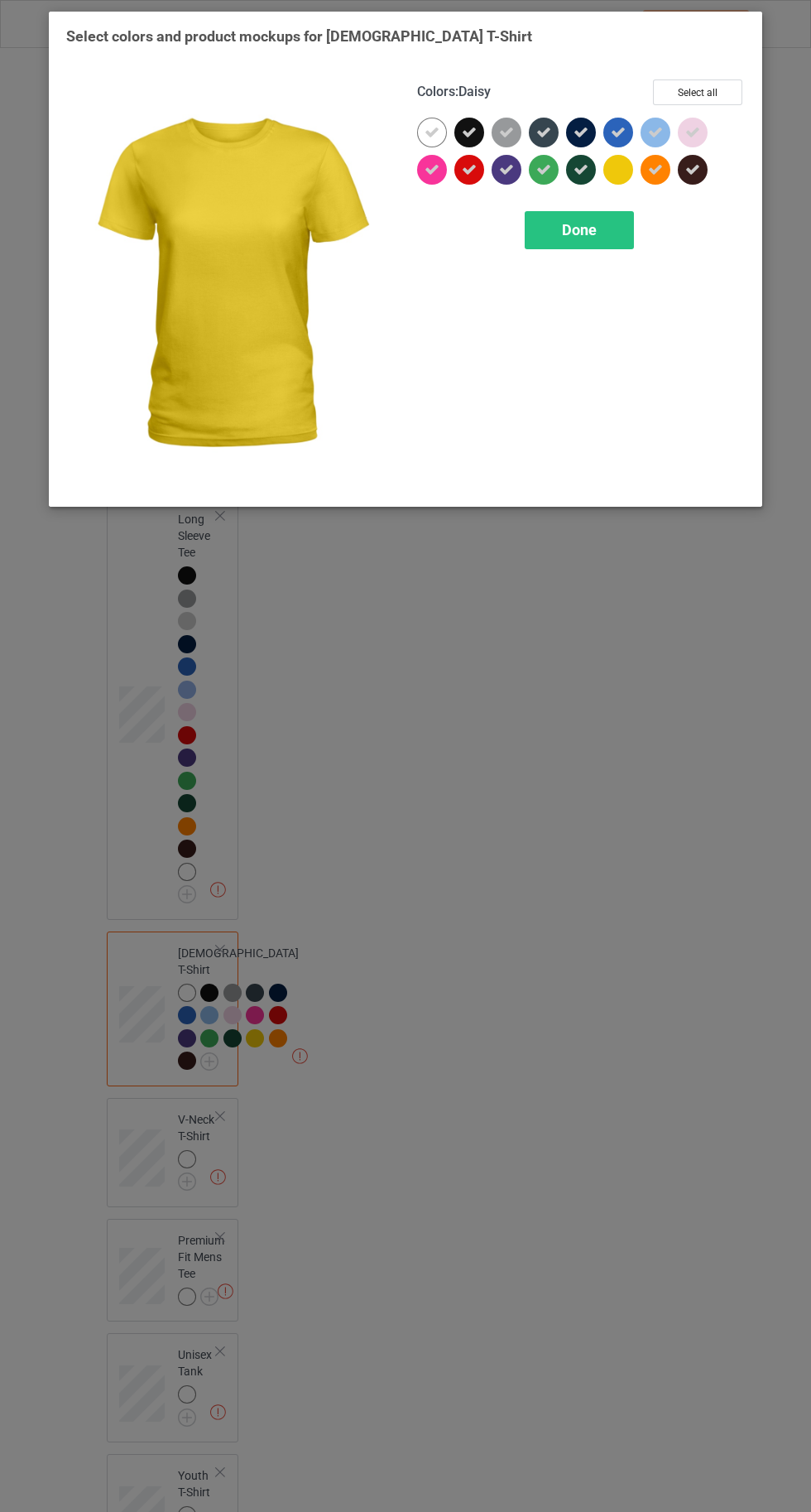
click at [432, 132] on icon at bounding box center [432, 133] width 15 height 15
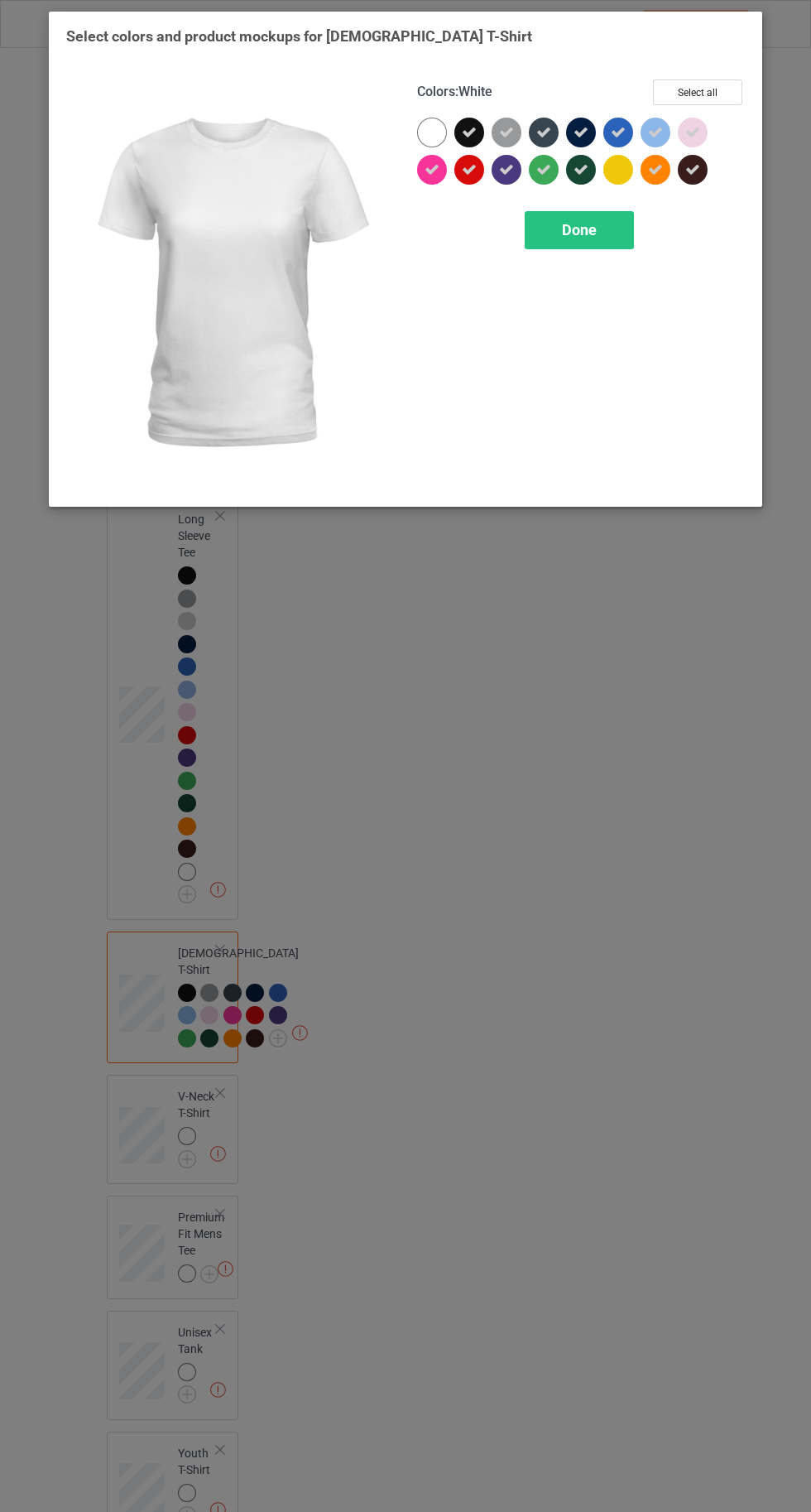
click at [568, 248] on div "Done" at bounding box center [580, 230] width 110 height 38
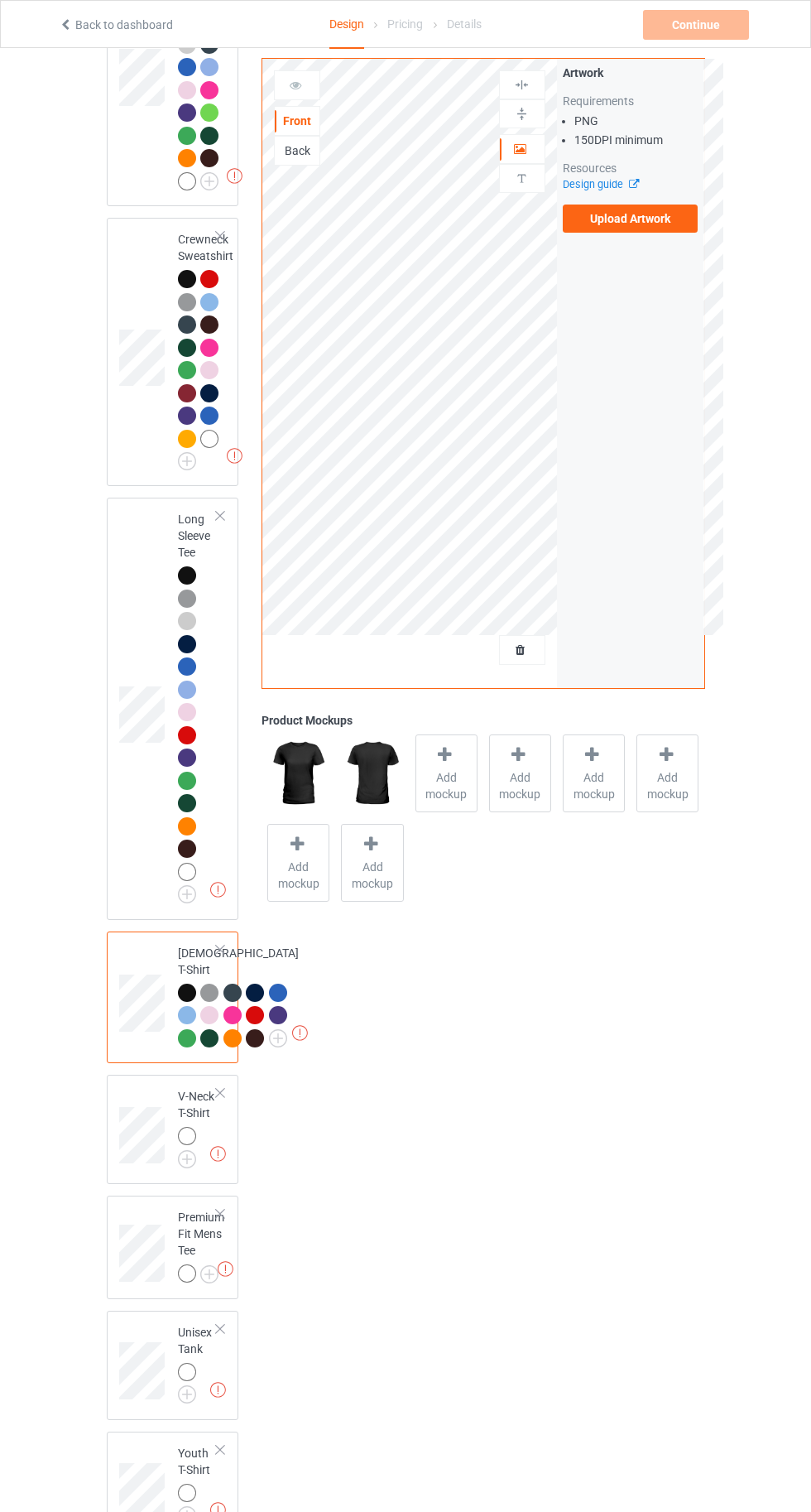
scroll to position [1028, 0]
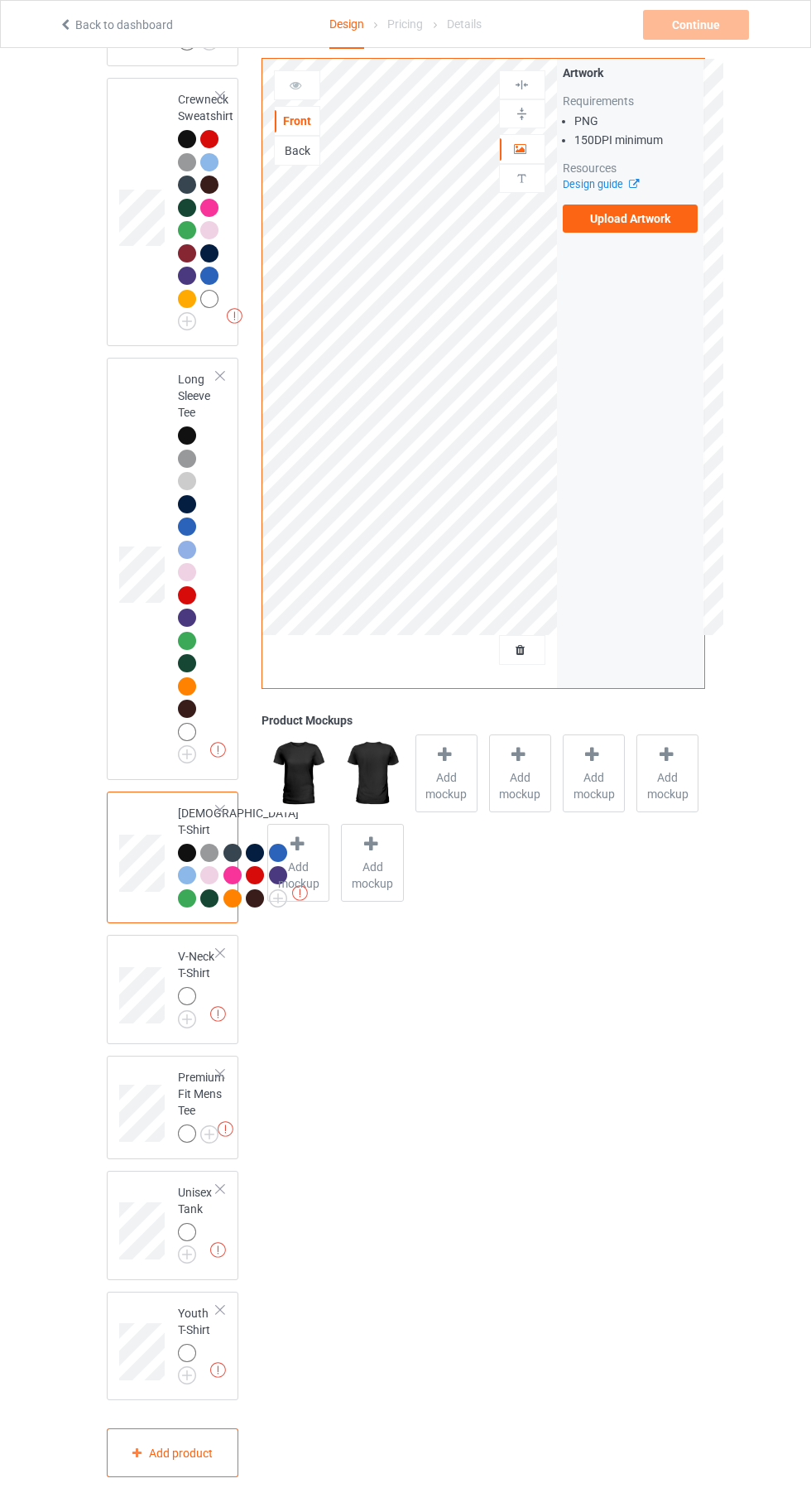
click at [0, 0] on img at bounding box center [0, 0] width 0 height 0
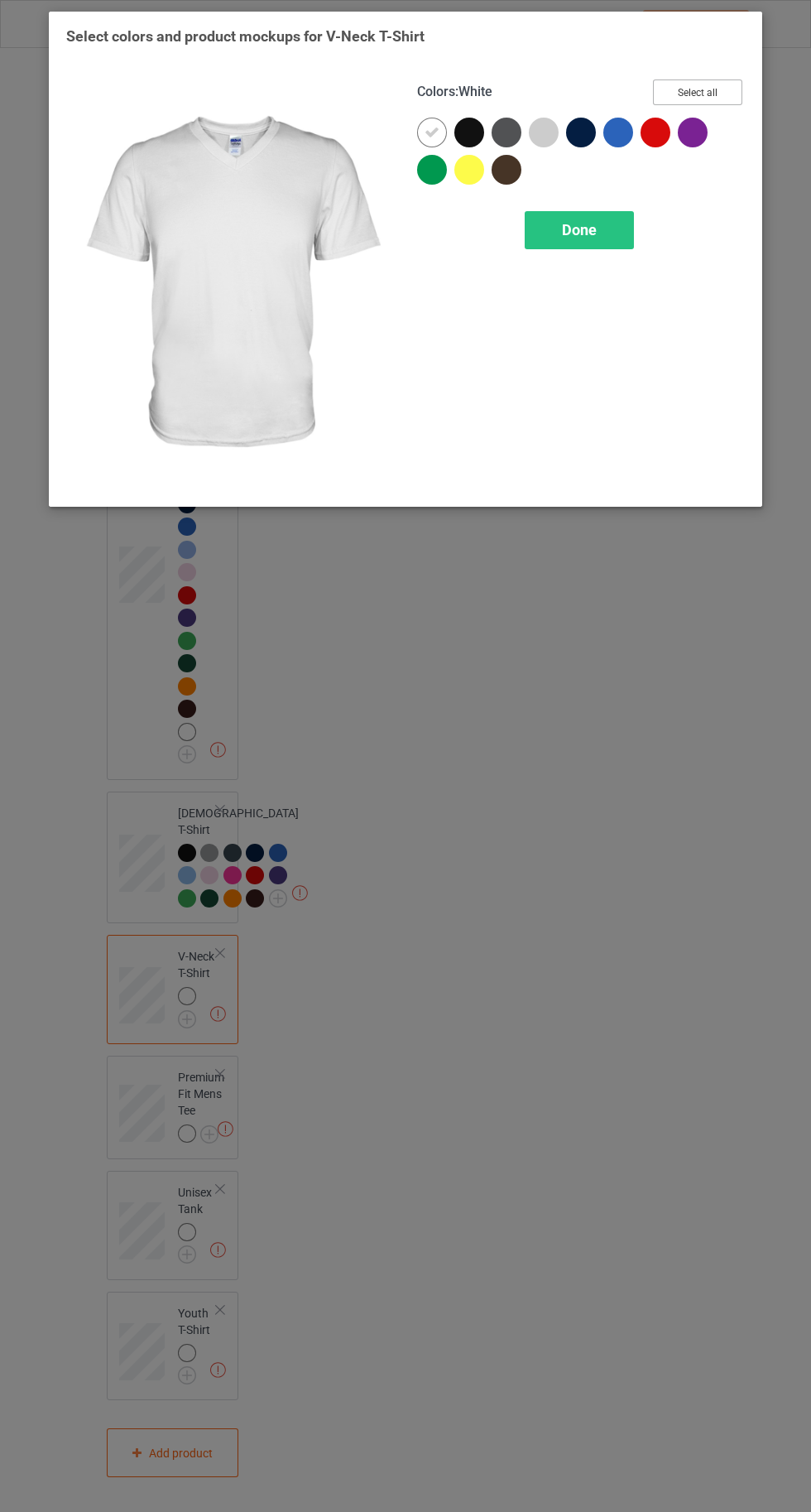
click at [689, 97] on button "Select all" at bounding box center [698, 92] width 90 height 26
click at [432, 132] on icon at bounding box center [432, 133] width 15 height 15
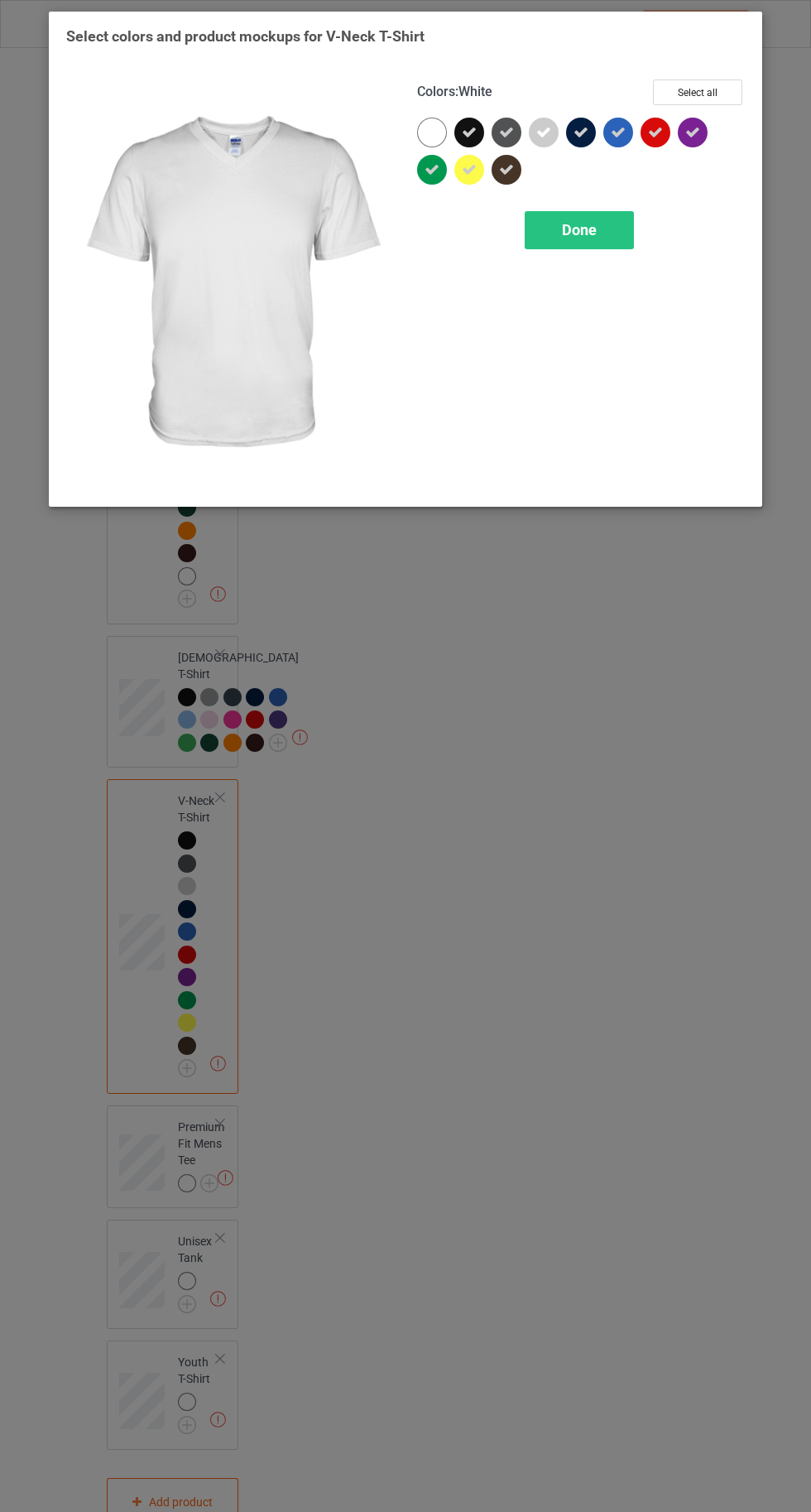
click at [467, 169] on icon at bounding box center [469, 169] width 15 height 15
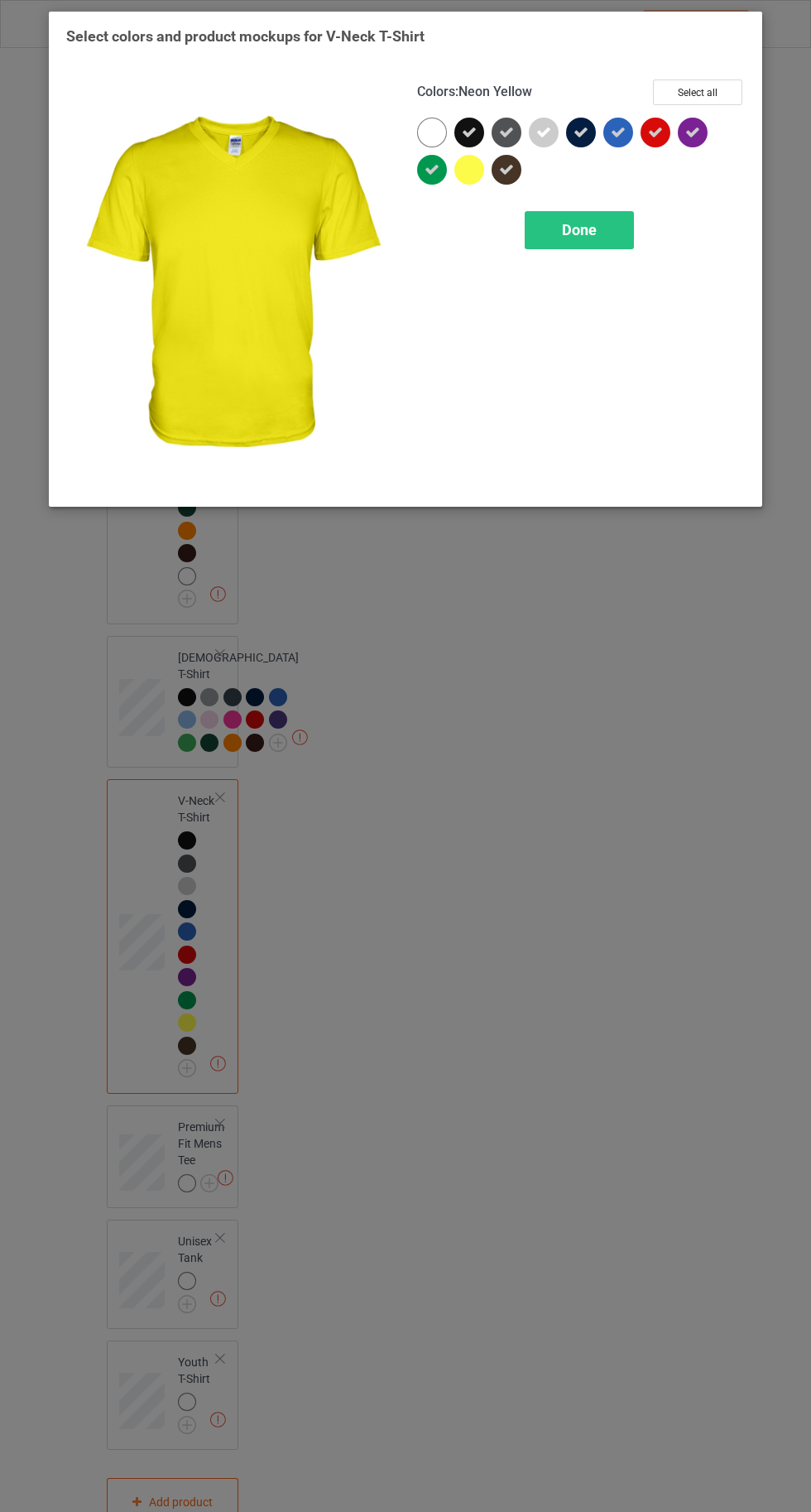
click at [425, 123] on div at bounding box center [432, 133] width 30 height 30
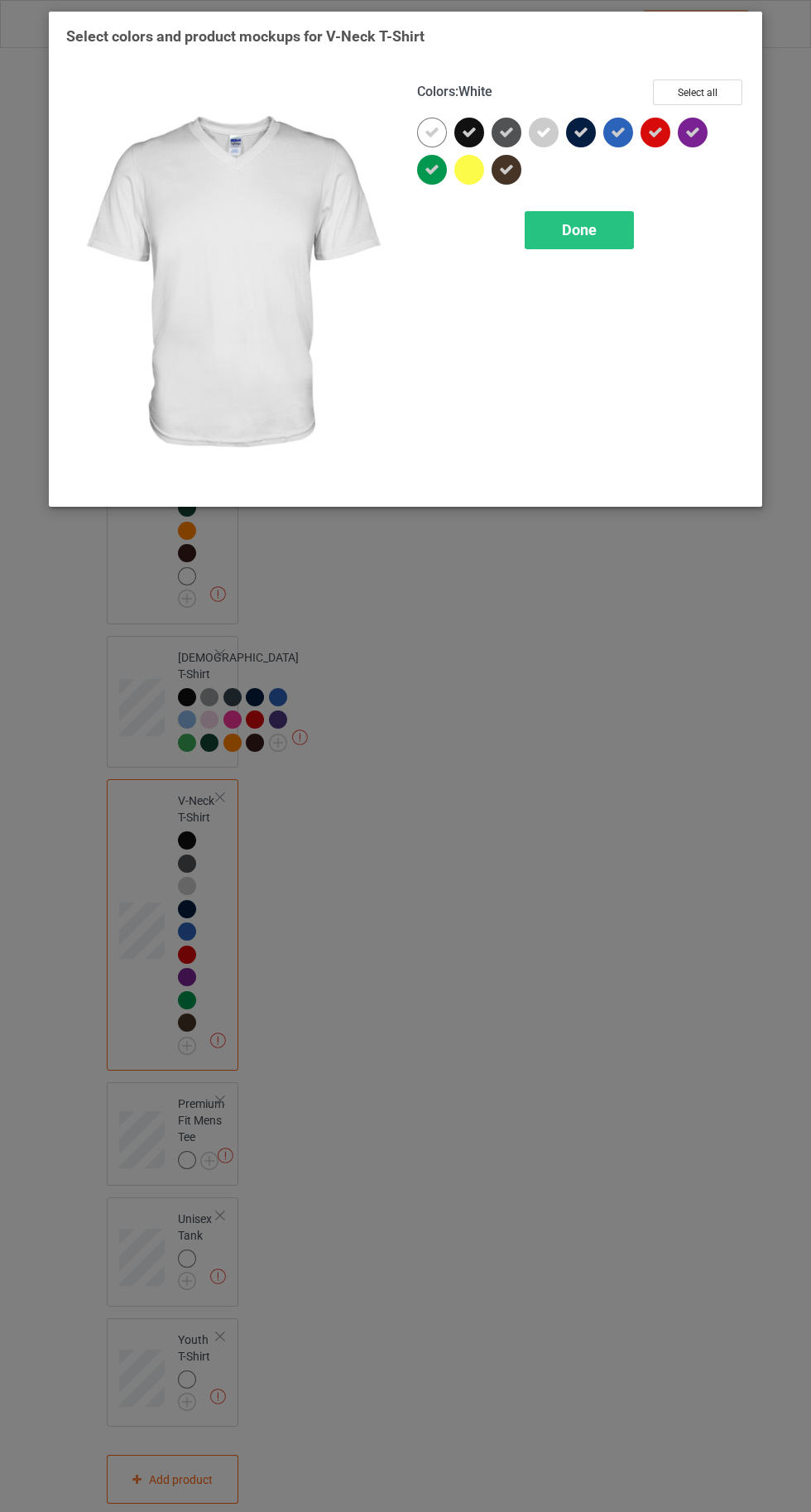
click at [579, 229] on span "Done" at bounding box center [580, 229] width 35 height 17
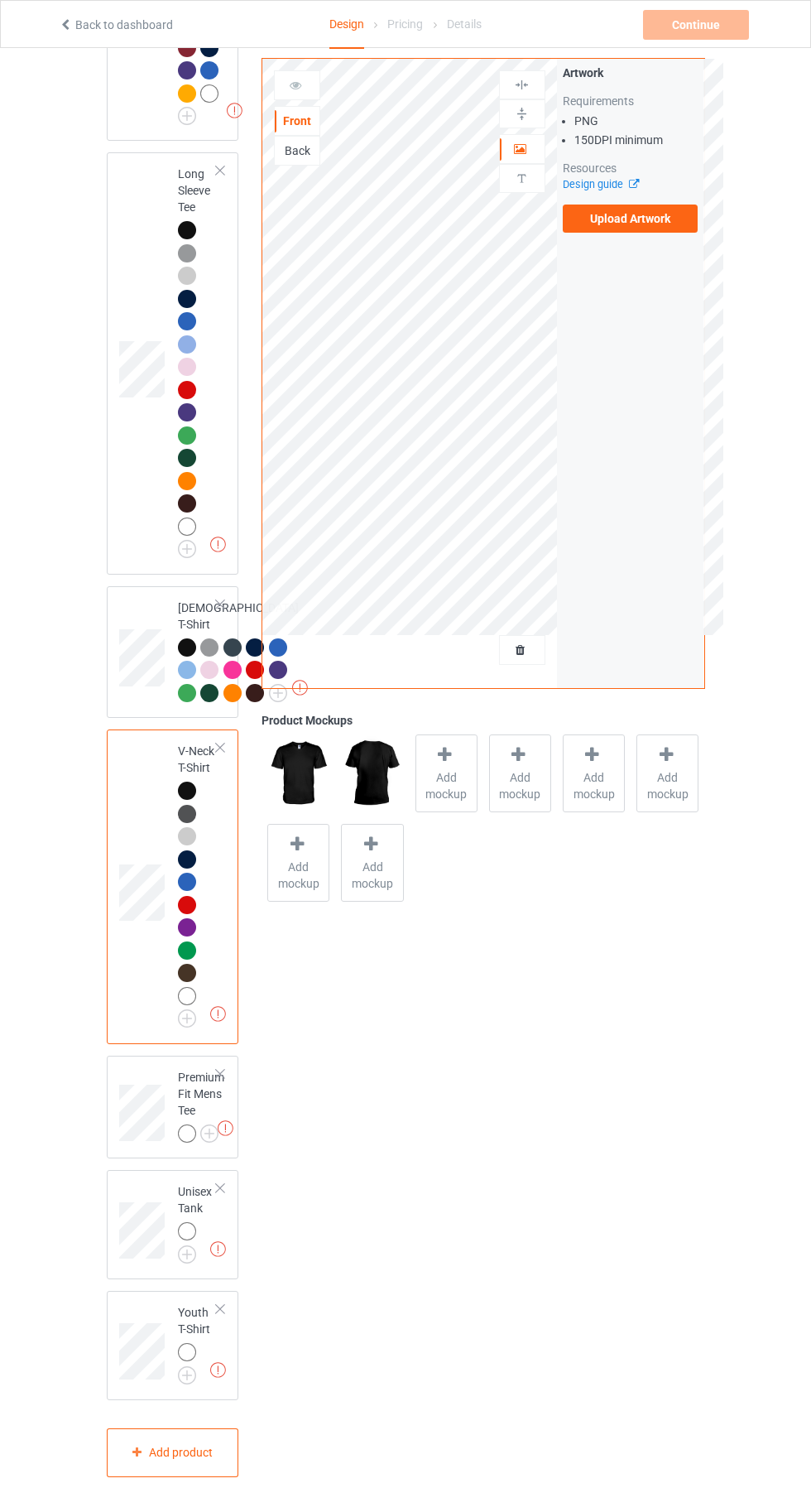
scroll to position [1233, 0]
click at [0, 0] on img at bounding box center [0, 0] width 0 height 0
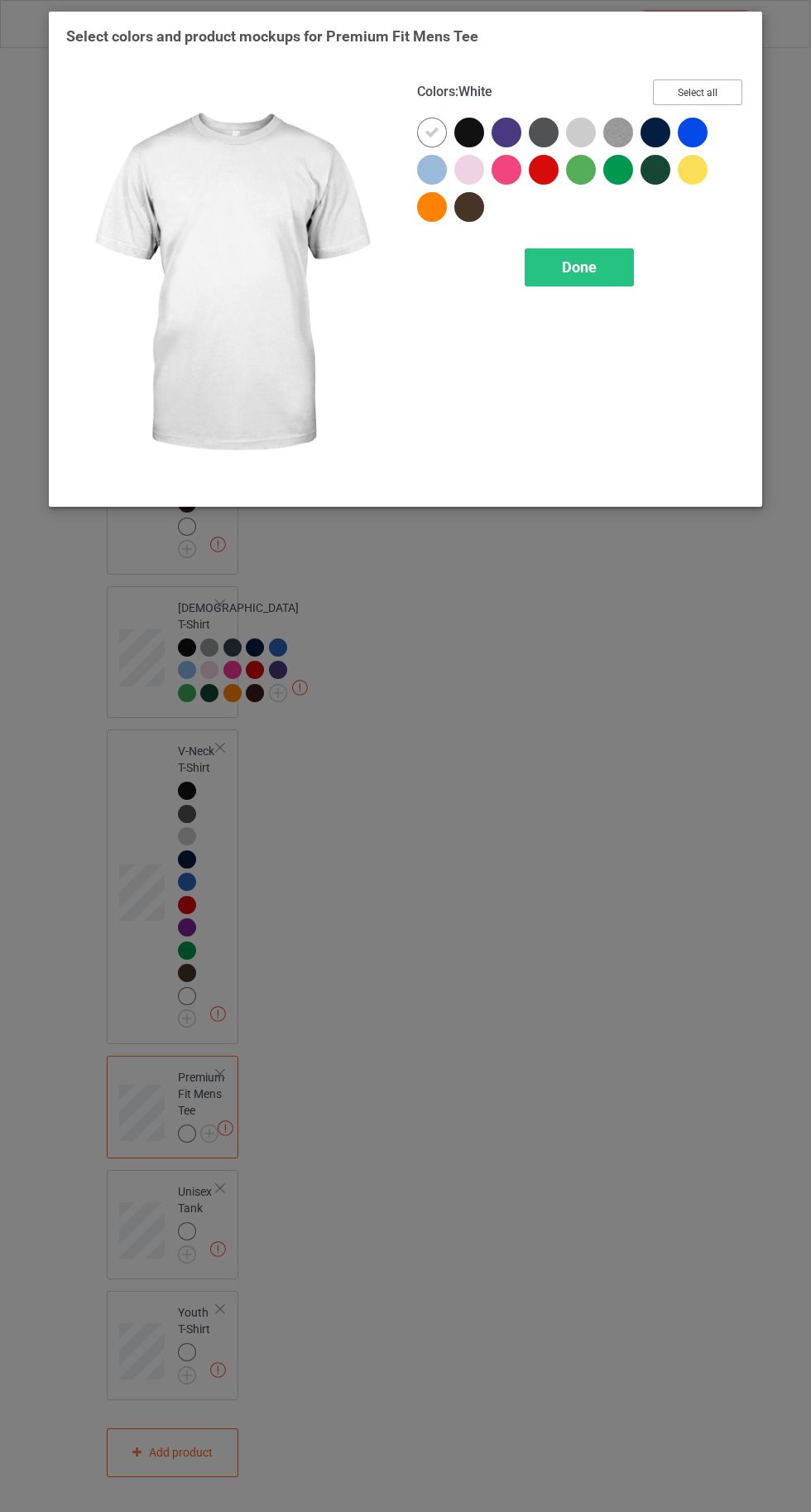
click at [699, 92] on button "Select all" at bounding box center [698, 92] width 90 height 26
click at [424, 132] on div at bounding box center [432, 133] width 30 height 30
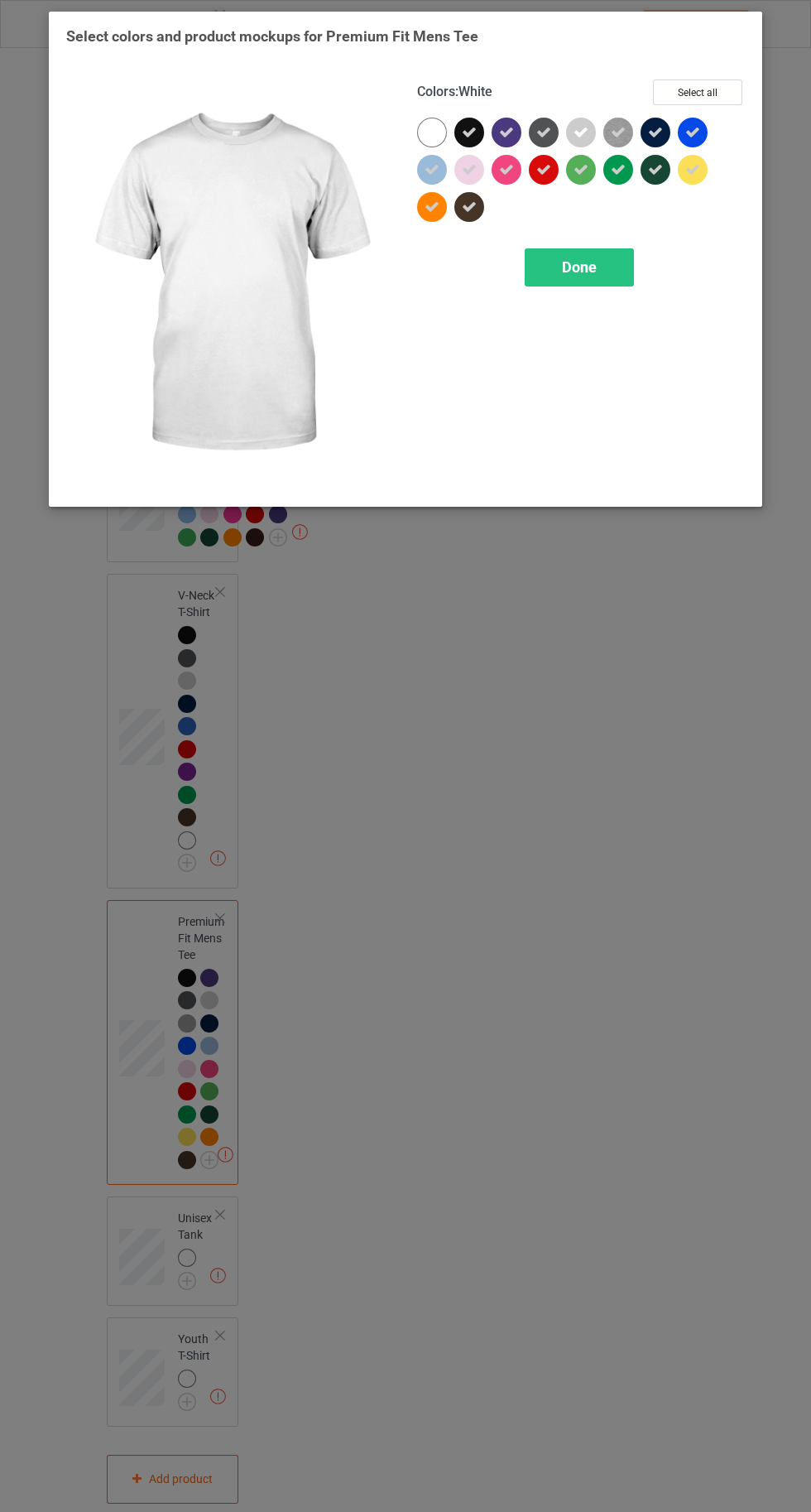
click at [420, 133] on div at bounding box center [432, 133] width 30 height 30
click at [557, 268] on div "Done" at bounding box center [580, 268] width 110 height 38
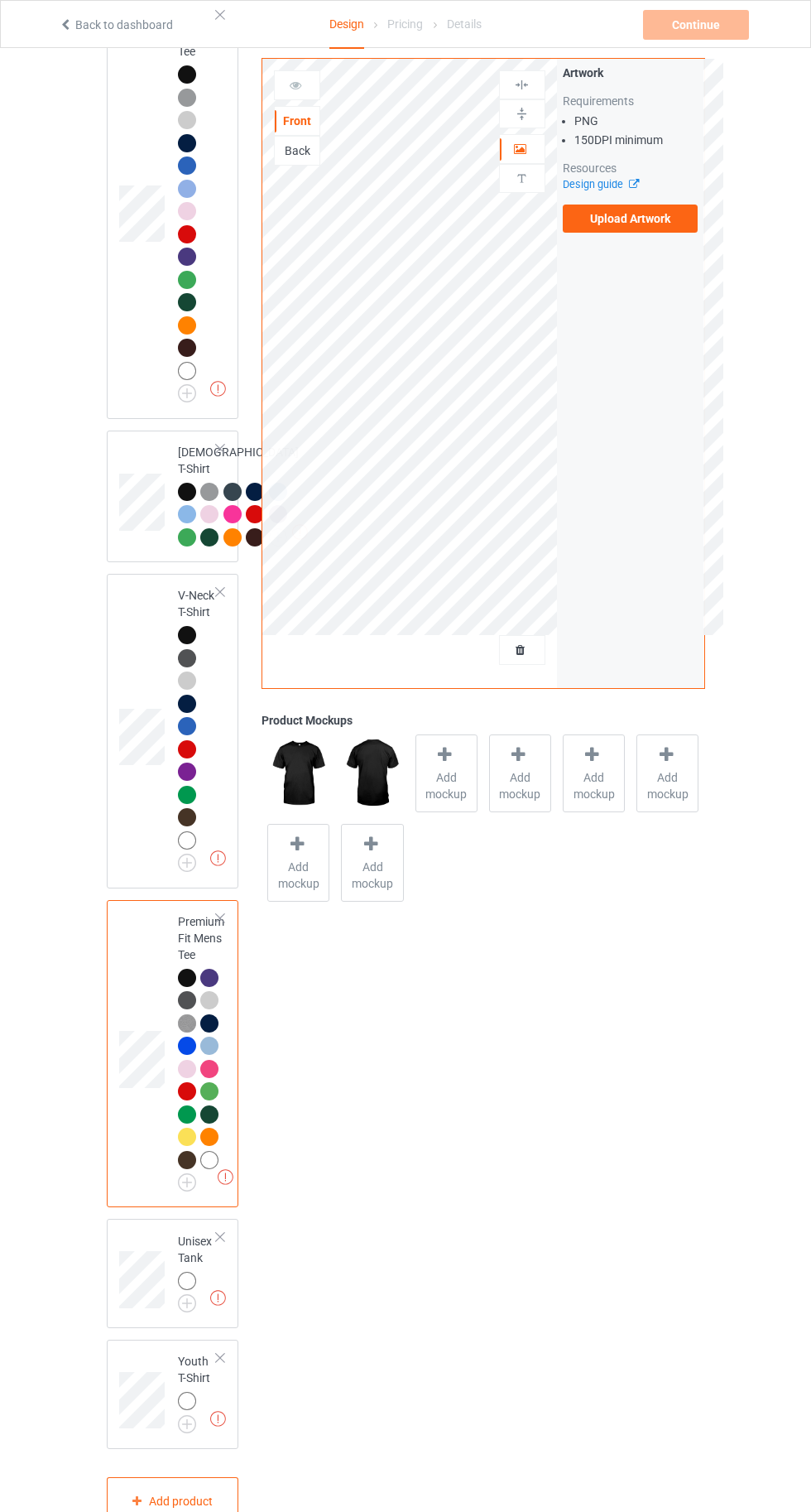
scroll to position [1438, 0]
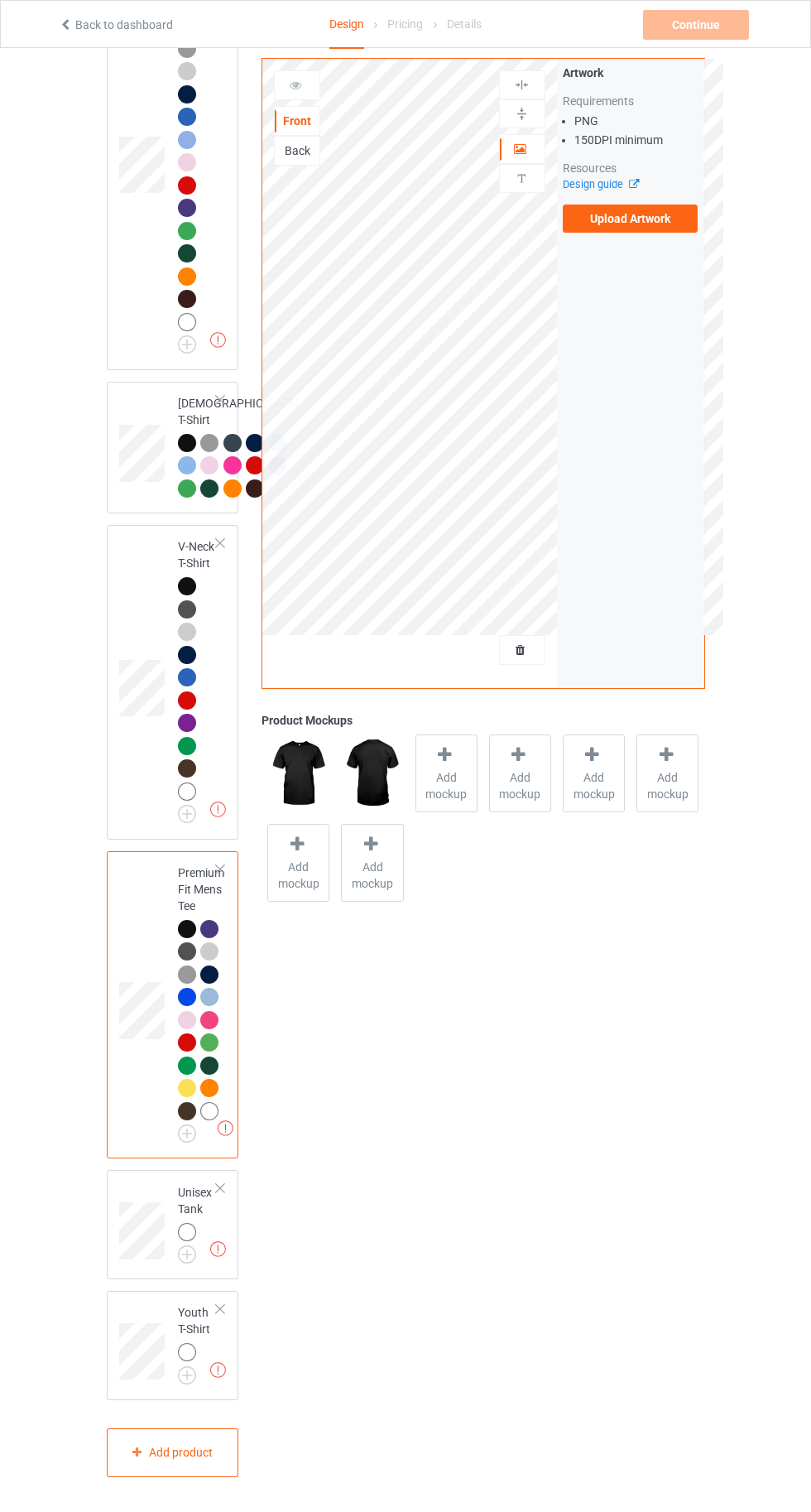
click at [0, 0] on img at bounding box center [0, 0] width 0 height 0
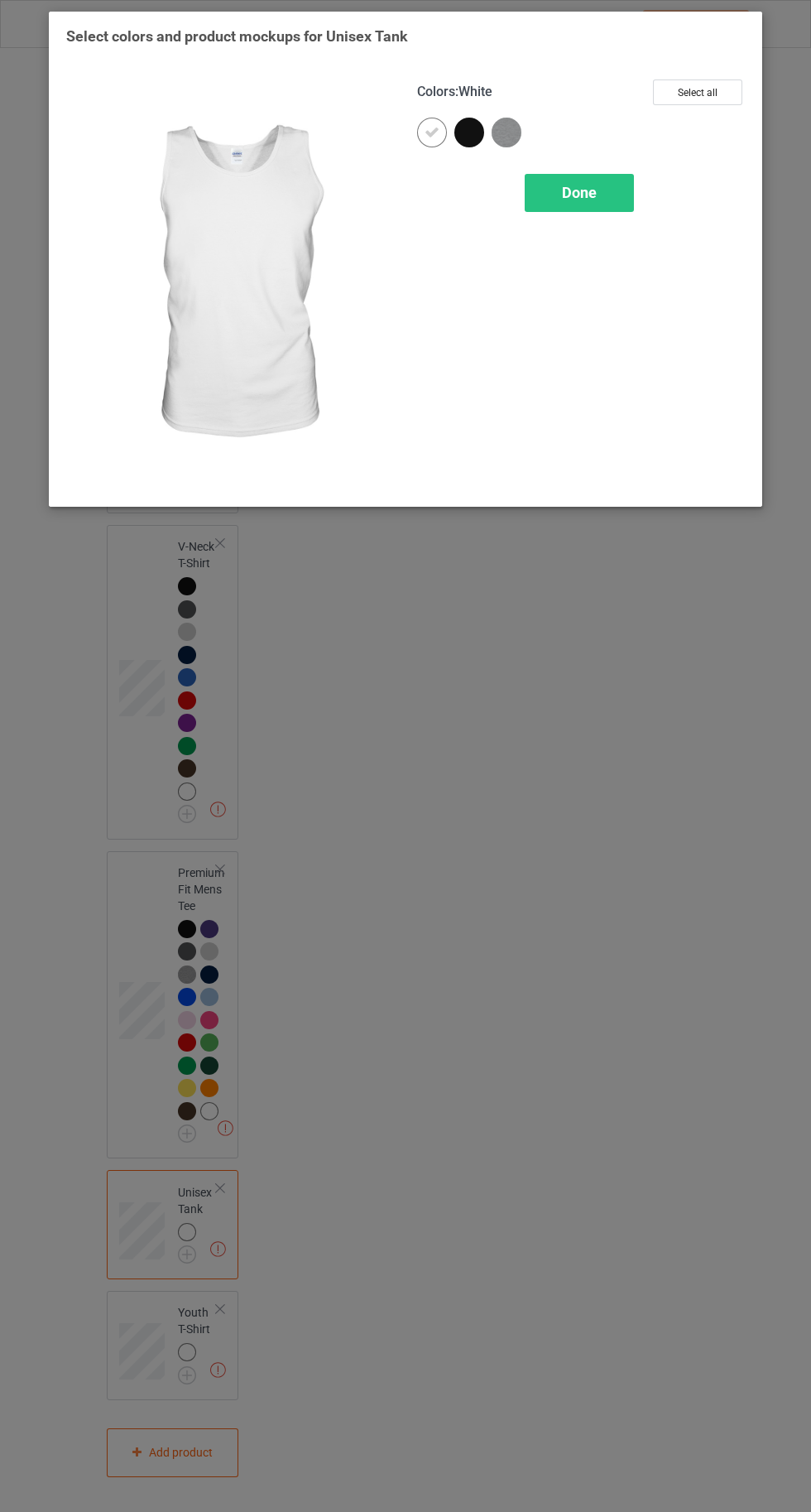
click at [723, 91] on button "Select all" at bounding box center [698, 92] width 90 height 26
click at [432, 132] on icon at bounding box center [432, 133] width 15 height 15
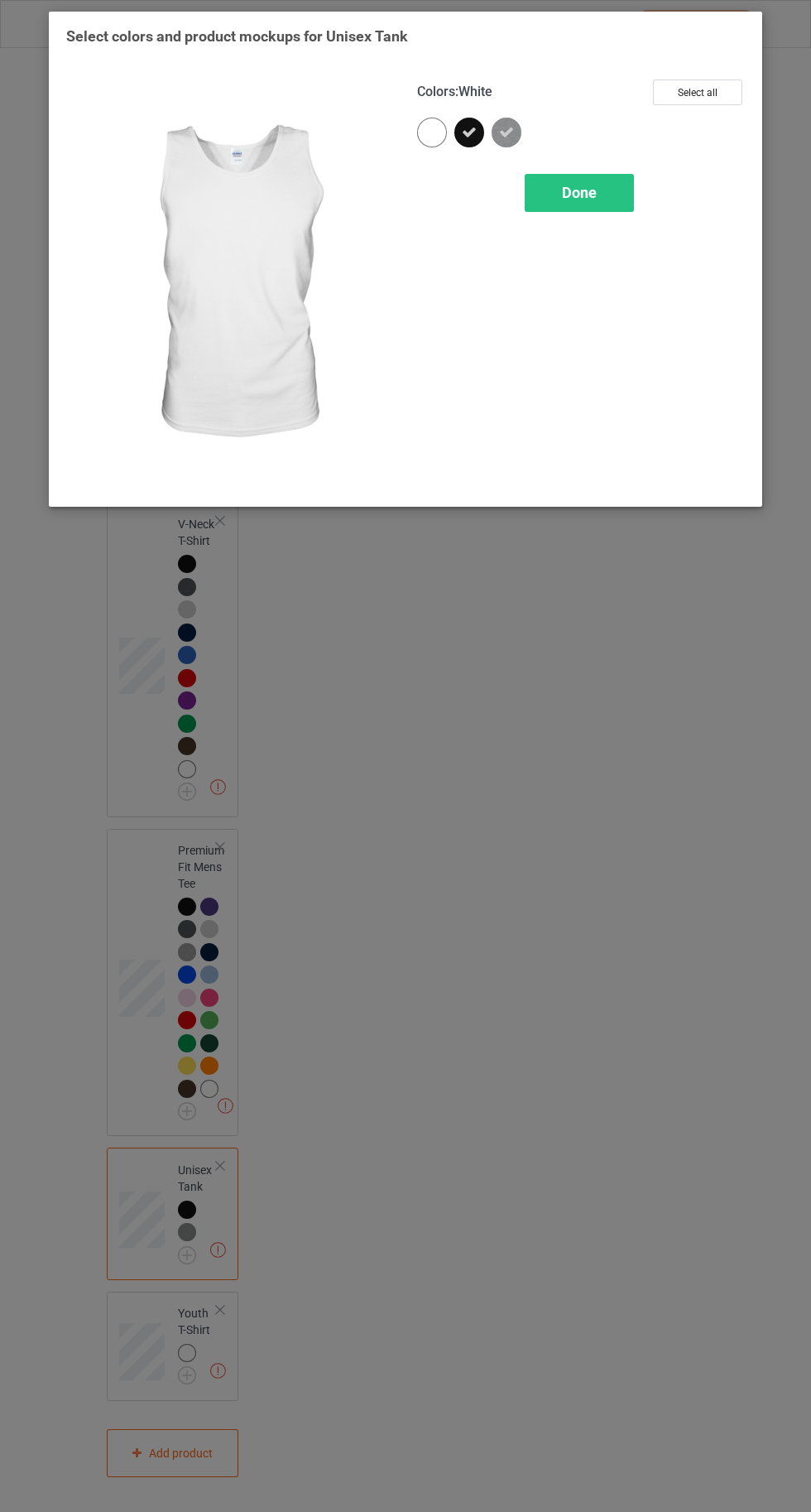
click at [425, 139] on div at bounding box center [432, 133] width 30 height 30
click at [582, 193] on span "Done" at bounding box center [580, 192] width 35 height 17
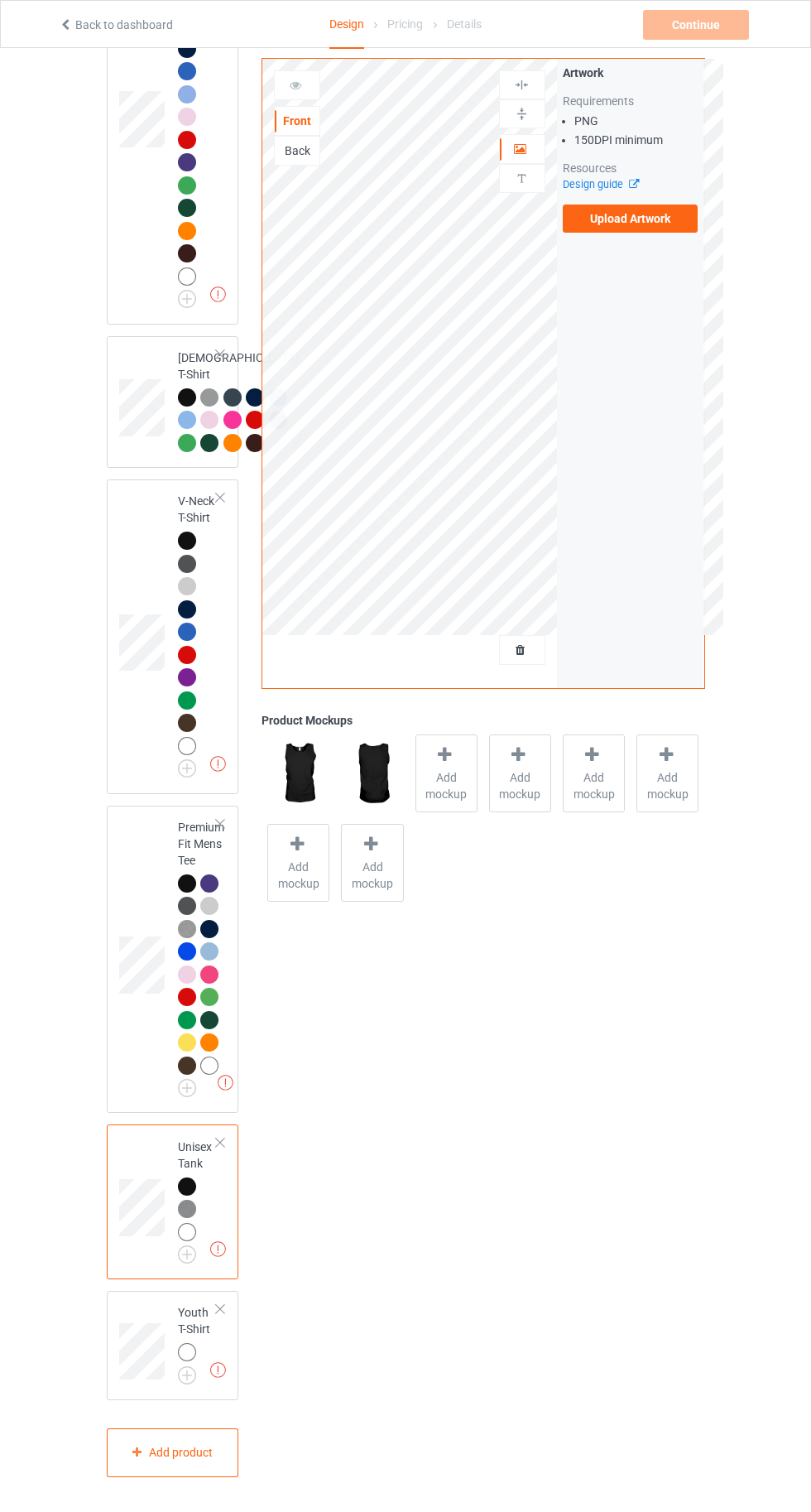
scroll to position [1484, 0]
click at [0, 0] on img at bounding box center [0, 0] width 0 height 0
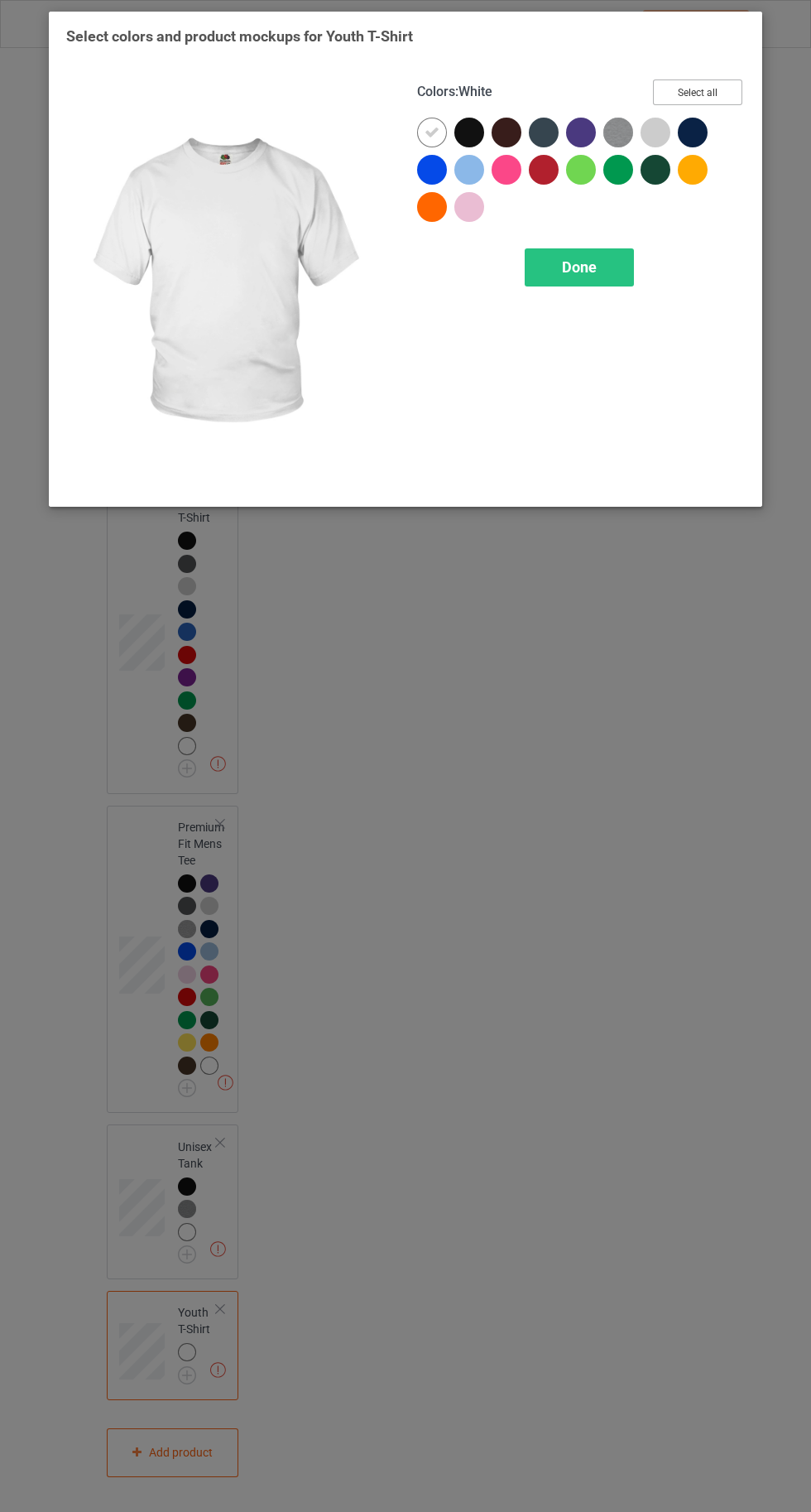
click at [694, 97] on button "Select all" at bounding box center [698, 92] width 90 height 26
click at [431, 132] on icon at bounding box center [432, 133] width 15 height 15
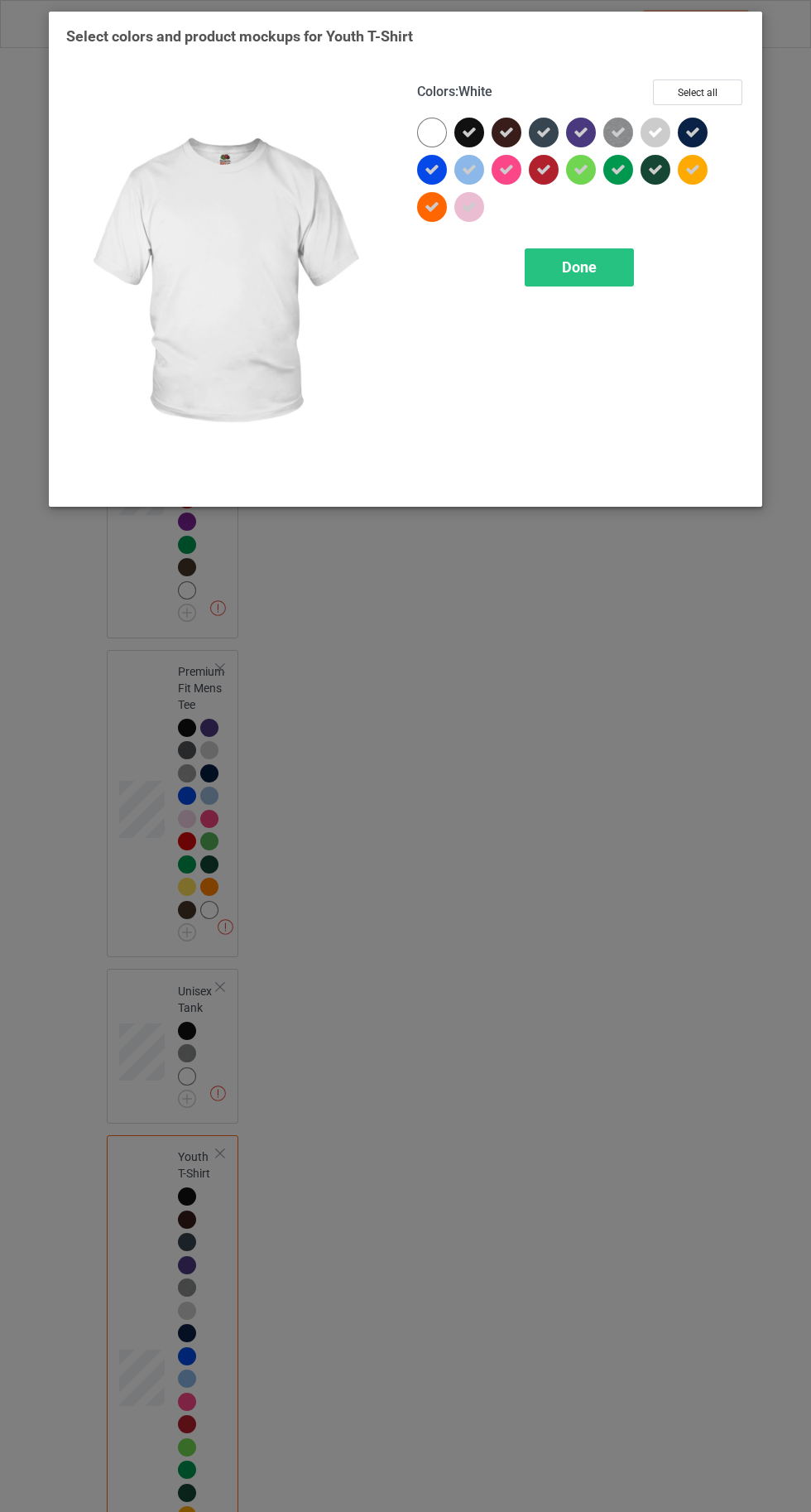
click at [421, 130] on div at bounding box center [432, 133] width 30 height 30
click at [559, 253] on div "Done" at bounding box center [580, 268] width 110 height 38
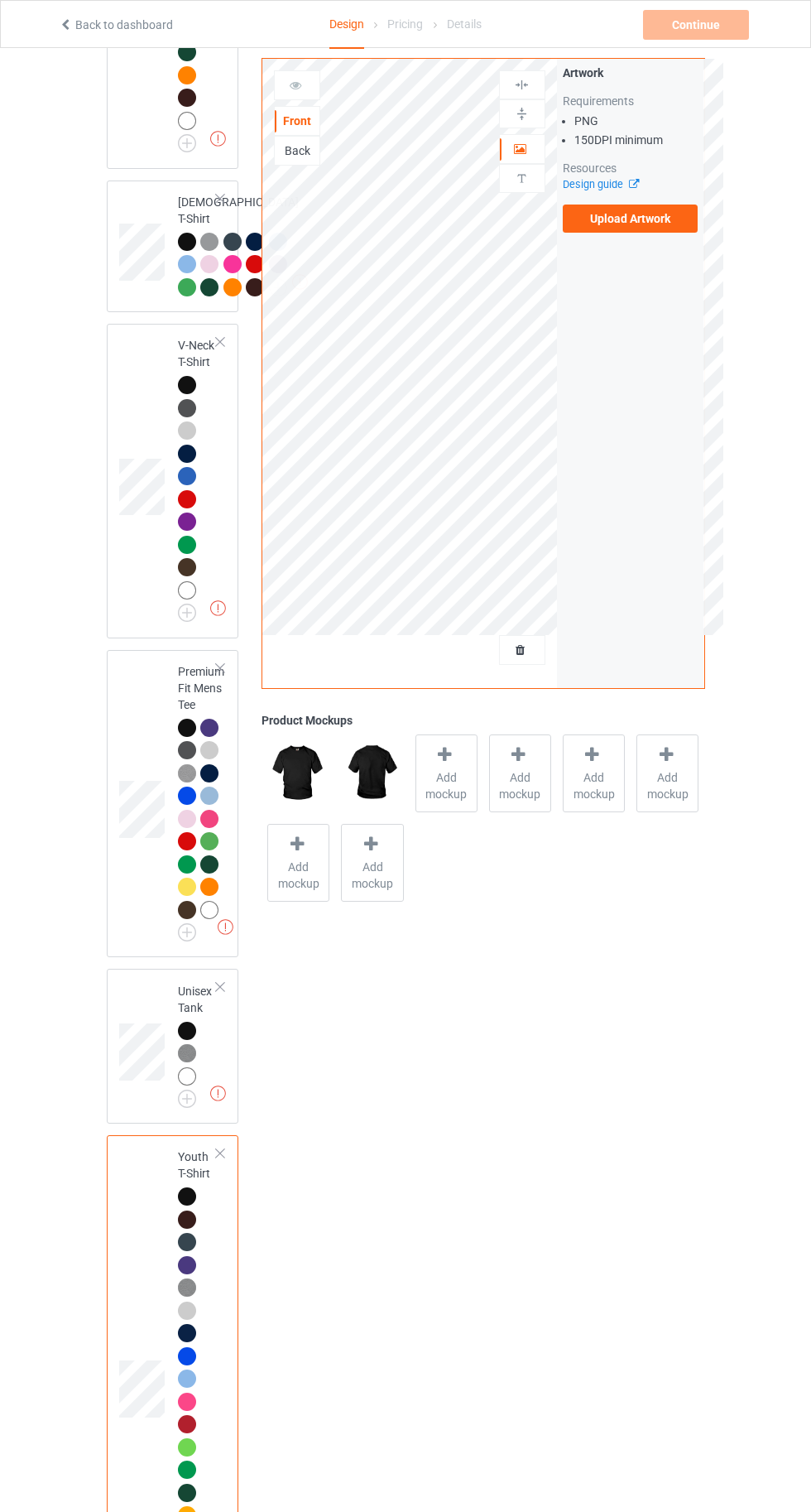
click at [0, 0] on img at bounding box center [0, 0] width 0 height 0
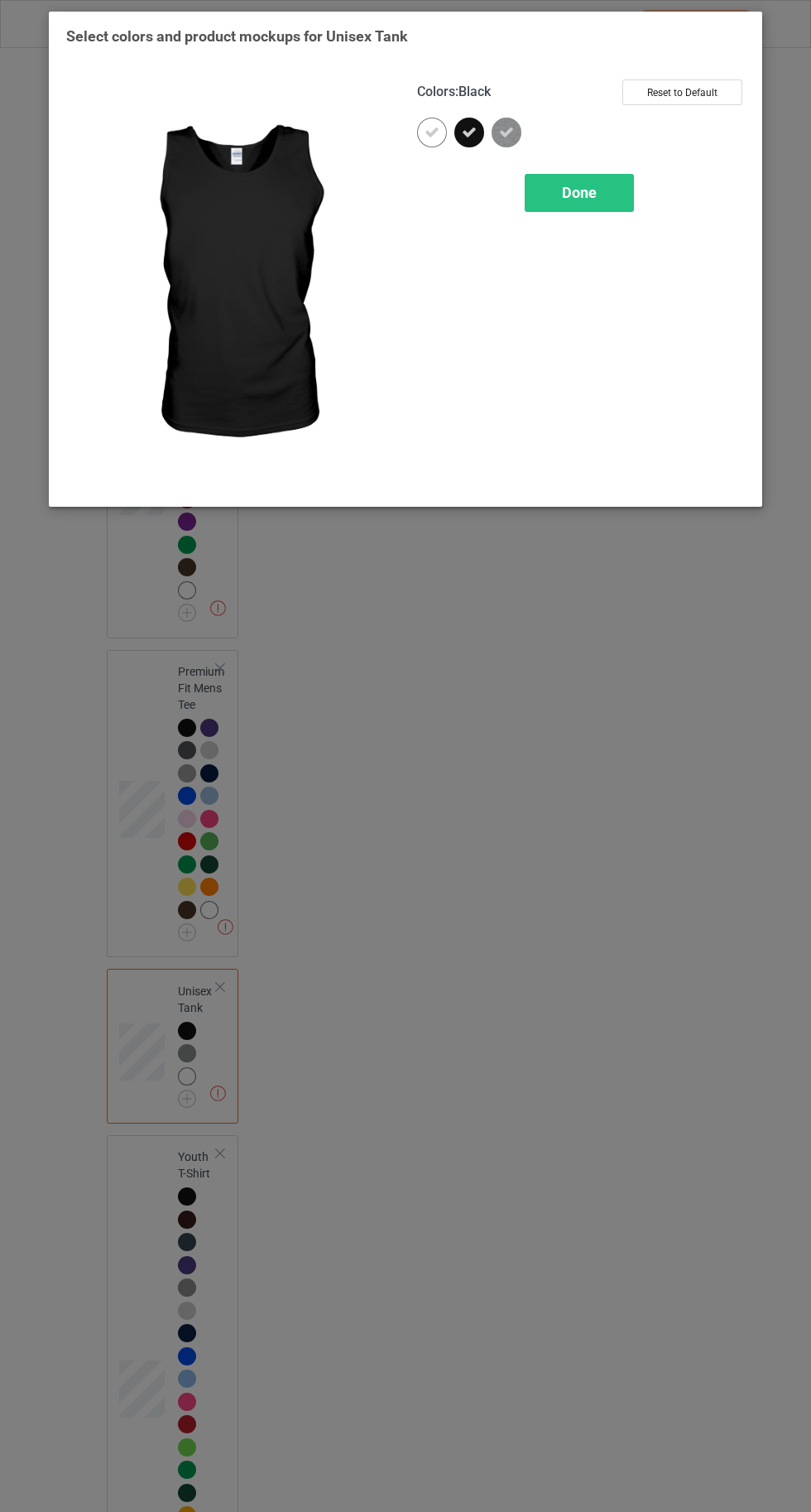
click at [568, 197] on span "Done" at bounding box center [580, 192] width 35 height 17
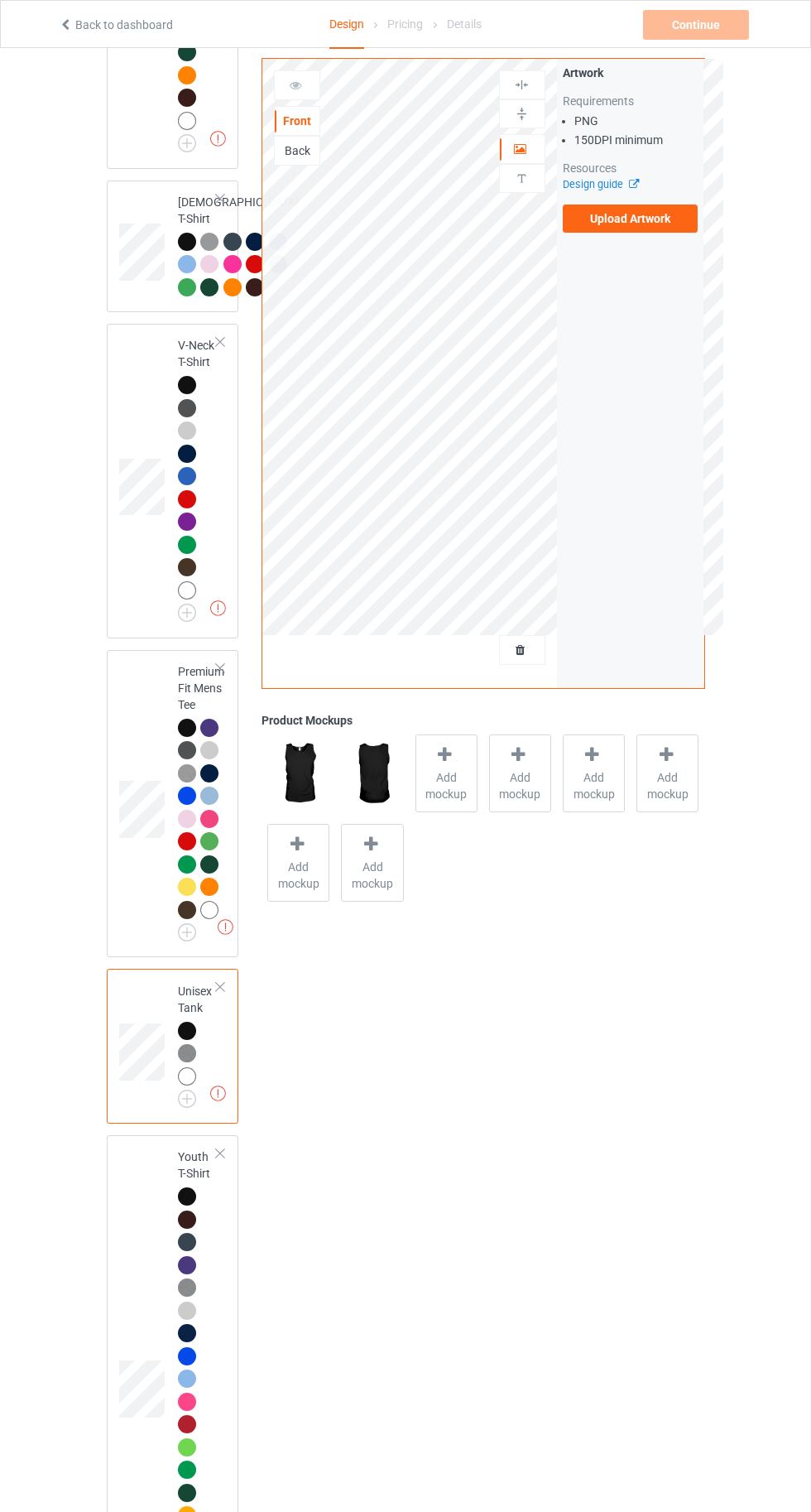
click at [0, 0] on img at bounding box center [0, 0] width 0 height 0
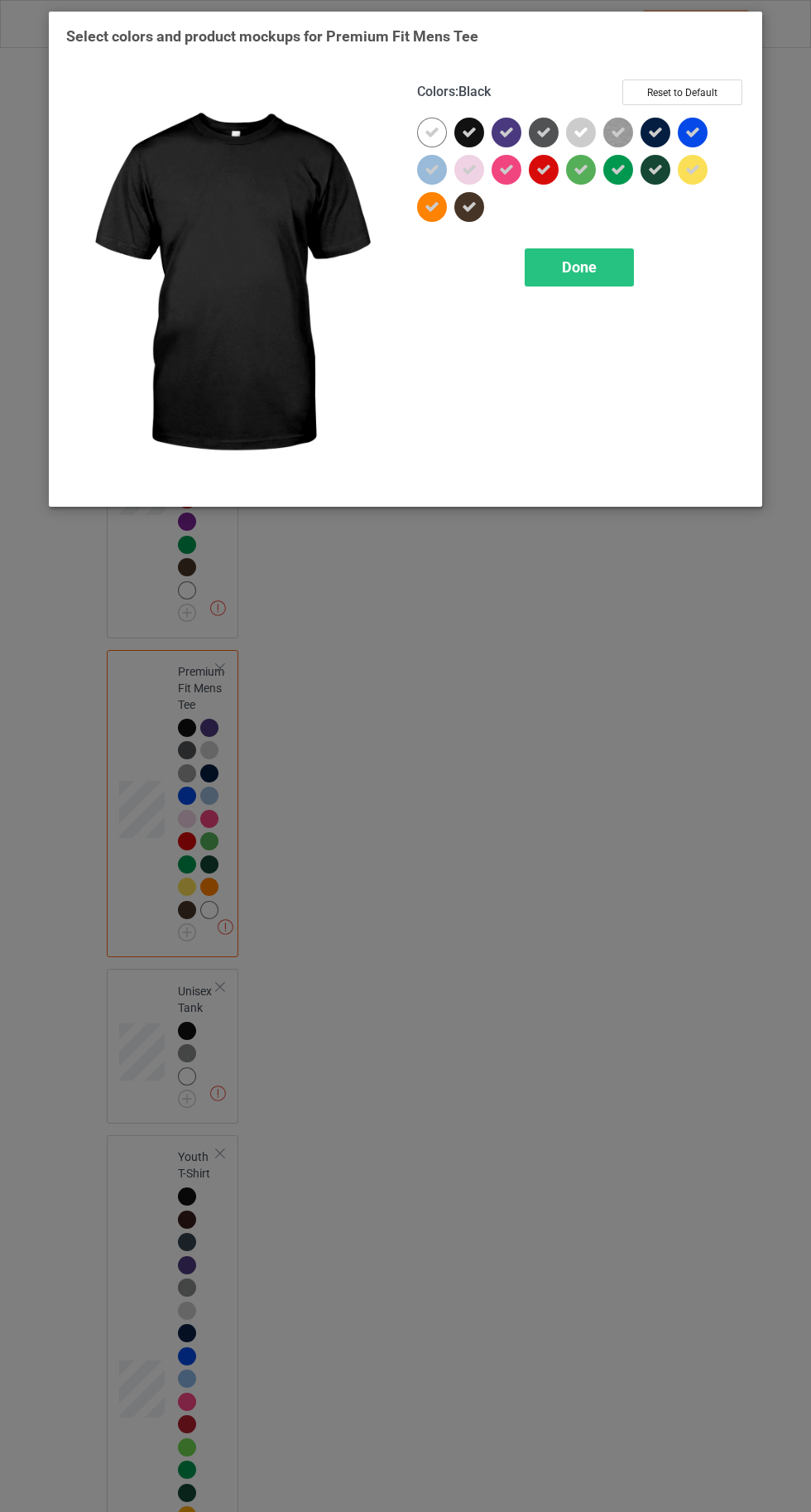
click at [692, 174] on icon at bounding box center [693, 169] width 15 height 15
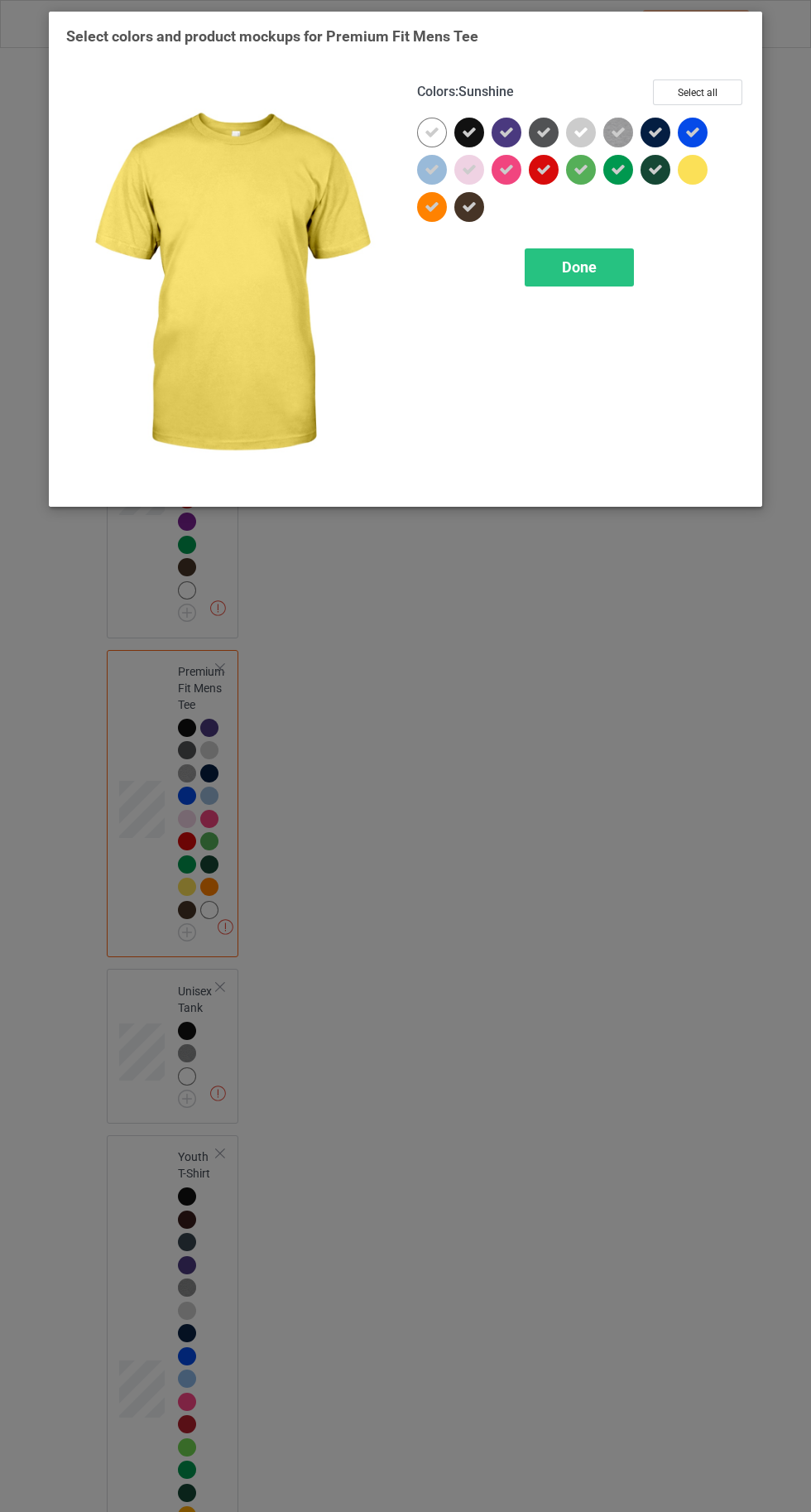
click at [568, 265] on span "Done" at bounding box center [580, 267] width 35 height 17
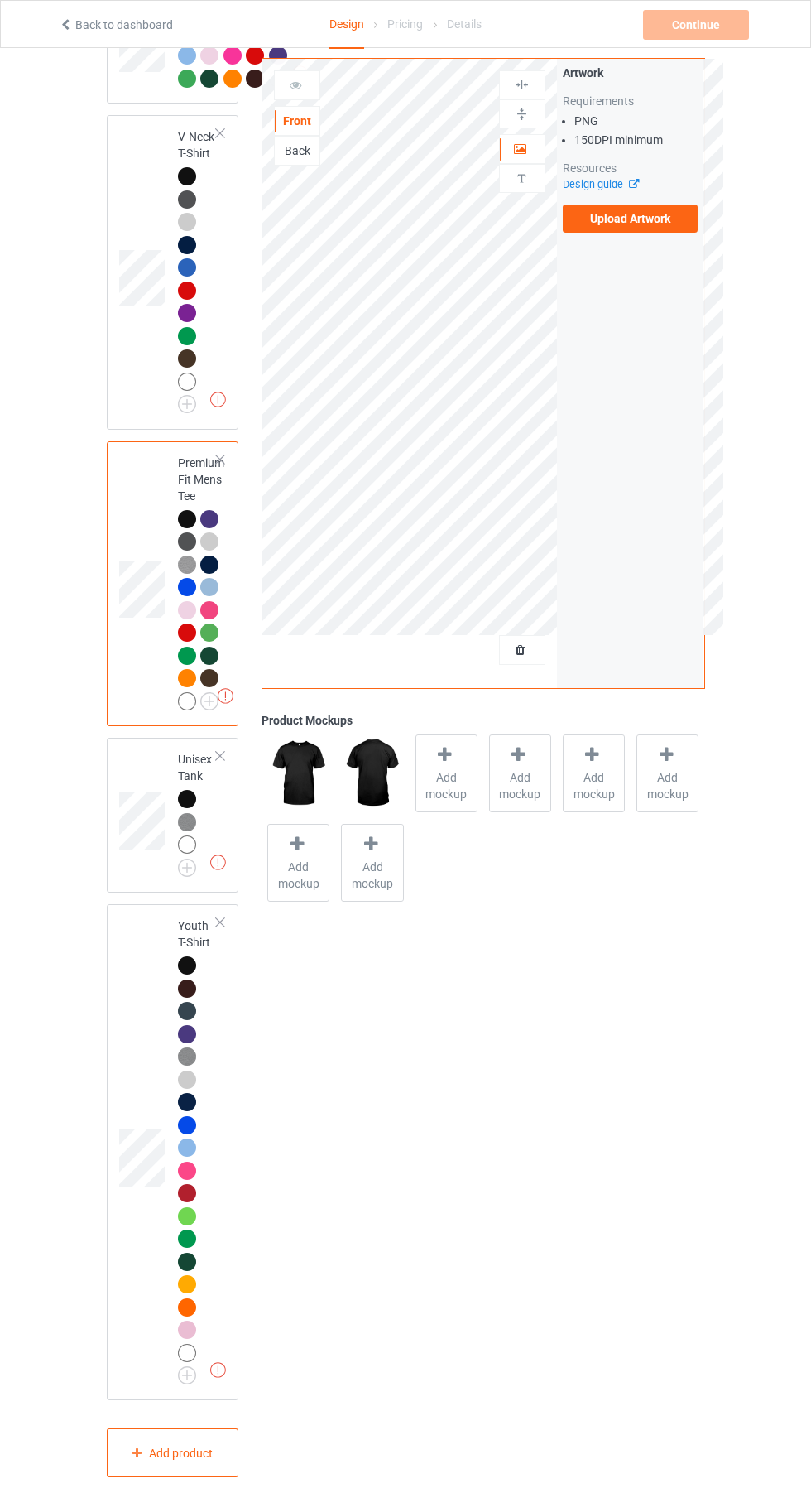
scroll to position [1847, 0]
click at [0, 0] on img at bounding box center [0, 0] width 0 height 0
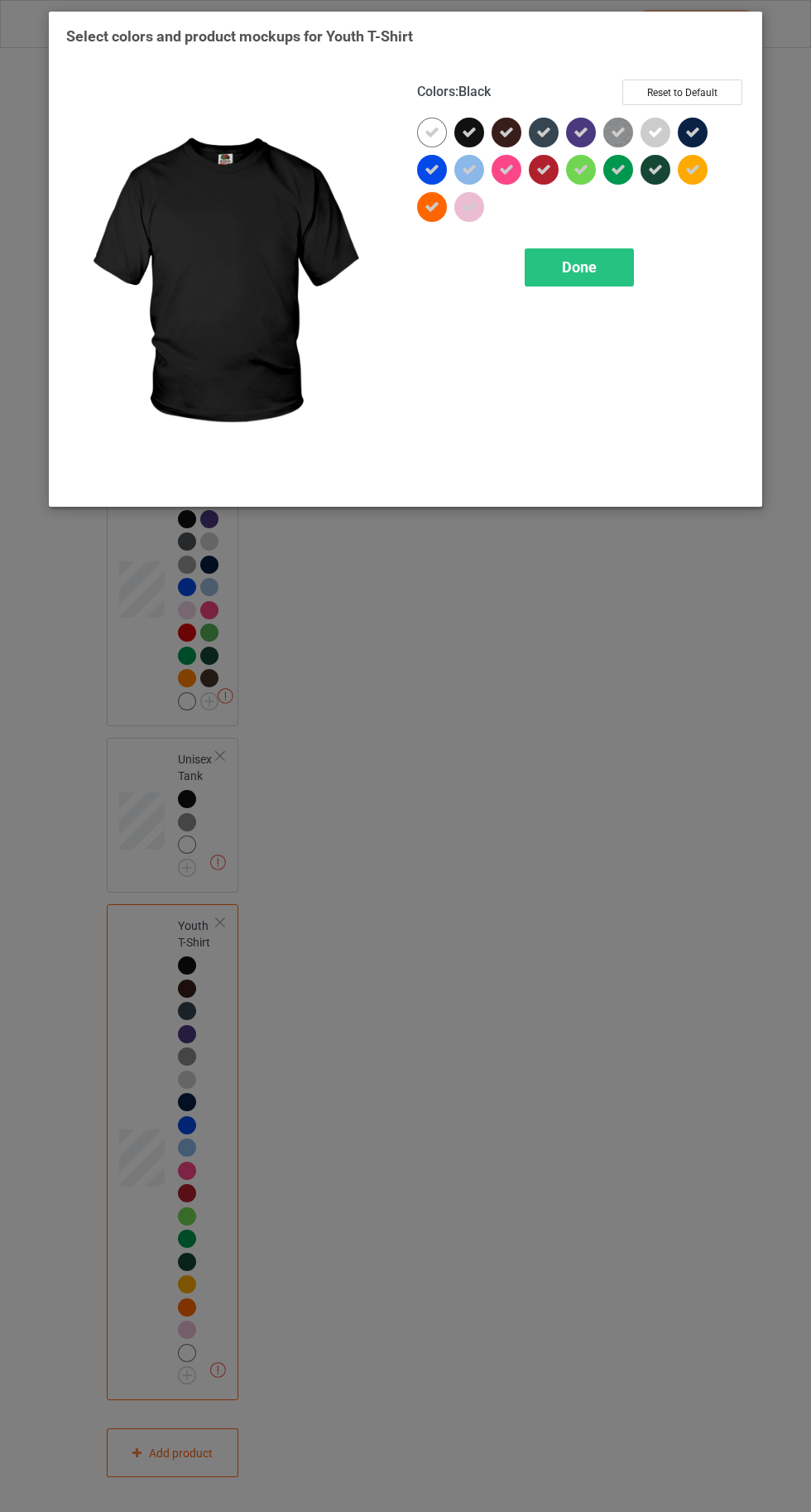
click at [693, 169] on icon at bounding box center [693, 169] width 15 height 15
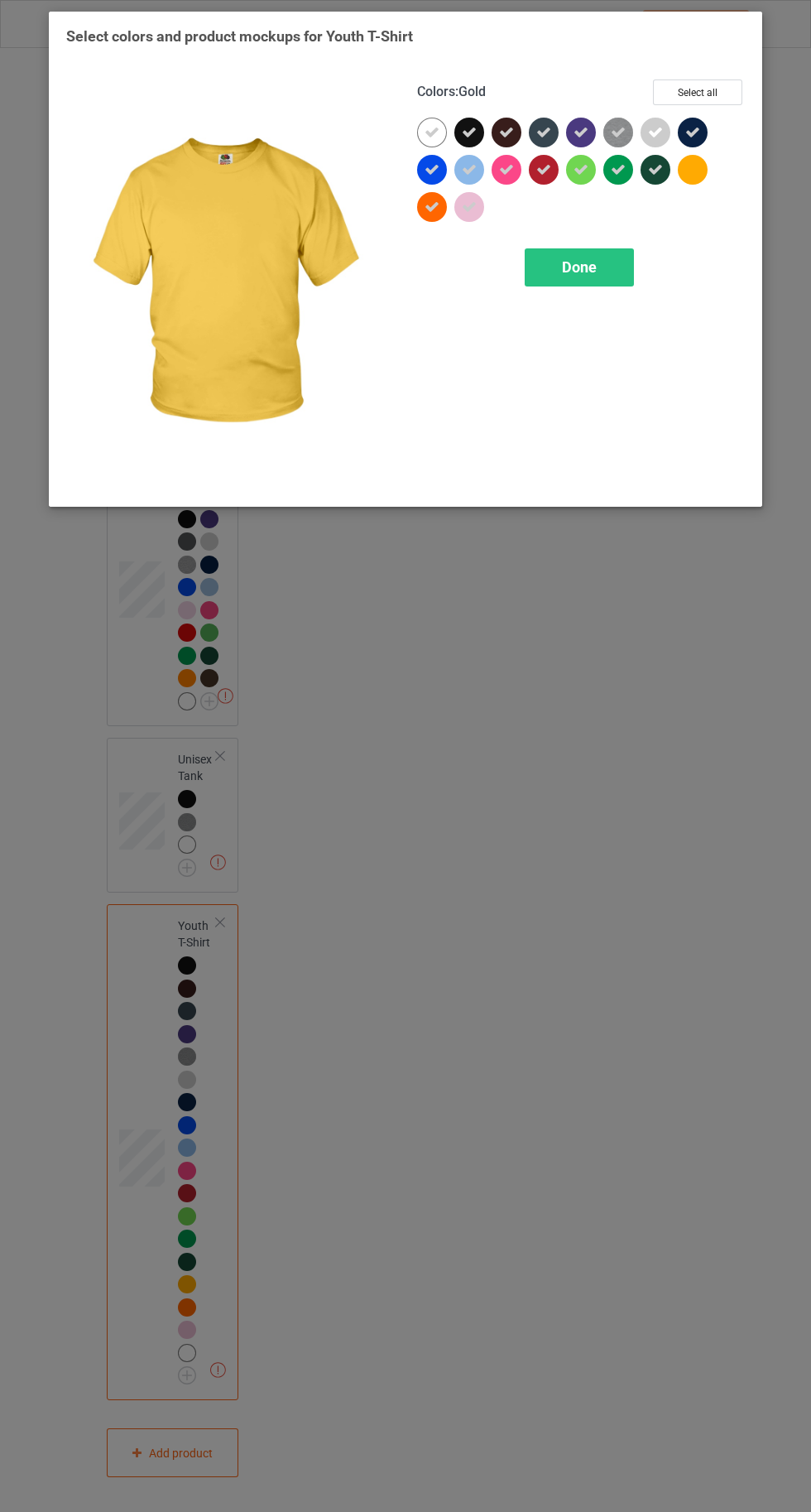
click at [563, 275] on span "Done" at bounding box center [580, 267] width 35 height 17
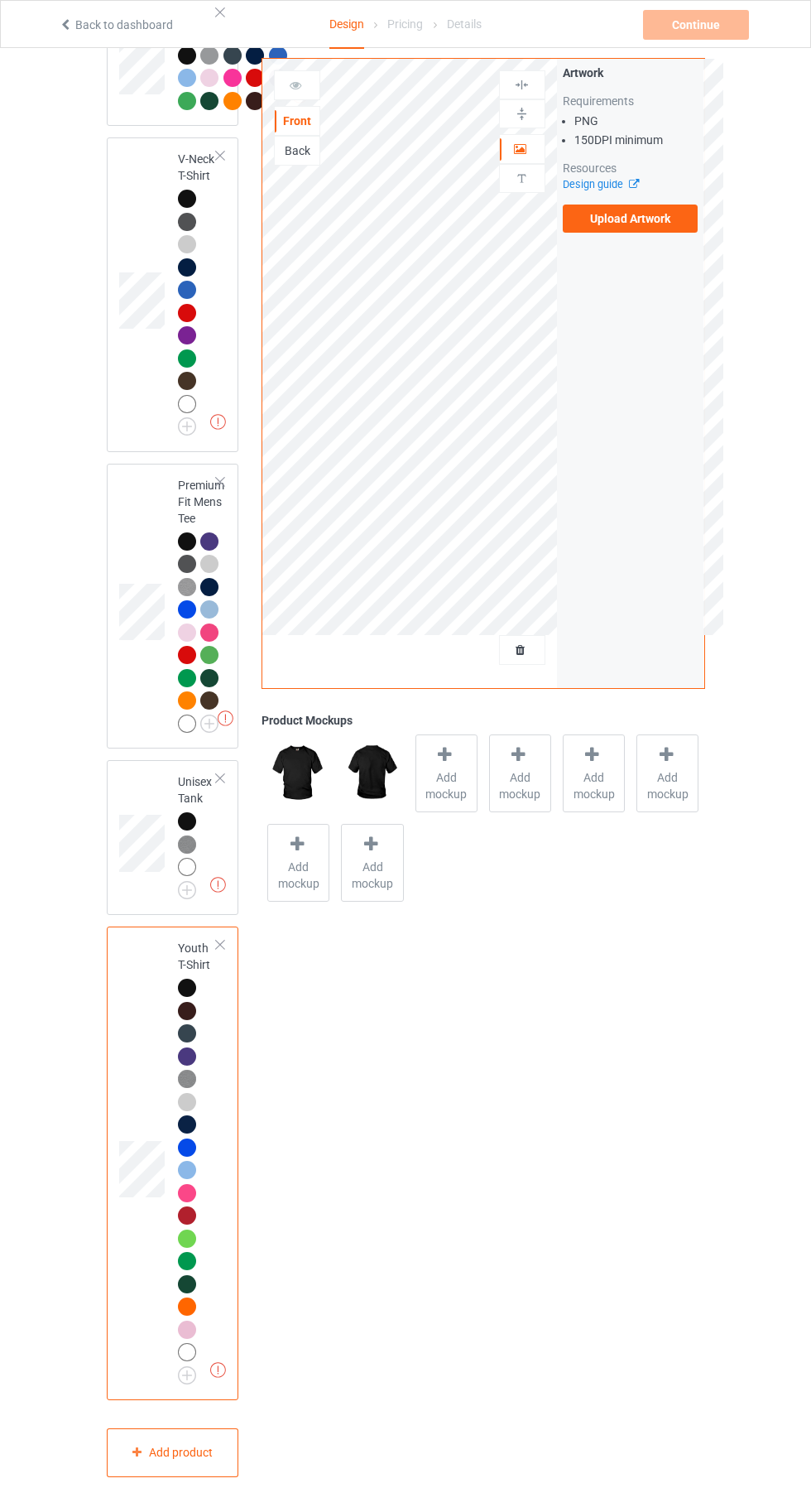
scroll to position [1826, 0]
click at [633, 218] on label "Upload Artwork" at bounding box center [631, 218] width 136 height 28
click at [0, 0] on input "Upload Artwork" at bounding box center [0, 0] width 0 height 0
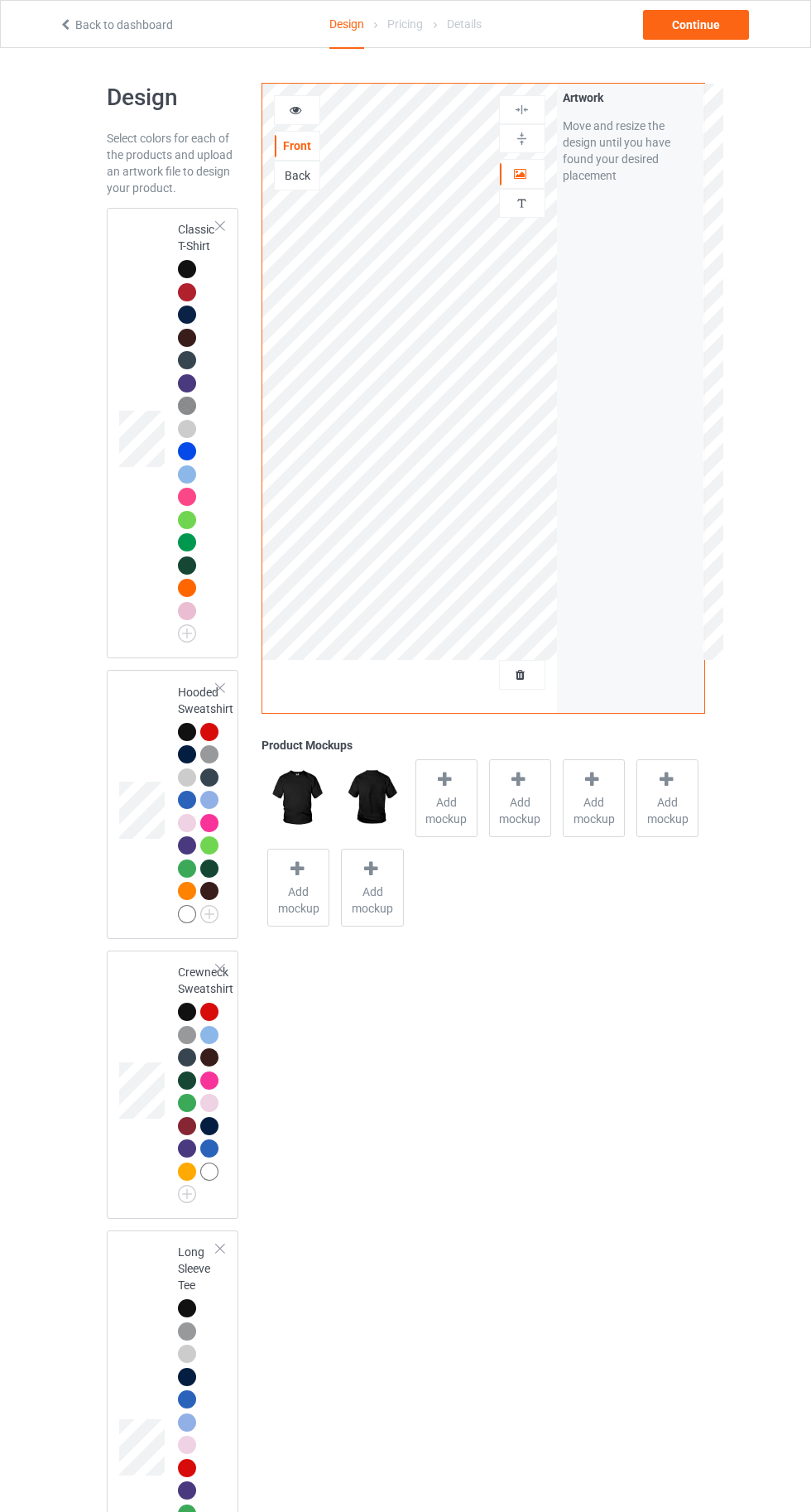
click at [184, 268] on div at bounding box center [187, 269] width 18 height 18
click at [295, 107] on icon at bounding box center [295, 107] width 14 height 12
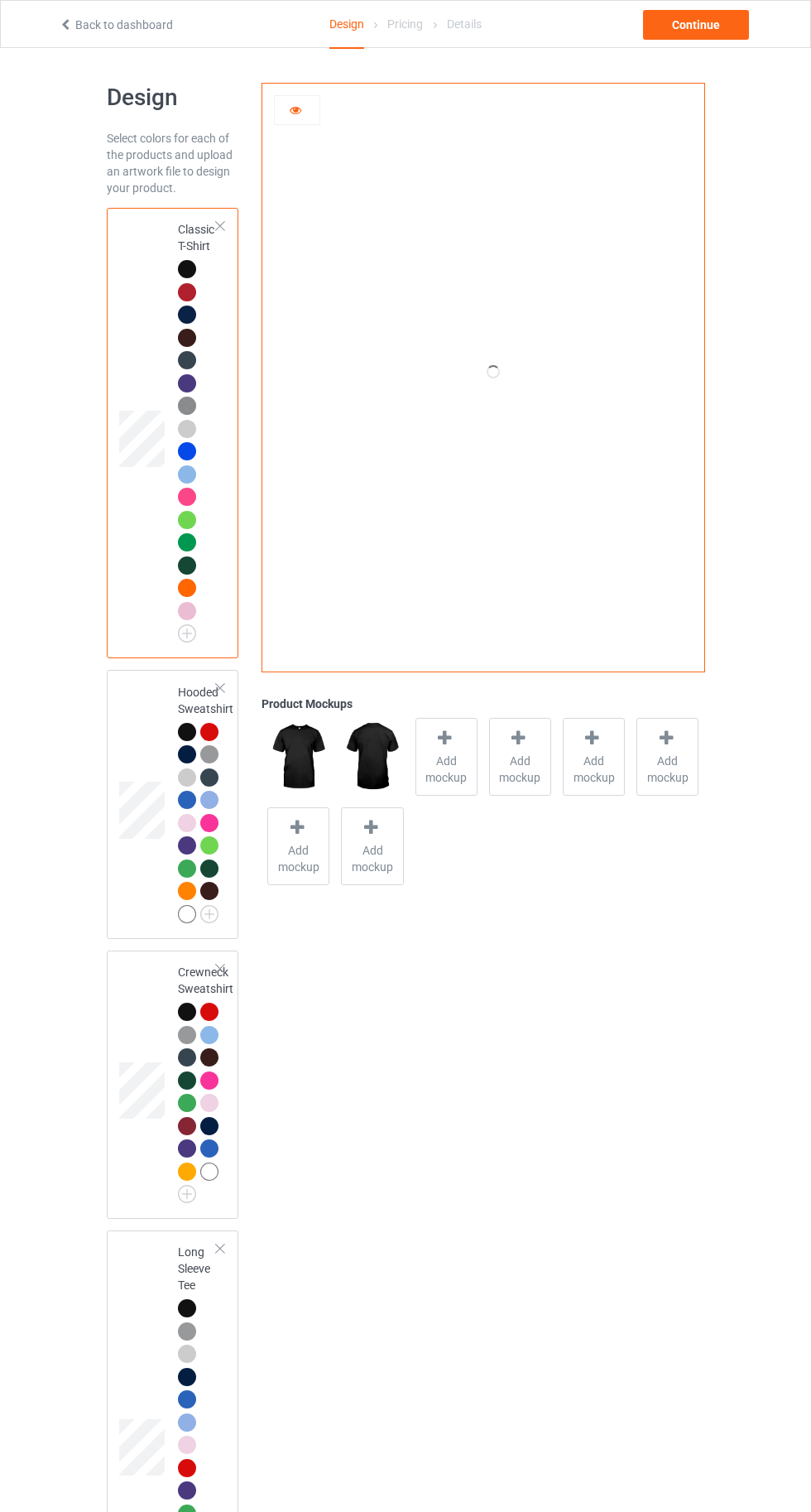
click at [471, 750] on div "Add mockup" at bounding box center [447, 756] width 62 height 78
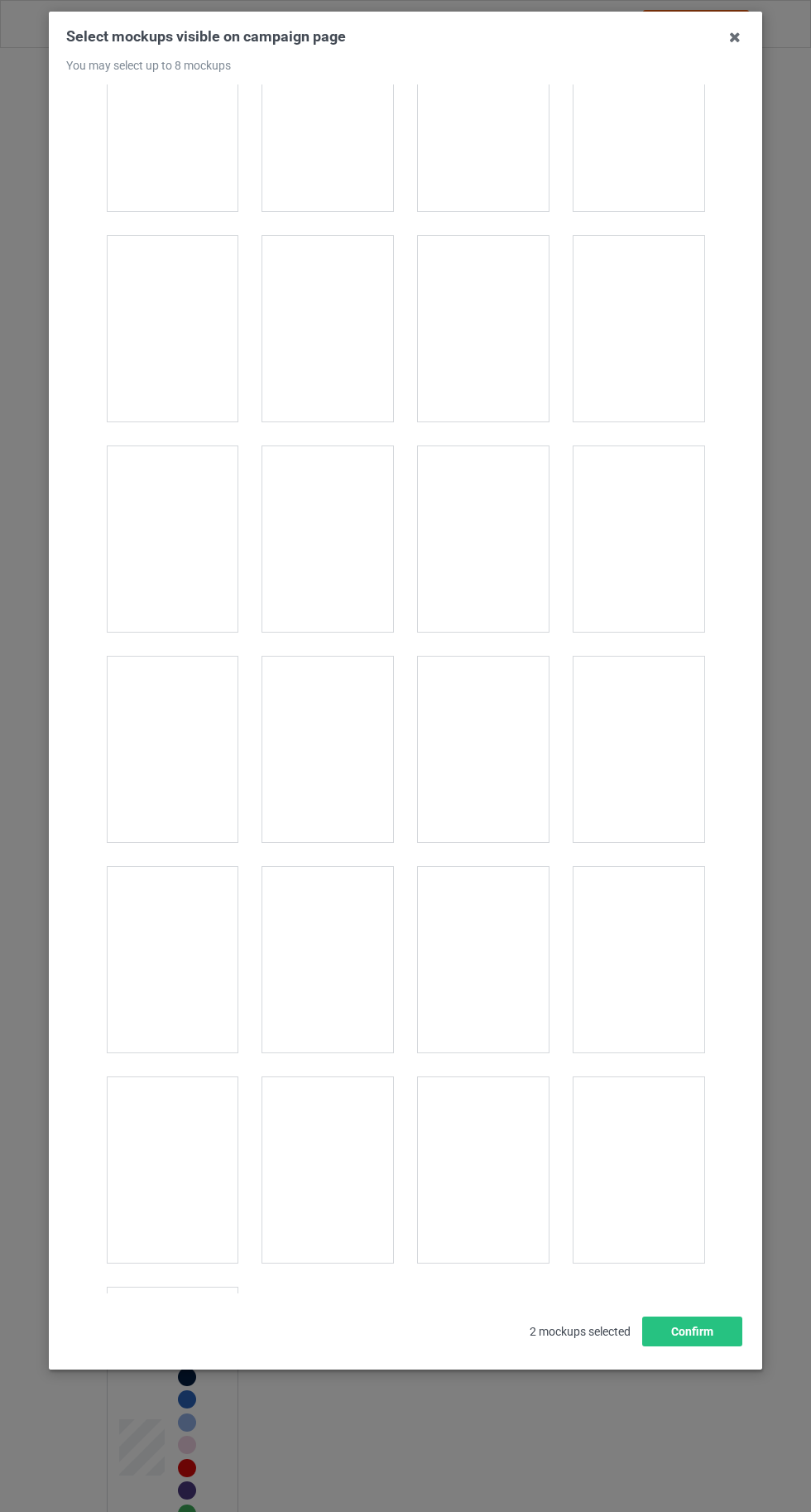
scroll to position [22826, 0]
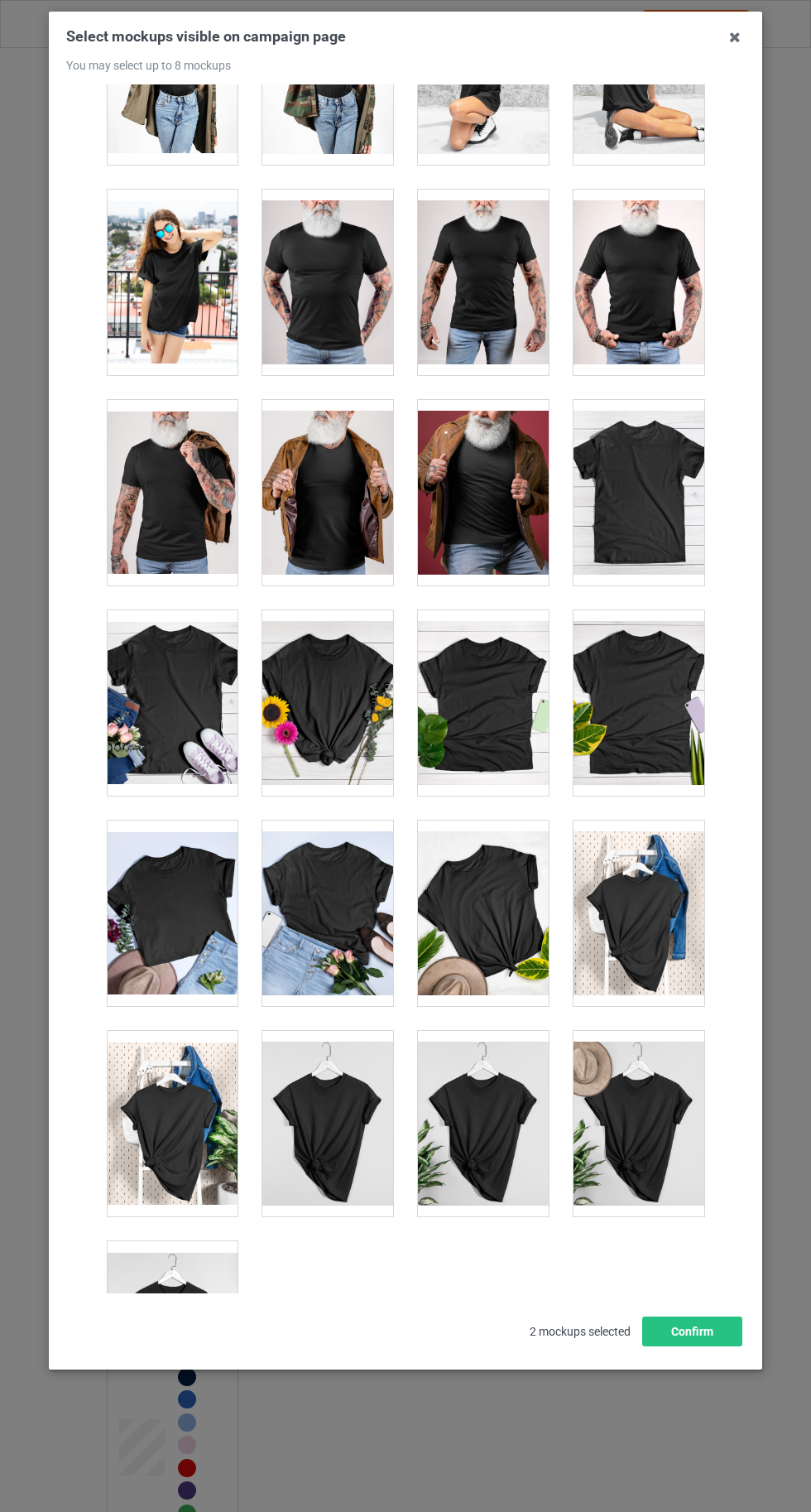
click at [163, 1300] on div at bounding box center [172, 1333] width 131 height 186
click at [717, 1346] on button "Confirm" at bounding box center [693, 1331] width 101 height 30
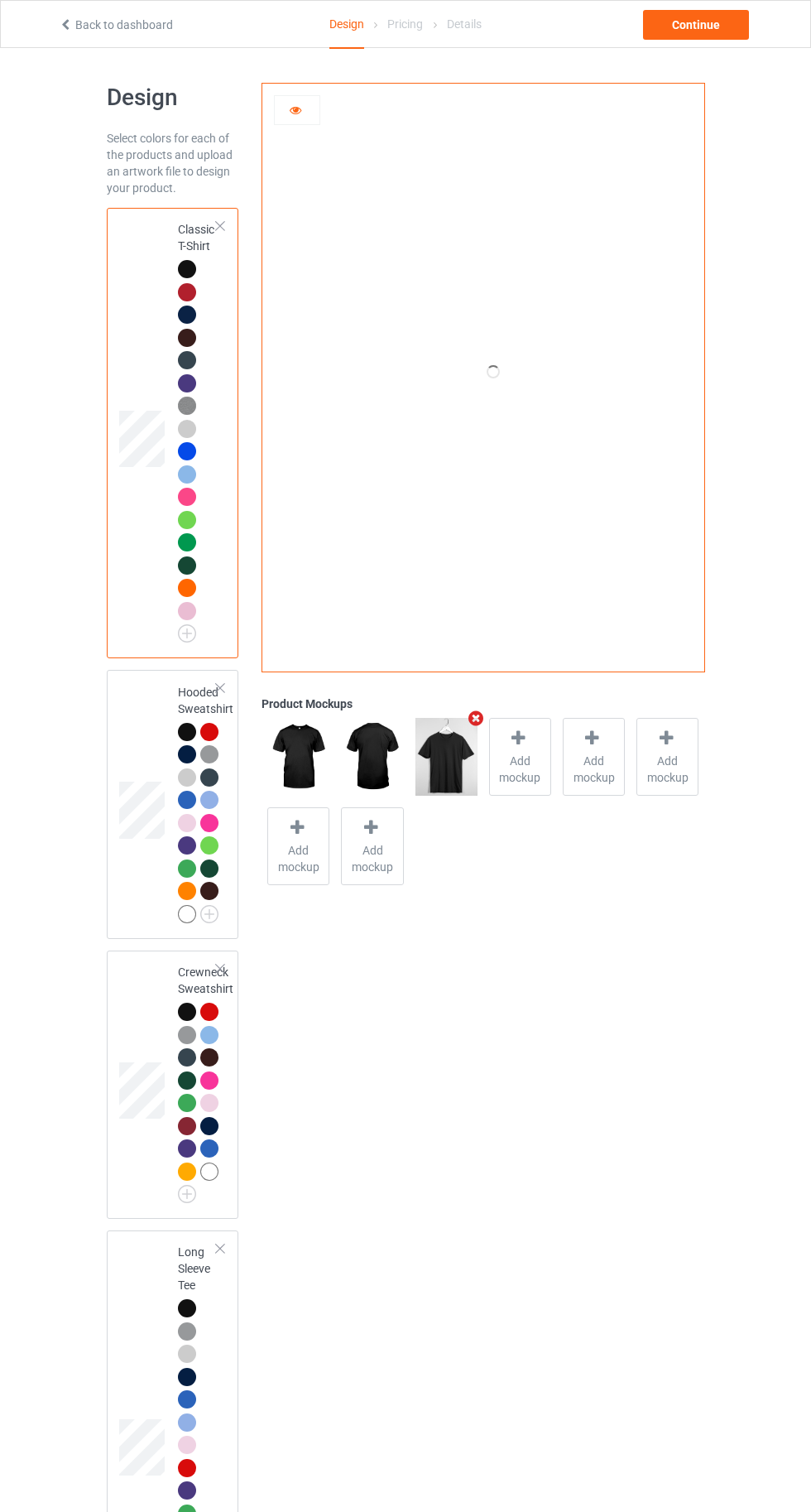
click at [187, 730] on div at bounding box center [187, 732] width 18 height 18
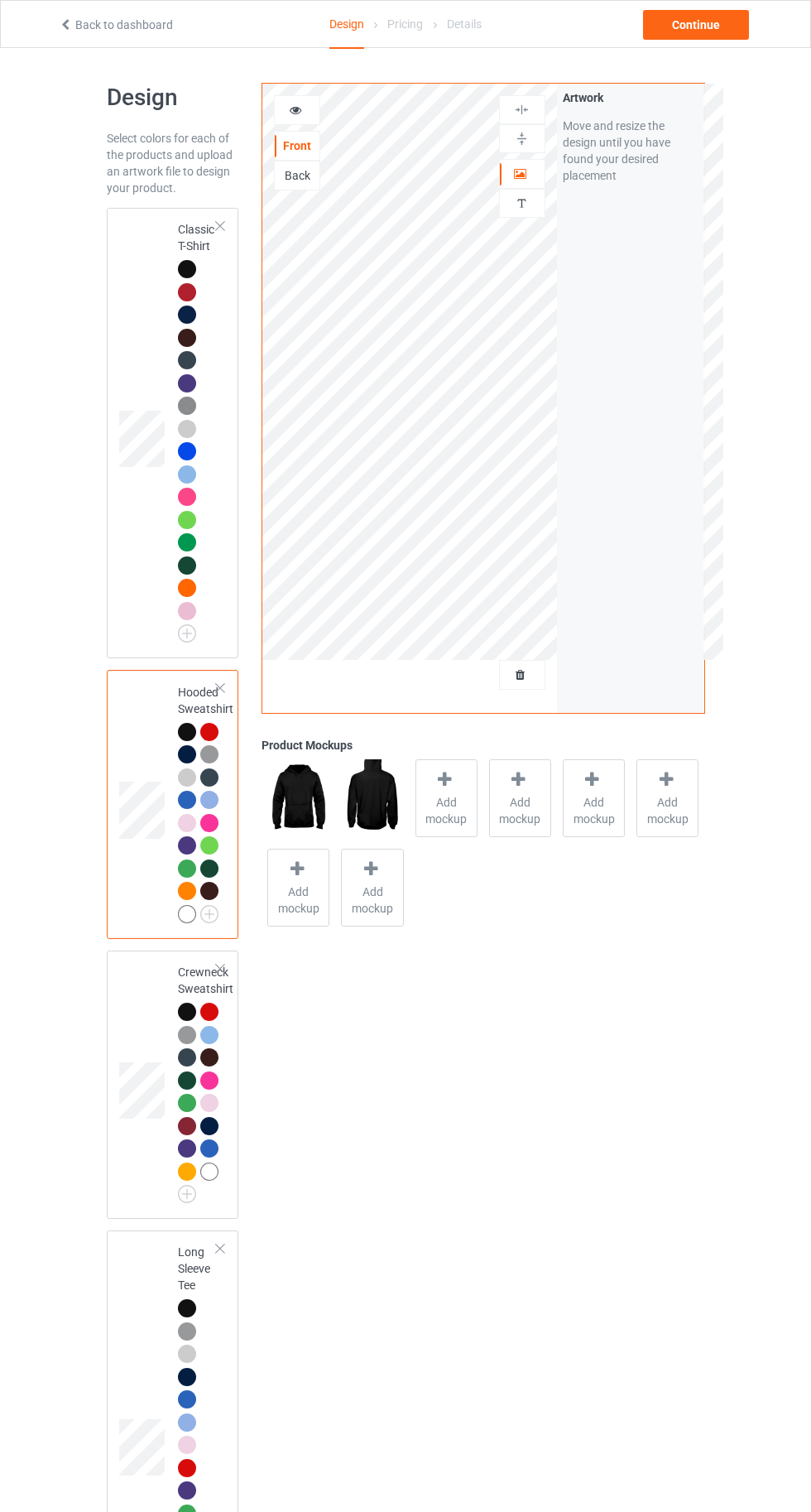
click at [185, 268] on div at bounding box center [187, 269] width 18 height 18
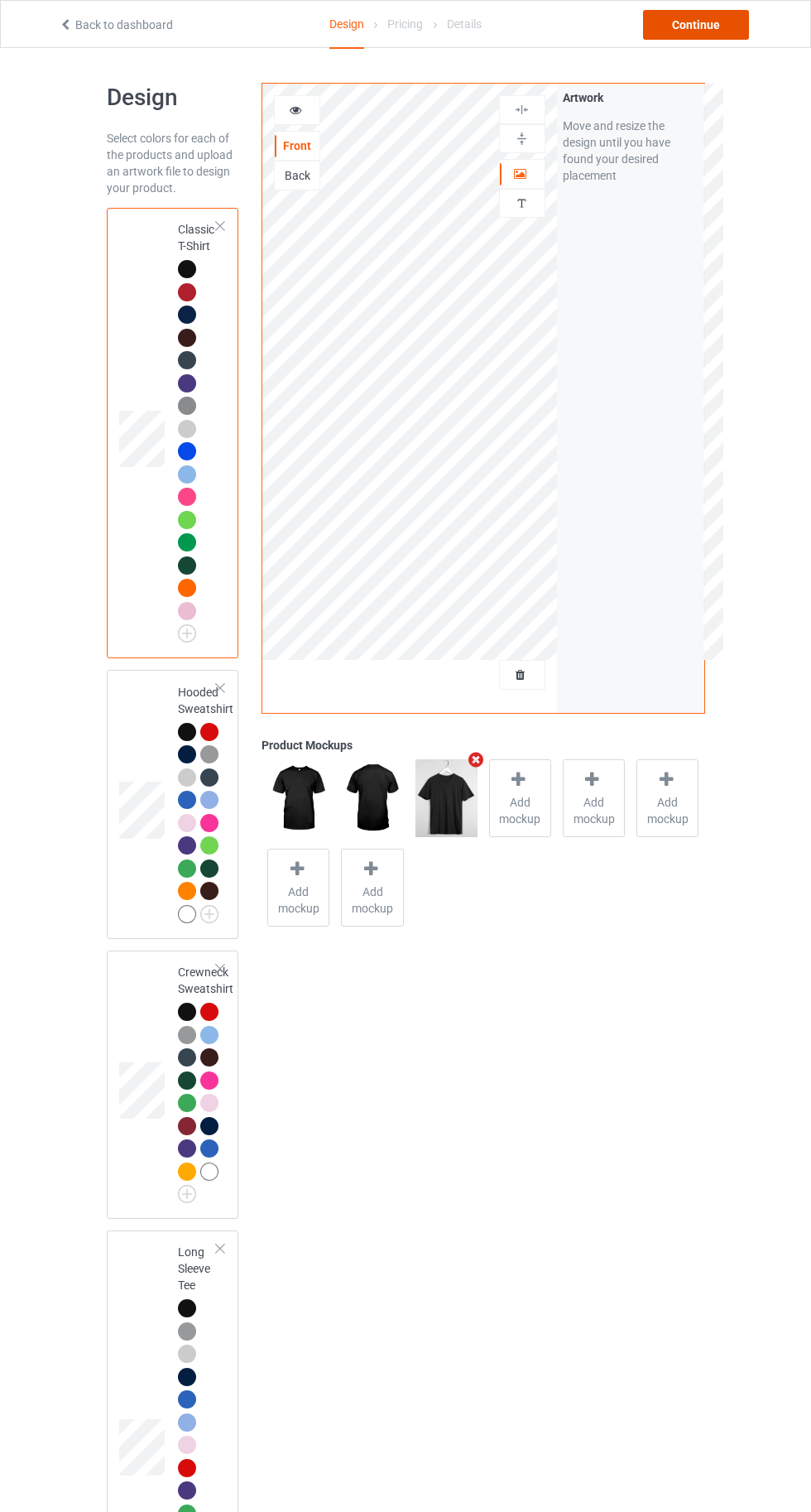
click at [703, 31] on div "Continue" at bounding box center [697, 25] width 106 height 30
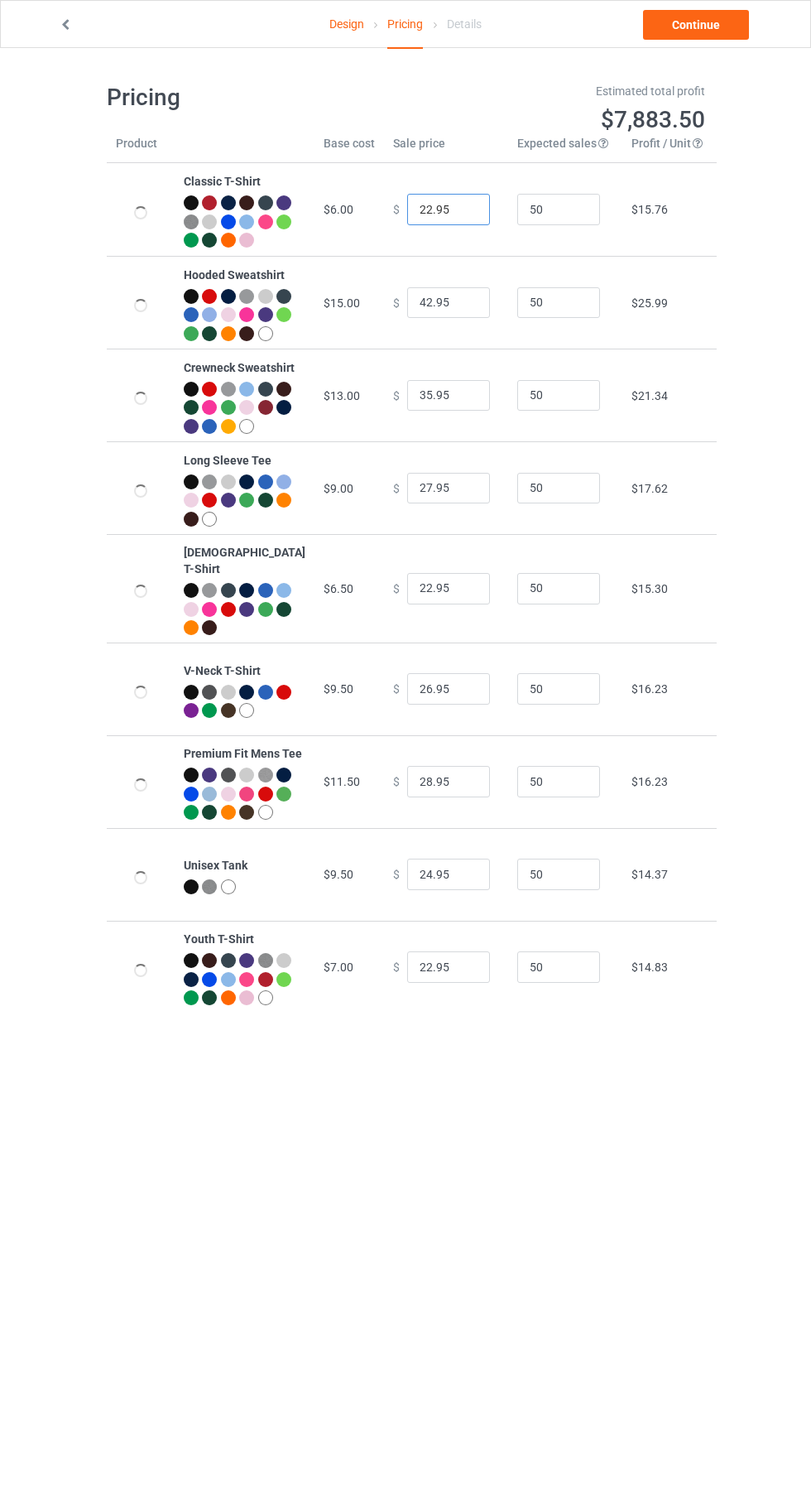
click at [415, 217] on input "22.95" at bounding box center [449, 209] width 83 height 31
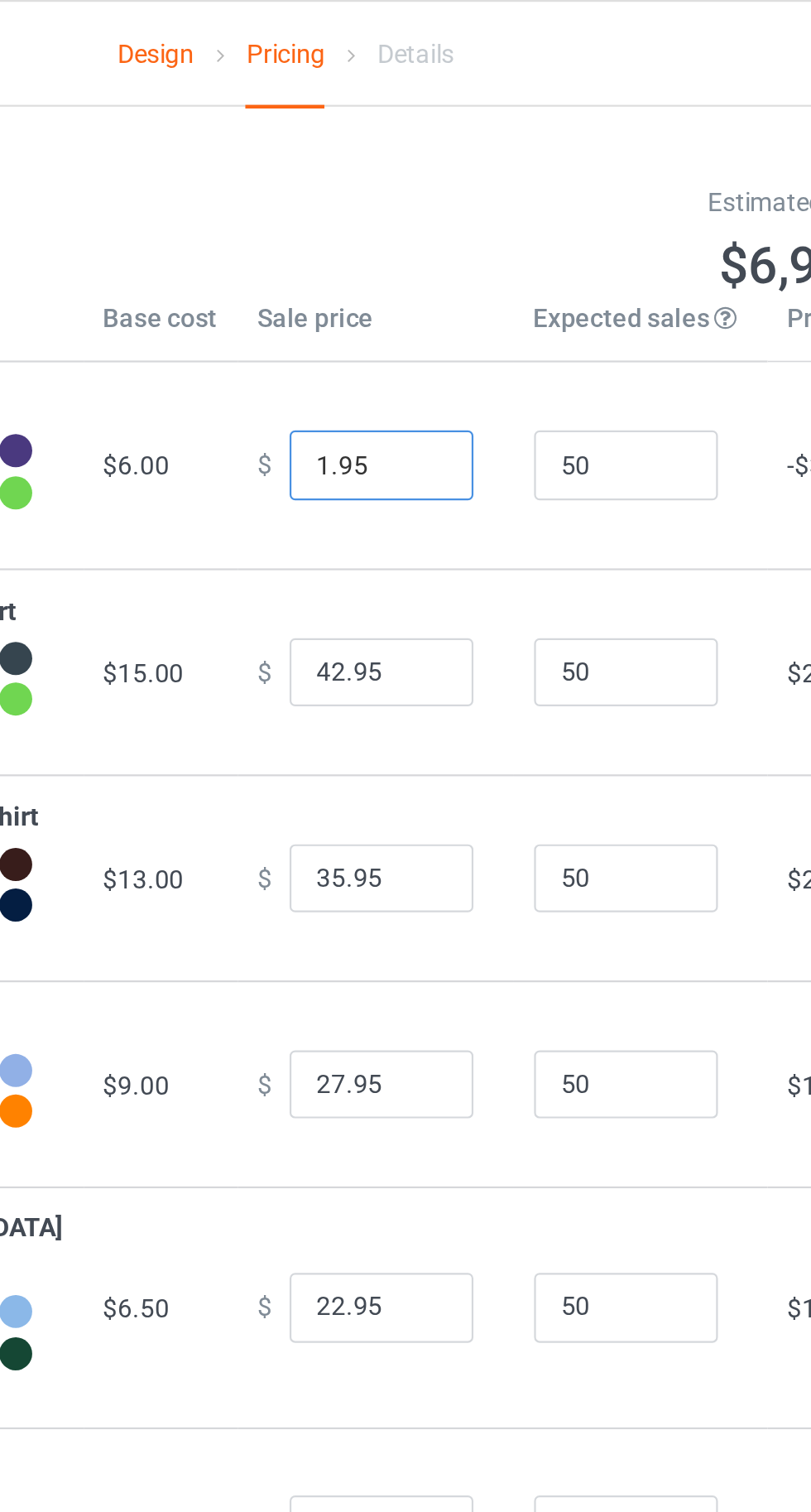
type input "19.95"
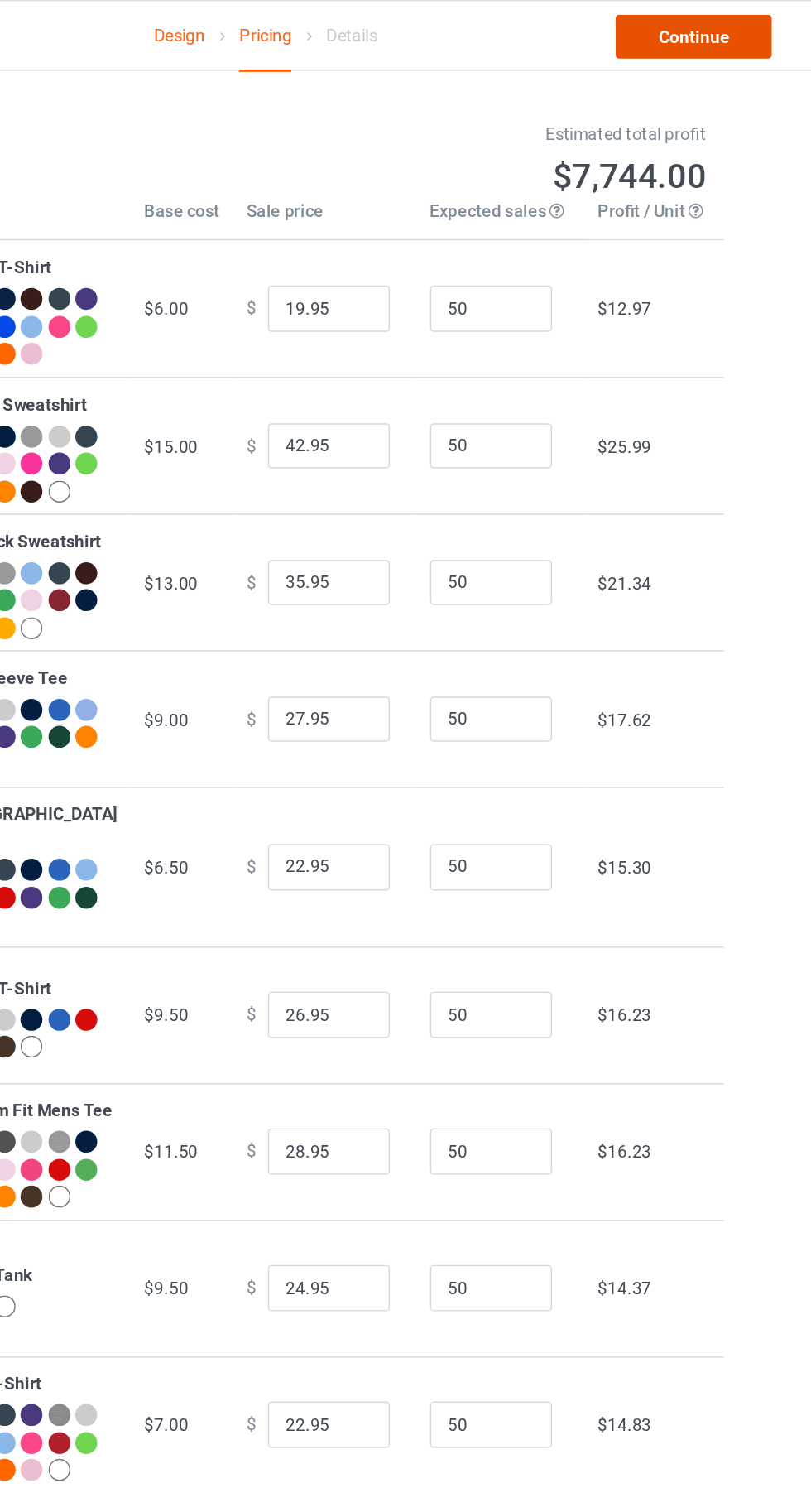
click at [690, 20] on link "Continue" at bounding box center [697, 25] width 106 height 30
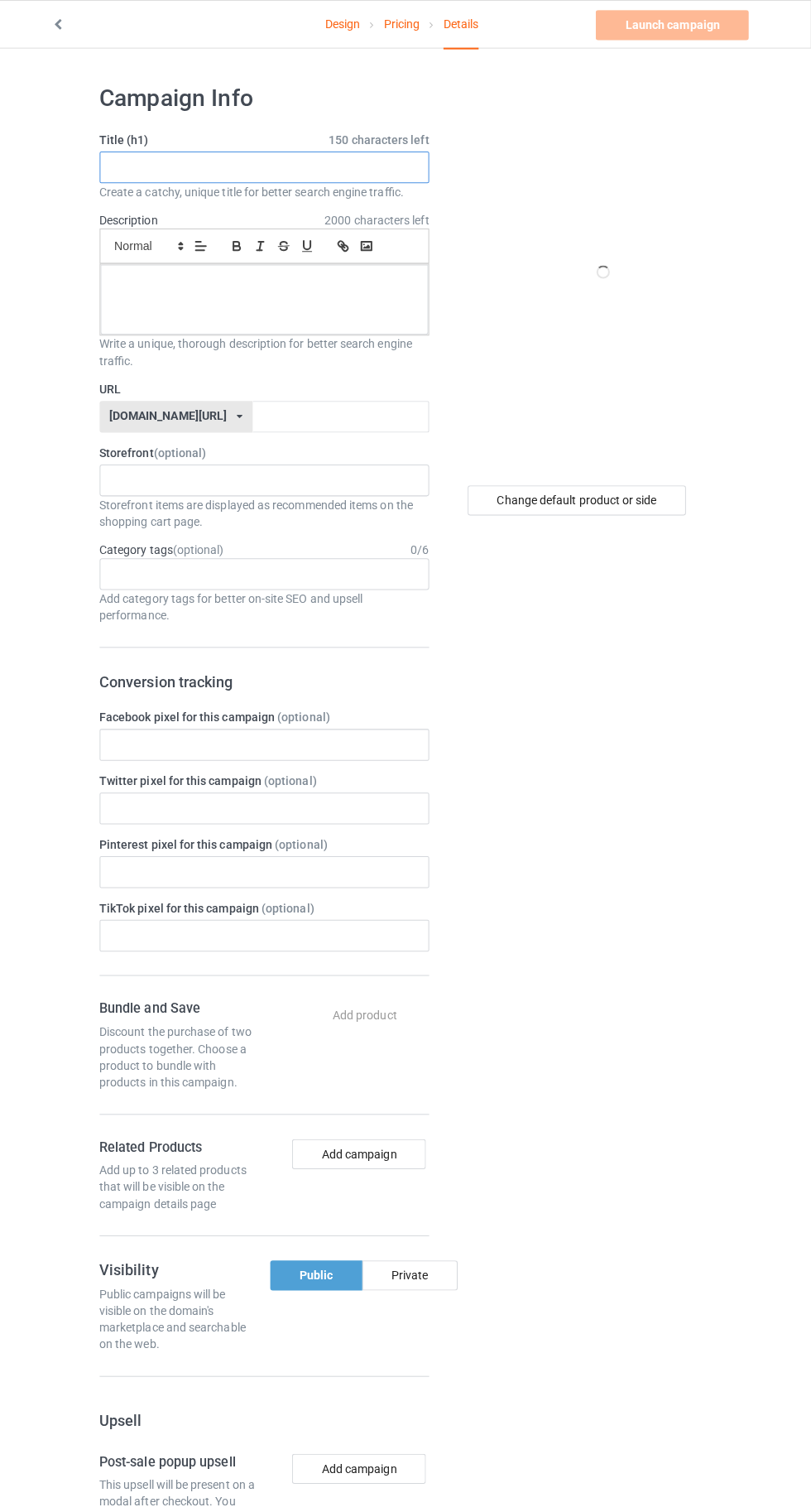
click at [244, 164] on input "text" at bounding box center [270, 165] width 326 height 31
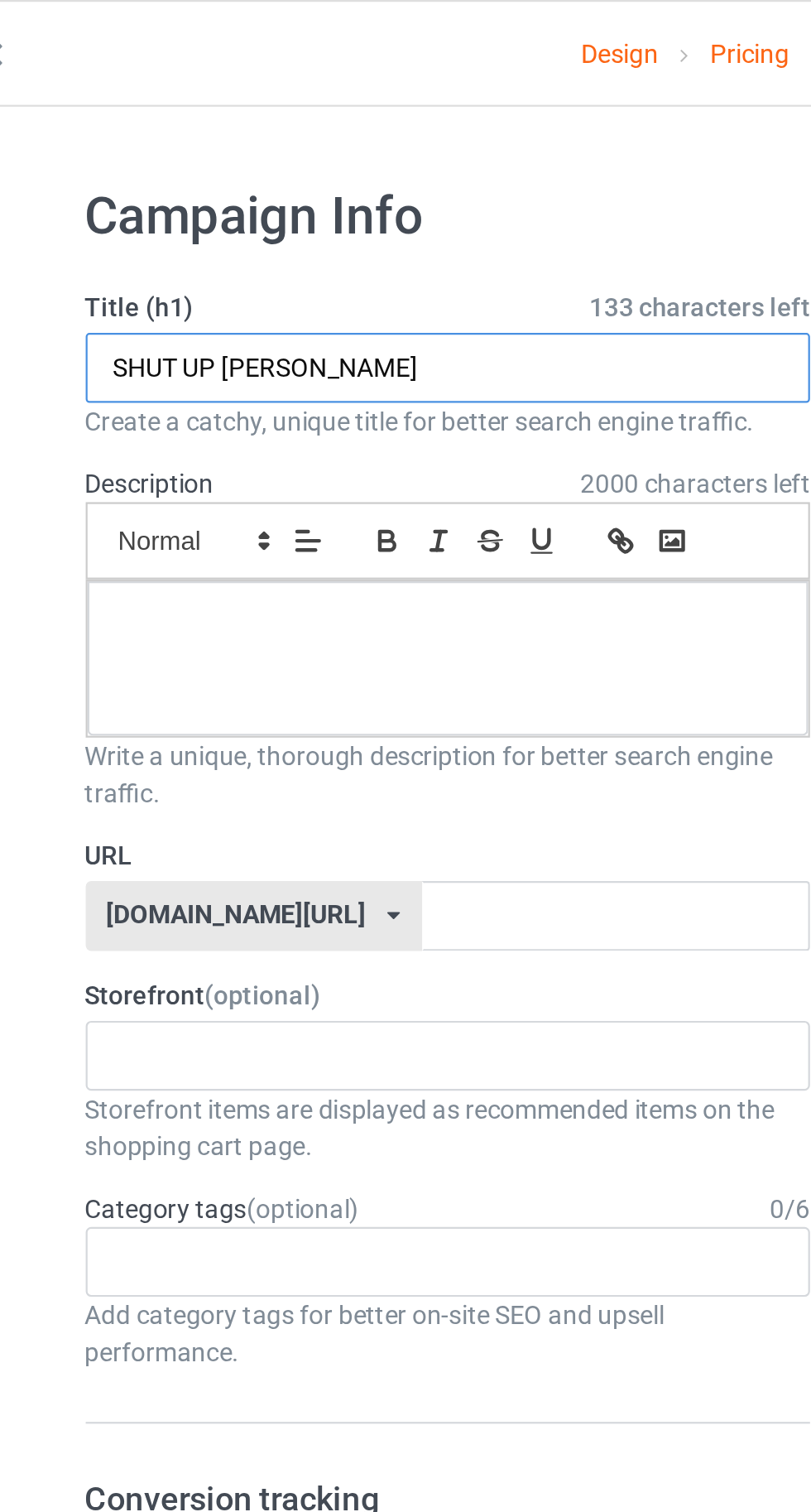
type input "SHUT UP [PERSON_NAME]"
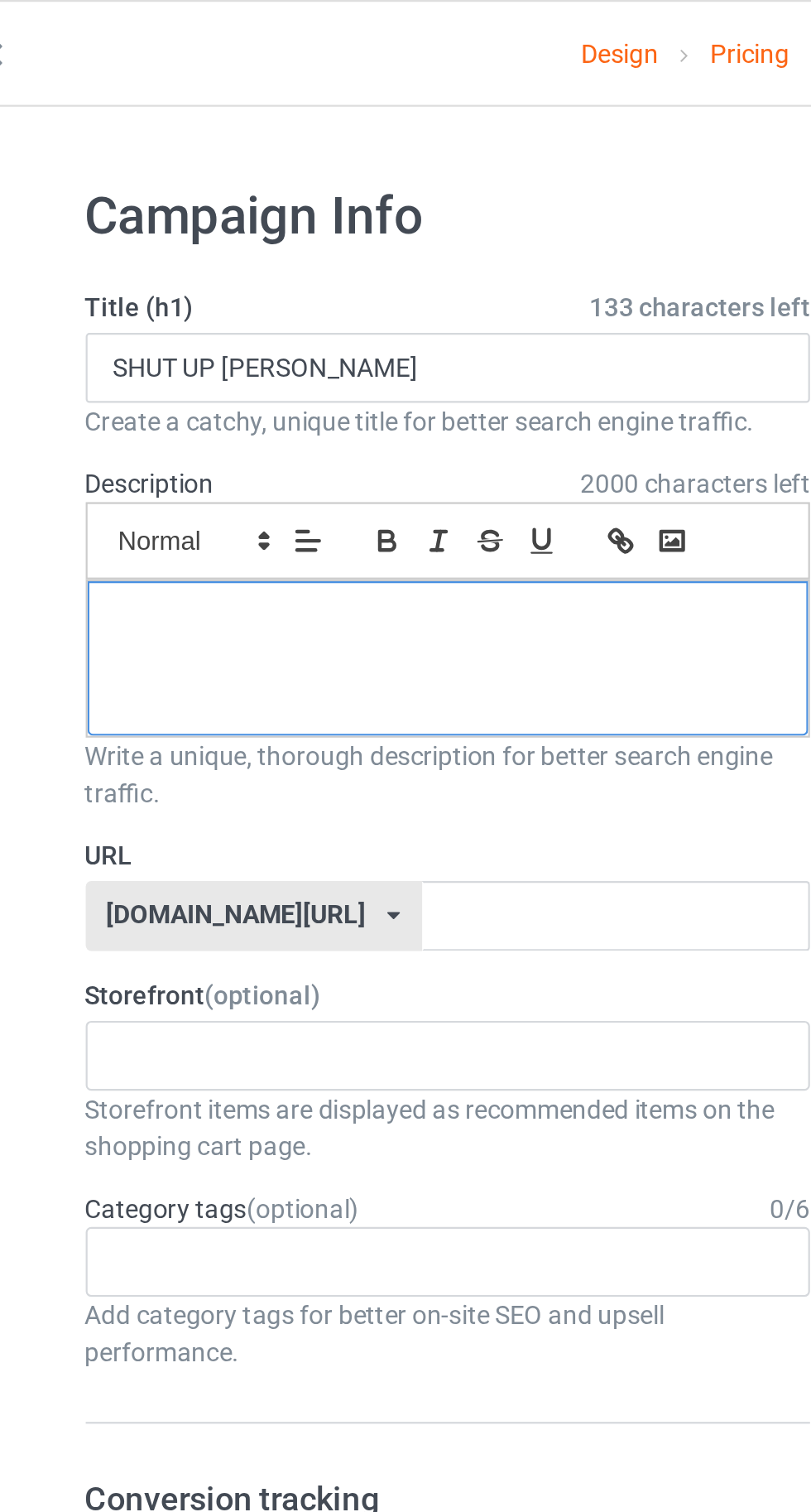
click at [176, 295] on div at bounding box center [270, 296] width 325 height 69
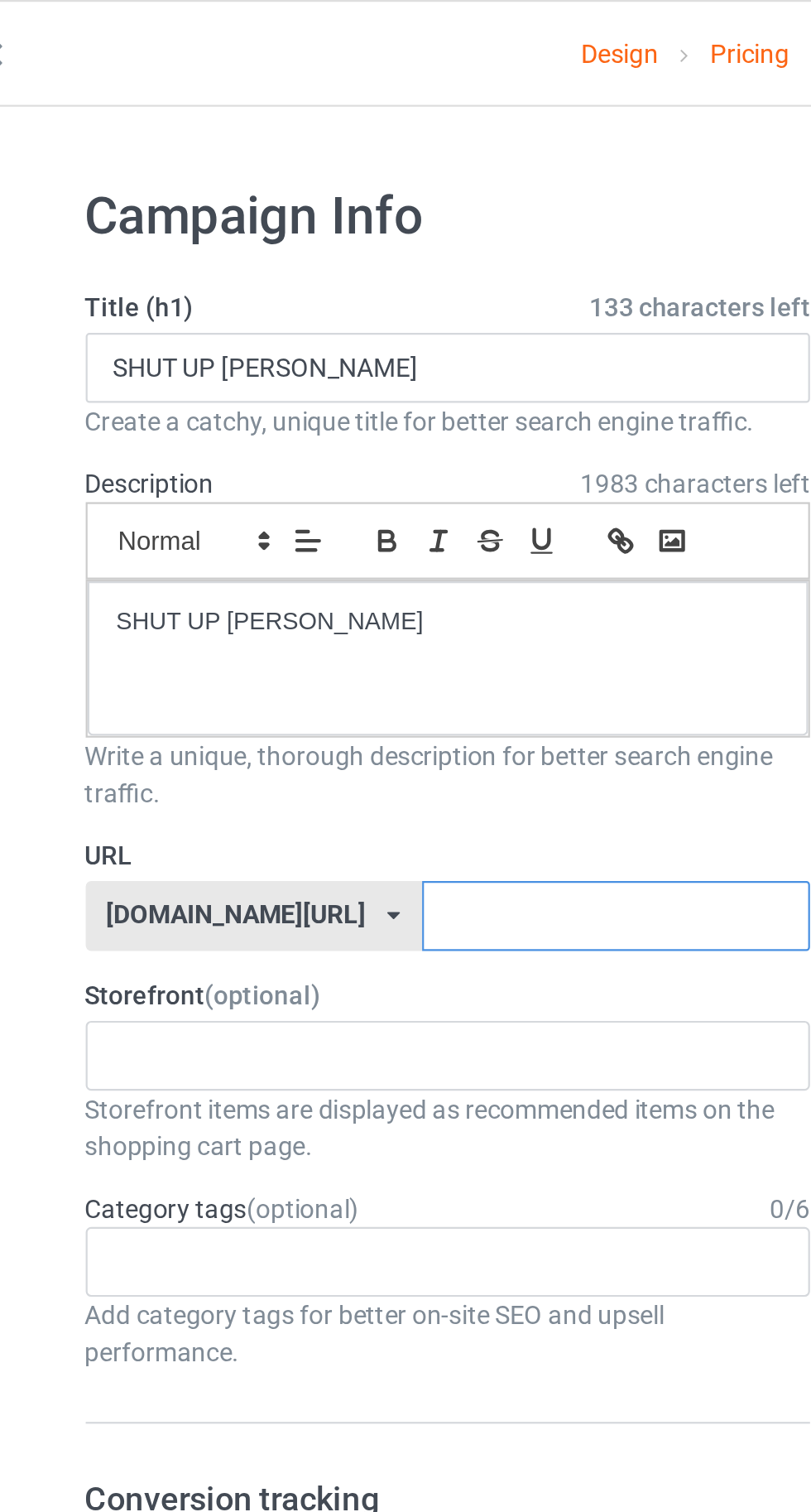
click at [361, 411] on input "text" at bounding box center [346, 412] width 175 height 31
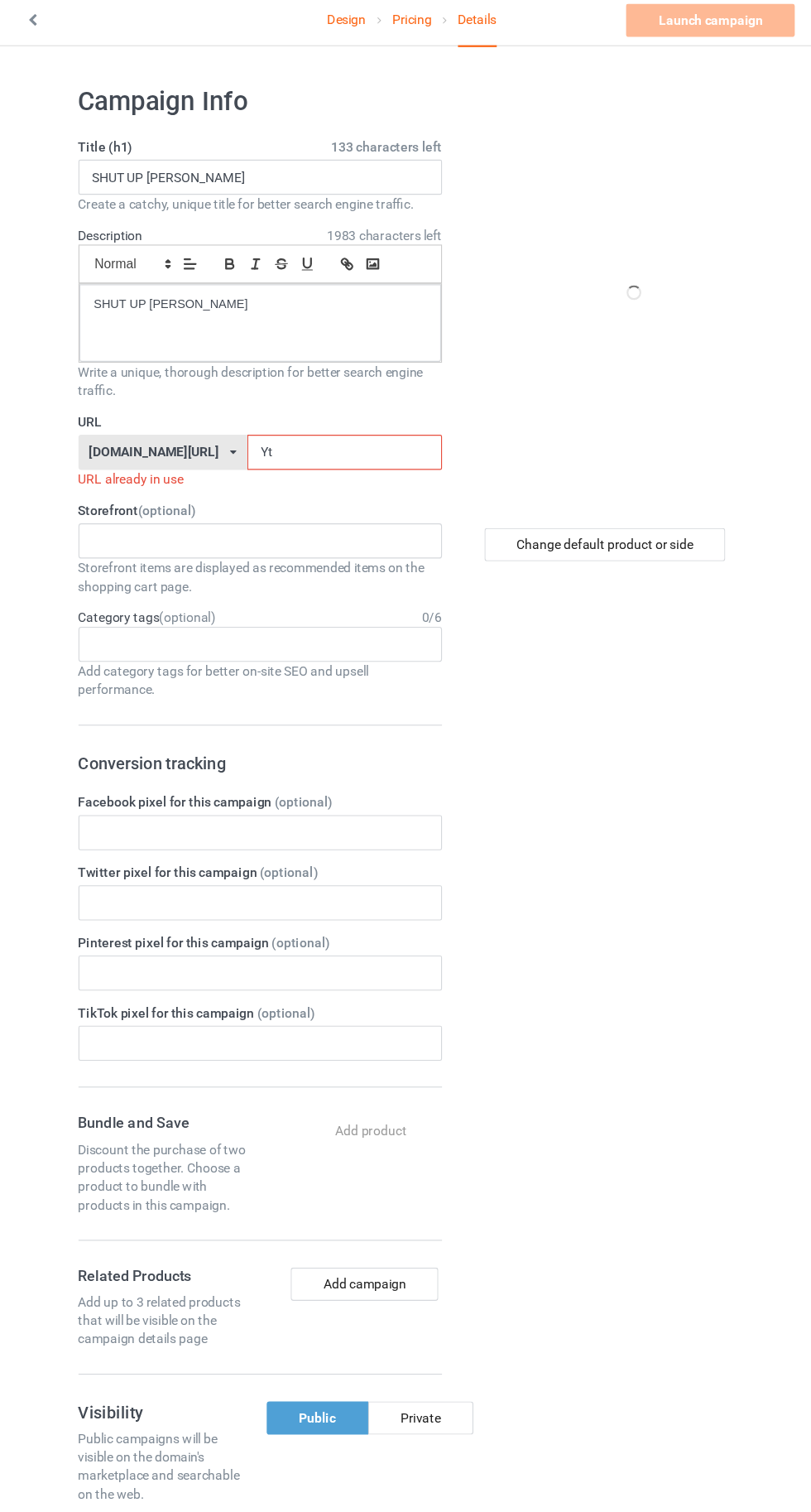
type input "Yti"
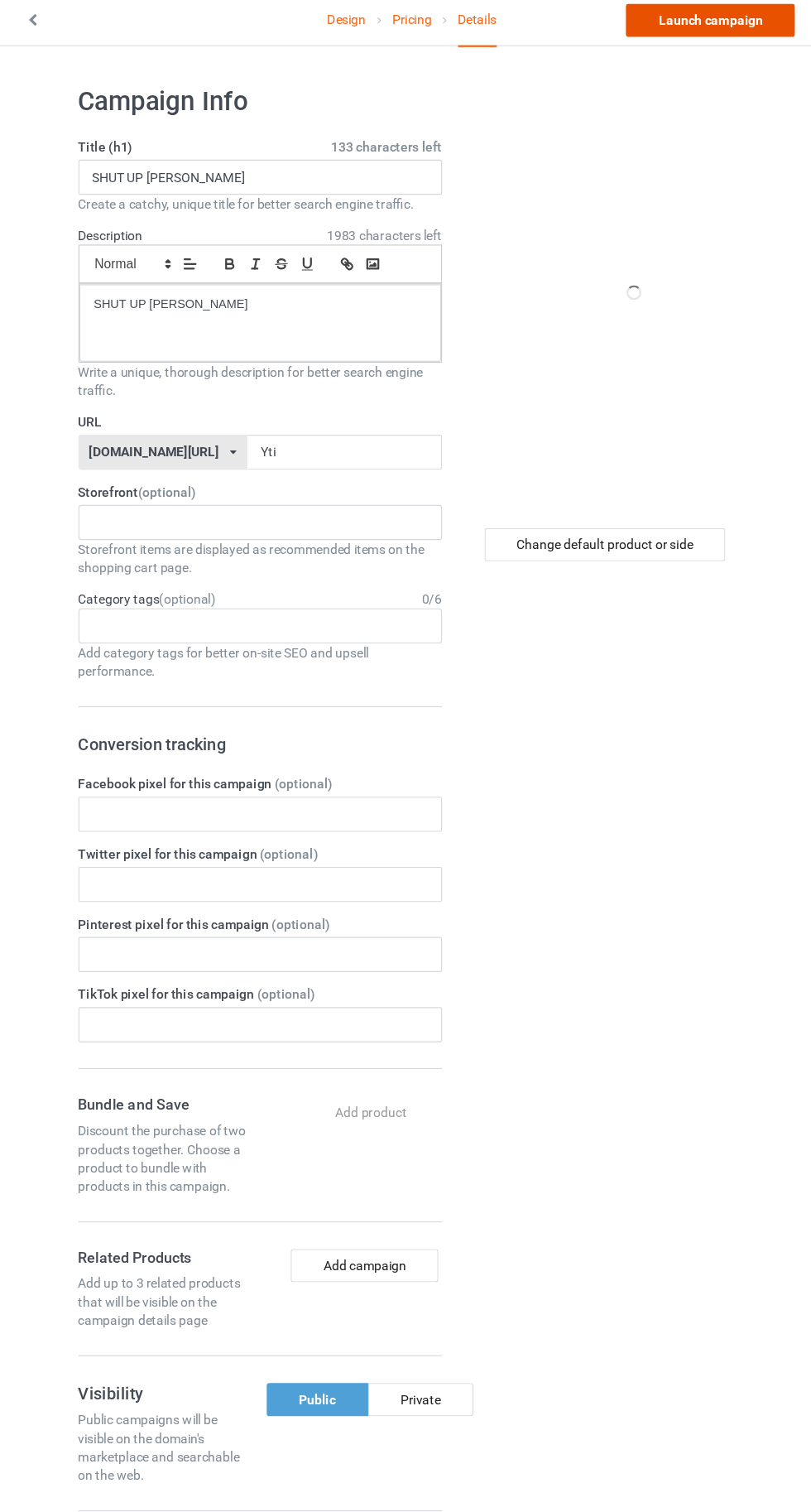
click at [672, 24] on link "Launch campaign" at bounding box center [674, 25] width 152 height 30
